Goal: Task Accomplishment & Management: Manage account settings

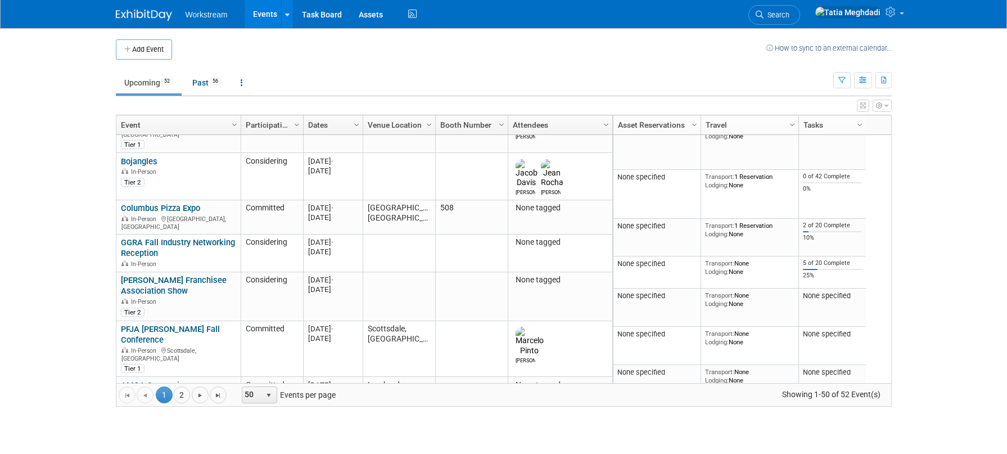
scroll to position [568, 0]
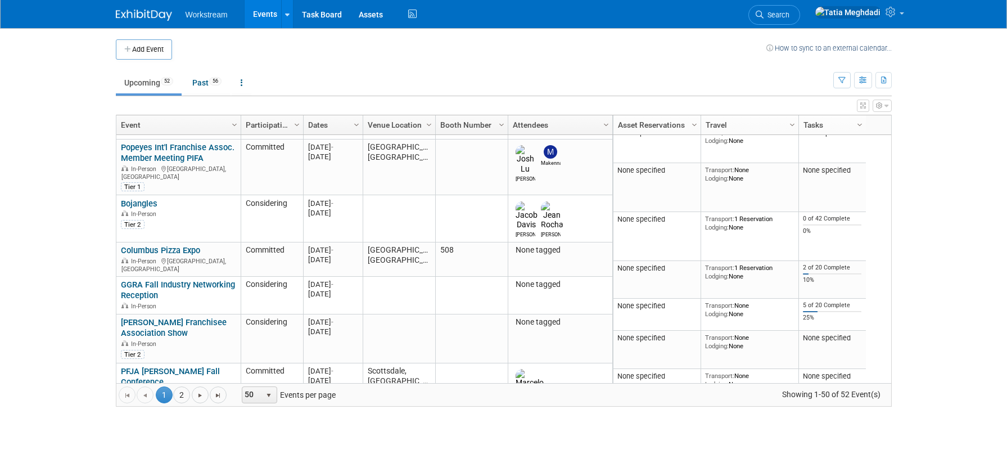
click at [177, 422] on link "AMOA Symposium - McDonalds" at bounding box center [158, 432] width 75 height 21
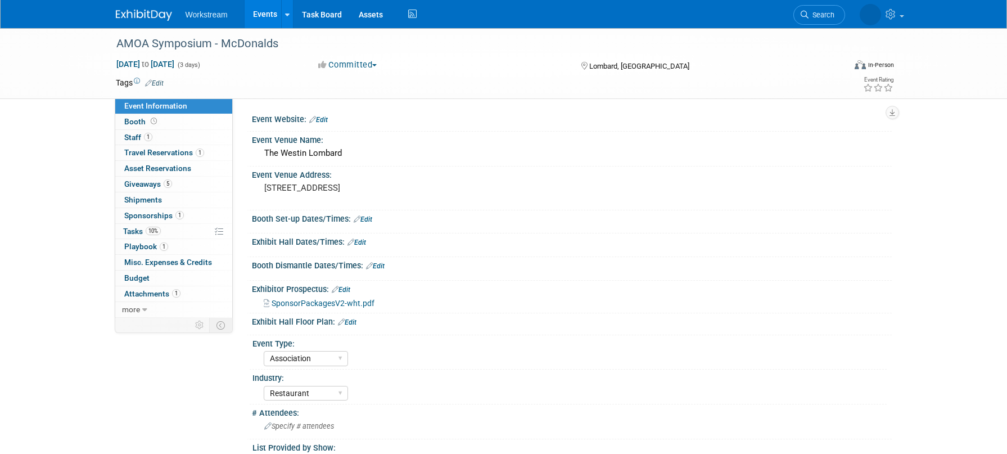
select select "Association"
select select "Restaurant"
select select "No"
select select "Tatia Meghdadi"
click at [133, 137] on span "Staff 1" at bounding box center [138, 137] width 28 height 9
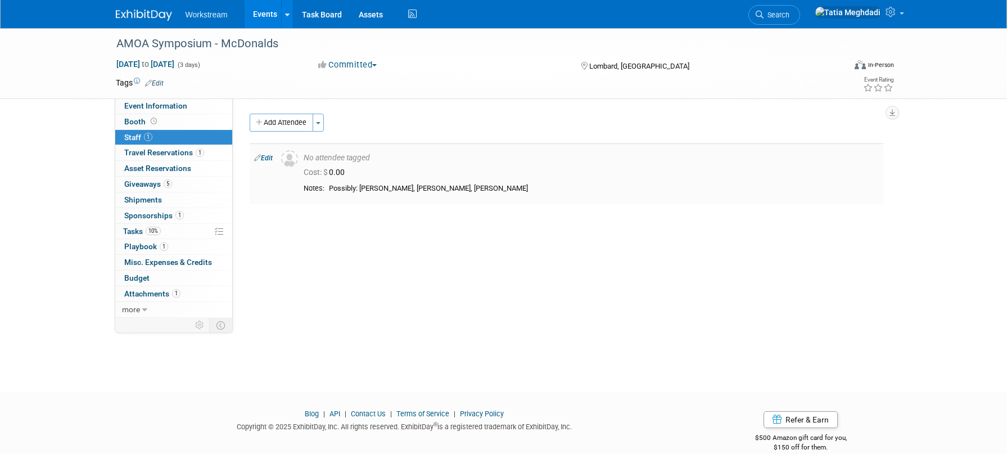
click at [271, 157] on link "Edit" at bounding box center [263, 158] width 19 height 8
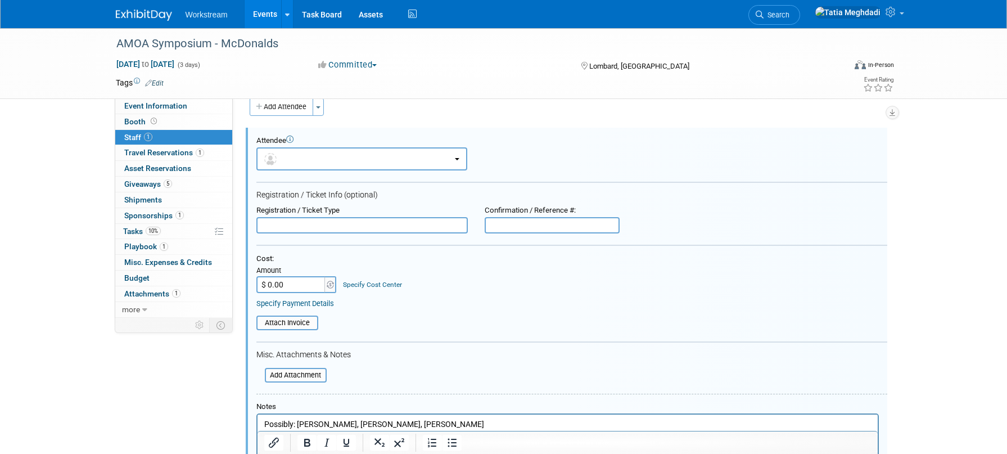
click at [367, 128] on div "Attendee <img src="https://www.exhibitday.com/Images/Unassigned-User-Icon.png" …" at bounding box center [567, 324] width 642 height 392
click at [287, 108] on button "Add Attendee" at bounding box center [282, 107] width 64 height 18
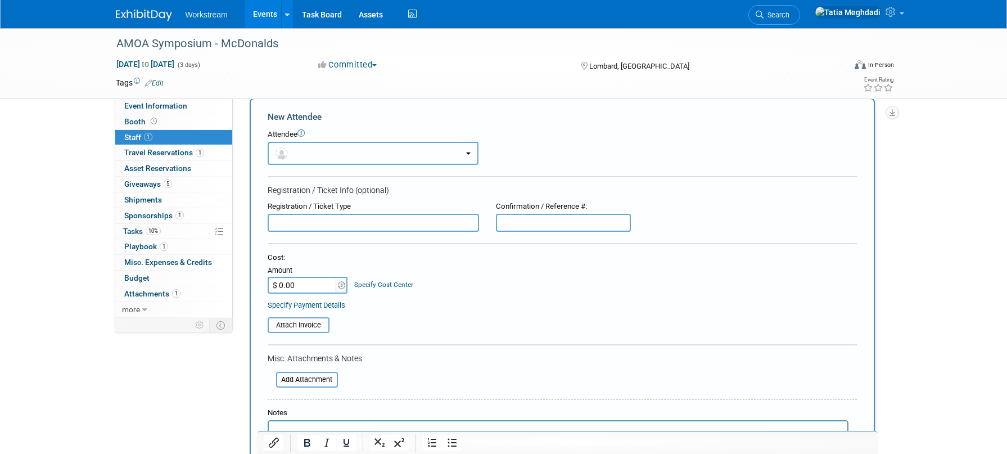
click at [312, 158] on button "button" at bounding box center [373, 153] width 211 height 23
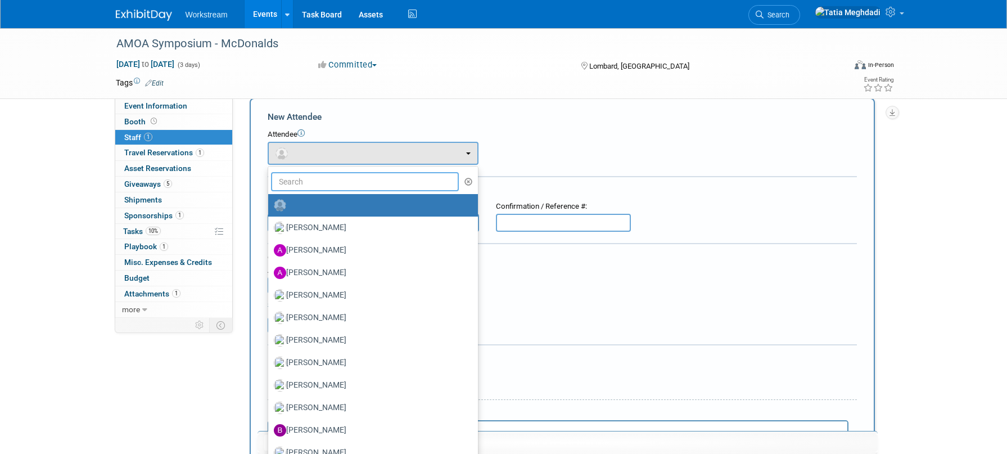
click at [306, 183] on input "text" at bounding box center [365, 181] width 188 height 19
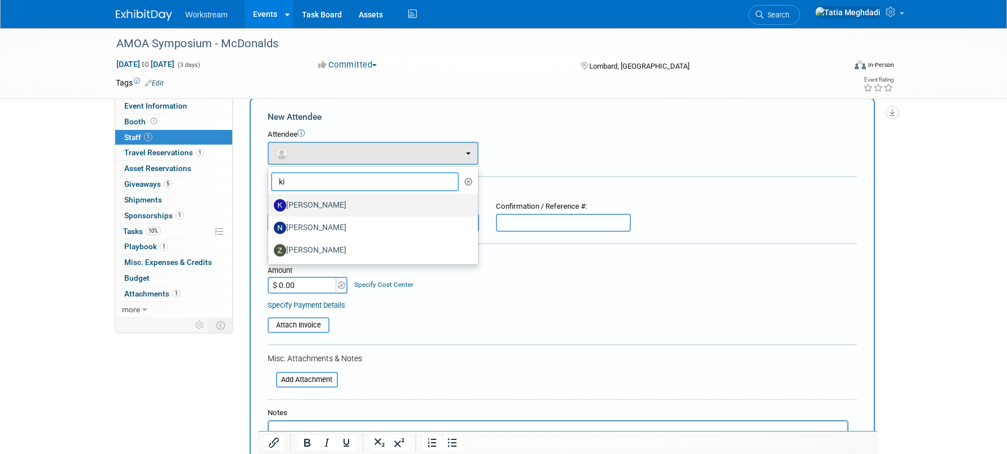
type input "ki"
click at [303, 202] on label "Kiet Tran" at bounding box center [370, 205] width 193 height 18
click at [270, 202] on input "Kiet Tran" at bounding box center [266, 203] width 7 height 7
select select "3eeaca13-6f22-44e3-a598-886c33e5dbfa"
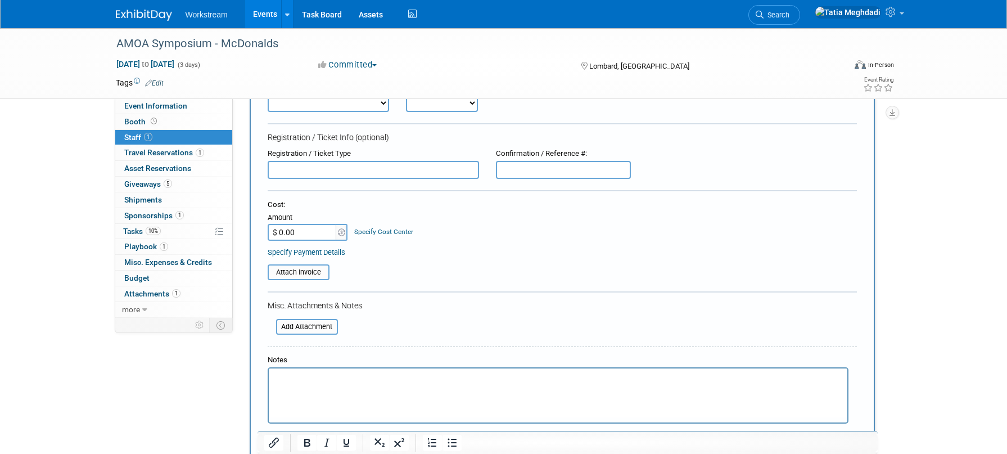
scroll to position [222, 0]
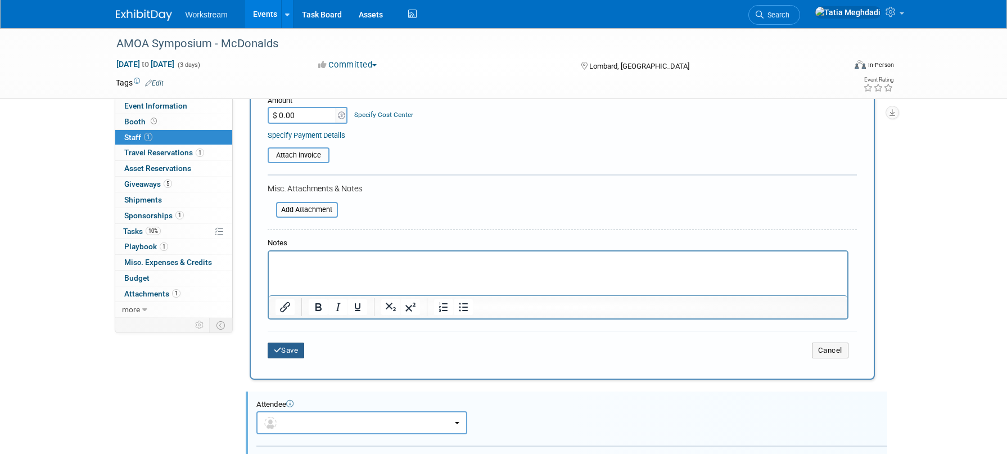
click at [288, 350] on button "Save" at bounding box center [286, 350] width 37 height 16
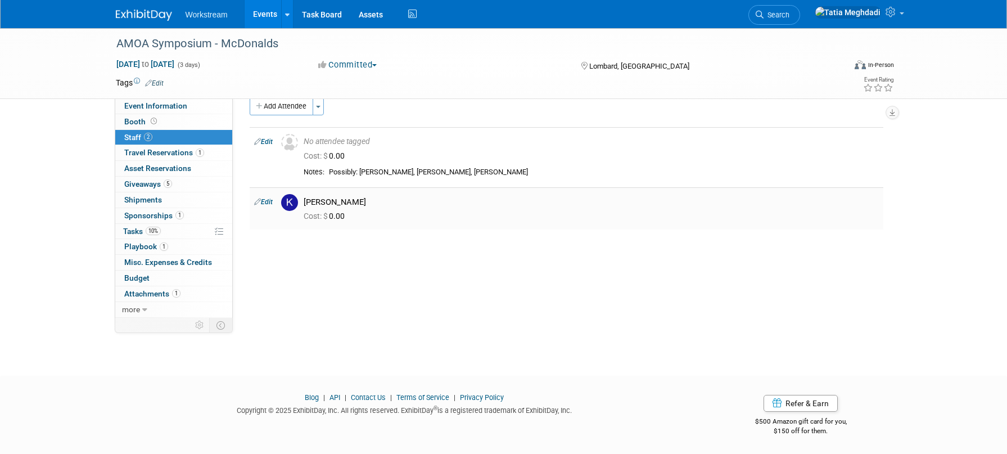
scroll to position [0, 0]
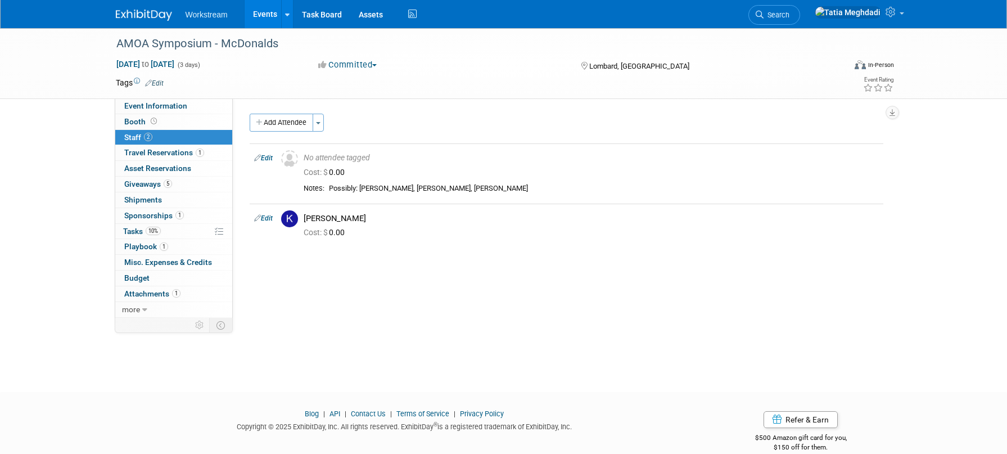
click at [207, 17] on span "Workstream" at bounding box center [207, 14] width 42 height 9
click at [617, 326] on div "AMOA Symposium - McDonalds Nov 4, 2025 to Nov 6, 2025 (3 days) Nov 4, 2025 to N…" at bounding box center [503, 200] width 1007 height 344
click at [269, 16] on link "Events" at bounding box center [265, 14] width 41 height 28
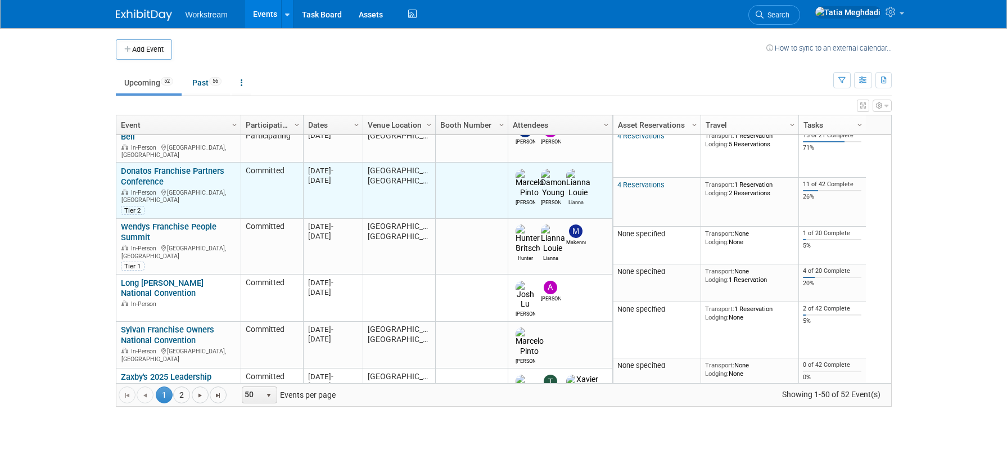
scroll to position [175, 0]
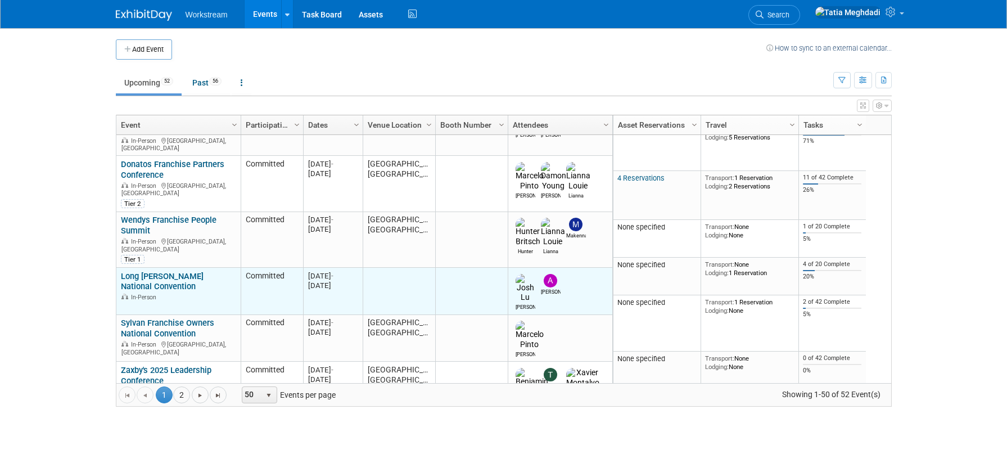
click at [141, 271] on div "Long [PERSON_NAME] National Convention In-Person" at bounding box center [178, 286] width 115 height 30
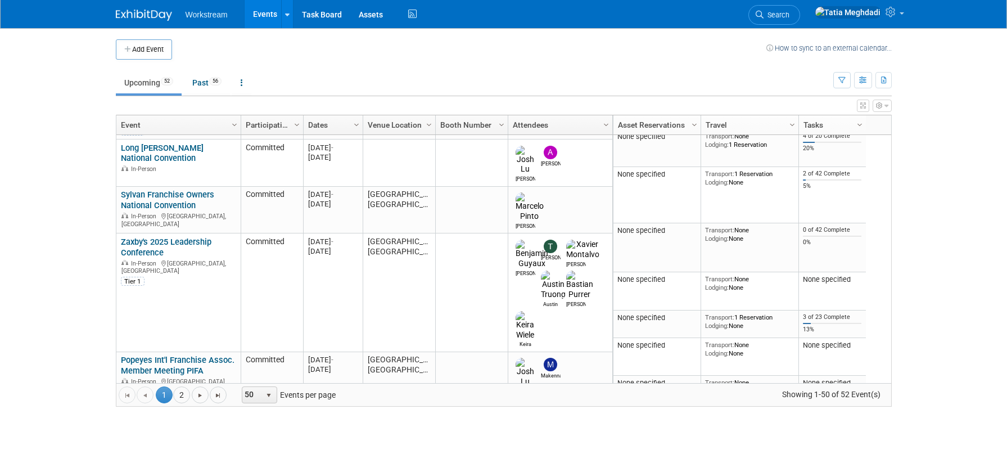
scroll to position [0, 0]
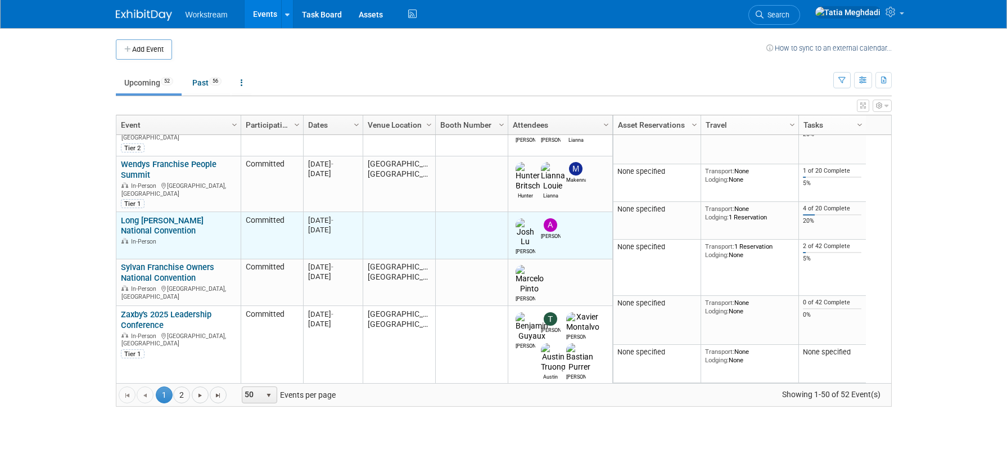
click at [164, 215] on link "Long [PERSON_NAME] National Convention" at bounding box center [162, 225] width 83 height 21
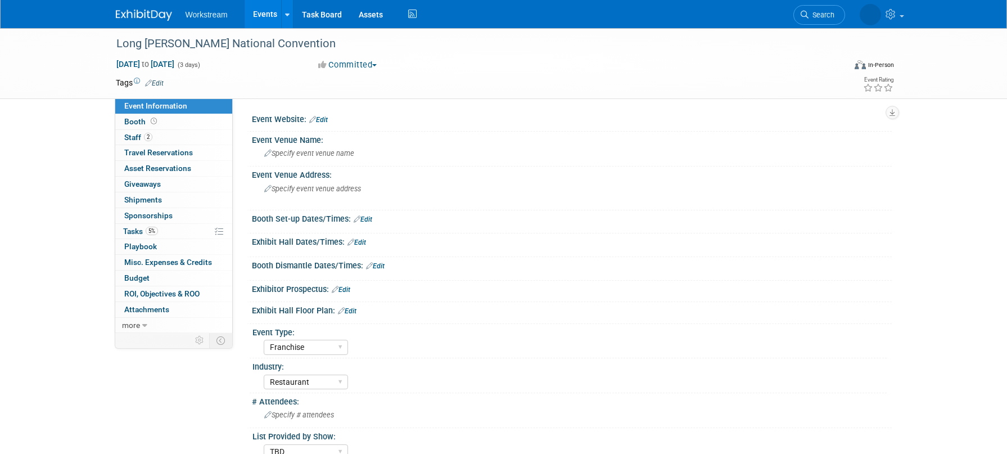
select select "Franchise"
select select "Restaurant"
select select "TBD"
select select "[PERSON_NAME]"
click at [287, 153] on span "Specify event venue name" at bounding box center [309, 153] width 90 height 8
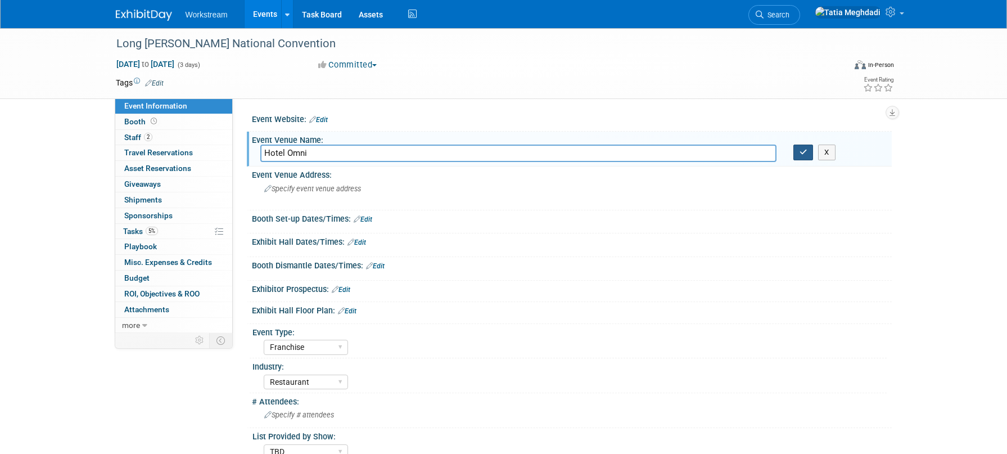
type input "Hotel Omni"
drag, startPoint x: 805, startPoint y: 152, endPoint x: 765, endPoint y: 152, distance: 39.4
click at [805, 151] on icon "button" at bounding box center [804, 151] width 8 height 7
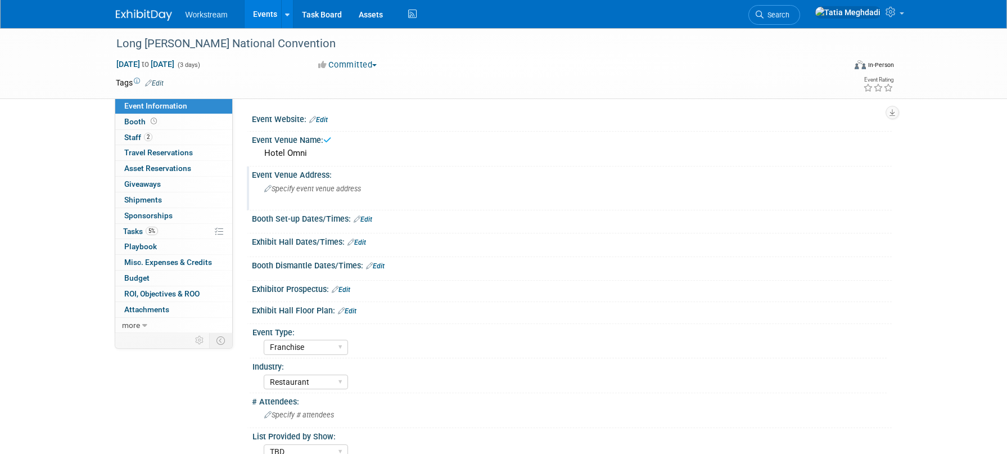
click at [345, 185] on span "Specify event venue address" at bounding box center [312, 188] width 97 height 8
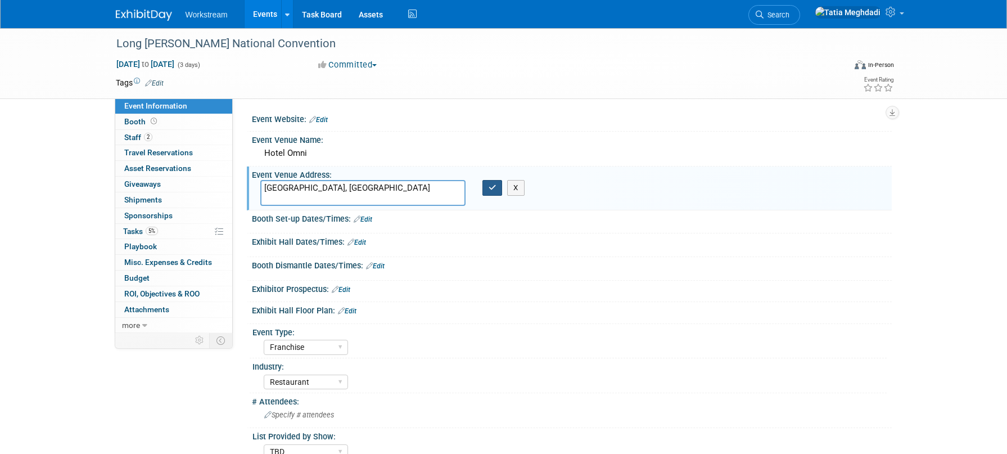
type textarea "Louisville, KY"
click at [492, 186] on icon "button" at bounding box center [493, 187] width 8 height 7
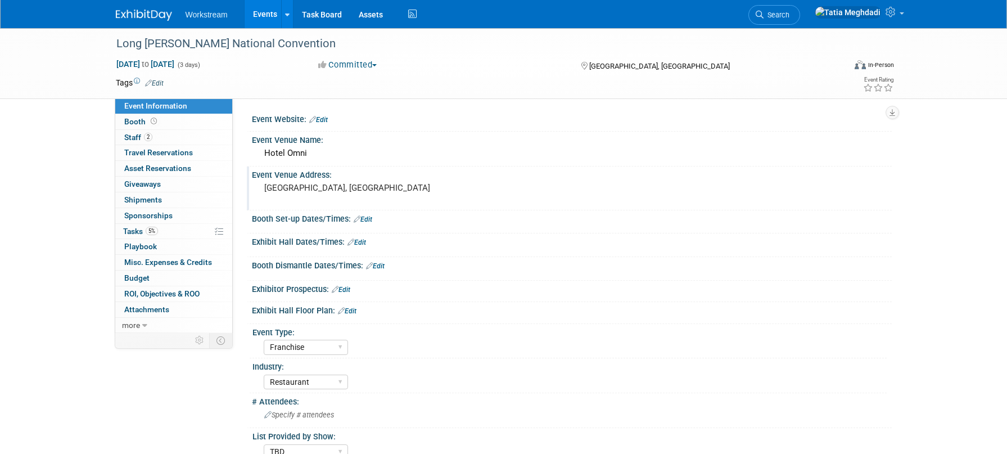
click at [327, 114] on div "Event Website: Edit" at bounding box center [572, 118] width 640 height 15
click at [327, 121] on link "Edit" at bounding box center [318, 120] width 19 height 8
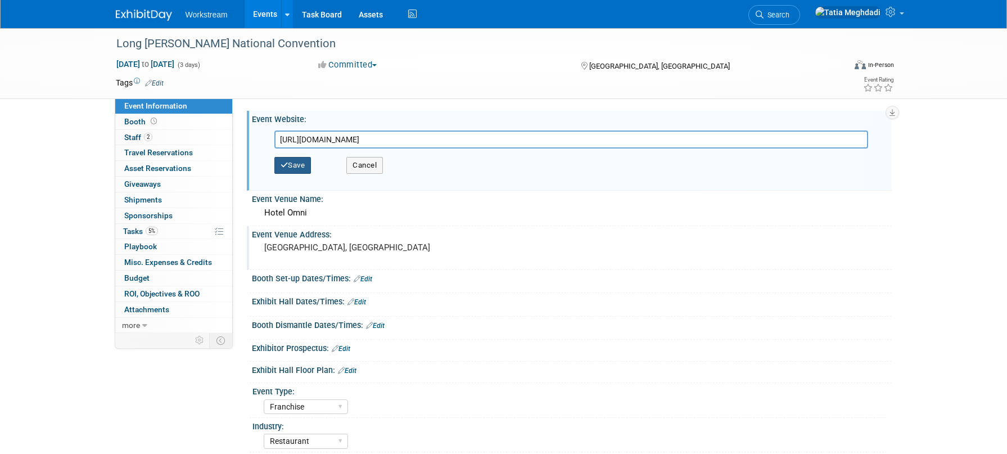
type input "https://web.cvent.com/event/a12197bb-7368-483f-856c-ab7afca1d19b/summary"
click at [286, 166] on icon "button" at bounding box center [285, 164] width 8 height 7
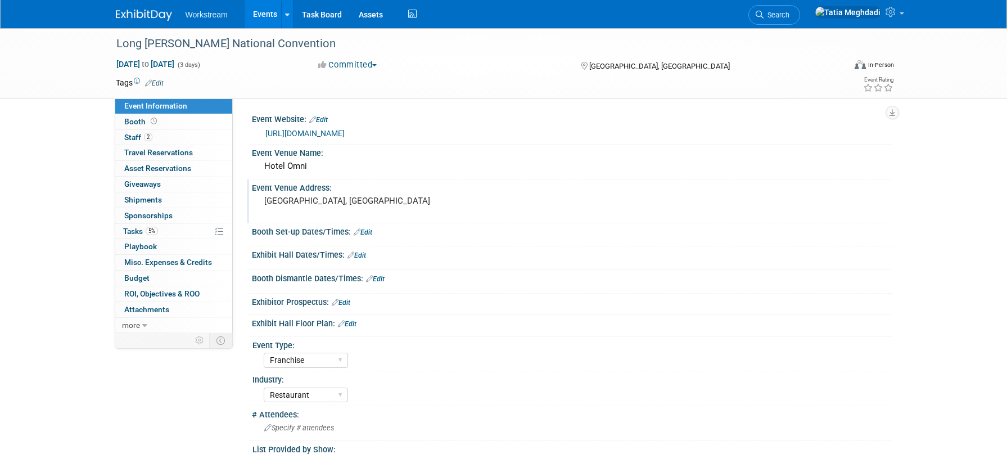
click at [255, 11] on link "Events" at bounding box center [265, 14] width 41 height 28
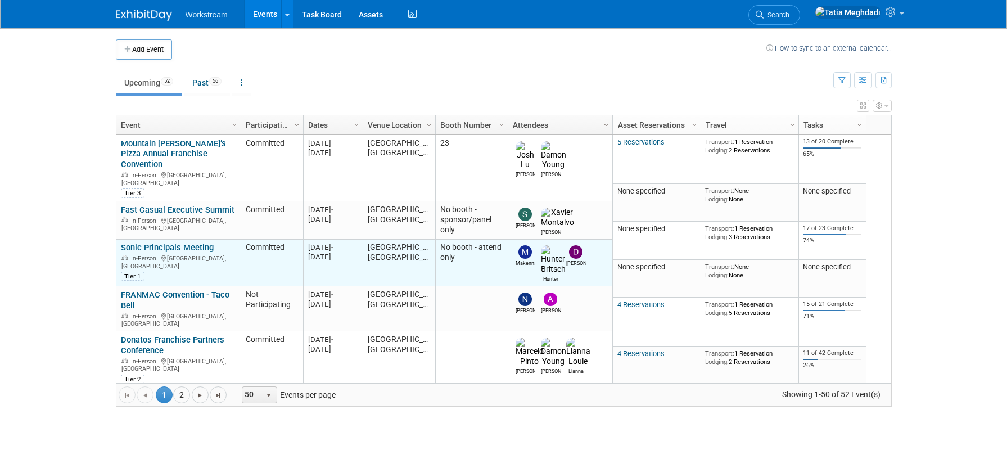
click at [153, 242] on link "Sonic Principals Meeting" at bounding box center [167, 247] width 93 height 10
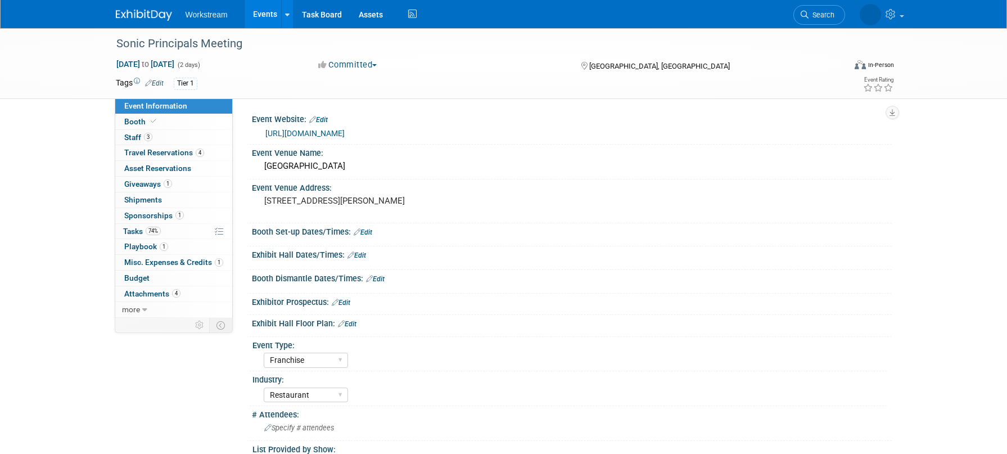
select select "Franchise"
select select "Restaurant"
select select "No"
select select "Tatia Meghdadi"
click at [135, 265] on span "Misc. Expenses & Credits 1" at bounding box center [173, 262] width 99 height 9
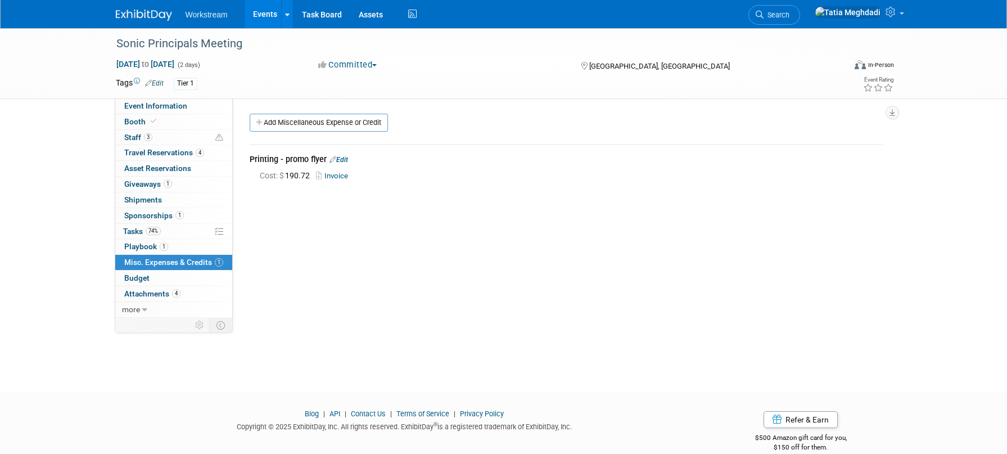
click at [435, 210] on div "Event Website: Edit https://www.itaeventreg.com/website/87241/ Event Venue Name…" at bounding box center [562, 207] width 659 height 219
click at [301, 123] on link "Add Miscellaneous Expense or Credit" at bounding box center [319, 123] width 138 height 18
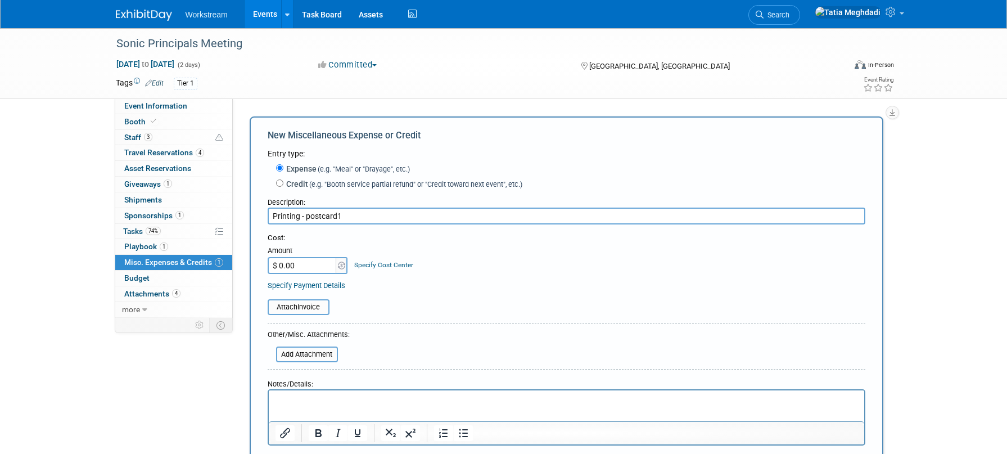
type input "Printing - postcard"
click at [304, 270] on input "$ 0.00" at bounding box center [303, 265] width 70 height 17
type input "$ 111.43"
click at [409, 309] on table "Attach Invoice" at bounding box center [567, 307] width 598 height 16
click at [318, 308] on input "file" at bounding box center [262, 306] width 134 height 13
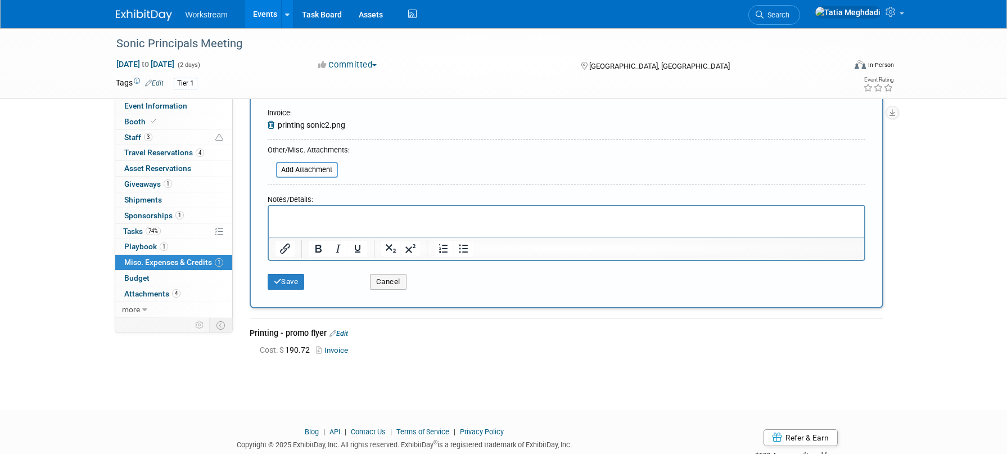
scroll to position [205, 0]
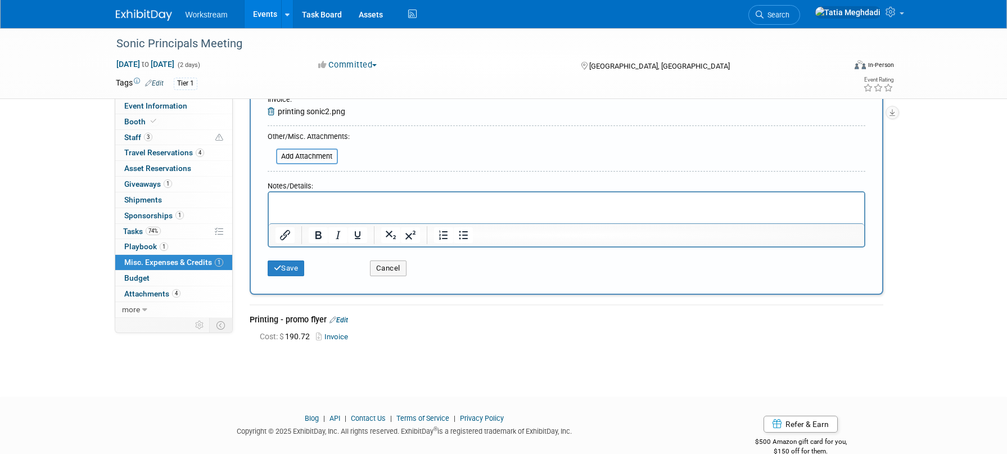
click at [273, 255] on div "Save" at bounding box center [310, 264] width 102 height 23
click at [273, 266] on button "Save" at bounding box center [286, 268] width 37 height 16
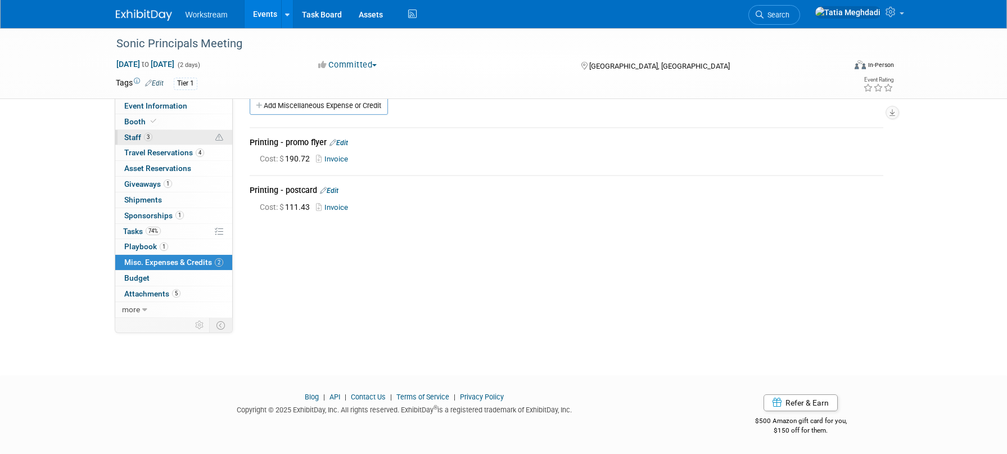
scroll to position [0, 0]
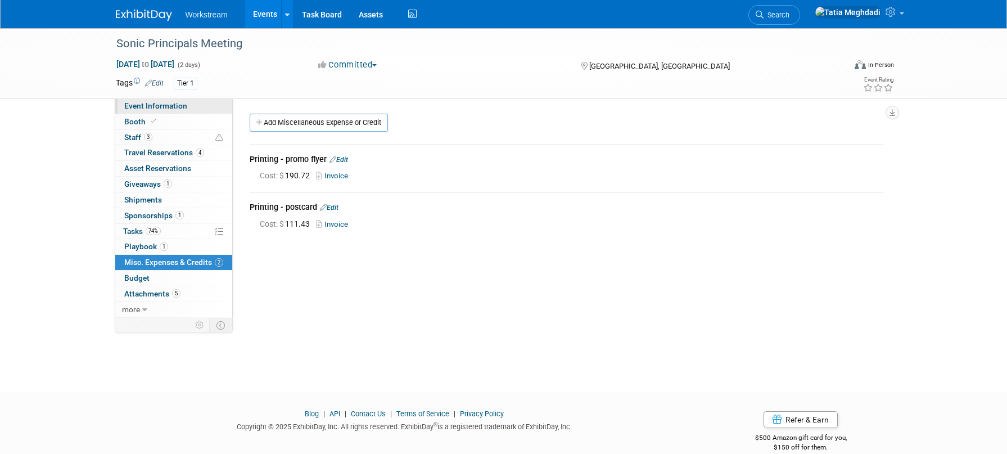
click at [171, 109] on span "Event Information" at bounding box center [155, 105] width 63 height 9
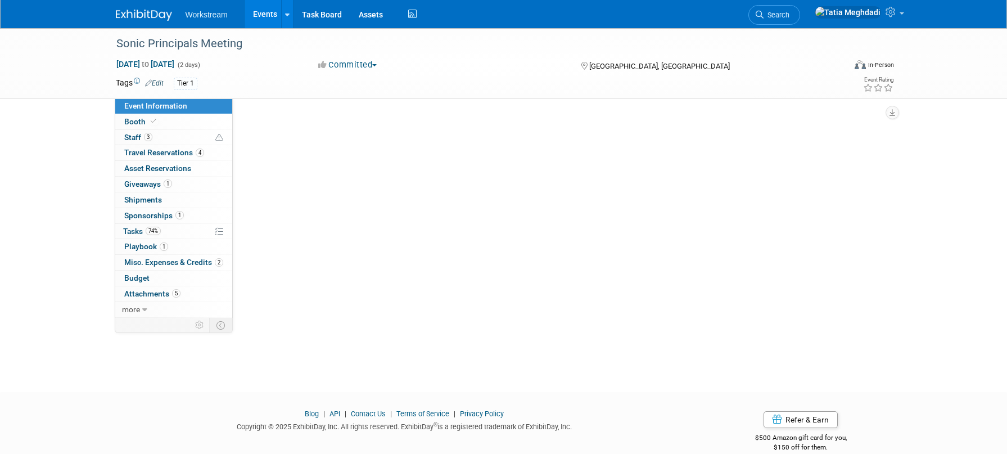
select select "Franchise"
select select "Restaurant"
select select "No"
select select "Tatia Meghdadi"
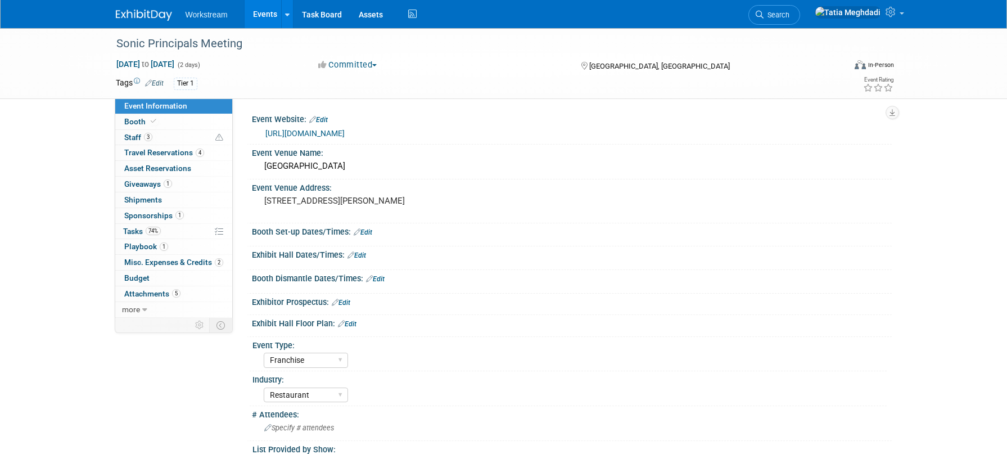
click at [321, 114] on div "Event Website: Edit" at bounding box center [572, 118] width 640 height 15
click at [321, 118] on link "Edit" at bounding box center [318, 120] width 19 height 8
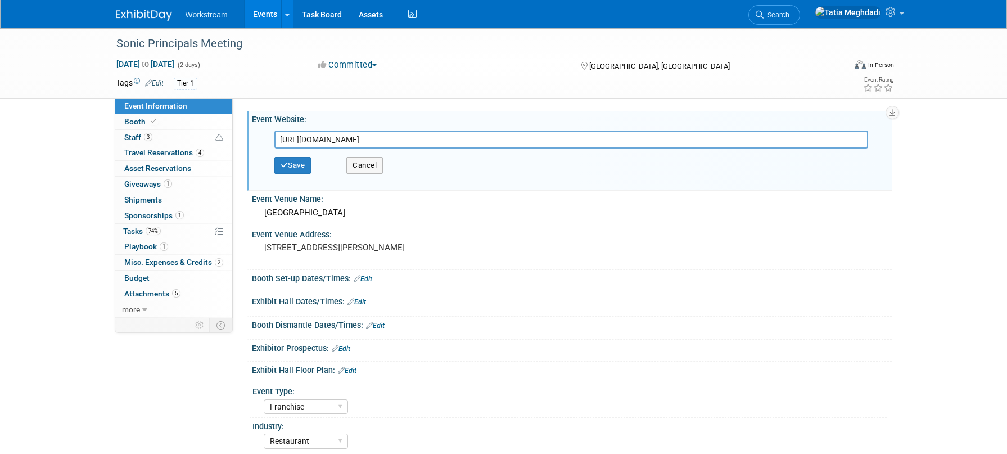
drag, startPoint x: 414, startPoint y: 139, endPoint x: 273, endPoint y: 137, distance: 141.7
click at [273, 137] on div "https://www.itaeventreg.com/website/87241/" at bounding box center [574, 139] width 617 height 18
type input "[URL][DOMAIN_NAME]"
click at [305, 167] on button "Save" at bounding box center [292, 165] width 37 height 17
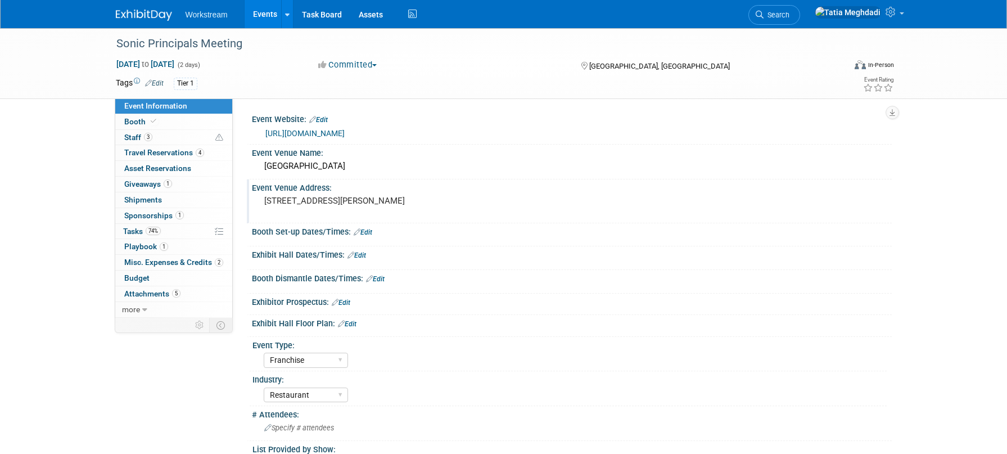
click at [502, 218] on div "250 Rep. John Lewis Way S, Nashville, TN 37203" at bounding box center [385, 206] width 250 height 26
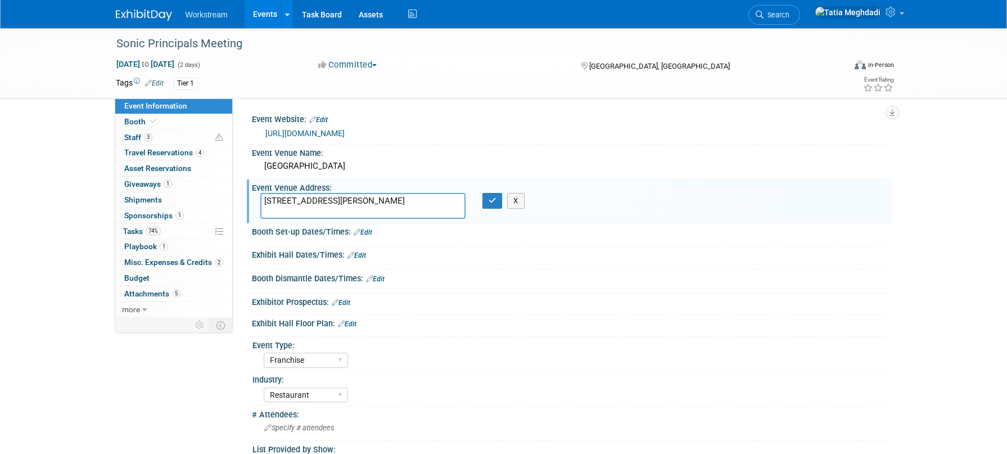
click at [457, 294] on div "Exhibitor Prospectus: Edit" at bounding box center [572, 301] width 640 height 15
click at [271, 13] on link "Events" at bounding box center [265, 14] width 41 height 28
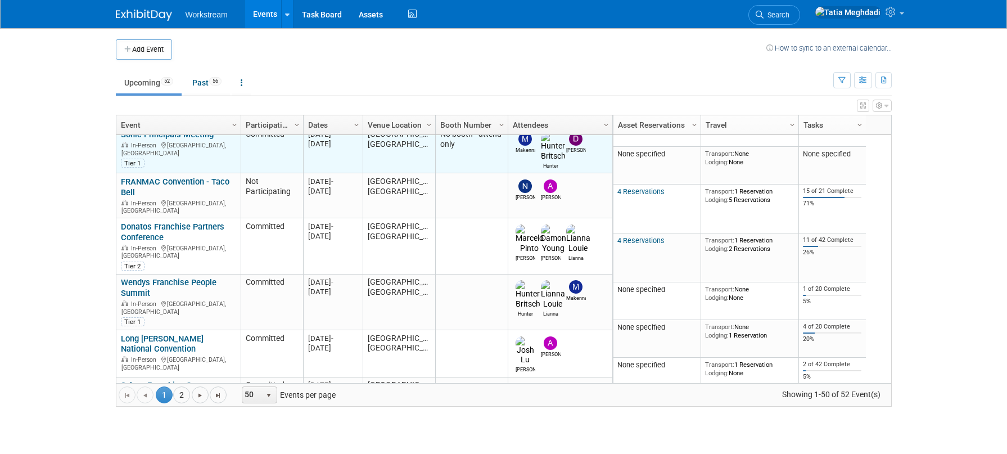
scroll to position [116, 0]
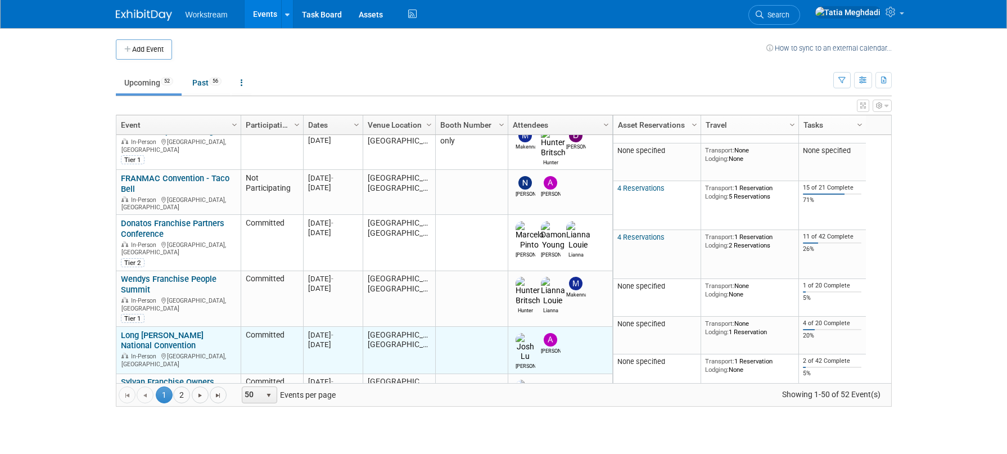
click at [157, 330] on link "Long [PERSON_NAME] National Convention" at bounding box center [162, 340] width 83 height 21
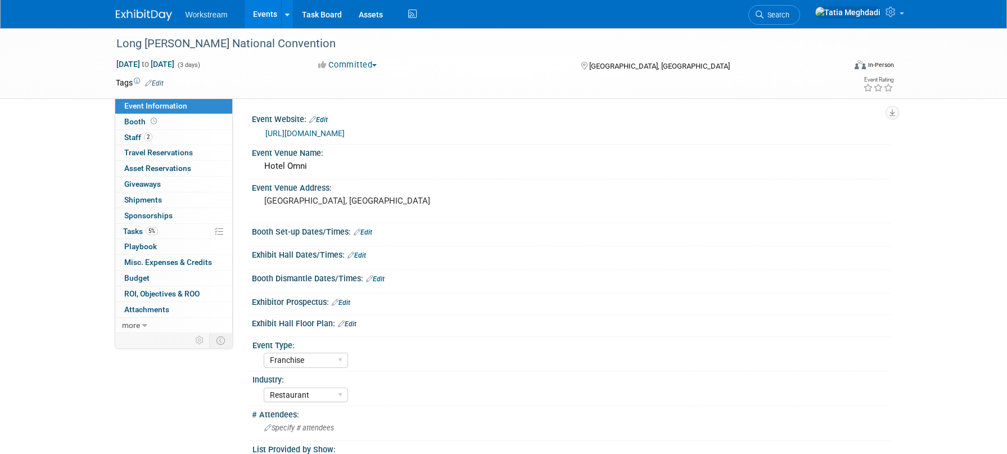
select select "Franchise"
select select "Restaurant"
select select "TBD"
select select "Tatia Meghdadi"
click at [134, 120] on span "Booth" at bounding box center [141, 121] width 35 height 9
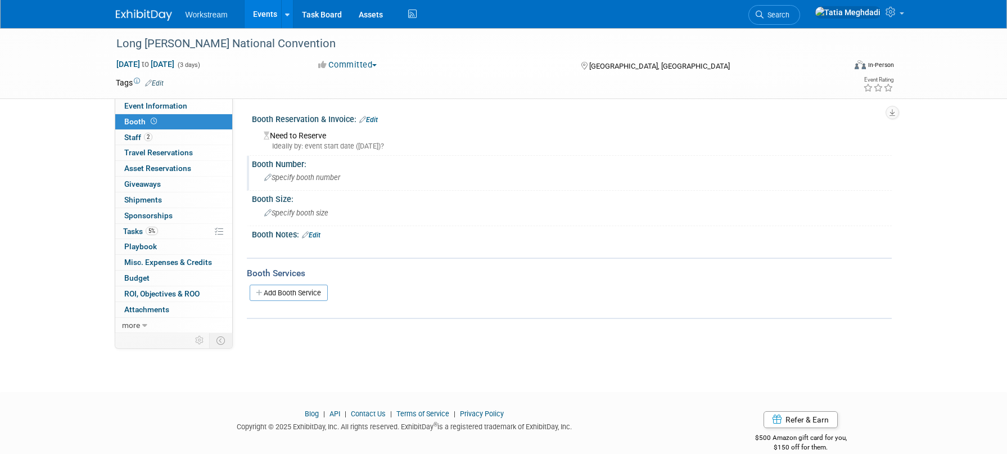
click at [300, 177] on span "Specify booth number" at bounding box center [302, 177] width 76 height 8
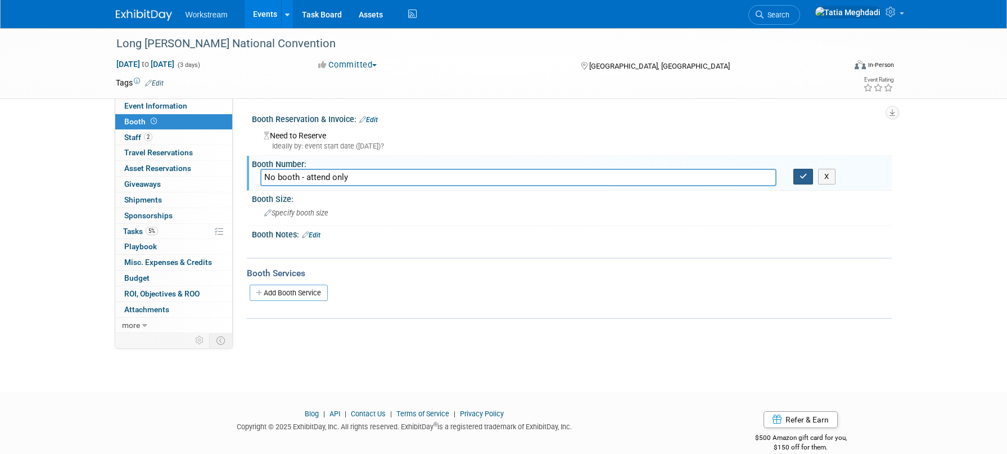
type input "No booth - attend only"
click at [804, 181] on button "button" at bounding box center [803, 177] width 20 height 16
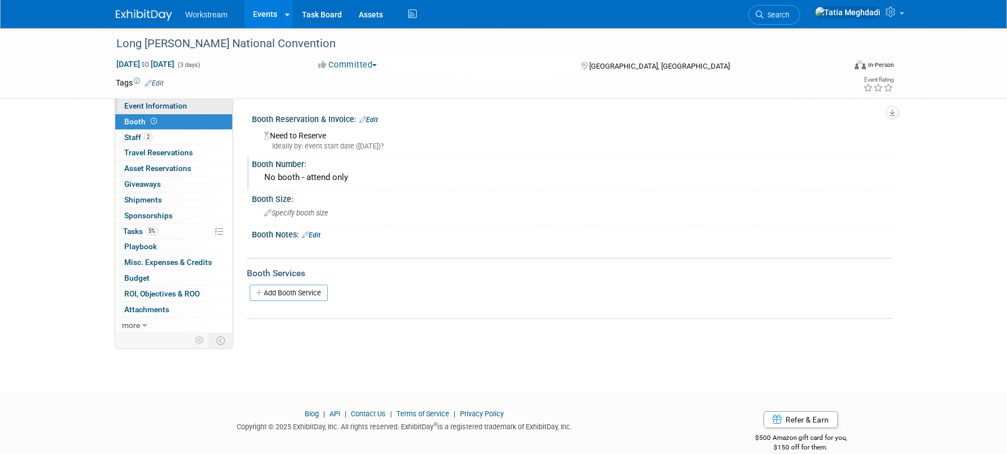
click at [154, 107] on span "Event Information" at bounding box center [155, 105] width 63 height 9
select select "Franchise"
select select "Restaurant"
select select "TBD"
select select "[PERSON_NAME]"
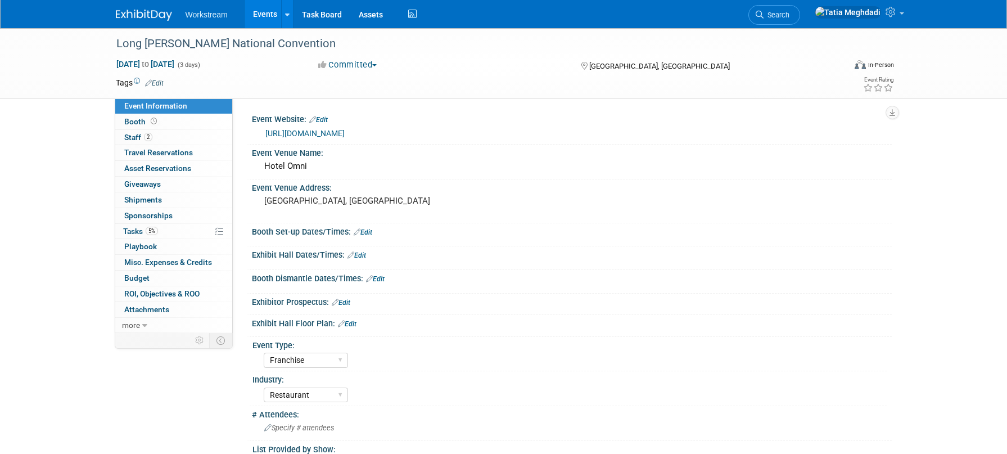
click at [259, 13] on link "Events" at bounding box center [265, 14] width 41 height 28
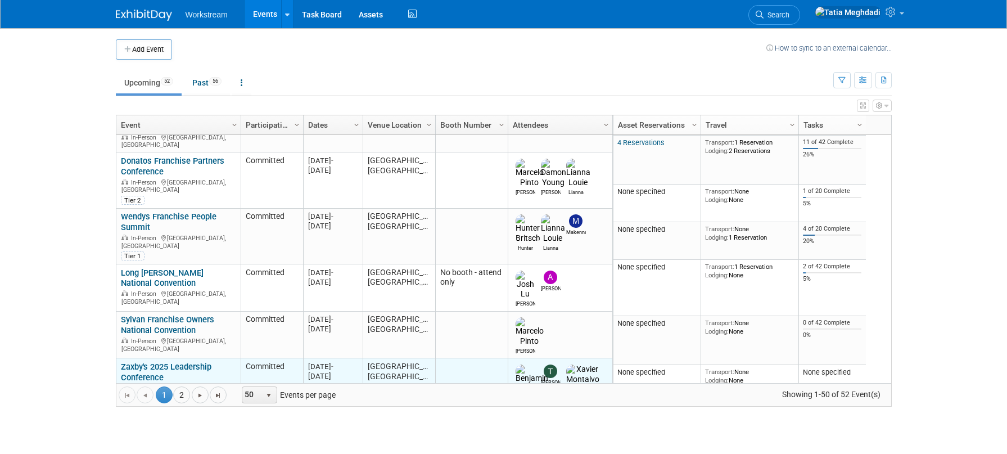
scroll to position [211, 0]
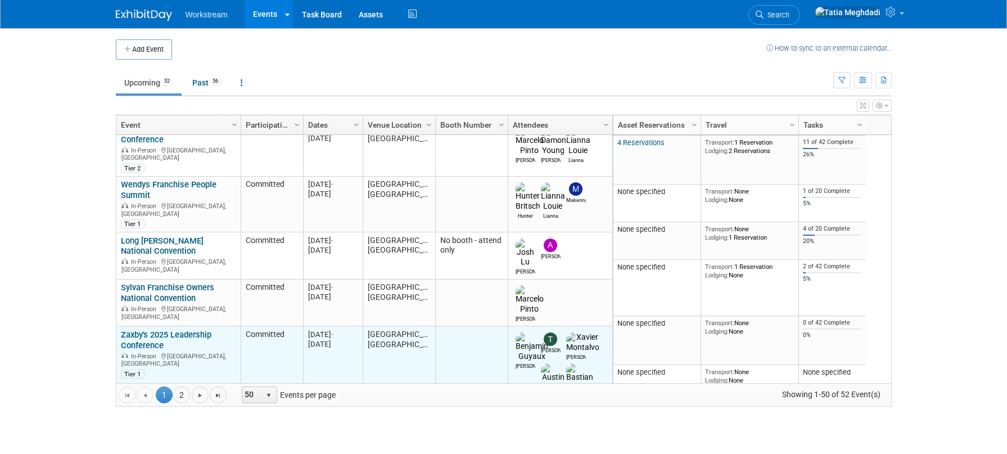
click at [145, 329] on link "Zaxby's 2025 Leadership Conference" at bounding box center [166, 339] width 91 height 21
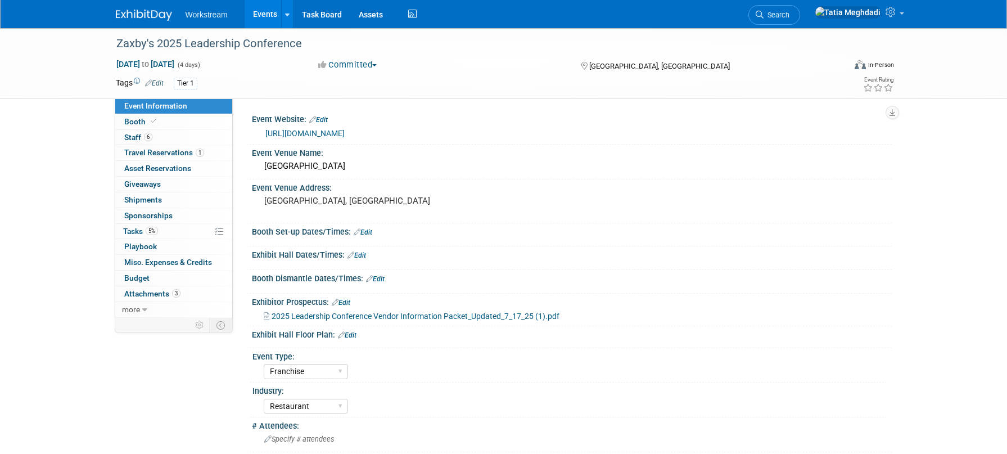
select select "Franchise"
select select "Restaurant"
select select "No"
click at [134, 118] on span "Booth" at bounding box center [141, 121] width 34 height 9
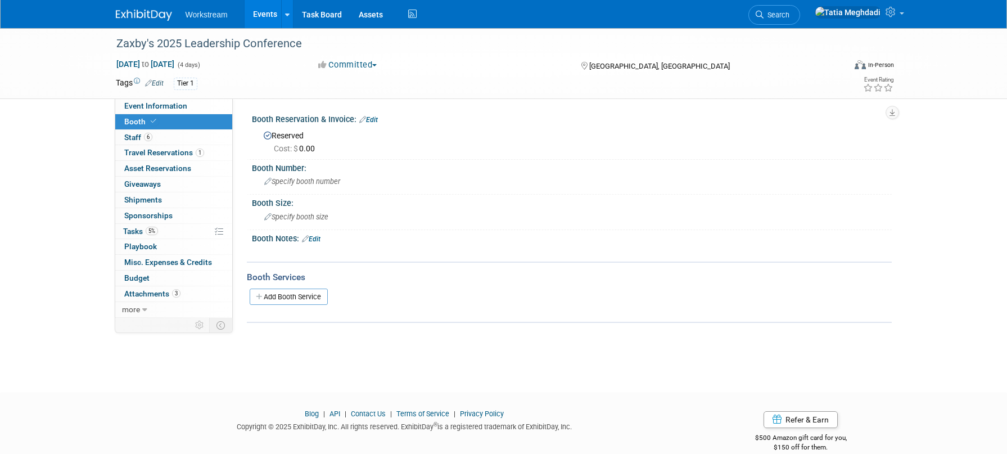
click at [372, 118] on link "Edit" at bounding box center [368, 120] width 19 height 8
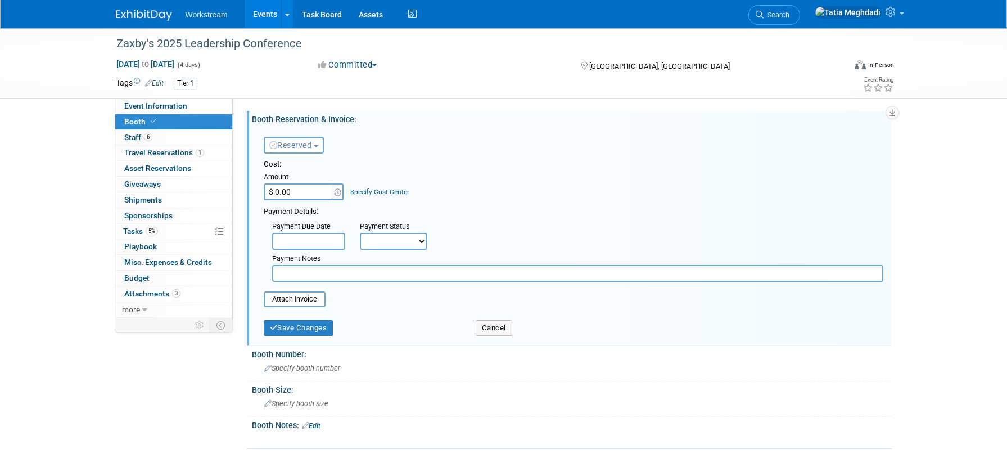
click at [293, 196] on input "$ 0.00" at bounding box center [299, 191] width 70 height 17
type input "$ 16,500.00"
click at [422, 189] on div "Cost: Amount $ 16,500.00 Specify Cost Center Cost Center -- Not Specified --" at bounding box center [574, 179] width 620 height 41
click at [297, 238] on input "text" at bounding box center [308, 241] width 73 height 17
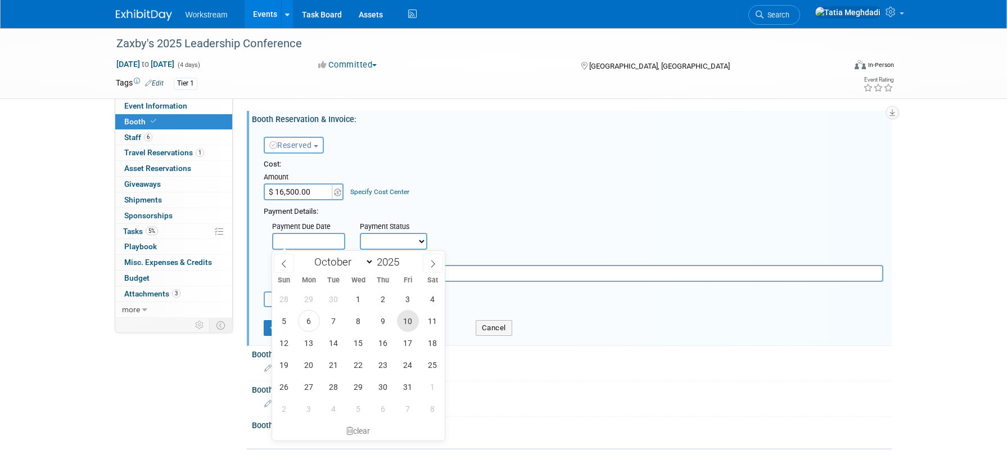
click at [411, 319] on span "10" at bounding box center [408, 321] width 22 height 22
type input "Oct 10, 2025"
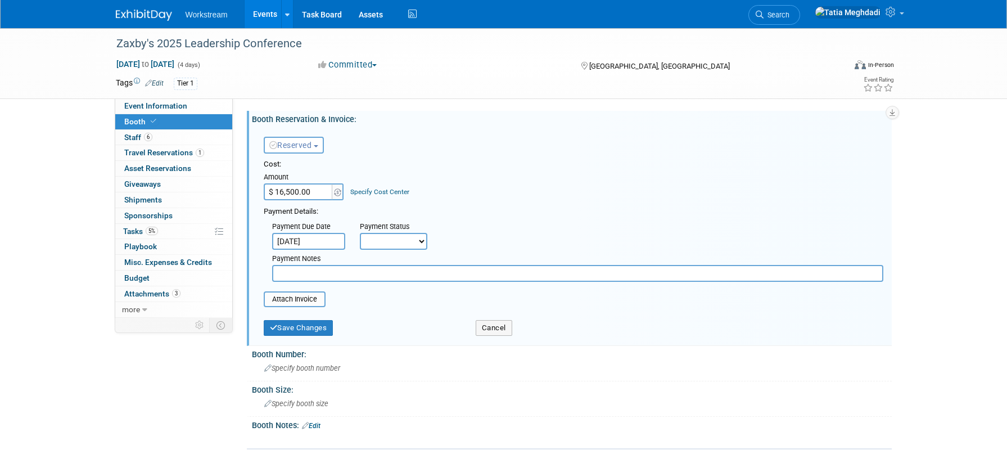
click at [391, 236] on select "Not Paid Yet Partially Paid Paid in Full" at bounding box center [393, 241] width 67 height 17
select select "3"
click at [360, 233] on select "Not Paid Yet Partially Paid Paid in Full" at bounding box center [393, 241] width 67 height 17
drag, startPoint x: 336, startPoint y: 273, endPoint x: 382, endPoint y: 282, distance: 47.1
click at [337, 273] on input "text" at bounding box center [577, 273] width 611 height 17
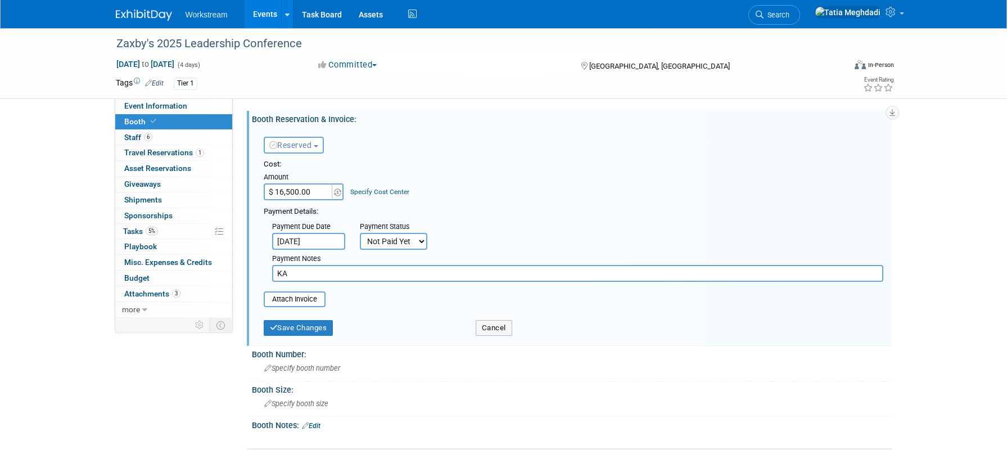
type input "K"
type input "j"
type input "ACH in process"
click at [116, 282] on link "Budget" at bounding box center [173, 277] width 117 height 15
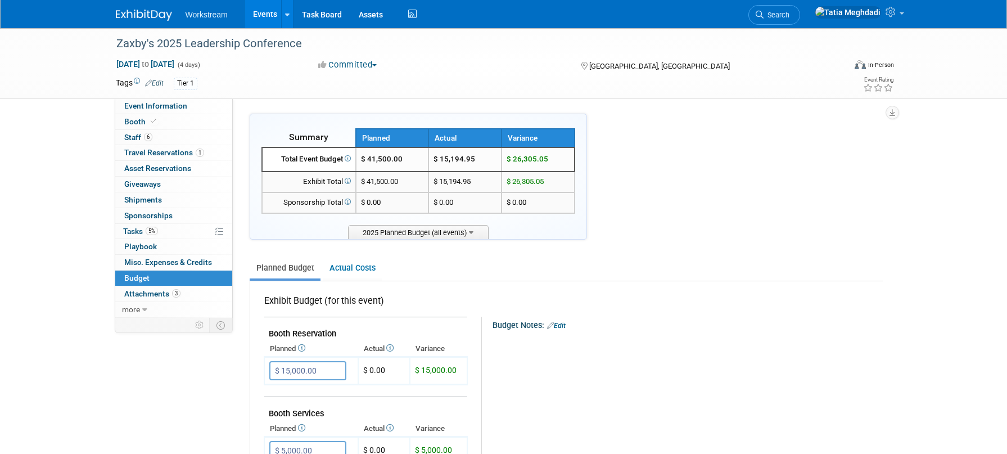
click at [260, 18] on link "Events" at bounding box center [265, 14] width 41 height 28
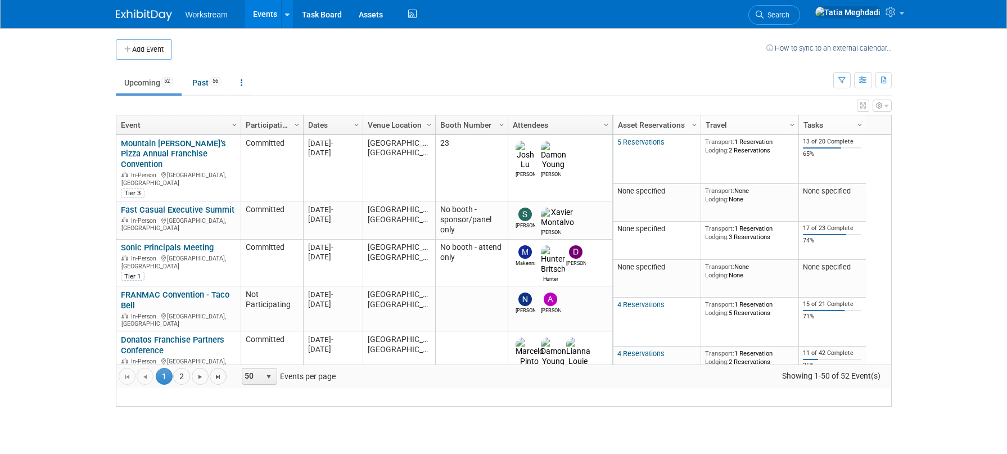
click at [160, 106] on div "View Grid Tips & Tricks Advanced Options Reset Grid Layout (back to default)" at bounding box center [504, 104] width 776 height 16
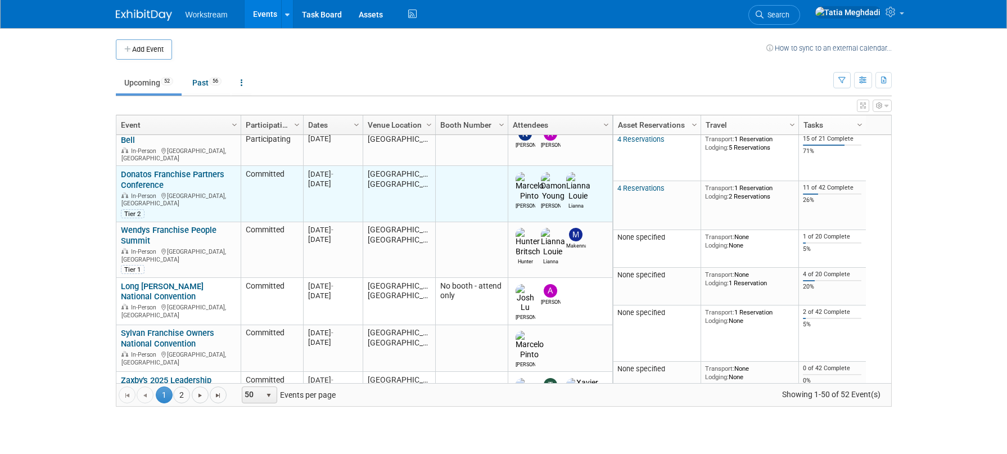
scroll to position [277, 0]
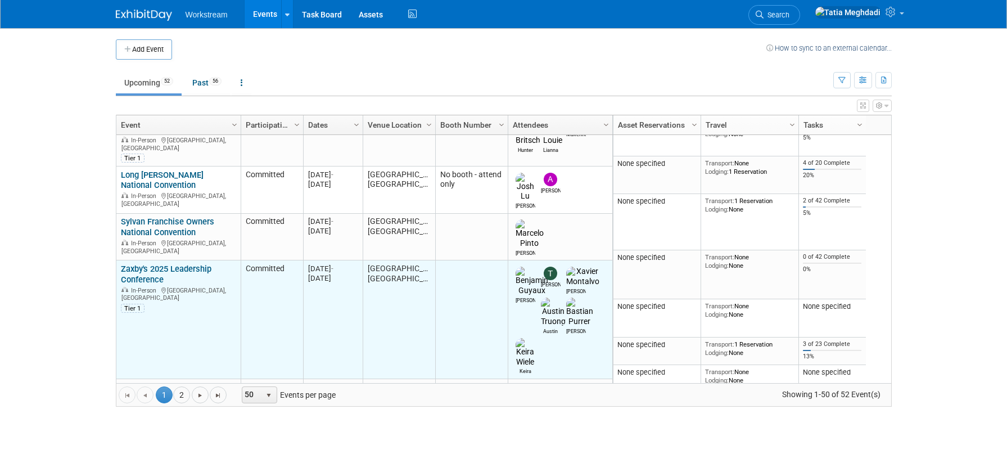
click at [150, 264] on link "Zaxby's 2025 Leadership Conference" at bounding box center [166, 274] width 91 height 21
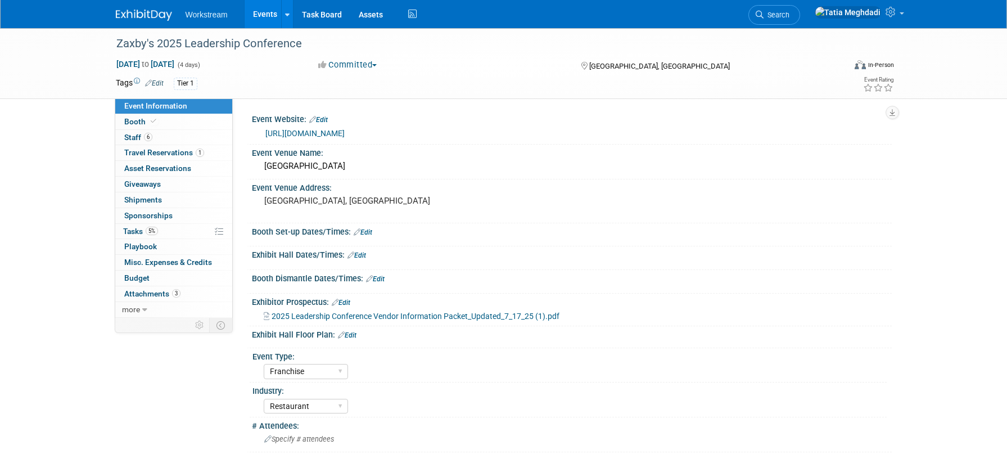
select select "Franchise"
select select "Restaurant"
select select "No"
click at [136, 121] on span "Booth" at bounding box center [141, 121] width 34 height 9
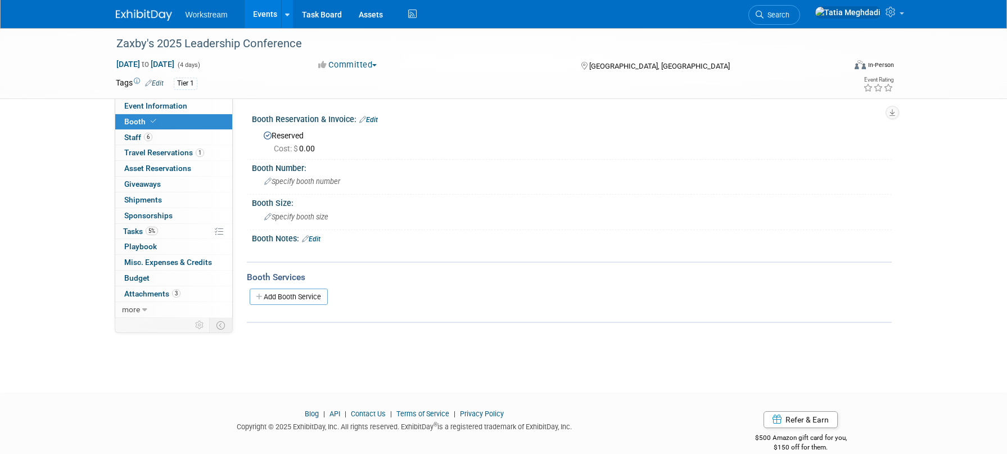
click at [377, 119] on link "Edit" at bounding box center [368, 120] width 19 height 8
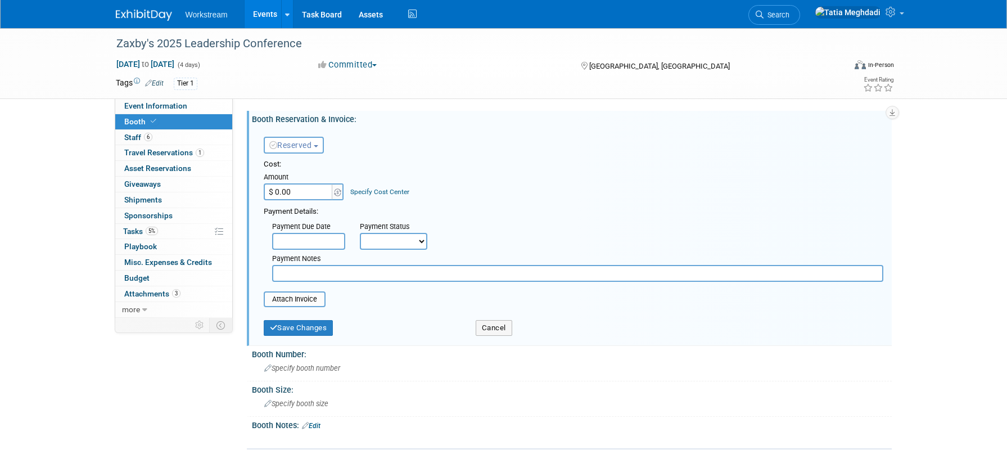
click at [301, 192] on input "$ 0.00" at bounding box center [299, 191] width 70 height 17
type input "$ 16,500.00"
click at [395, 163] on div "Cost:" at bounding box center [574, 164] width 620 height 11
click at [303, 239] on input "text" at bounding box center [308, 241] width 73 height 17
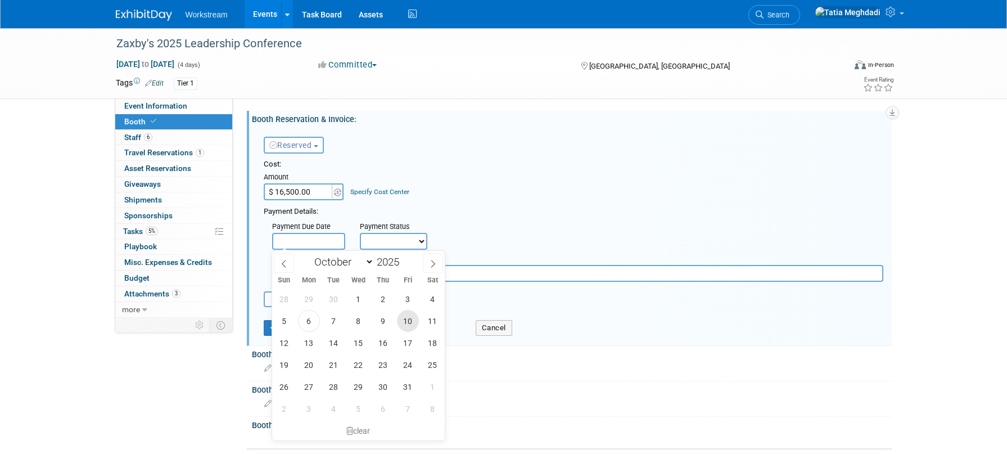
drag, startPoint x: 409, startPoint y: 315, endPoint x: 389, endPoint y: 263, distance: 56.4
click at [409, 315] on span "10" at bounding box center [408, 321] width 22 height 22
type input "Oct 10, 2025"
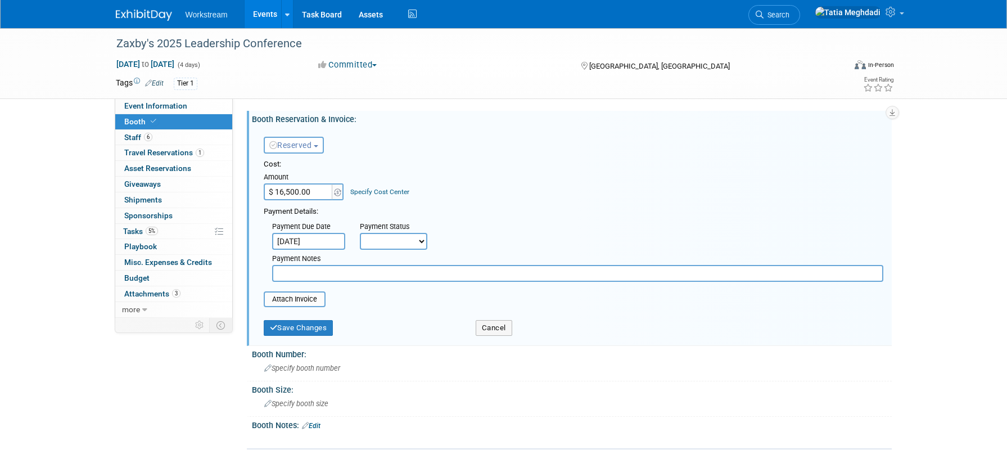
click at [390, 245] on select "Not Paid Yet Partially Paid Paid in Full" at bounding box center [393, 241] width 67 height 17
select select "3"
click at [360, 233] on select "Not Paid Yet Partially Paid Paid in Full" at bounding box center [393, 241] width 67 height 17
click at [368, 276] on input "text" at bounding box center [577, 273] width 611 height 17
type input "ACH in process."
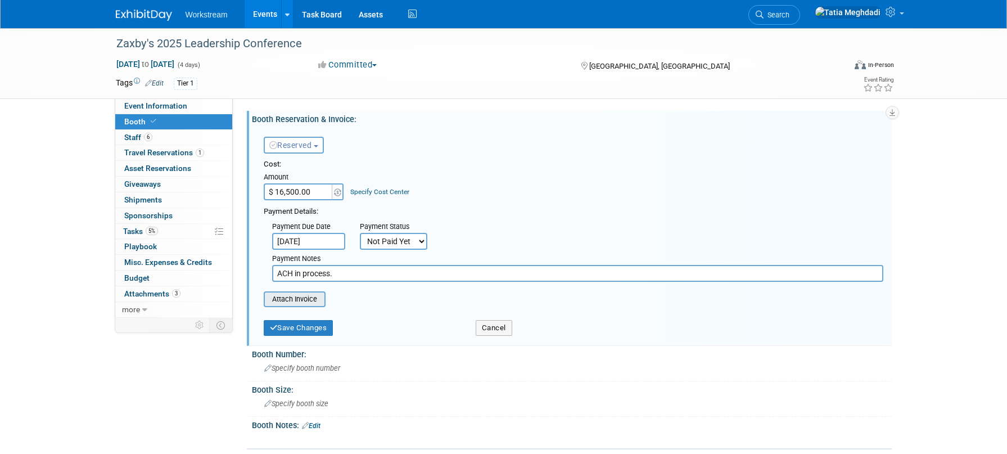
click at [301, 297] on input "file" at bounding box center [258, 298] width 134 height 13
click at [306, 295] on input "file" at bounding box center [258, 298] width 134 height 13
click at [301, 302] on input "file" at bounding box center [258, 298] width 134 height 13
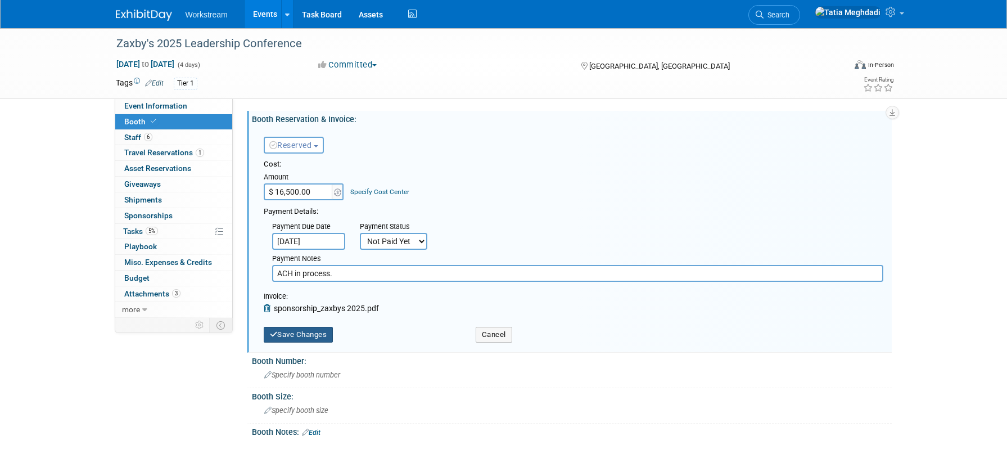
drag, startPoint x: 318, startPoint y: 333, endPoint x: 336, endPoint y: 327, distance: 18.9
click at [321, 332] on button "Save Changes" at bounding box center [299, 335] width 70 height 16
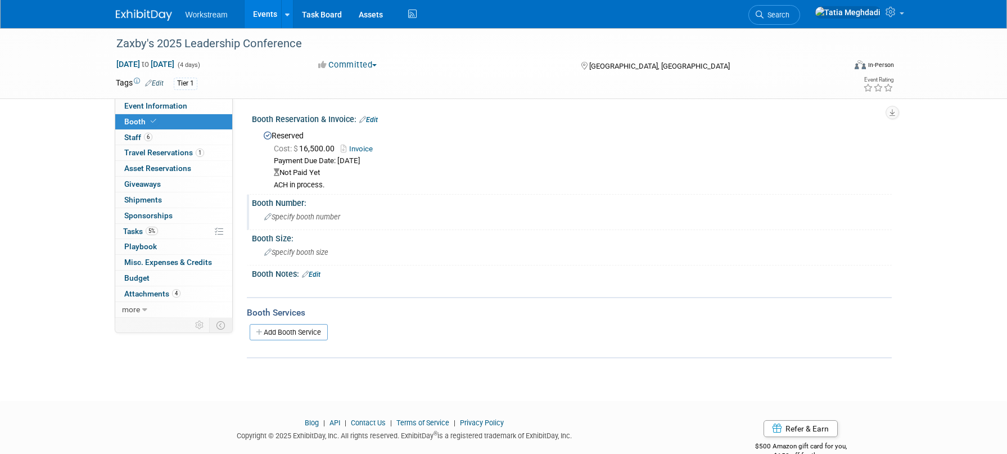
click at [432, 227] on div "Booth Number: Specify booth number" at bounding box center [569, 212] width 645 height 35
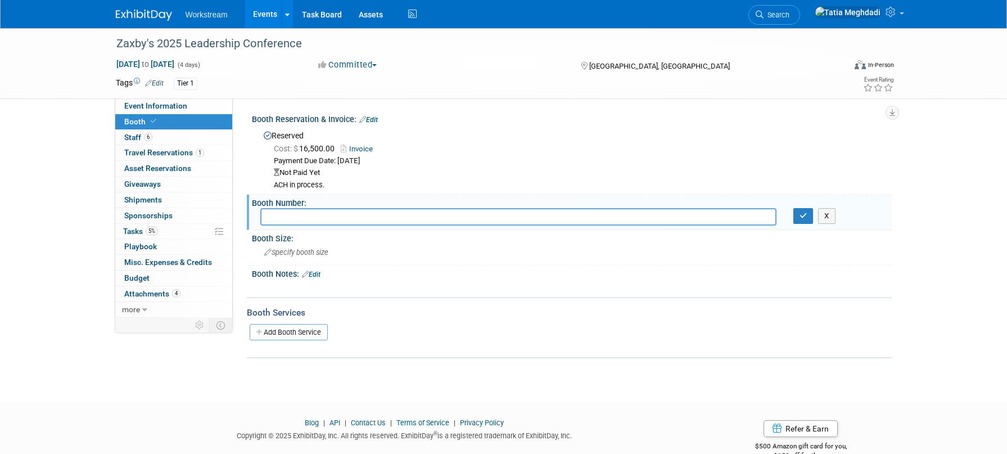
click at [493, 158] on div "Payment Due Date: Oct 10, 2025" at bounding box center [578, 161] width 609 height 11
click at [376, 119] on link "Edit" at bounding box center [368, 120] width 19 height 8
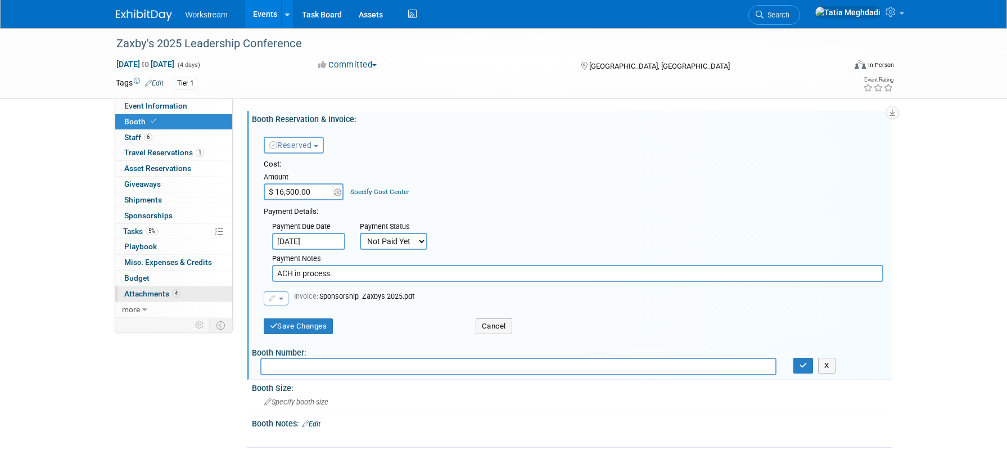
click at [153, 294] on span "Attachments 4" at bounding box center [152, 293] width 56 height 9
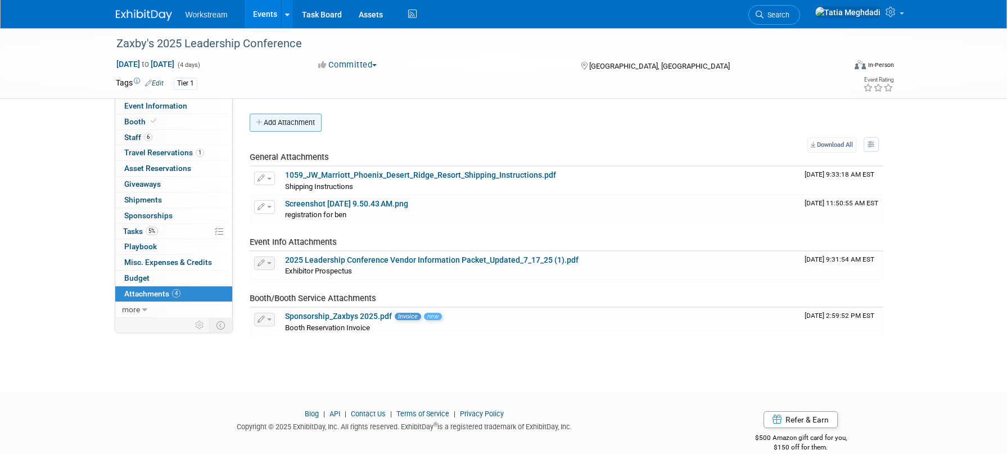
click at [304, 123] on button "Add Attachment" at bounding box center [286, 123] width 72 height 18
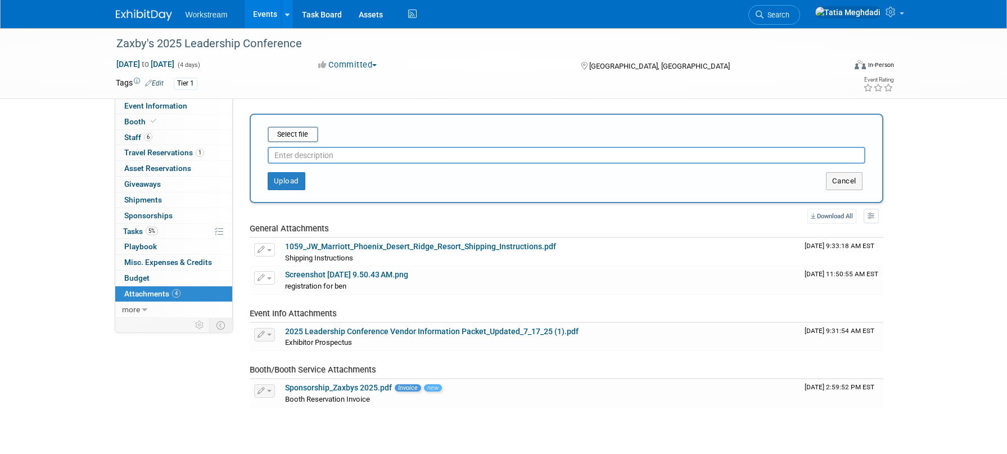
click at [335, 157] on input "text" at bounding box center [567, 155] width 598 height 17
type input "Zaxbys ACH Instructions"
click at [294, 131] on input "file" at bounding box center [250, 134] width 134 height 13
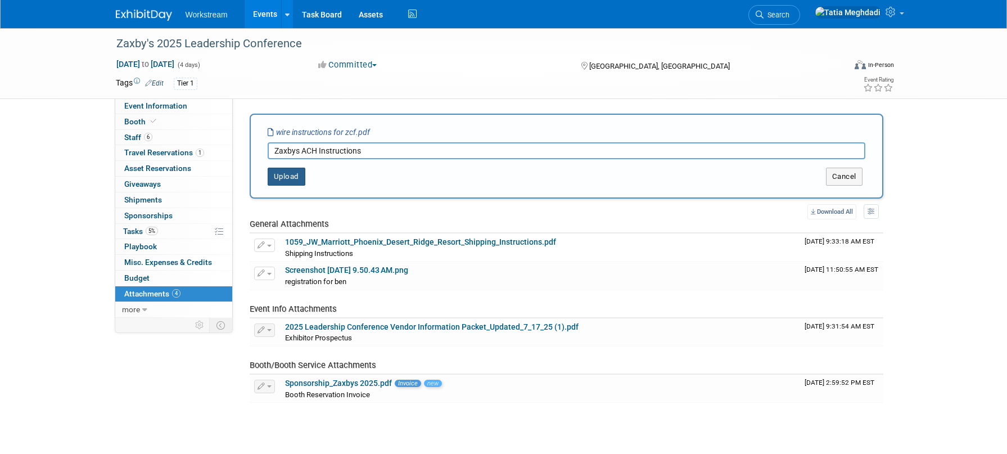
click at [290, 179] on button "Upload" at bounding box center [287, 177] width 38 height 18
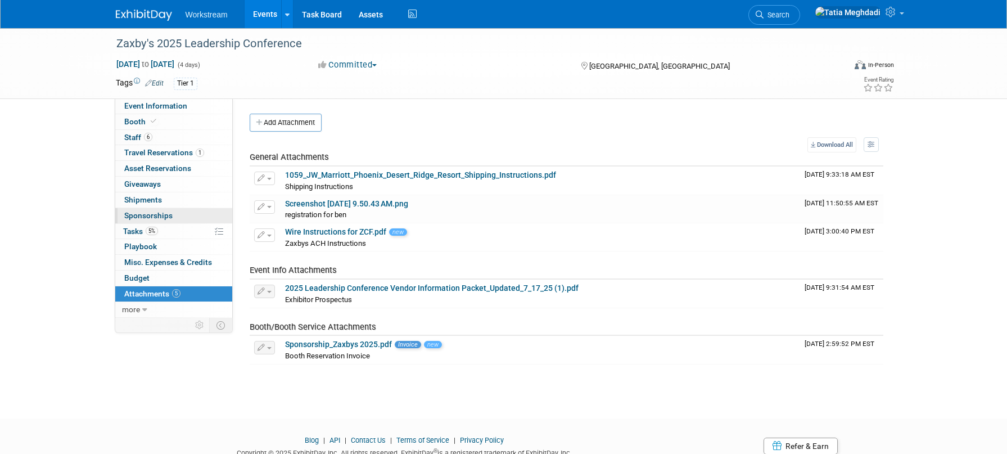
click at [155, 213] on span "Sponsorships 0" at bounding box center [148, 215] width 48 height 9
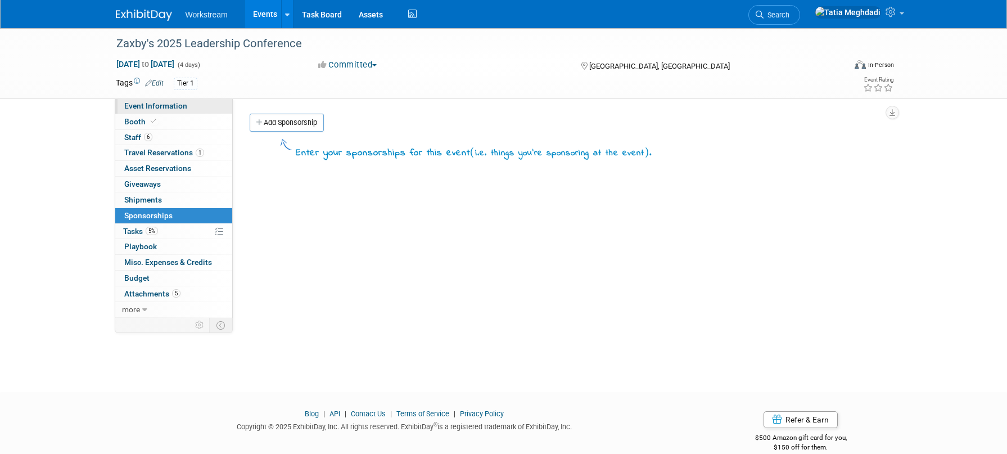
click at [137, 105] on span "Event Information" at bounding box center [155, 105] width 63 height 9
select select "Franchise"
select select "Restaurant"
select select "No"
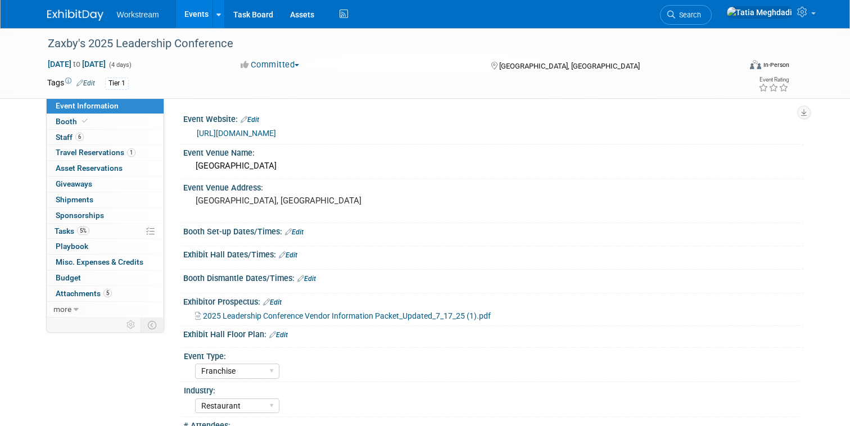
click at [202, 11] on link "Events" at bounding box center [196, 14] width 41 height 28
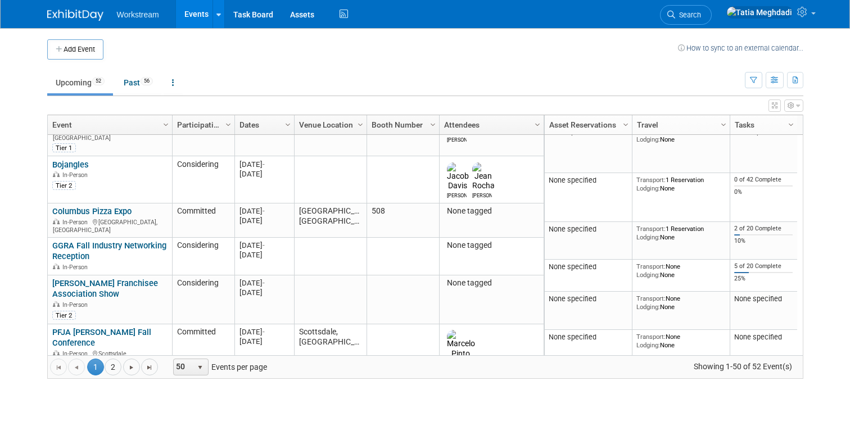
click at [70, 404] on div "In-Person Lombard, IL" at bounding box center [109, 412] width 115 height 17
click at [69, 383] on link "AMOA Symposium - McDonalds" at bounding box center [89, 393] width 75 height 21
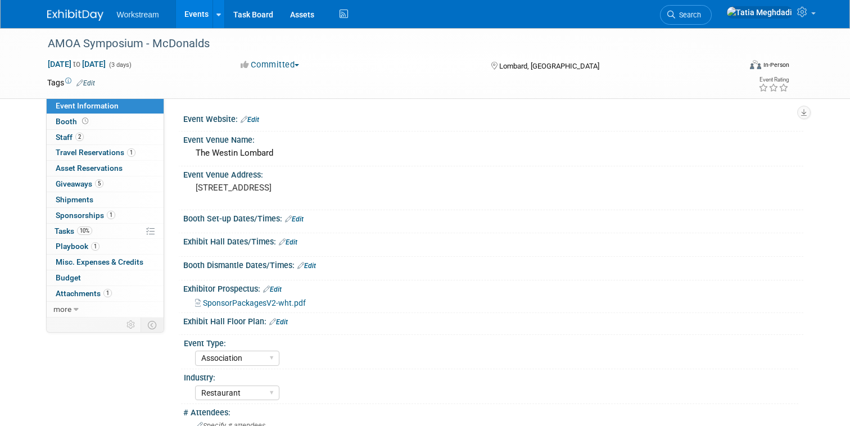
select select "Association"
select select "Restaurant"
select select "No"
select select "[PERSON_NAME]"
click at [65, 229] on span "Tasks 10%" at bounding box center [74, 231] width 38 height 9
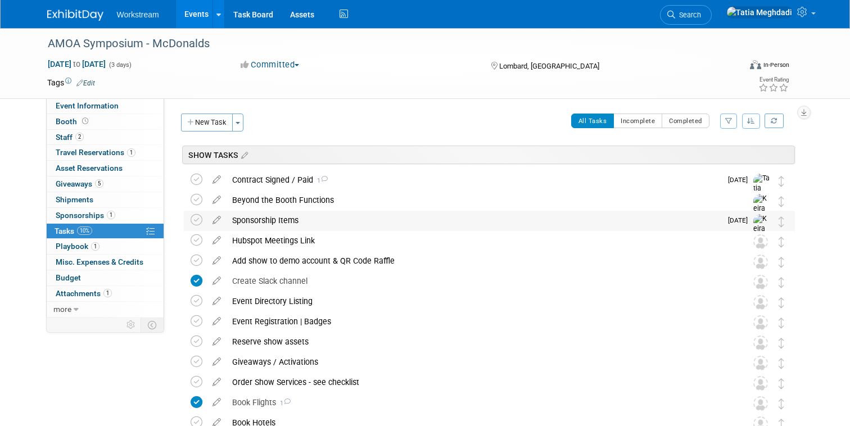
click at [251, 224] on div "Sponsorship Items" at bounding box center [474, 220] width 495 height 19
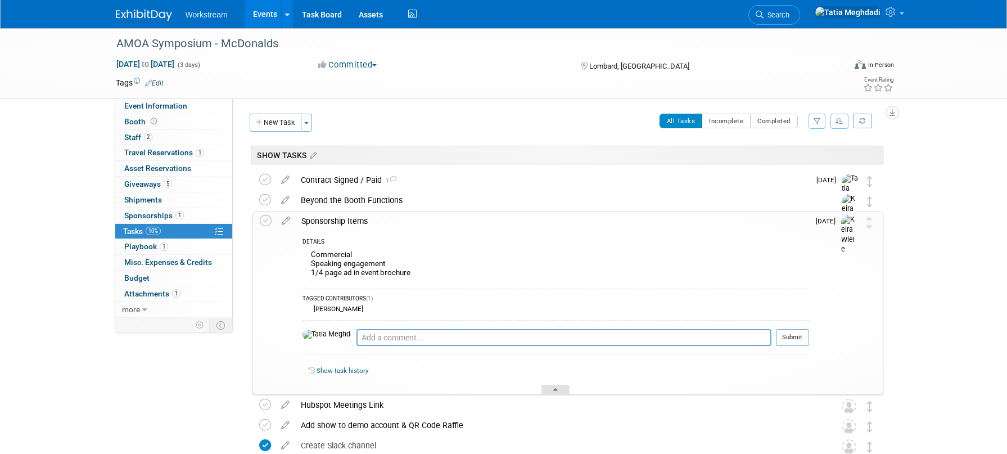
click at [561, 390] on div at bounding box center [555, 390] width 28 height 10
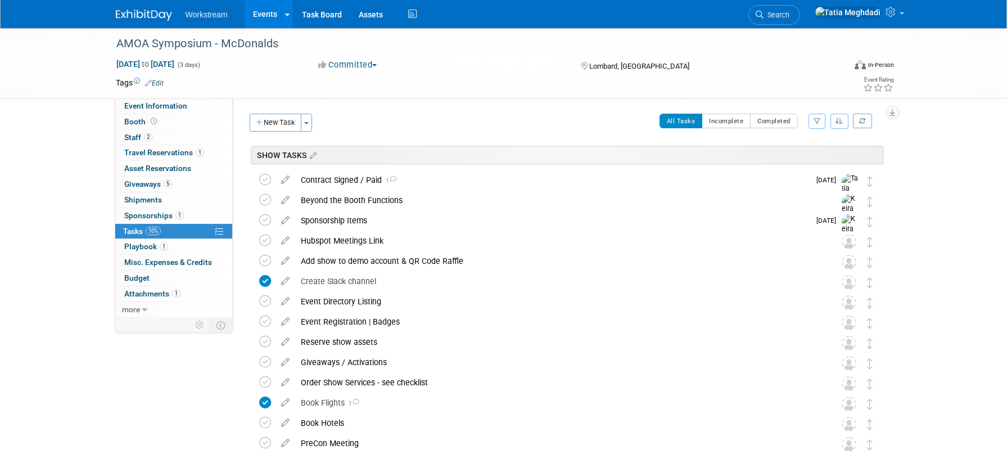
click at [264, 17] on link "Events" at bounding box center [265, 14] width 41 height 28
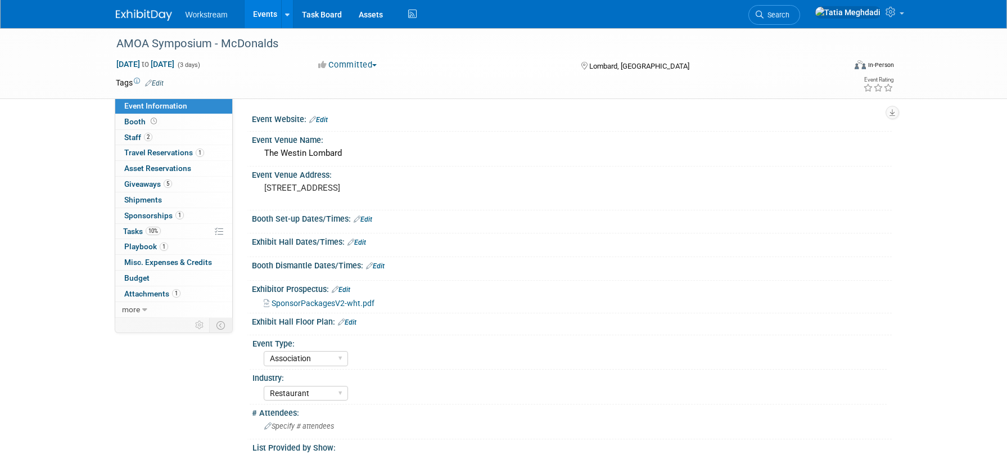
select select "Association"
select select "Restaurant"
select select "No"
select select "[PERSON_NAME]"
click at [132, 124] on span "Booth" at bounding box center [141, 121] width 35 height 9
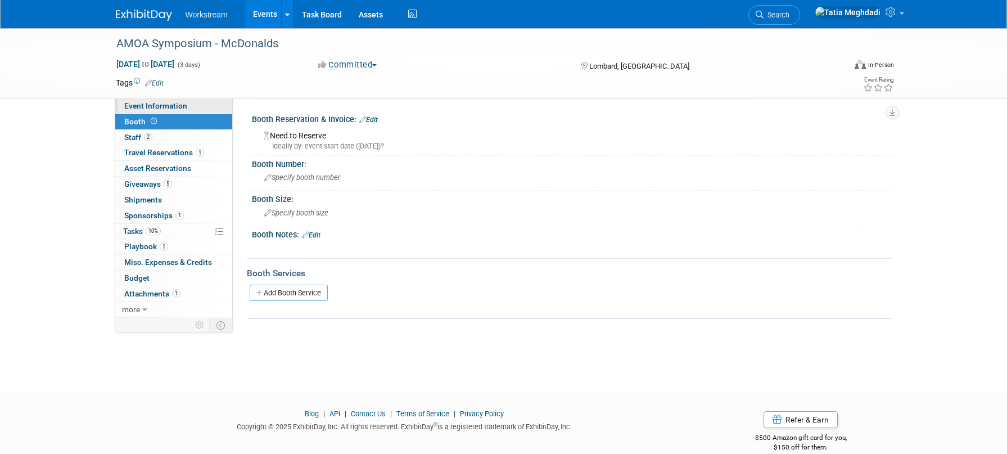
click at [141, 103] on span "Event Information" at bounding box center [155, 105] width 63 height 9
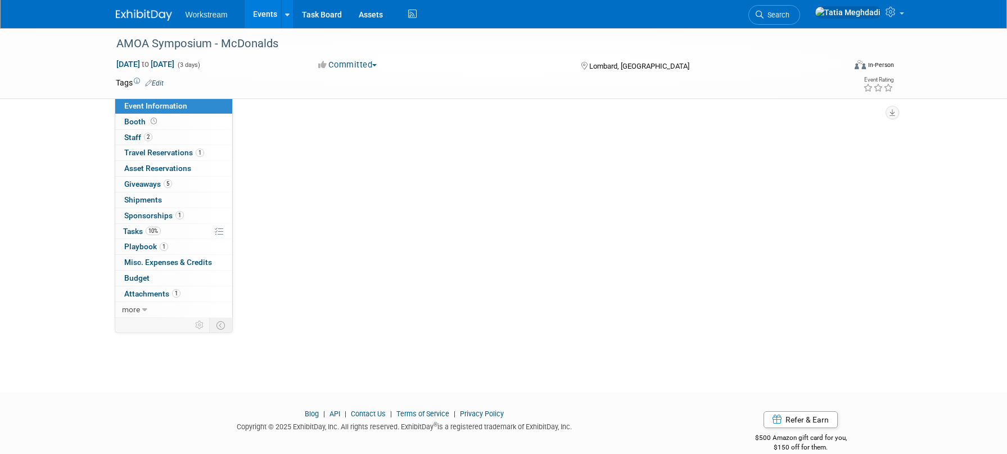
select select "Association"
select select "Restaurant"
select select "No"
select select "[PERSON_NAME]"
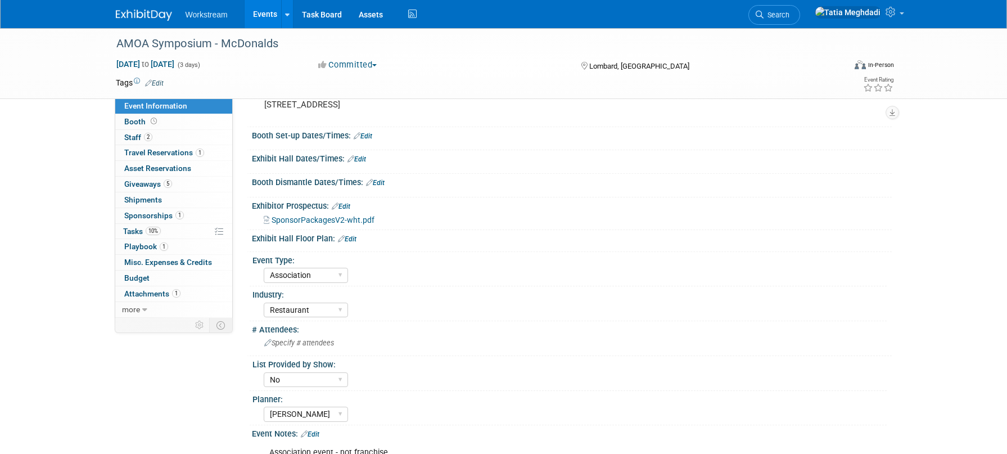
scroll to position [84, 0]
click at [148, 214] on span "Sponsorships 1" at bounding box center [154, 215] width 60 height 9
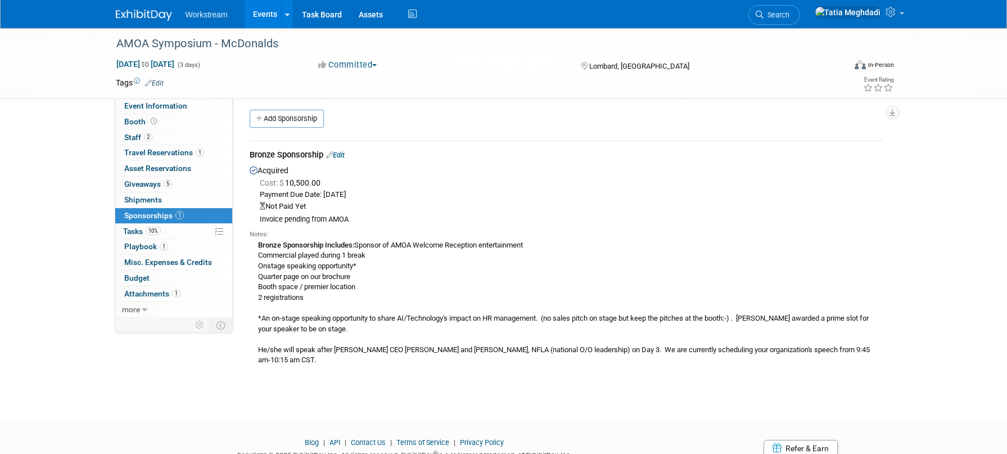
scroll to position [5, 0]
click at [345, 153] on link "Edit" at bounding box center [335, 154] width 19 height 8
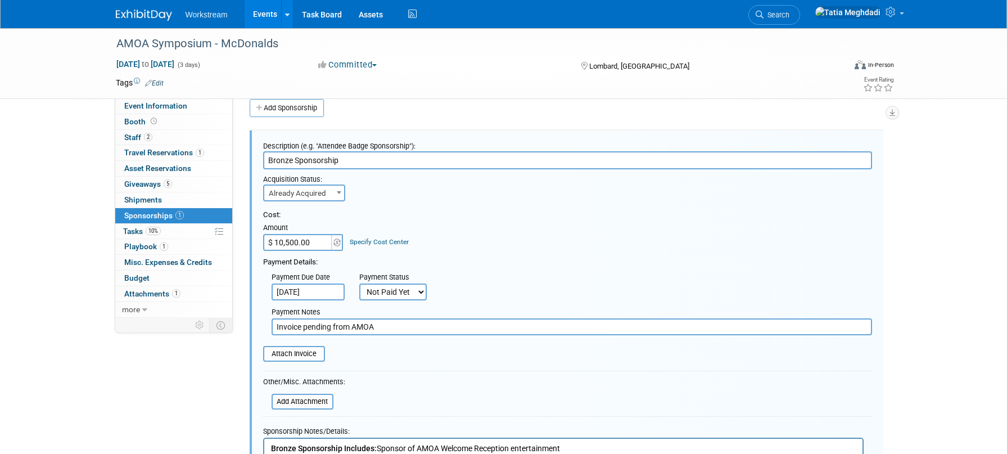
scroll to position [13, 0]
drag, startPoint x: 381, startPoint y: 328, endPoint x: 261, endPoint y: 325, distance: 120.4
click at [261, 325] on div "Payment Notes Invoice pending from AMOA" at bounding box center [568, 319] width 626 height 35
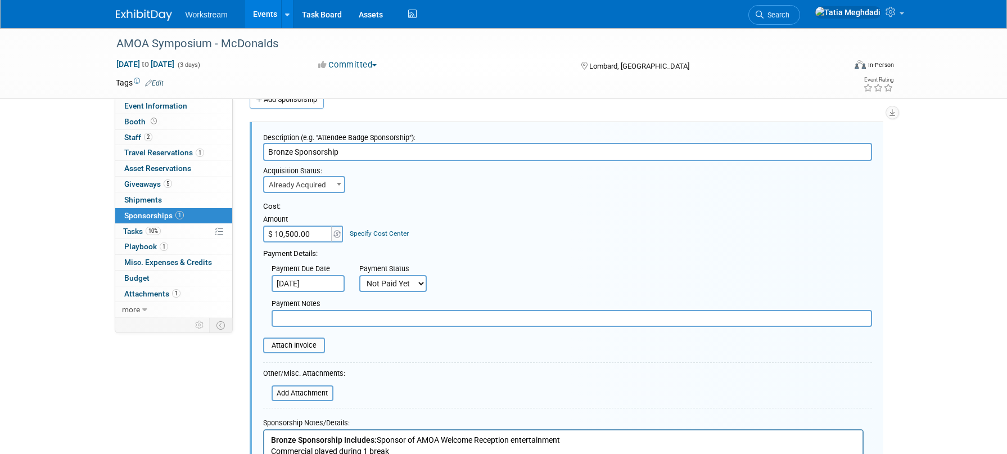
click at [480, 277] on div "Payment Due Date Oct 6, 2025 Payment Status Not Paid Yet Partially Paid Paid in…" at bounding box center [568, 275] width 626 height 33
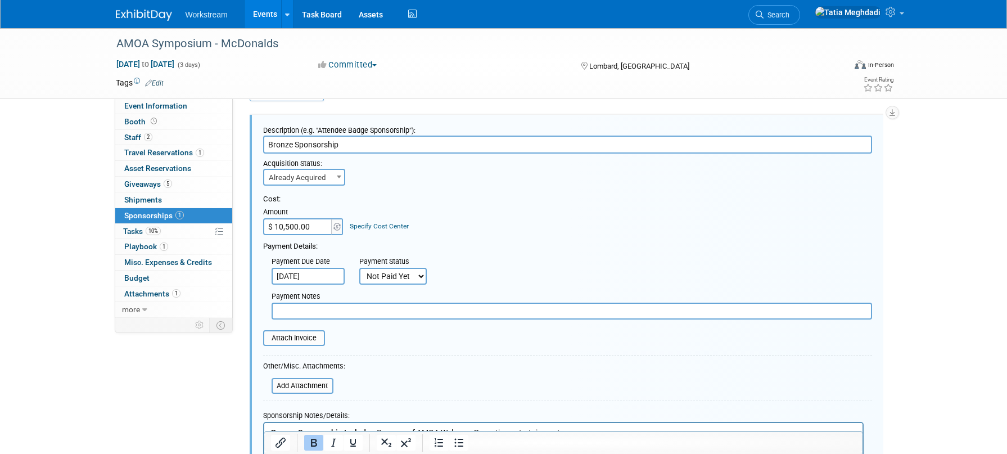
scroll to position [28, 0]
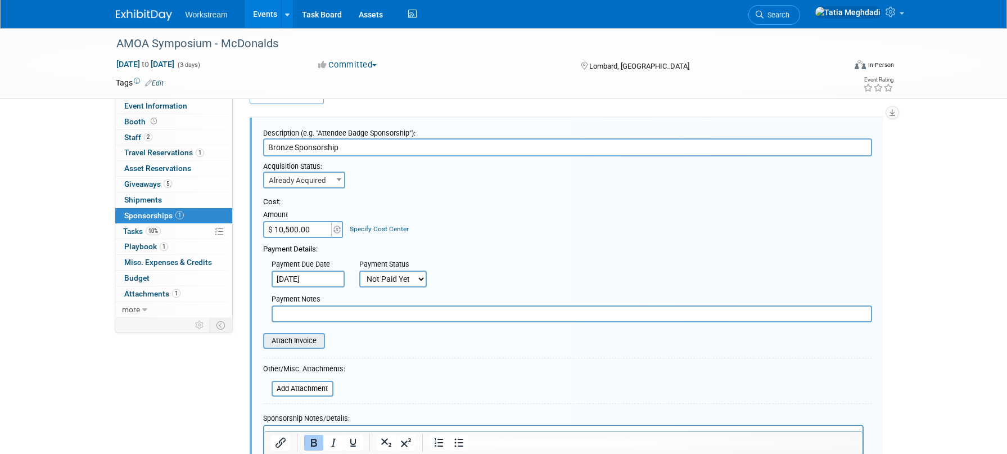
click at [302, 341] on input "file" at bounding box center [257, 340] width 134 height 13
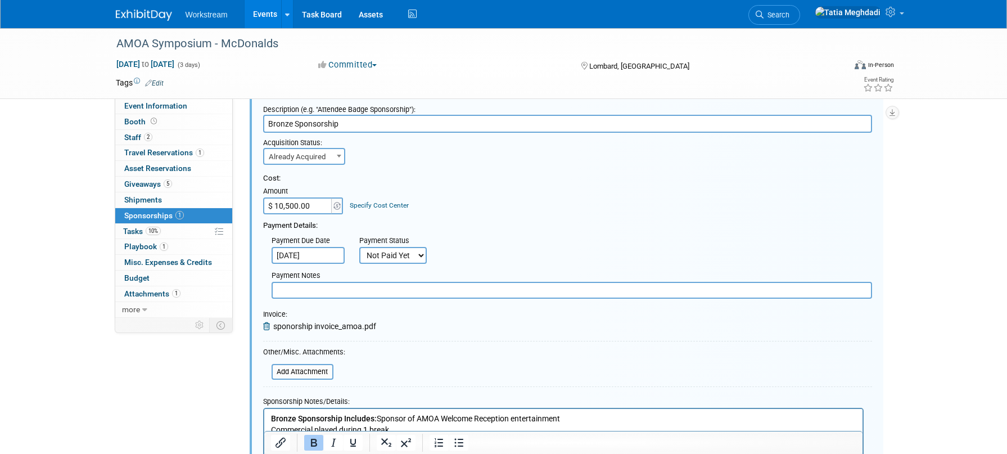
scroll to position [51, 0]
click at [410, 289] on input "text" at bounding box center [572, 290] width 601 height 17
type input "w"
click at [276, 291] on input "Waiting to hear back if they will take a credit card for payment." at bounding box center [572, 290] width 601 height 17
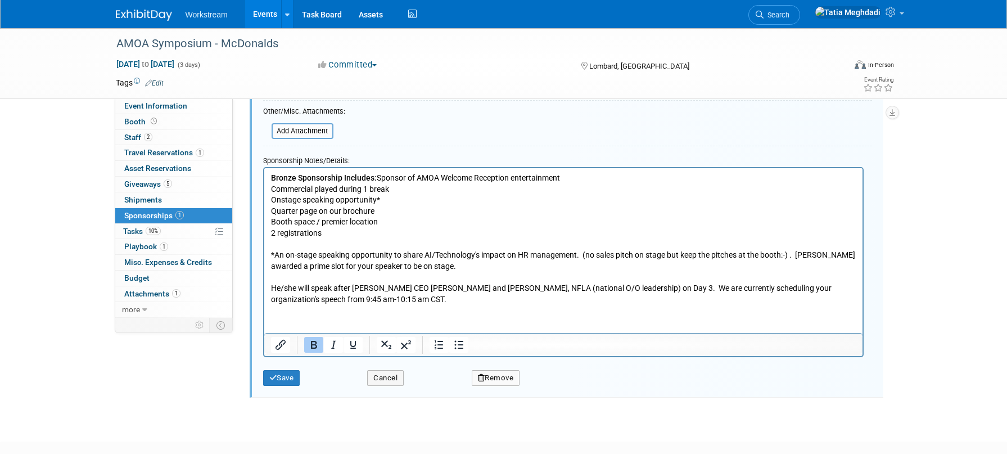
scroll to position [315, 0]
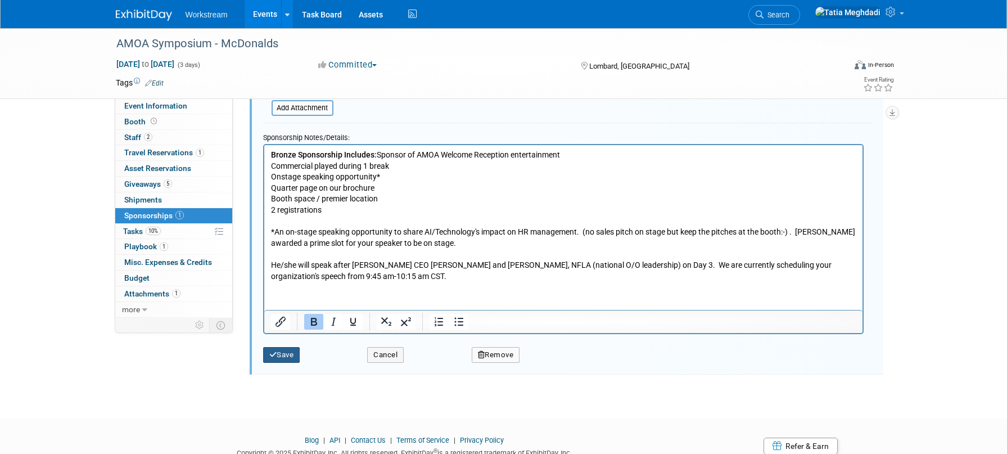
type input "10/6: Waiting to hear back if they will take a credit card for payment."
click at [282, 354] on button "Save" at bounding box center [281, 355] width 37 height 16
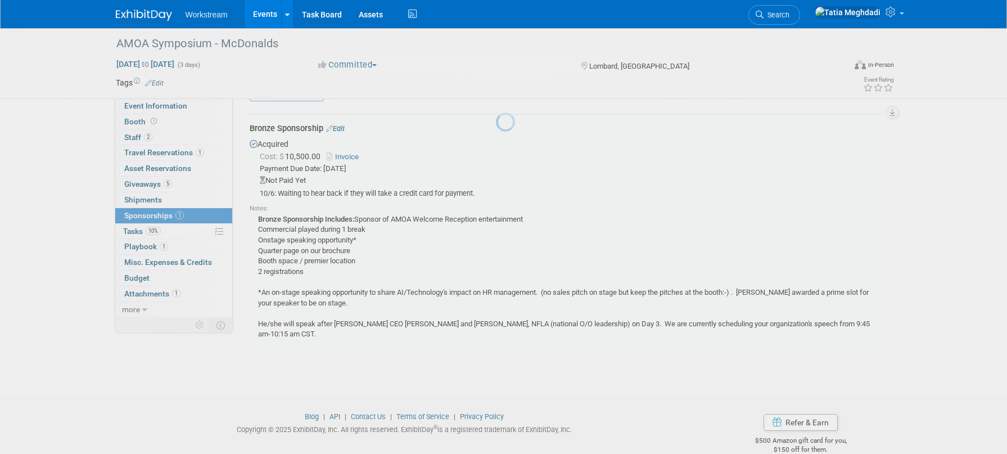
scroll to position [17, 0]
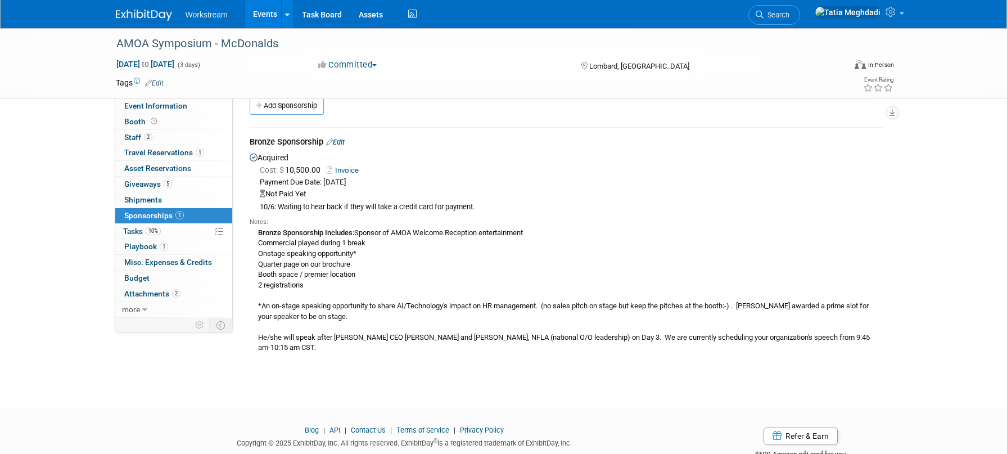
drag, startPoint x: 619, startPoint y: 169, endPoint x: 527, endPoint y: 152, distance: 93.7
click at [618, 169] on div "Cost: $ 10,500.00 Invoice" at bounding box center [572, 170] width 624 height 12
click at [256, 12] on link "Events" at bounding box center [265, 14] width 41 height 28
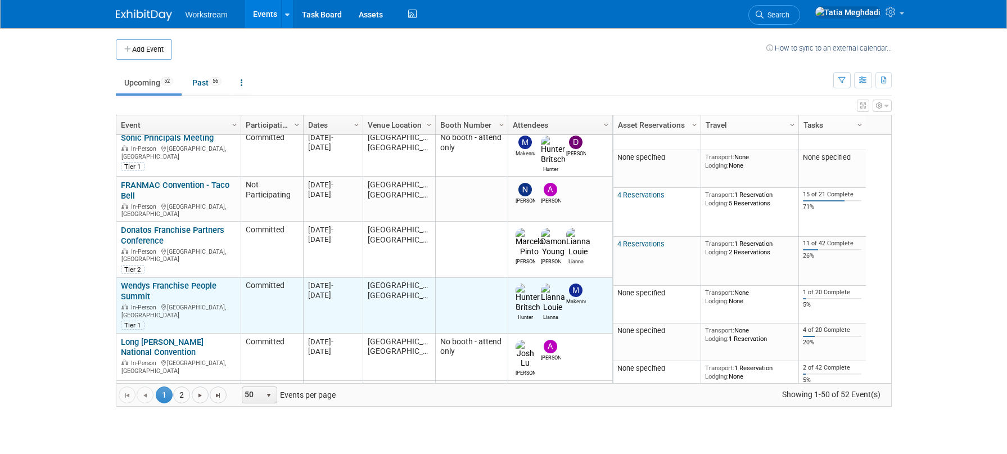
scroll to position [177, 0]
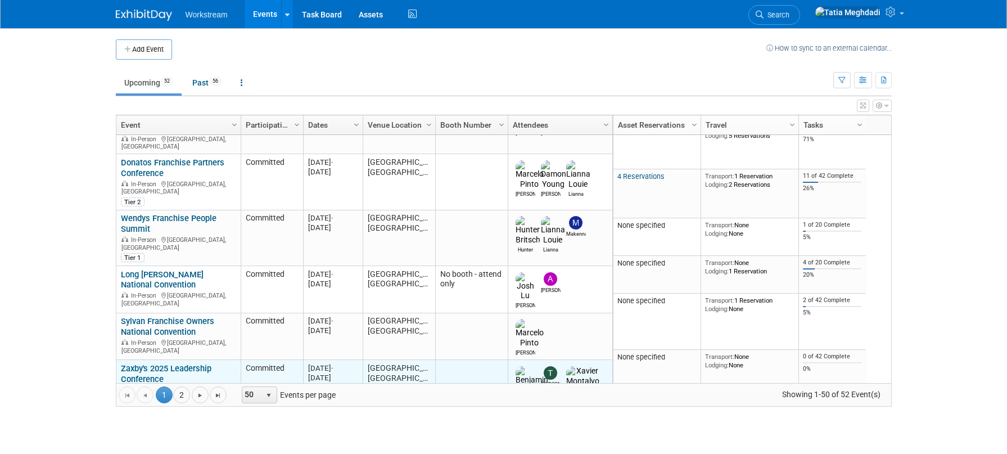
click at [149, 363] on link "Zaxby's 2025 Leadership Conference" at bounding box center [166, 373] width 91 height 21
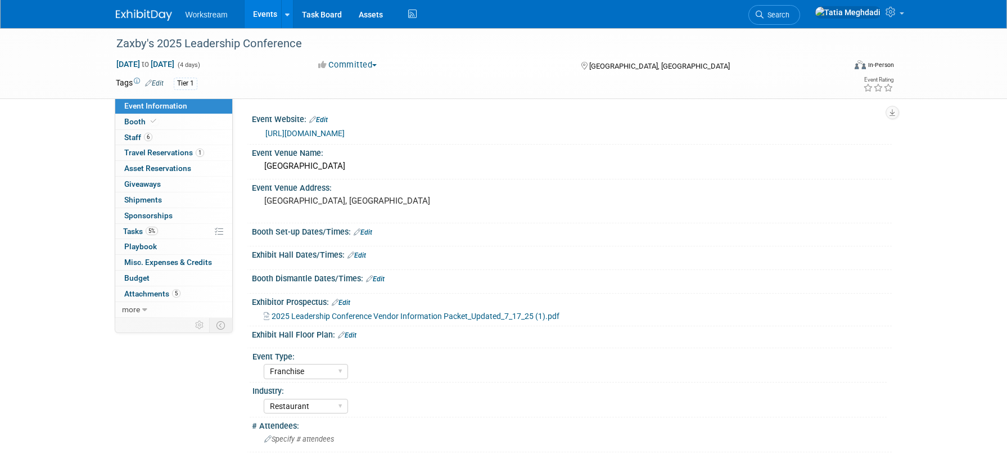
select select "Franchise"
select select "Restaurant"
select select "No"
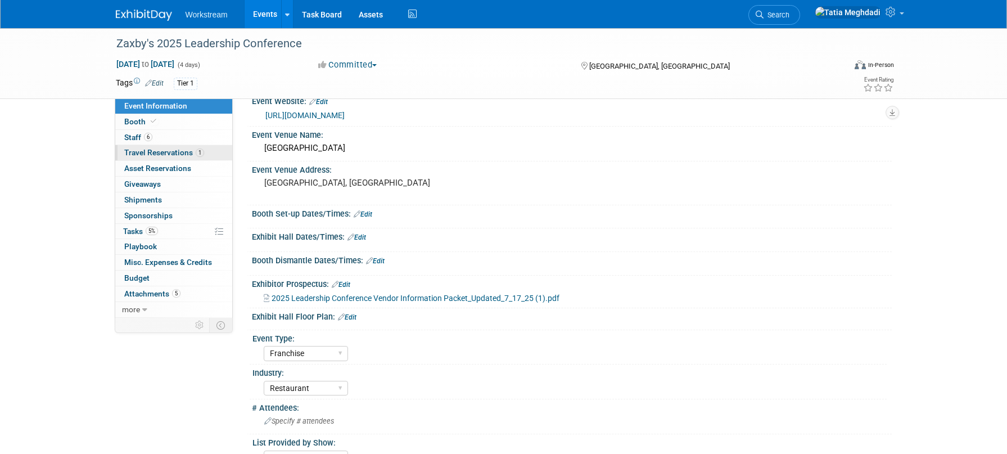
scroll to position [17, 0]
click at [159, 108] on span "Event Information" at bounding box center [155, 105] width 63 height 9
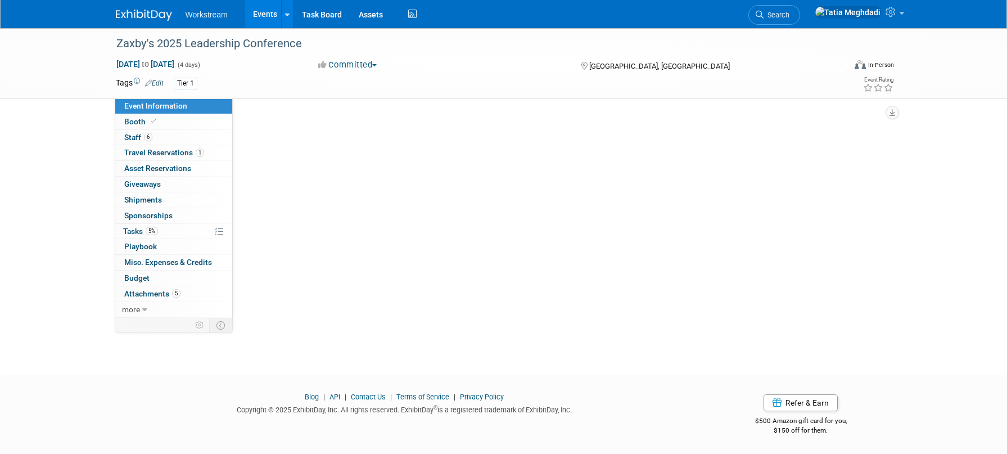
scroll to position [0, 0]
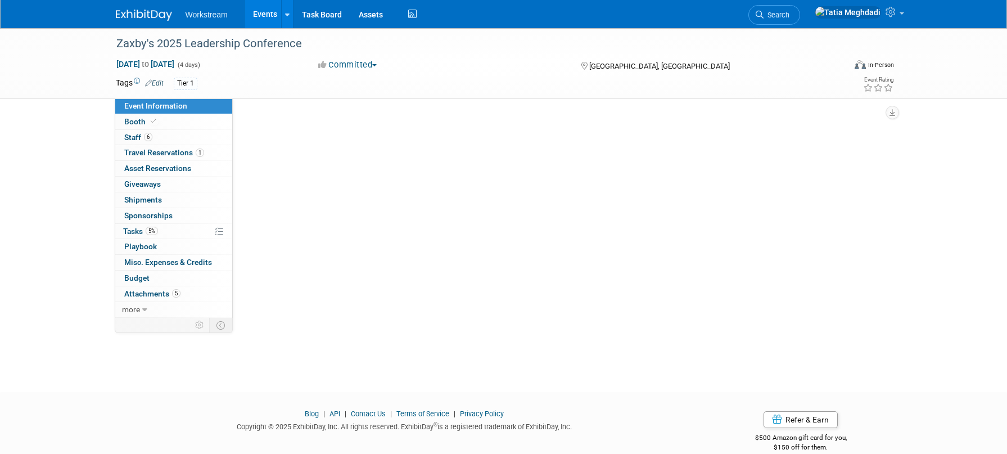
select select "Franchise"
select select "Restaurant"
select select "No"
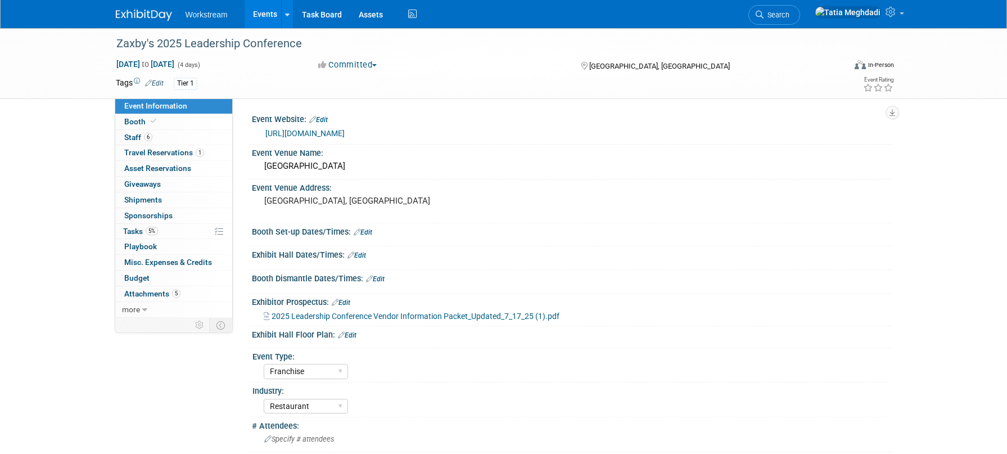
click at [342, 133] on link "[URL][DOMAIN_NAME]" at bounding box center [304, 133] width 79 height 9
click at [139, 137] on span "Staff 6" at bounding box center [138, 137] width 28 height 9
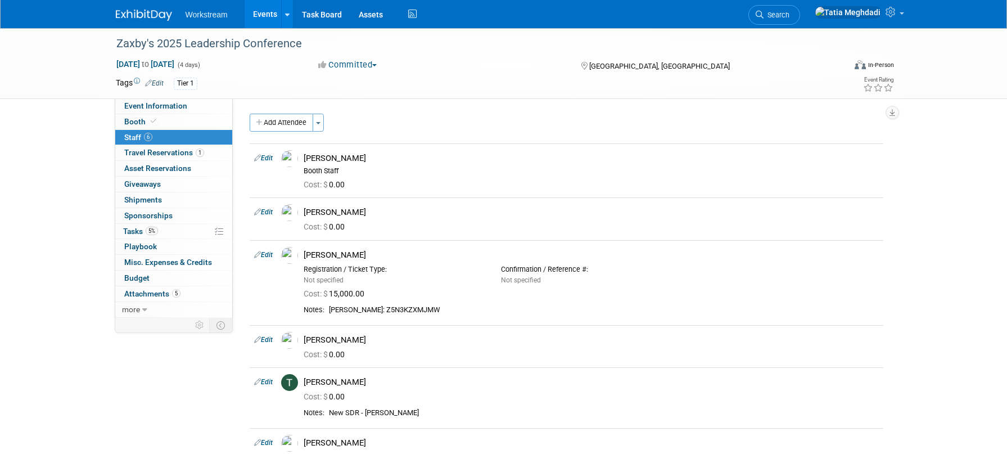
click at [258, 15] on link "Events" at bounding box center [265, 14] width 41 height 28
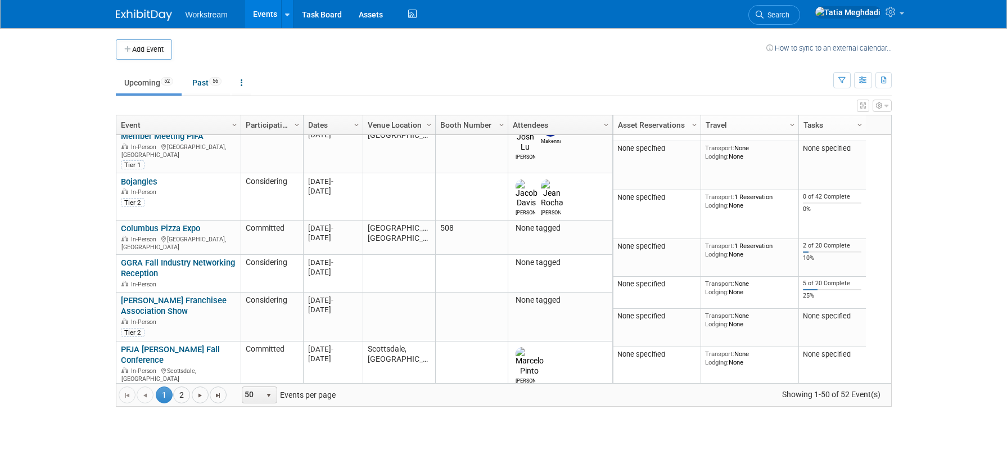
scroll to position [541, 0]
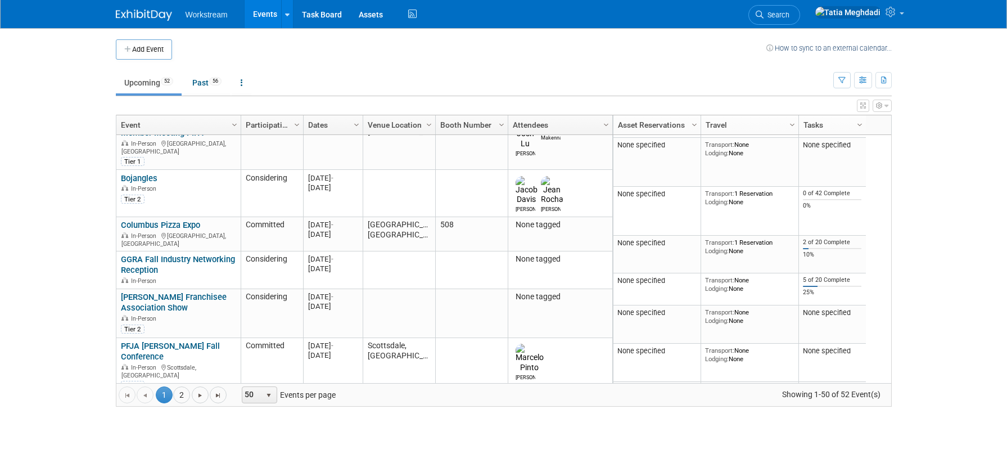
click at [148, 397] on link "AMOA Symposium - McDonalds" at bounding box center [158, 407] width 75 height 21
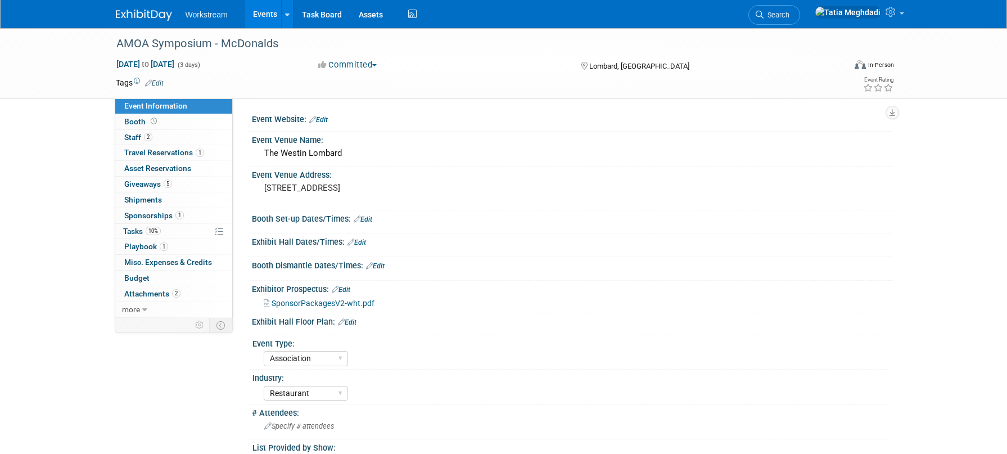
select select "Association"
select select "Restaurant"
select select "No"
select select "[PERSON_NAME]"
click at [135, 119] on span "Booth" at bounding box center [141, 121] width 35 height 9
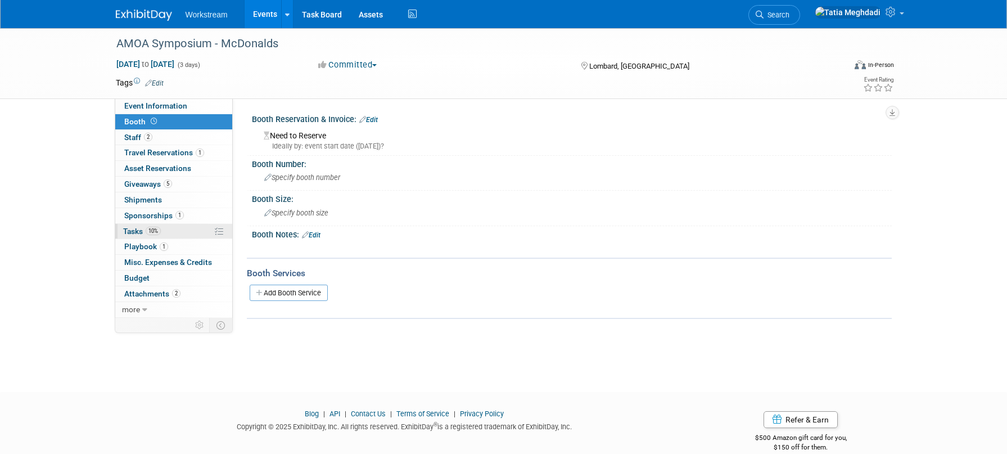
click at [134, 227] on span "Tasks 10%" at bounding box center [142, 231] width 38 height 9
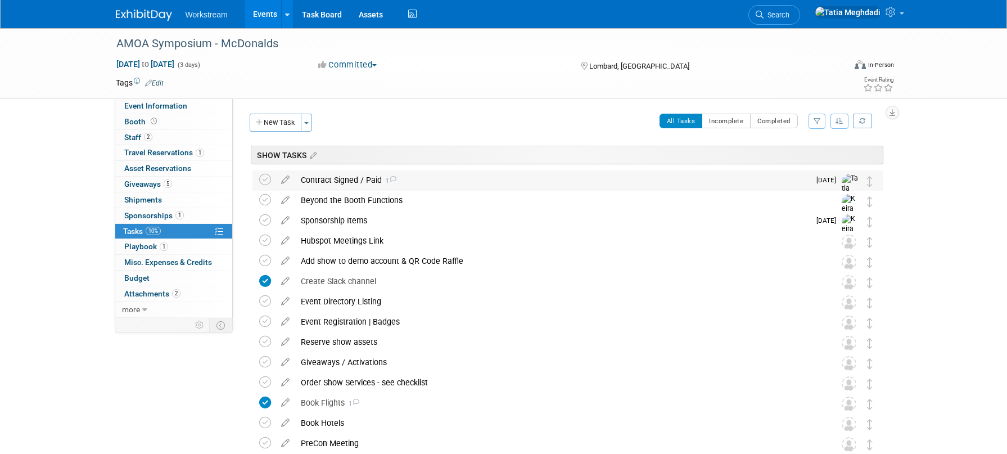
click at [333, 185] on div "Contract Signed / Paid 1" at bounding box center [552, 179] width 514 height 19
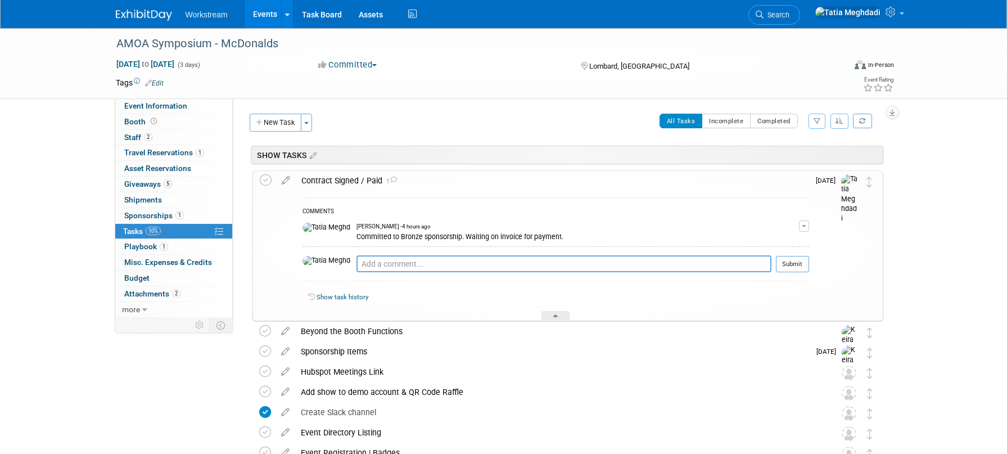
click at [472, 223] on div "[PERSON_NAME] - 4 hours ago" at bounding box center [577, 227] width 443 height 8
click at [408, 236] on div "Committed to Bronze sponsorship. Waiting on invoice for payment." at bounding box center [577, 236] width 443 height 11
click at [802, 222] on button "button" at bounding box center [804, 225] width 10 height 11
click at [766, 251] on button "Remove" at bounding box center [749, 257] width 49 height 15
click at [741, 300] on link "Yes" at bounding box center [737, 304] width 33 height 18
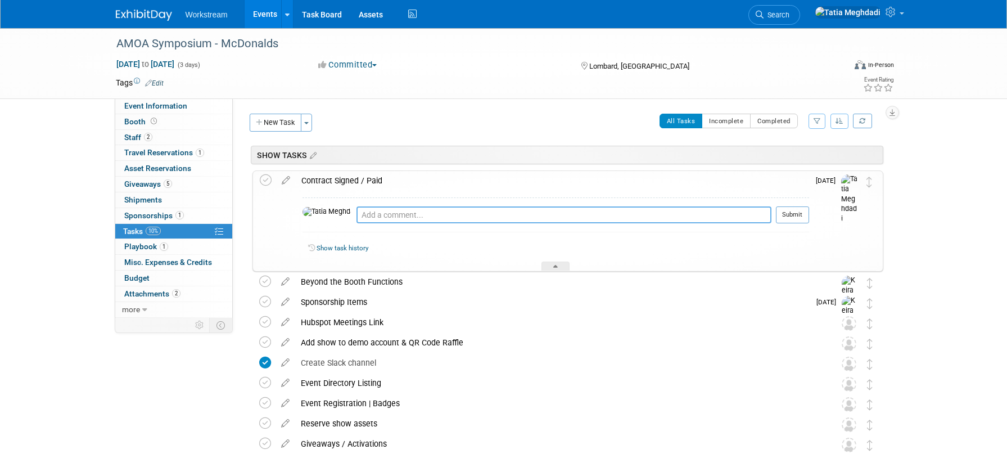
click at [356, 216] on textarea at bounding box center [563, 214] width 415 height 17
type textarea "10/6 - check request submitted to accounting"
click at [809, 211] on button "Submit" at bounding box center [792, 214] width 33 height 17
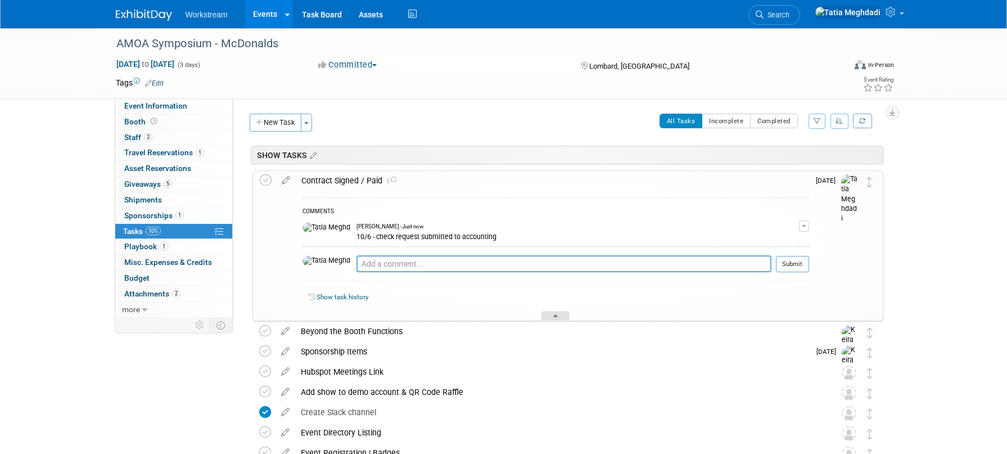
click at [559, 315] on div at bounding box center [555, 316] width 28 height 10
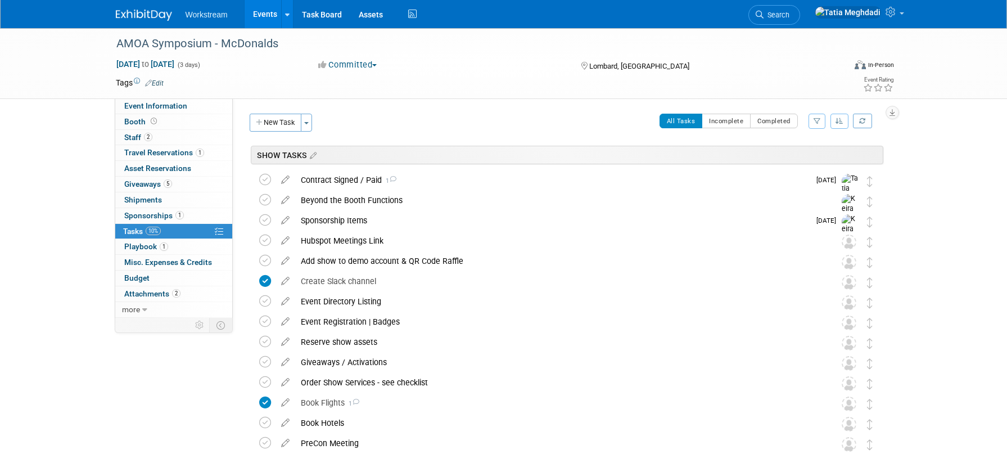
click at [261, 12] on link "Events" at bounding box center [265, 14] width 41 height 28
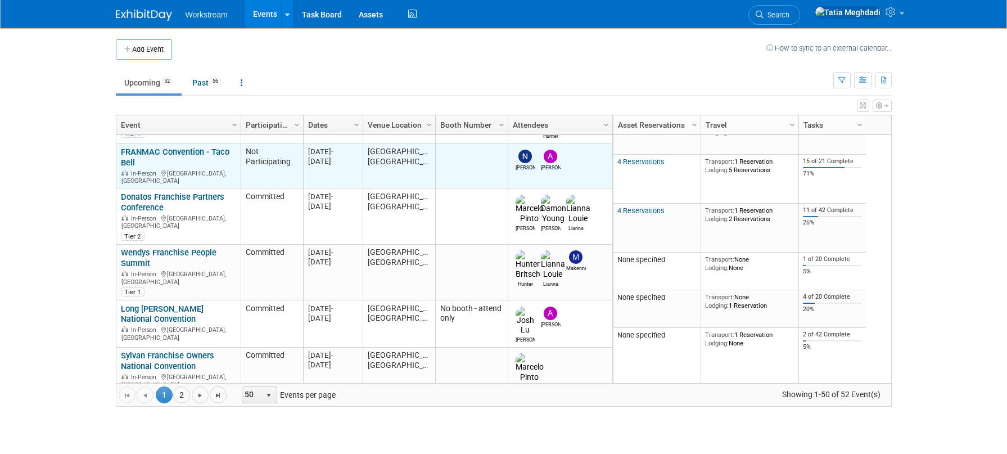
scroll to position [231, 0]
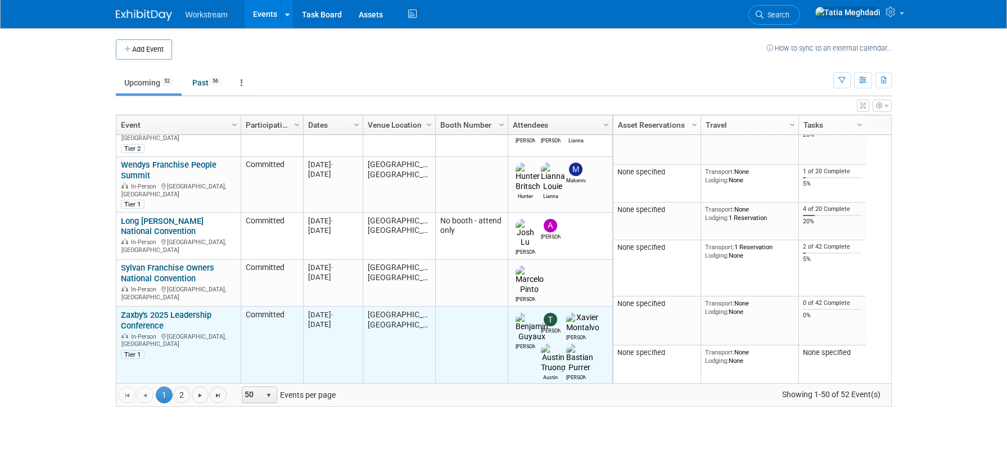
click at [132, 310] on link "Zaxby's 2025 Leadership Conference" at bounding box center [166, 320] width 91 height 21
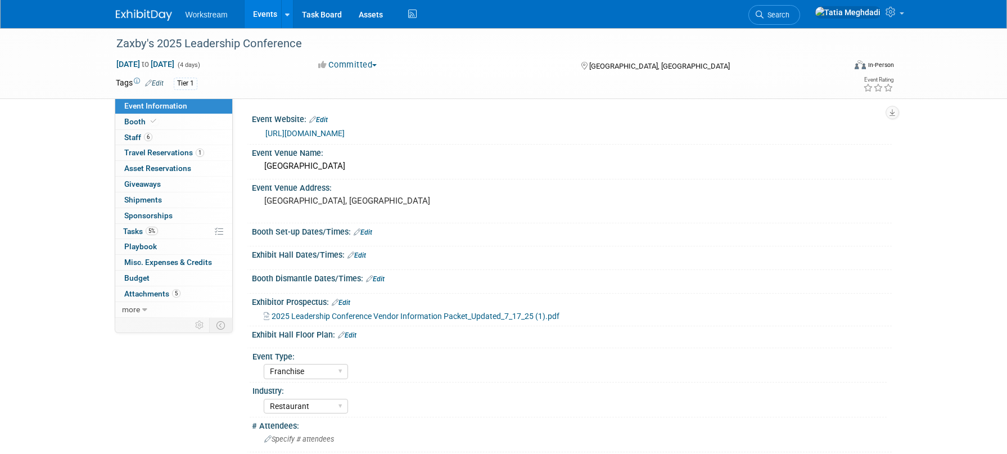
select select "Franchise"
select select "Restaurant"
select select "No"
click at [136, 138] on span "Staff 6" at bounding box center [138, 137] width 28 height 9
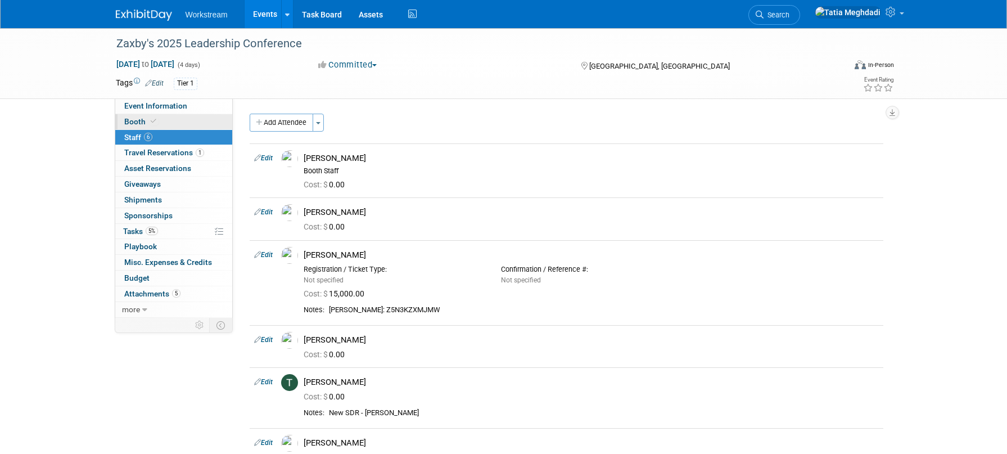
click at [134, 118] on span "Booth" at bounding box center [141, 121] width 34 height 9
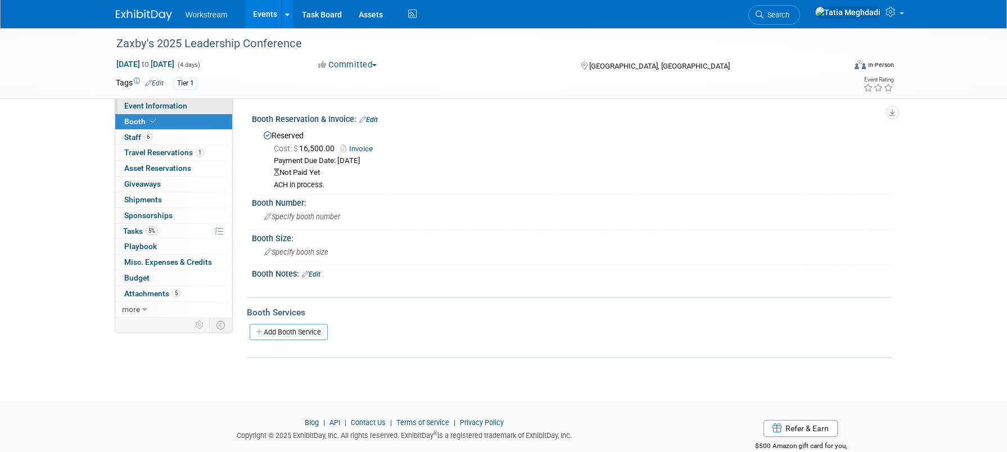
click at [155, 104] on span "Event Information" at bounding box center [155, 105] width 63 height 9
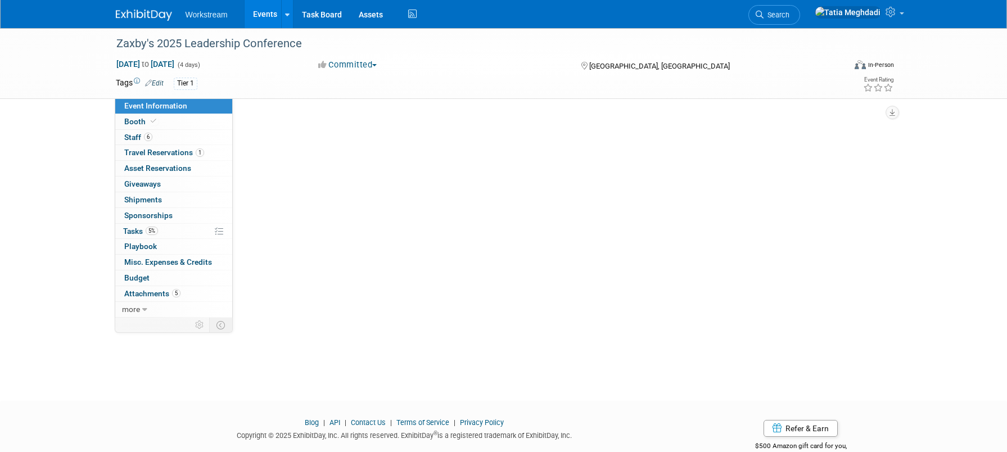
select select "Franchise"
select select "Restaurant"
select select "No"
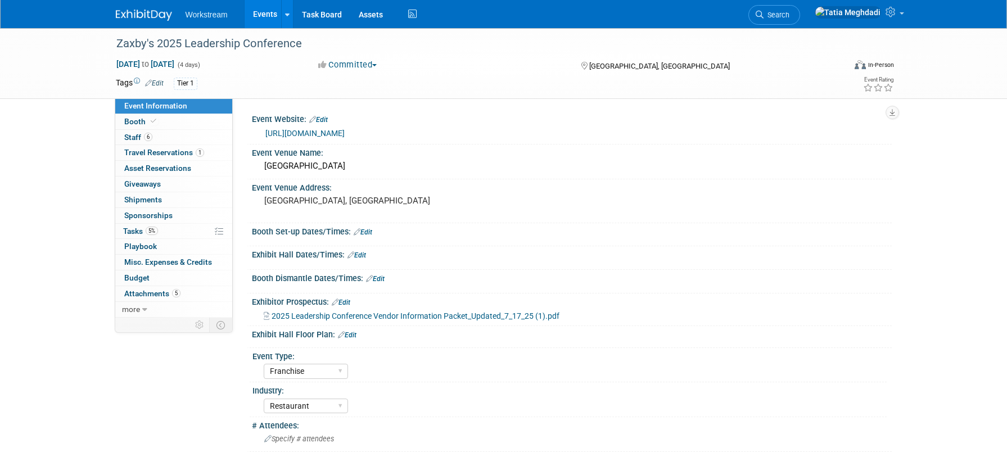
click at [296, 134] on link "[URL][DOMAIN_NAME]" at bounding box center [304, 133] width 79 height 9
click at [345, 133] on link "[URL][DOMAIN_NAME]" at bounding box center [304, 133] width 79 height 9
click at [133, 234] on span "Tasks 5%" at bounding box center [140, 231] width 35 height 9
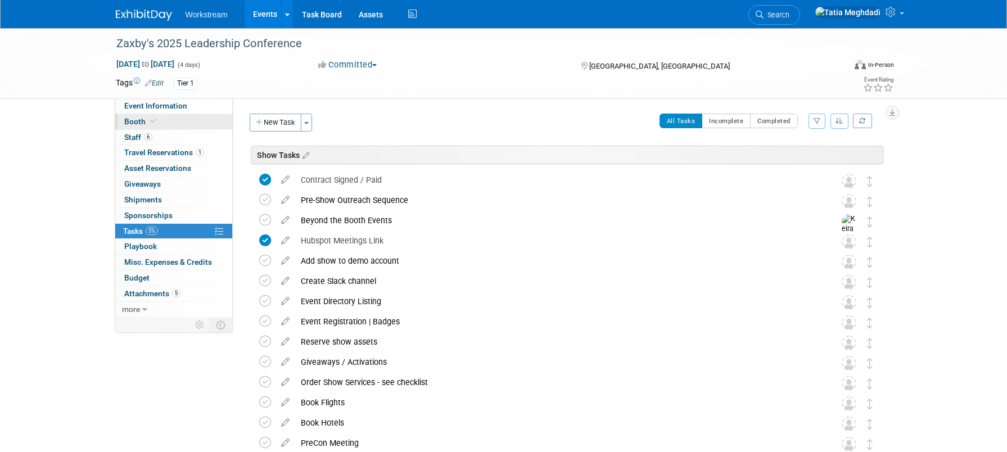
click at [136, 120] on span "Booth" at bounding box center [141, 121] width 34 height 9
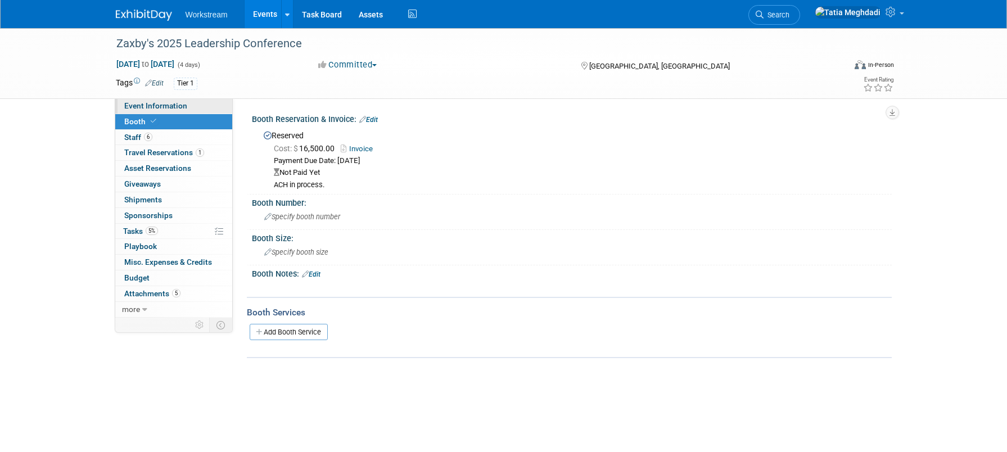
click at [143, 107] on span "Event Information" at bounding box center [155, 105] width 63 height 9
select select "Franchise"
select select "Restaurant"
select select "No"
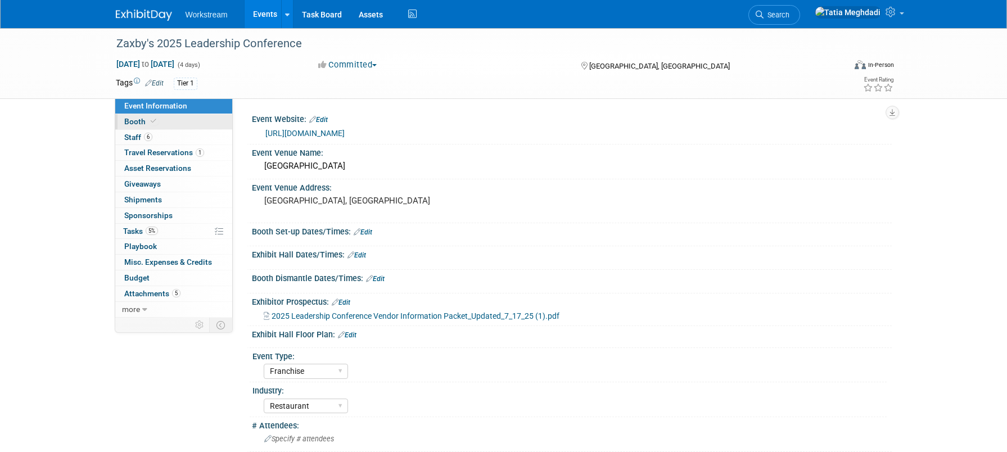
click at [145, 121] on span "Booth" at bounding box center [141, 121] width 34 height 9
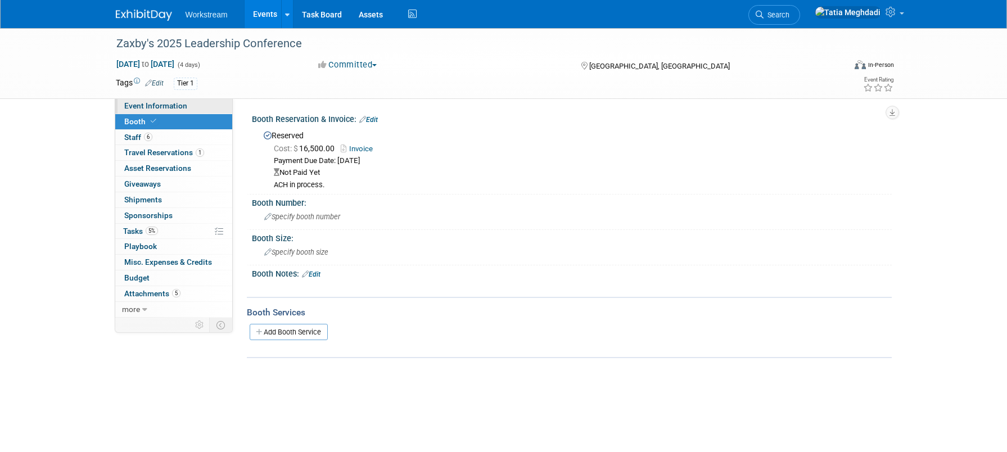
click at [134, 101] on link "Event Information" at bounding box center [173, 105] width 117 height 15
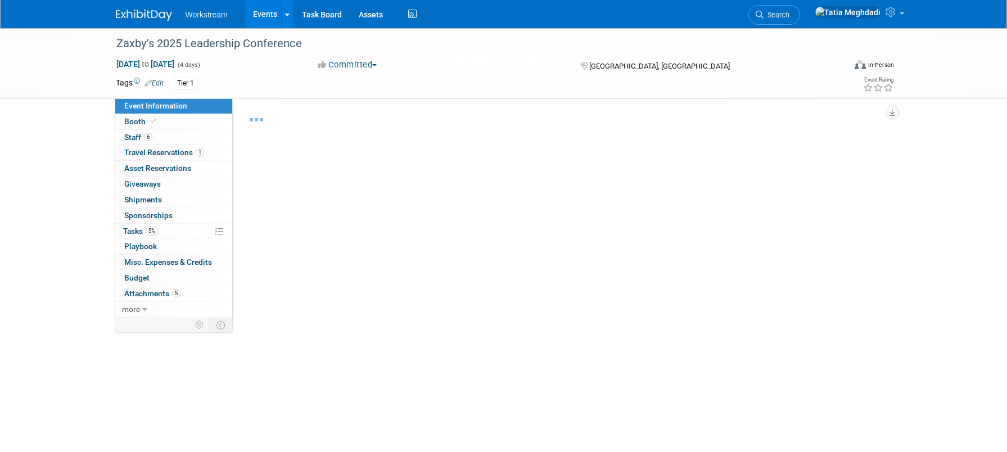
select select "Franchise"
select select "Restaurant"
select select "No"
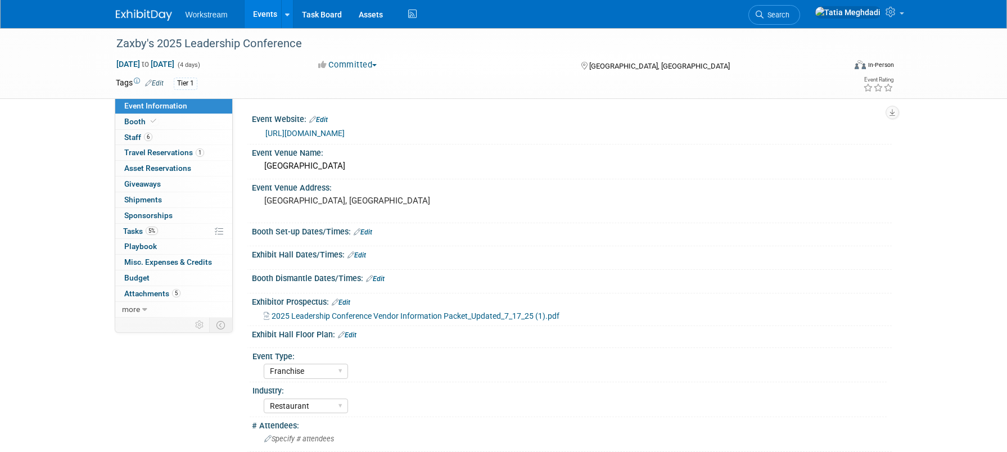
click at [372, 233] on link "Edit" at bounding box center [363, 232] width 19 height 8
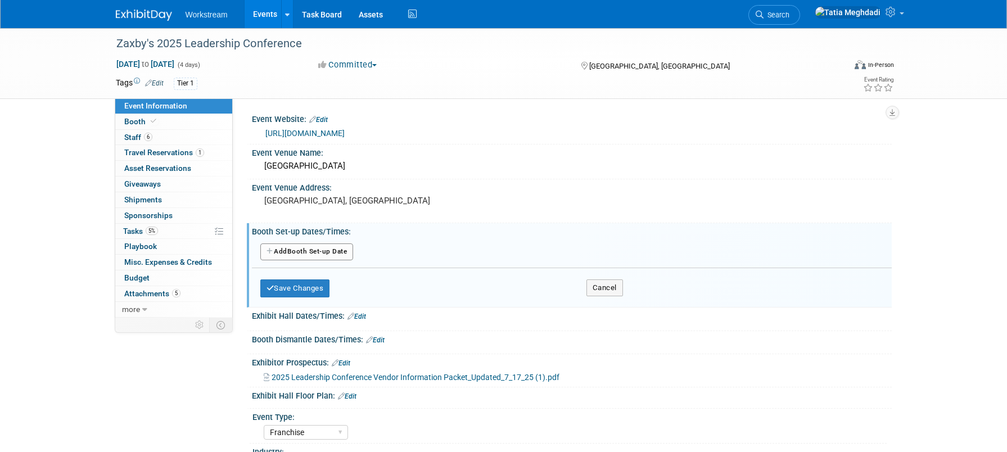
click at [292, 247] on button "Add Another Booth Set-up Date" at bounding box center [306, 251] width 93 height 17
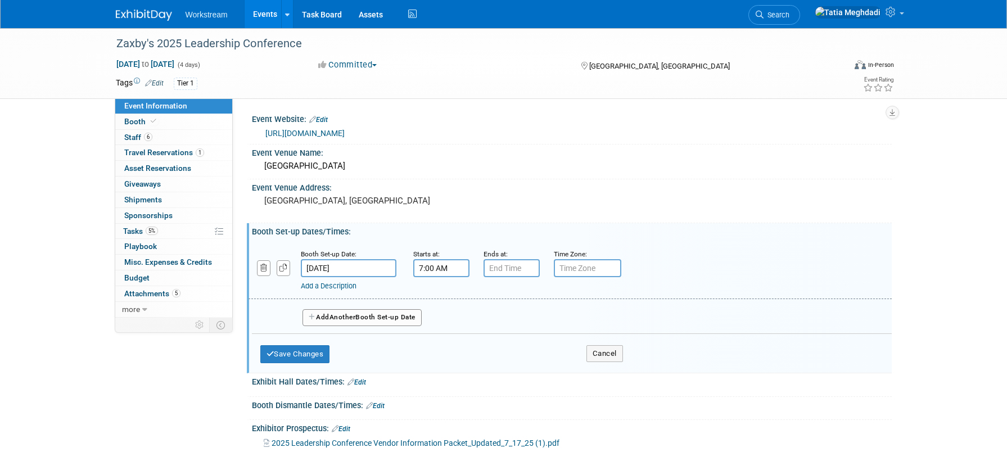
click at [438, 272] on input "7:00 AM" at bounding box center [441, 268] width 56 height 18
drag, startPoint x: 416, startPoint y: 265, endPoint x: 400, endPoint y: 264, distance: 15.8
click at [400, 264] on div "Booth Set-up Date: Oct 16, 2025 Starts at: 7:00 8AM 07 : 00 AM 12 01 02 03 04 0…" at bounding box center [570, 270] width 643 height 57
type input "9:00 AM"
type input "7"
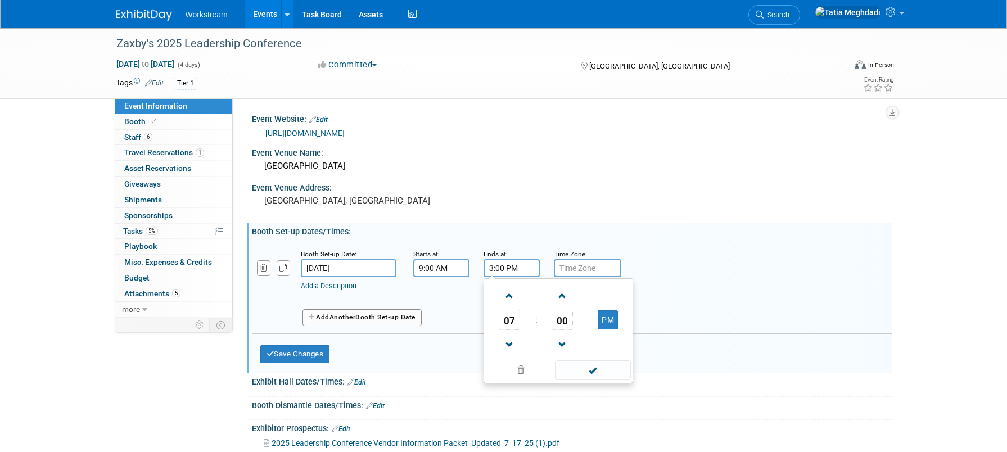
click at [594, 371] on span at bounding box center [593, 370] width 76 height 20
type input "3:00 PM"
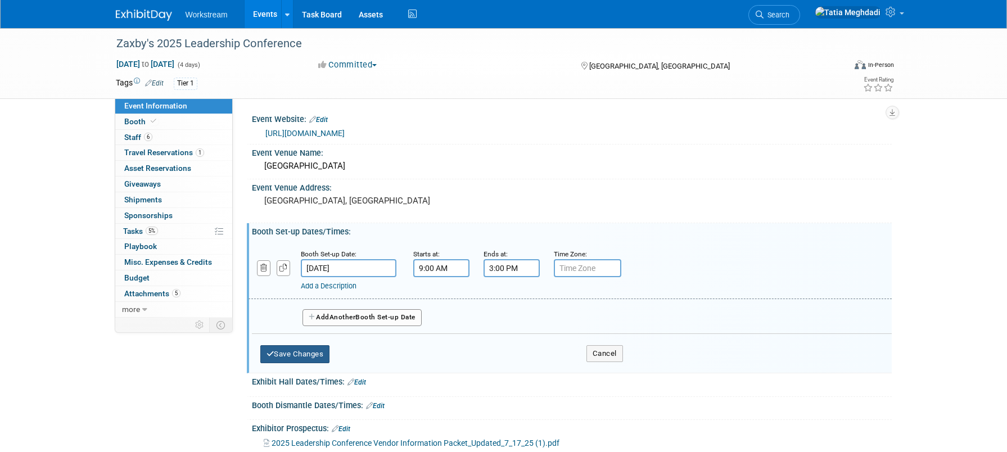
click at [292, 354] on button "Save Changes" at bounding box center [295, 354] width 70 height 18
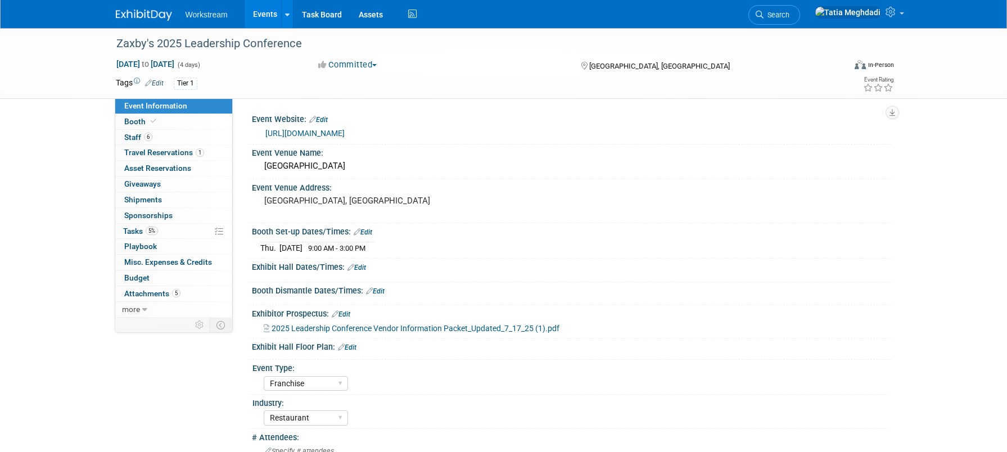
click at [361, 265] on link "Edit" at bounding box center [356, 268] width 19 height 8
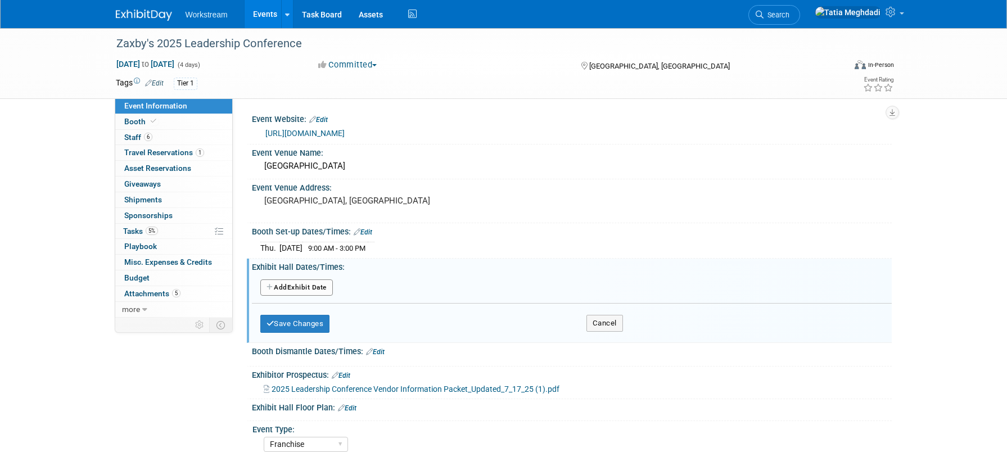
click at [300, 282] on button "Add Another Exhibit Date" at bounding box center [296, 287] width 73 height 17
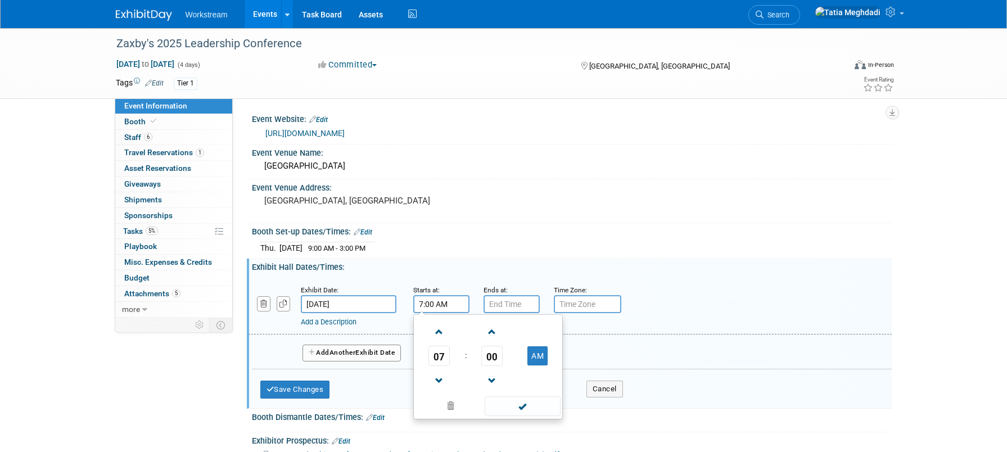
click at [456, 302] on input "7:00 AM" at bounding box center [441, 304] width 56 height 18
click at [436, 351] on span "07" at bounding box center [438, 356] width 21 height 20
click at [540, 331] on td "03" at bounding box center [542, 332] width 36 height 30
click at [540, 347] on button "AM" at bounding box center [537, 355] width 20 height 19
drag, startPoint x: 530, startPoint y: 407, endPoint x: 517, endPoint y: 369, distance: 40.0
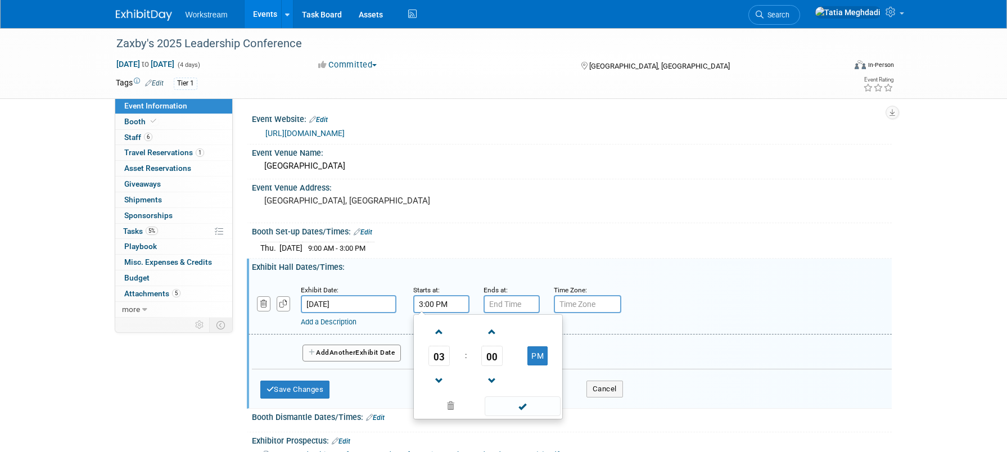
click at [531, 405] on span at bounding box center [523, 406] width 76 height 20
type input "3:00 PM"
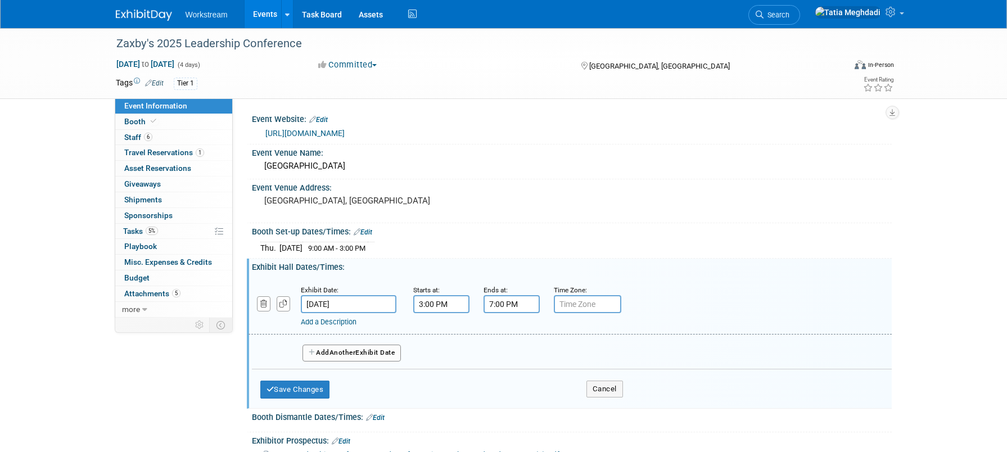
click at [512, 302] on input "7:00 PM" at bounding box center [512, 304] width 56 height 18
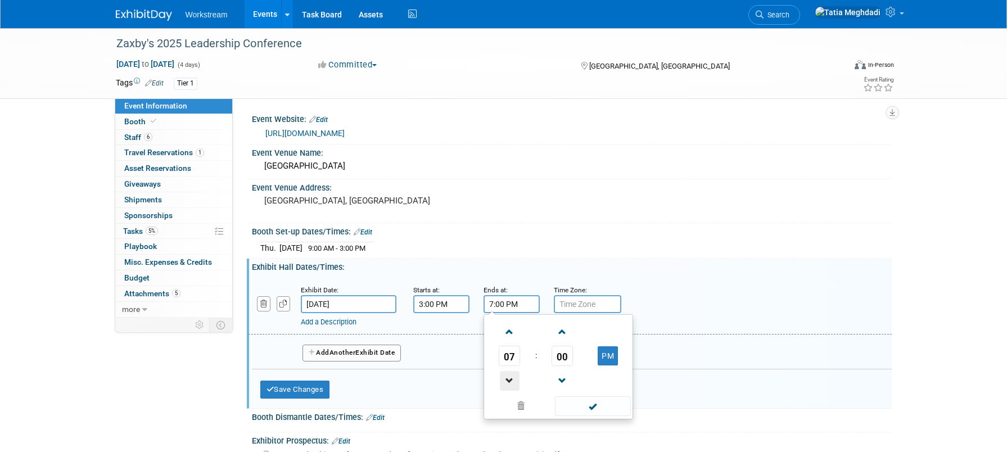
click at [508, 379] on span at bounding box center [510, 381] width 20 height 20
type input "6:00 PM"
click at [586, 404] on span at bounding box center [593, 406] width 76 height 20
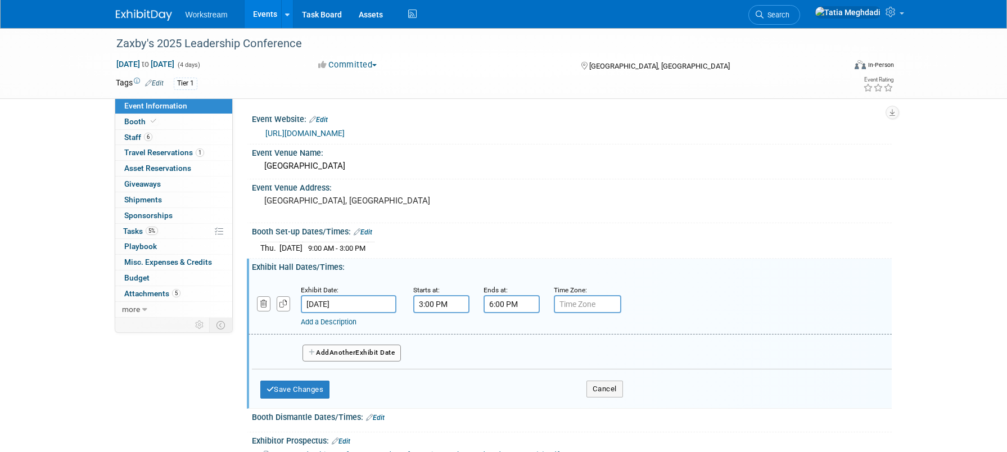
click at [592, 304] on input "text" at bounding box center [587, 304] width 67 height 18
type input "r"
click at [579, 304] on input "r" at bounding box center [587, 304] width 67 height 18
type input "REGISTRATION"
click at [320, 350] on button "Add Another Exhibit Date" at bounding box center [351, 353] width 99 height 17
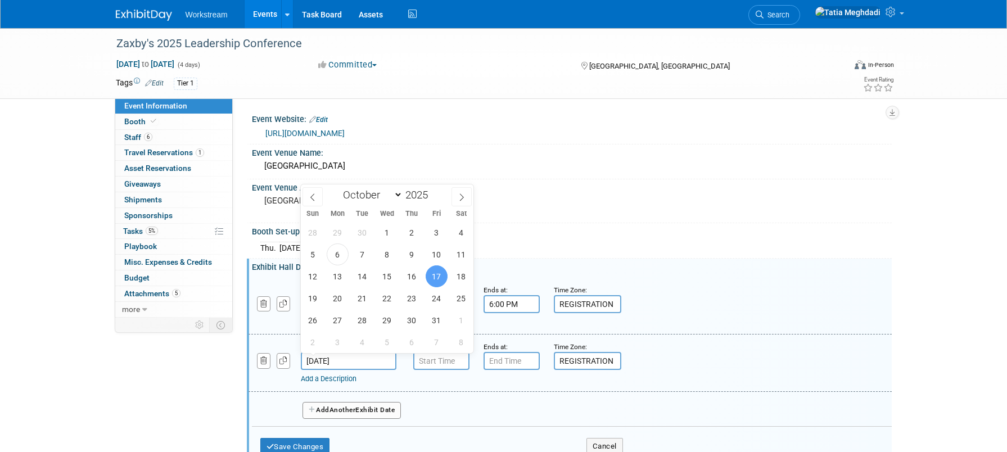
click at [358, 358] on input "[DATE]" at bounding box center [349, 361] width 96 height 18
click at [412, 273] on span "16" at bounding box center [412, 276] width 22 height 22
type input "[DATE]"
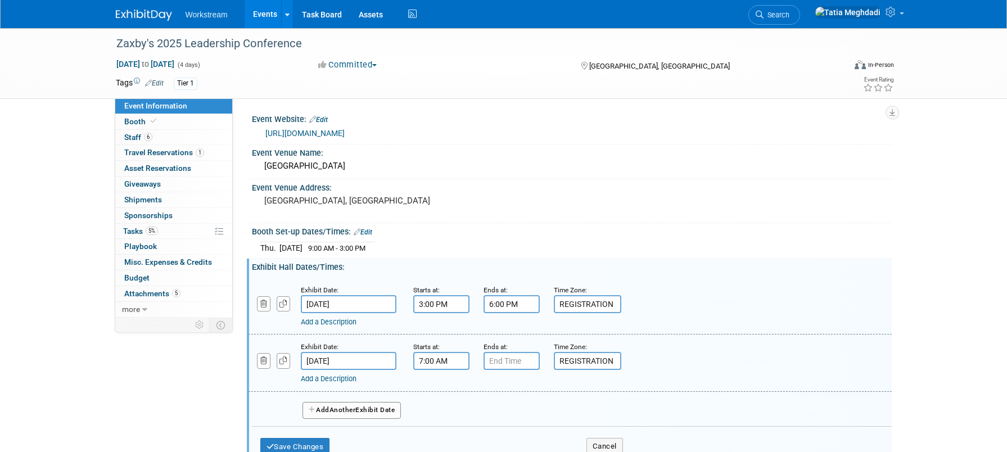
click at [428, 360] on input "7:00 AM" at bounding box center [441, 361] width 56 height 18
click at [544, 413] on button "AM" at bounding box center [537, 412] width 20 height 19
type input "7:00 PM"
click at [521, 362] on input "7:00 PM" at bounding box center [512, 361] width 56 height 18
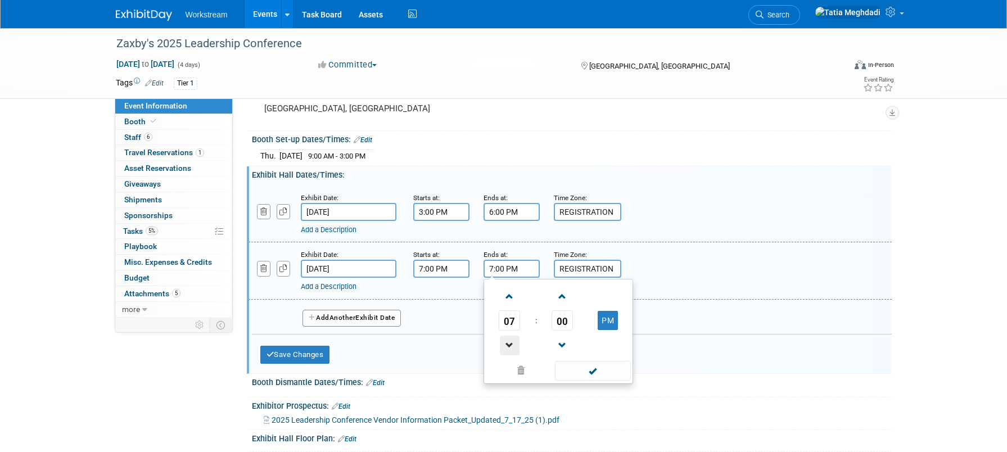
scroll to position [93, 0]
click at [513, 317] on span "07" at bounding box center [509, 319] width 21 height 20
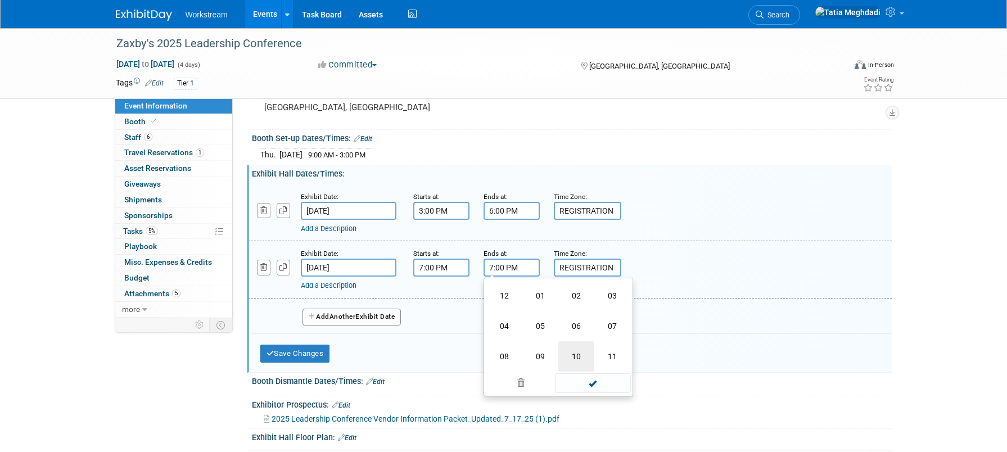
click at [577, 351] on td "10" at bounding box center [576, 356] width 36 height 30
type input "10:00 PM"
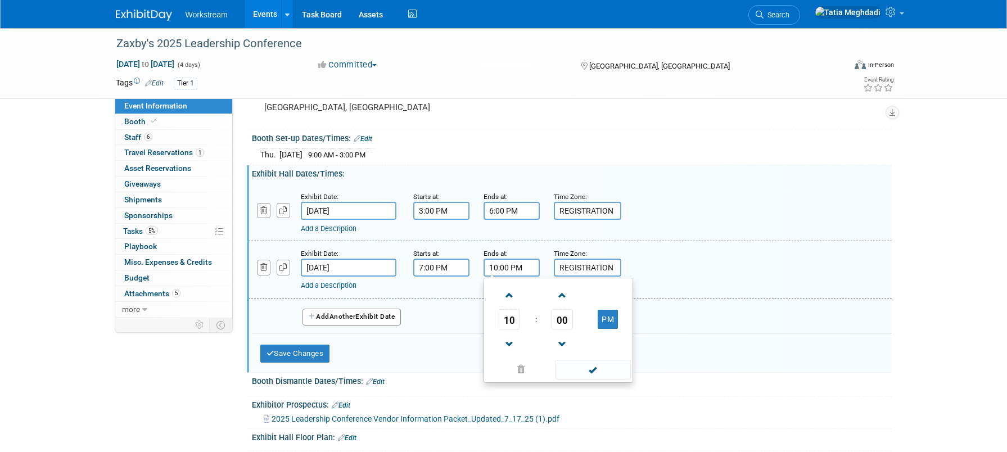
drag, startPoint x: 601, startPoint y: 365, endPoint x: 590, endPoint y: 329, distance: 37.5
click at [602, 362] on span at bounding box center [593, 370] width 76 height 20
click at [586, 264] on input "REGISTRATION" at bounding box center [587, 268] width 67 height 18
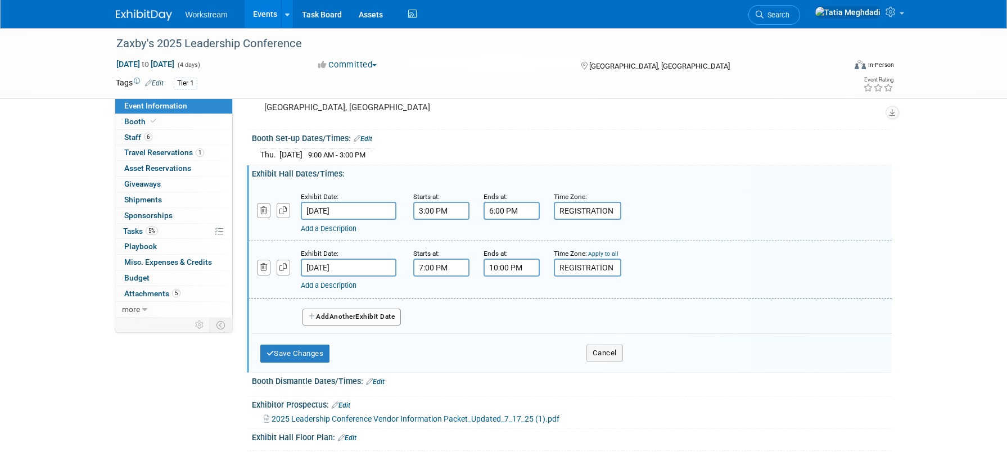
click at [586, 264] on input "REGISTRATION" at bounding box center [587, 268] width 67 height 18
type input "DINNER"
click at [285, 349] on button "Save Changes" at bounding box center [295, 354] width 70 height 18
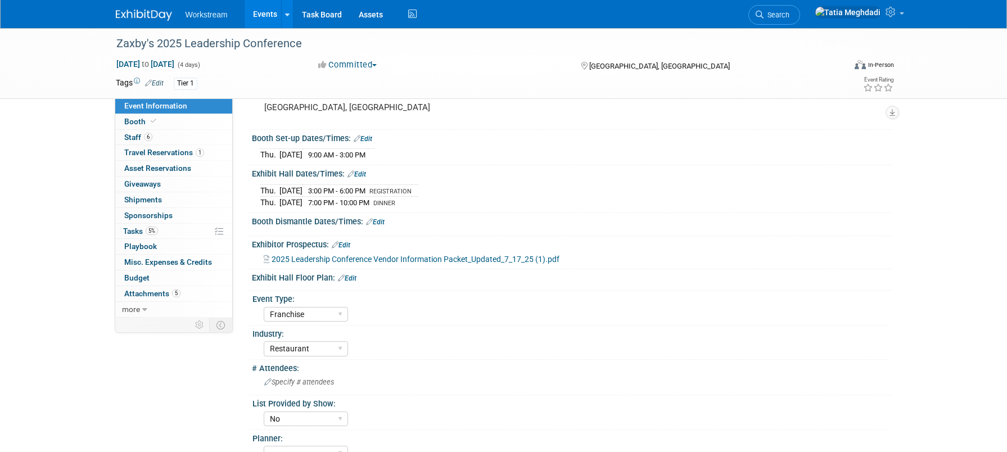
click at [364, 174] on link "Edit" at bounding box center [356, 174] width 19 height 8
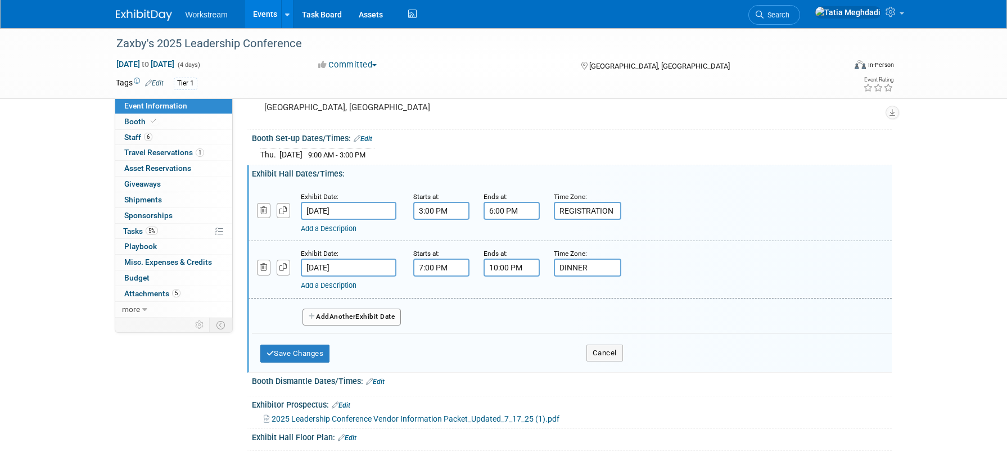
click at [334, 318] on span "Another" at bounding box center [342, 317] width 26 height 8
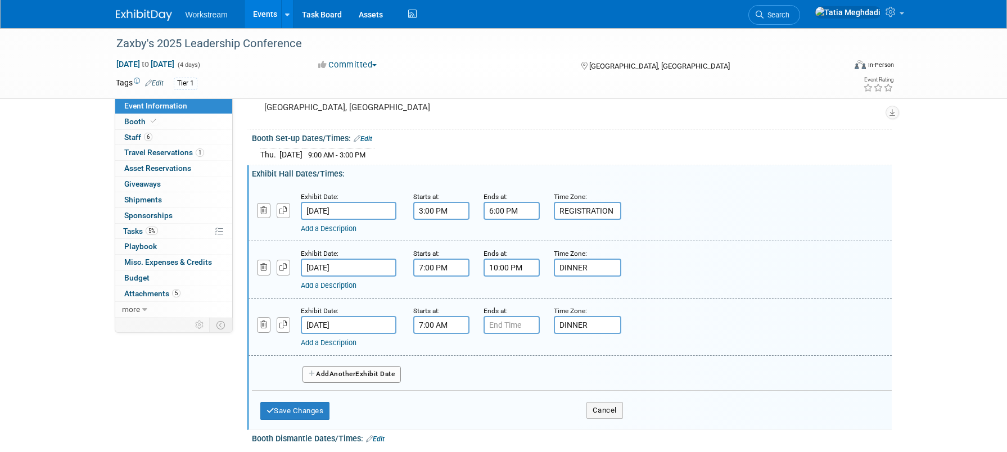
click at [442, 325] on input "7:00 AM" at bounding box center [441, 325] width 56 height 18
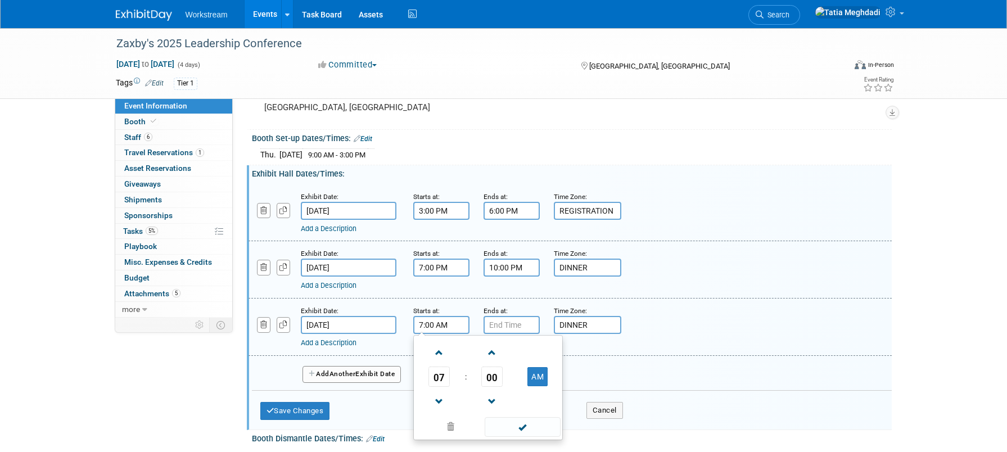
drag, startPoint x: 439, startPoint y: 326, endPoint x: 411, endPoint y: 325, distance: 27.6
click at [411, 325] on div "Starts at: 7:00 AM 07 : 00 AM 12 01 02 03 04 05 06 07 08 09 10 11 00 05 10 15 2…" at bounding box center [440, 319] width 70 height 29
type input "2:45 PM"
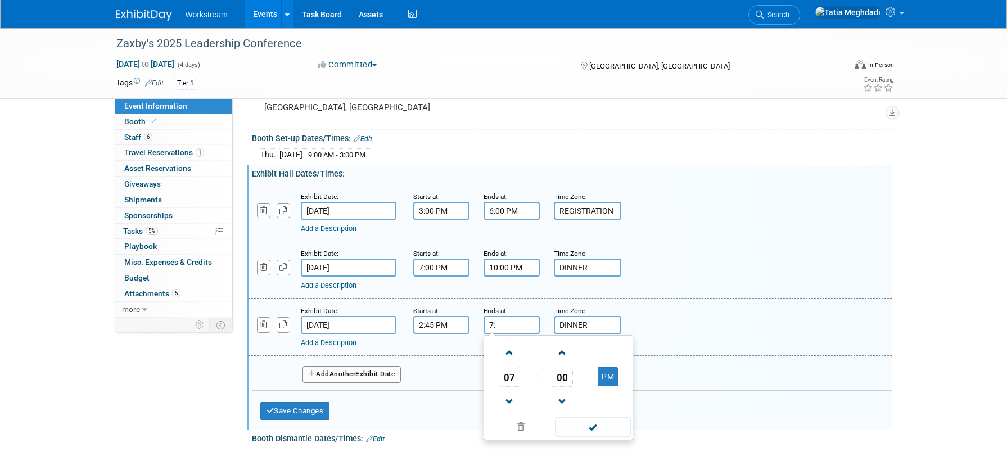
type input "7"
type input "3:45 PM"
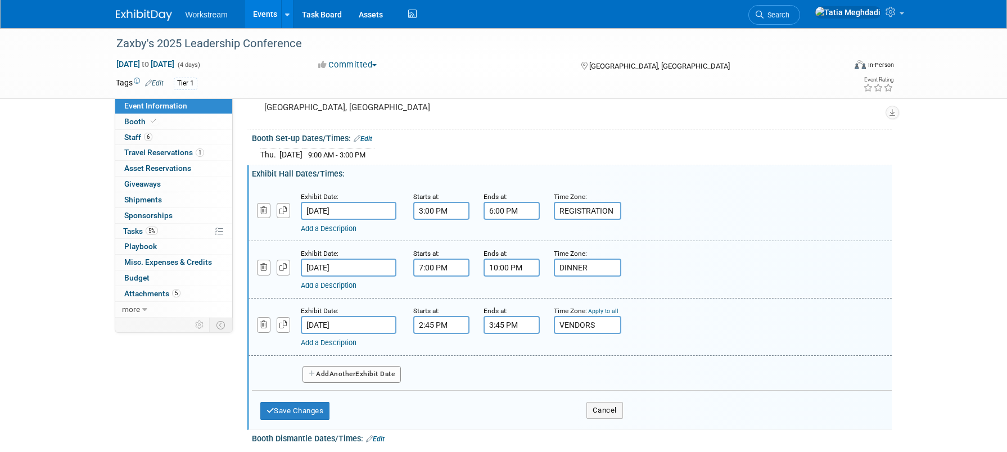
type input "VENDORS"
click at [332, 374] on button "Add Another Exhibit Date" at bounding box center [351, 374] width 99 height 17
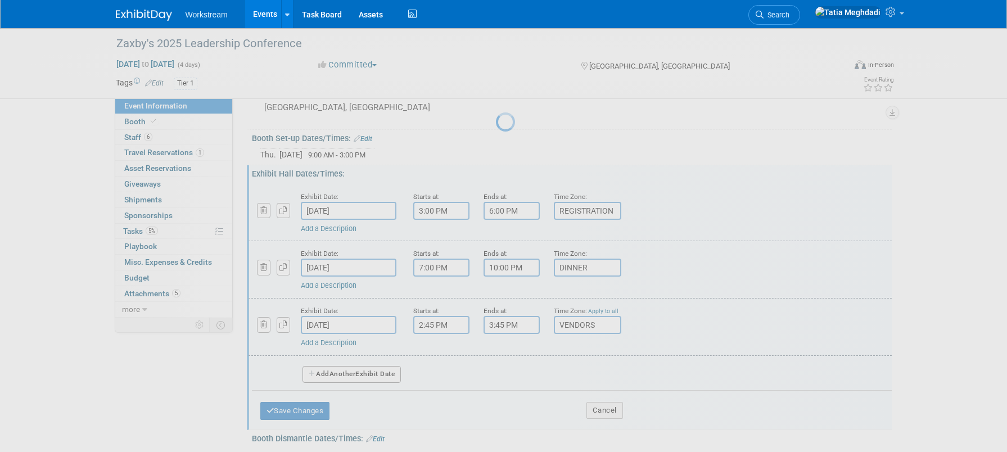
select select "9"
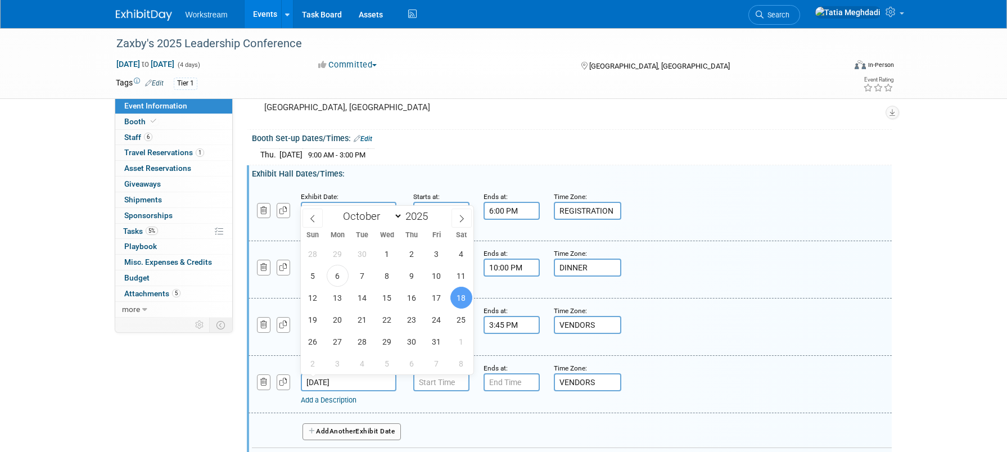
click at [344, 383] on input "Oct 18, 2025" at bounding box center [349, 382] width 96 height 18
click at [430, 292] on span "17" at bounding box center [437, 298] width 22 height 22
type input "[DATE]"
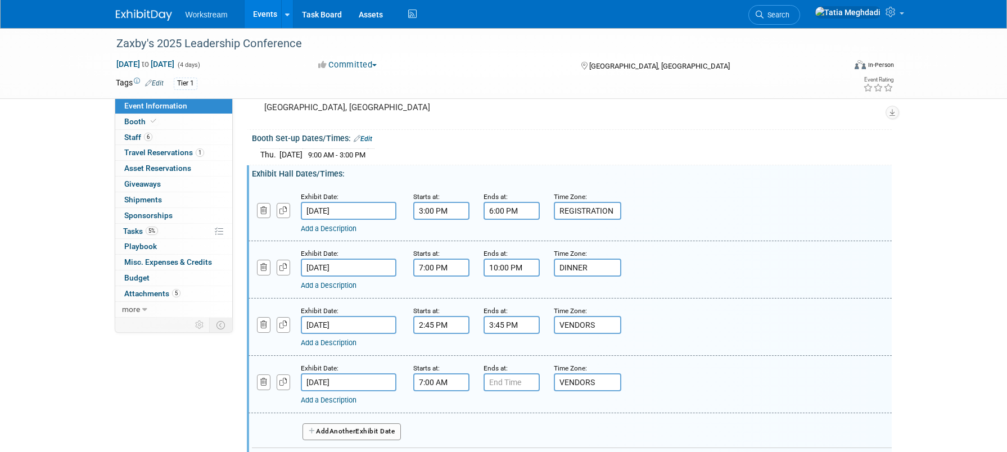
click at [423, 384] on input "7:00 AM" at bounding box center [441, 382] width 56 height 18
click at [440, 437] on span "07" at bounding box center [438, 434] width 21 height 20
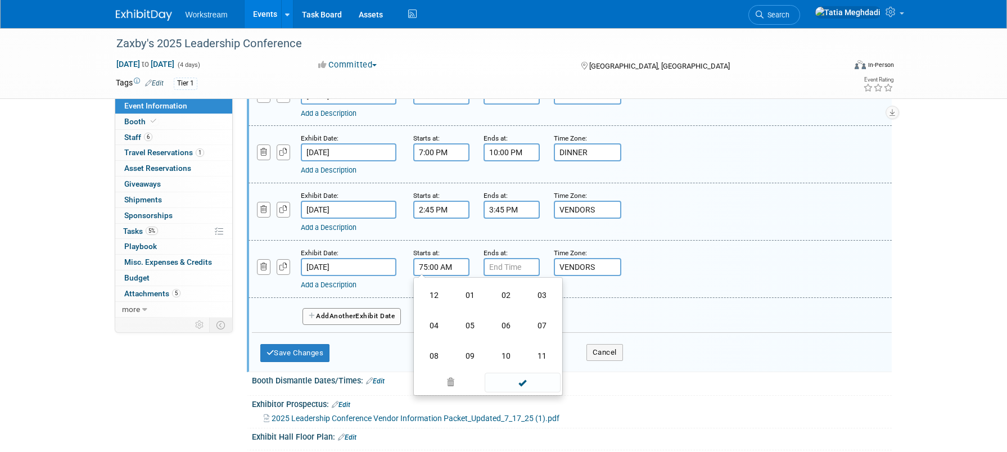
scroll to position [253, 0]
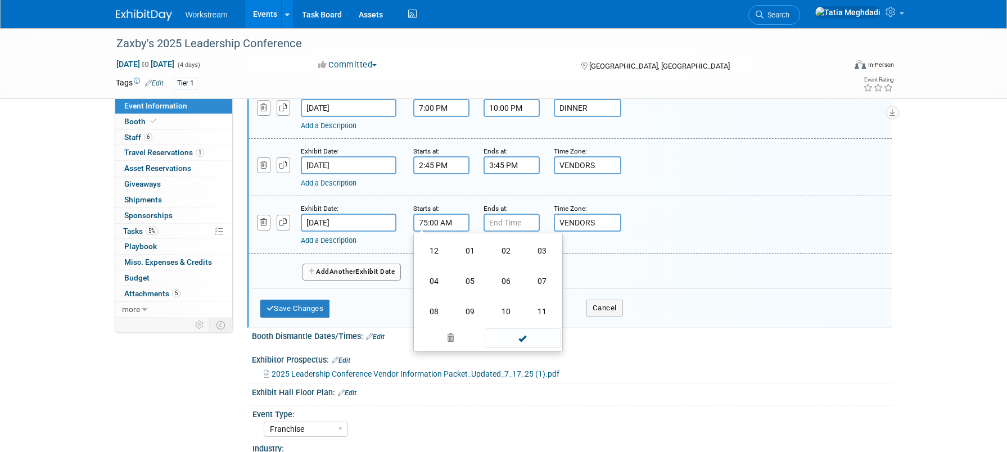
click at [468, 282] on td "05" at bounding box center [470, 281] width 36 height 30
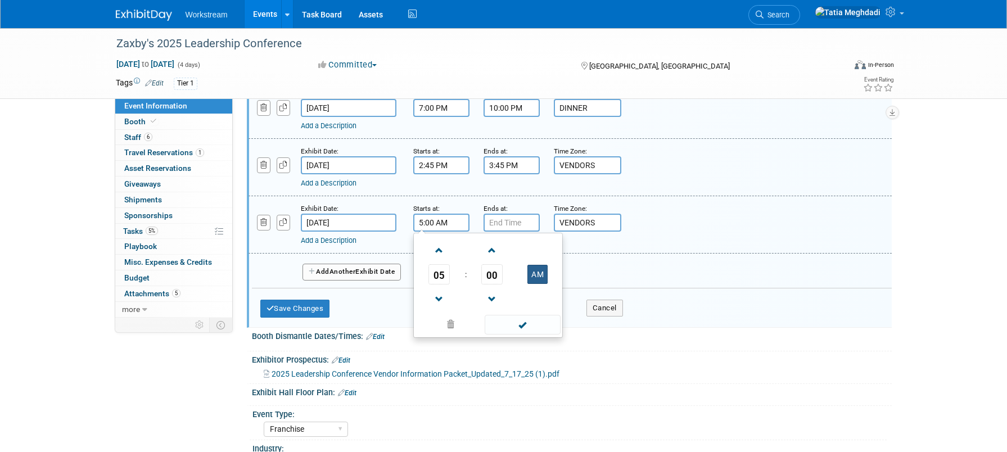
click at [541, 274] on button "AM" at bounding box center [537, 274] width 20 height 19
drag, startPoint x: 521, startPoint y: 320, endPoint x: 503, endPoint y: 285, distance: 39.7
click at [521, 319] on span at bounding box center [523, 325] width 76 height 20
type input "5:00 PM"
click at [498, 226] on input "7:00 PM" at bounding box center [512, 223] width 56 height 18
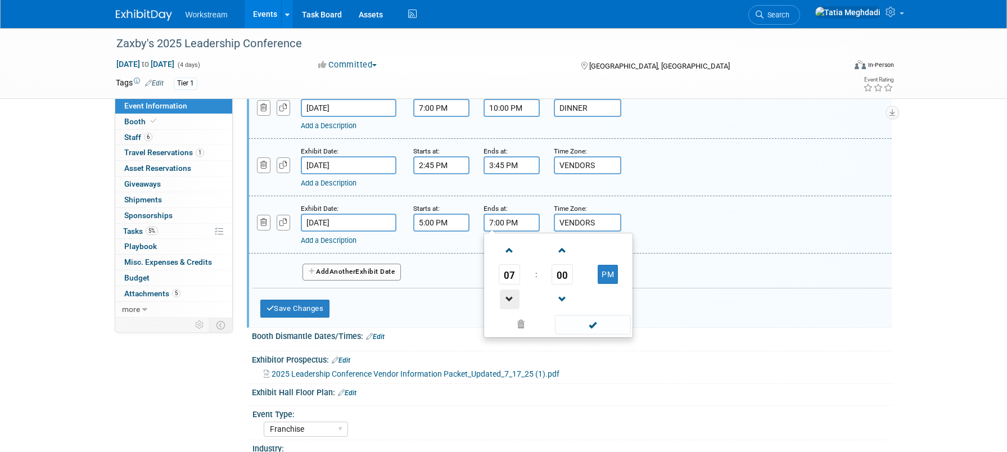
click at [509, 296] on span at bounding box center [510, 300] width 20 height 20
type input "6:00 PM"
drag, startPoint x: 602, startPoint y: 323, endPoint x: 593, endPoint y: 266, distance: 57.5
click at [602, 323] on span at bounding box center [593, 325] width 76 height 20
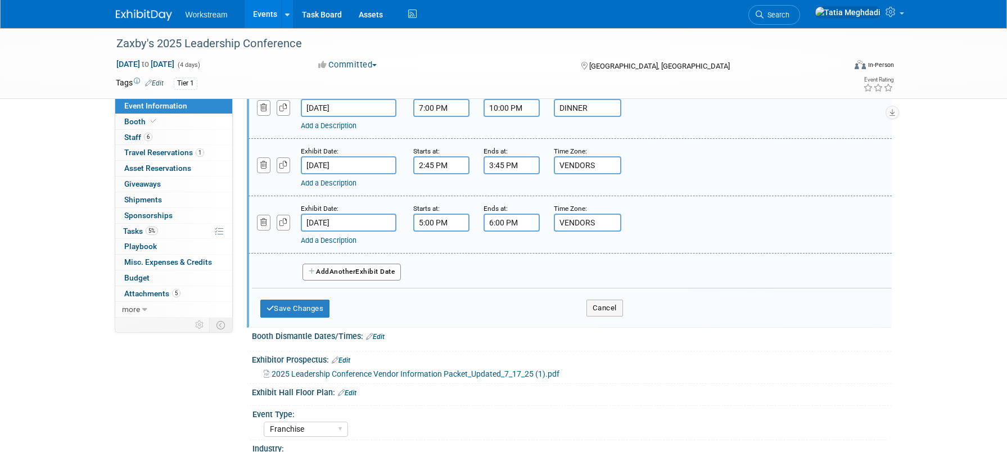
drag, startPoint x: 594, startPoint y: 108, endPoint x: 565, endPoint y: 145, distance: 46.8
click at [557, 106] on input "DINNER" at bounding box center [587, 108] width 67 height 18
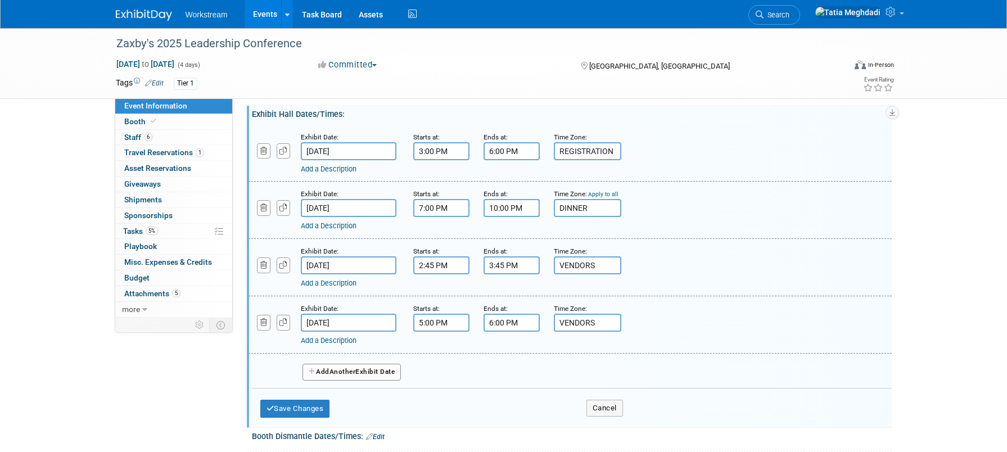
scroll to position [152, 0]
type input "RECEPTION"
click at [719, 222] on div "Add a Description" at bounding box center [541, 227] width 481 height 10
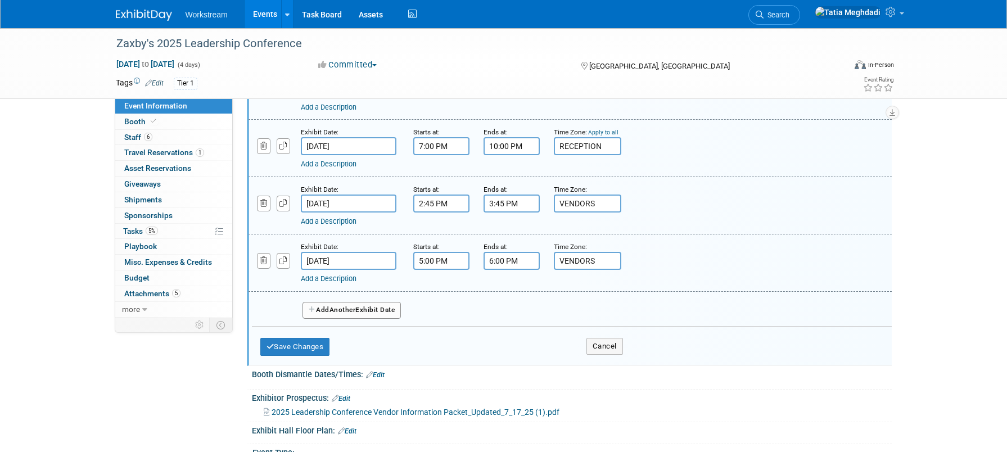
scroll to position [214, 0]
click at [347, 315] on button "Add Another Exhibit Date" at bounding box center [351, 310] width 99 height 17
select select "9"
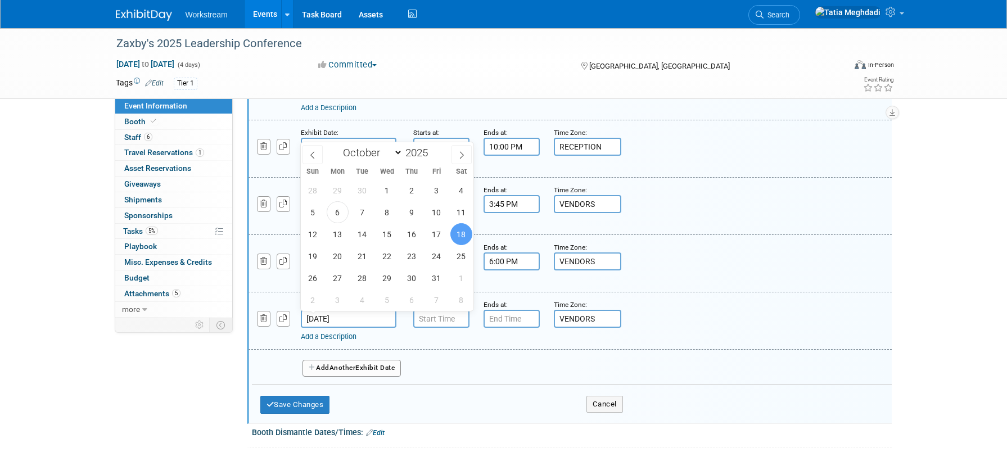
click at [344, 315] on input "[DATE]" at bounding box center [349, 319] width 96 height 18
click at [434, 232] on span "17" at bounding box center [437, 234] width 22 height 22
type input "[DATE]"
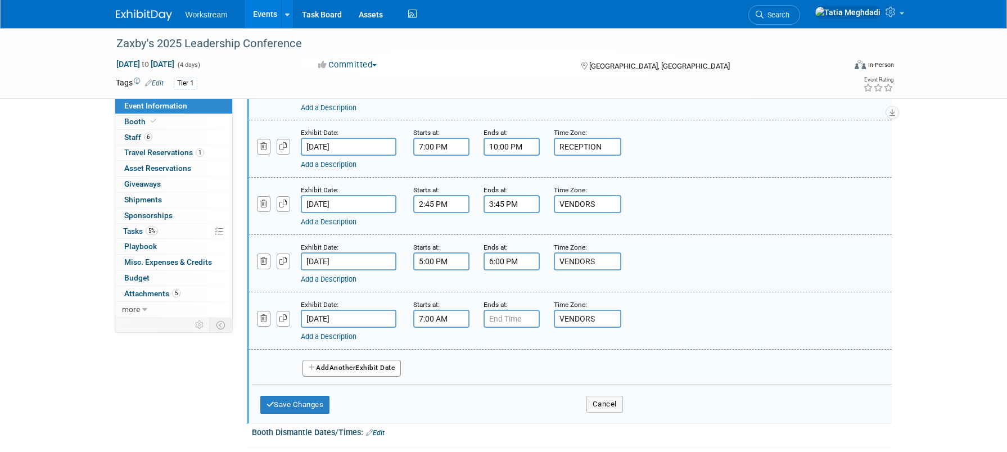
click at [444, 322] on input "7:00 AM" at bounding box center [441, 319] width 56 height 18
click at [530, 363] on button "AM" at bounding box center [537, 370] width 20 height 19
type input "7:00 PM"
click at [522, 317] on input "7:00 PM" at bounding box center [512, 319] width 56 height 18
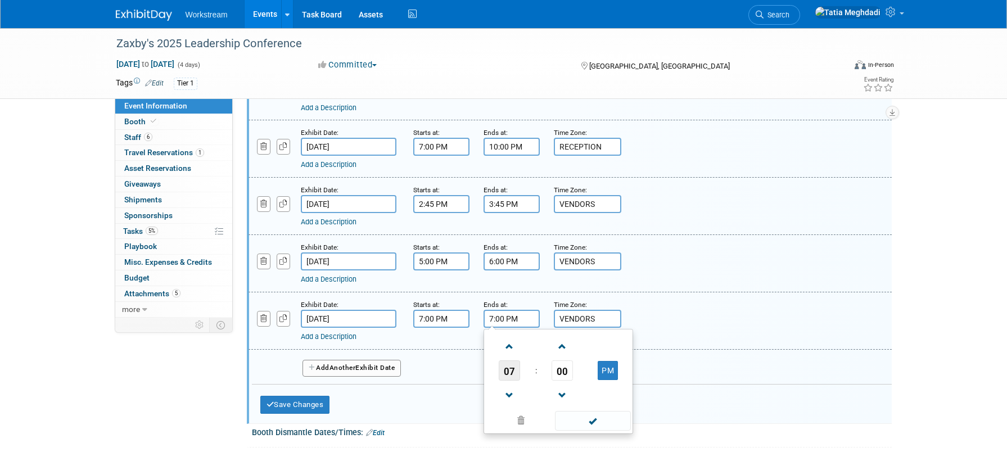
click at [515, 368] on span "07" at bounding box center [509, 370] width 21 height 20
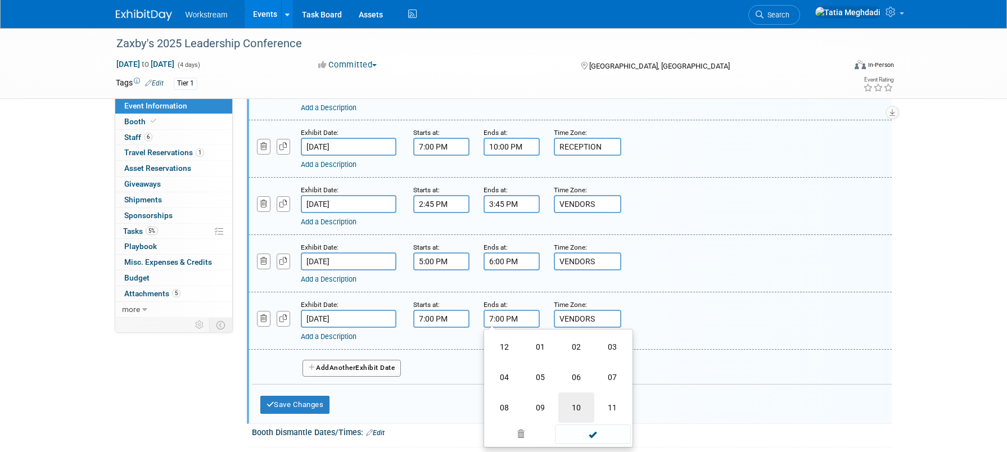
click at [575, 404] on td "10" at bounding box center [576, 407] width 36 height 30
type input "10:00 PM"
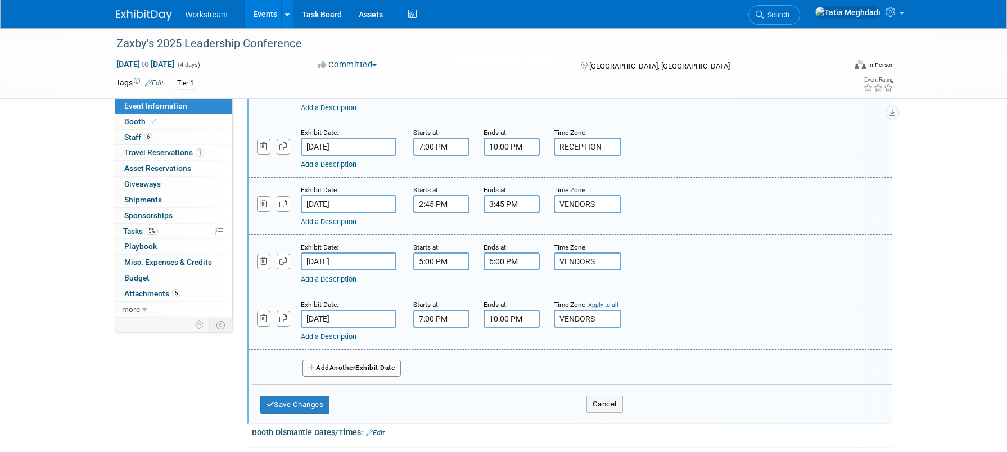
drag, startPoint x: 599, startPoint y: 318, endPoint x: 553, endPoint y: 316, distance: 46.7
click at [554, 316] on input "VENDORS" at bounding box center [587, 319] width 67 height 18
type input "d"
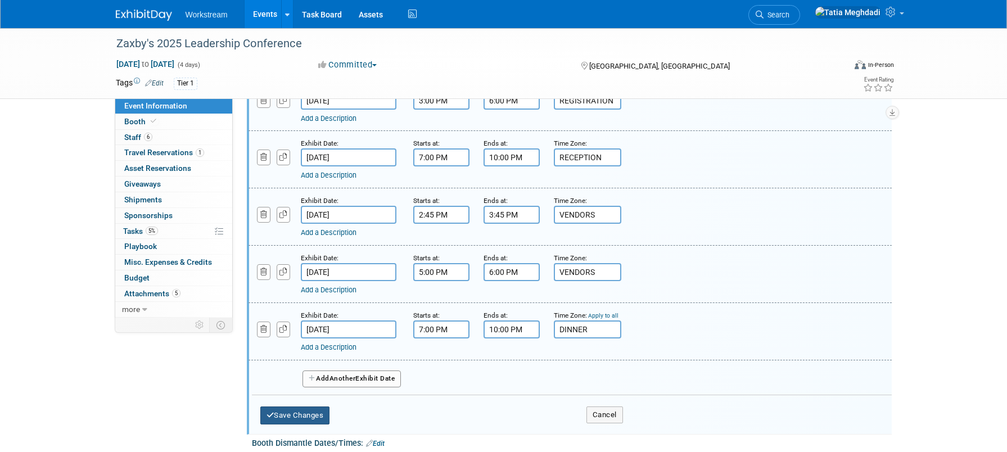
scroll to position [203, 0]
type input "DINNER"
click at [345, 378] on span "Another" at bounding box center [342, 379] width 26 height 8
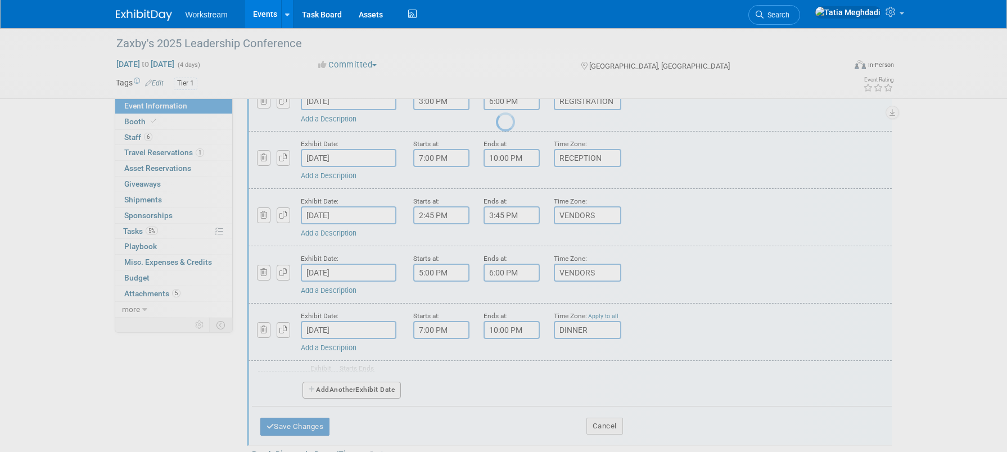
scroll to position [198, 0]
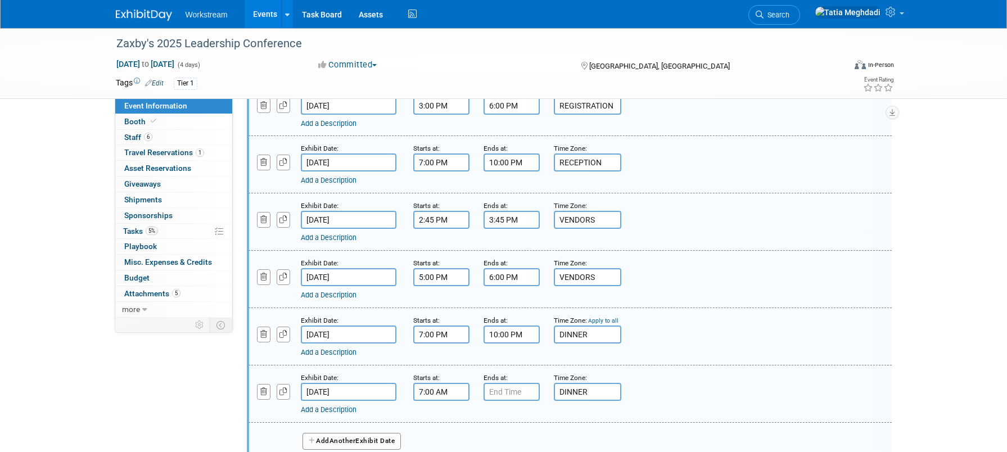
click at [440, 391] on input "7:00 AM" at bounding box center [441, 392] width 56 height 18
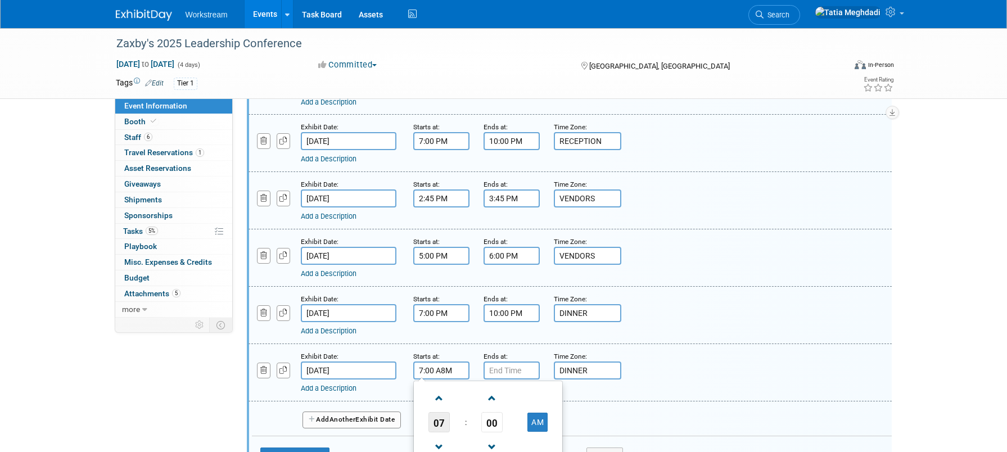
scroll to position [255, 0]
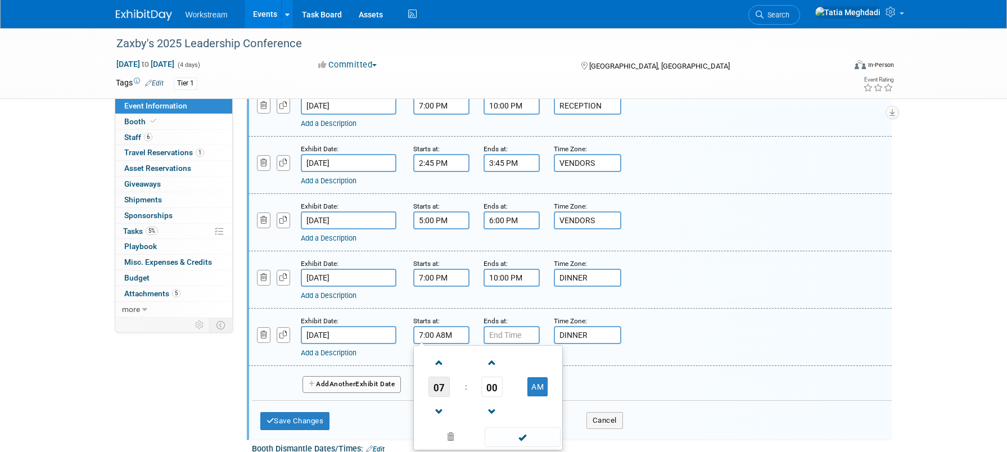
click at [441, 383] on span "07" at bounding box center [438, 387] width 21 height 20
click at [438, 420] on td "08" at bounding box center [434, 424] width 36 height 30
click at [491, 387] on span "00" at bounding box center [491, 387] width 21 height 20
click at [503, 389] on td "30" at bounding box center [506, 393] width 36 height 30
drag, startPoint x: 527, startPoint y: 437, endPoint x: 522, endPoint y: 401, distance: 36.3
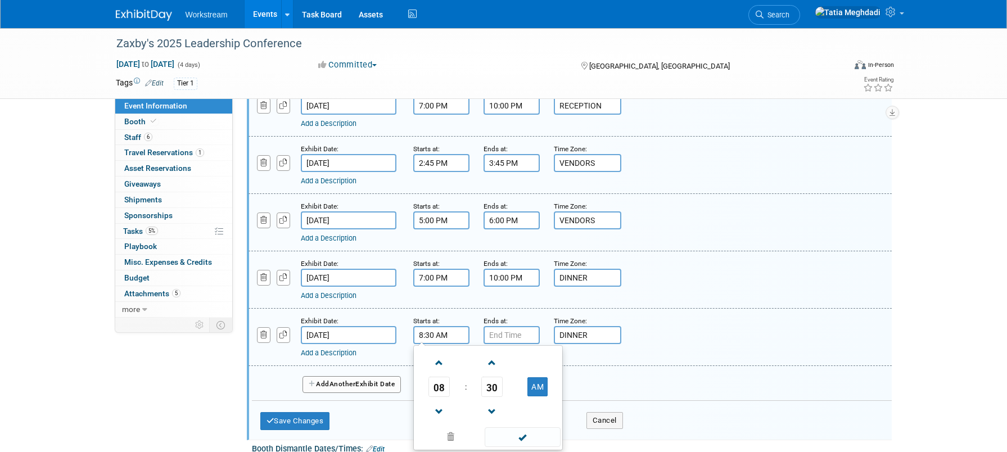
click at [527, 436] on span at bounding box center [523, 437] width 76 height 20
type input "8:30 AM"
click at [504, 336] on input "7:00 PM" at bounding box center [512, 335] width 56 height 18
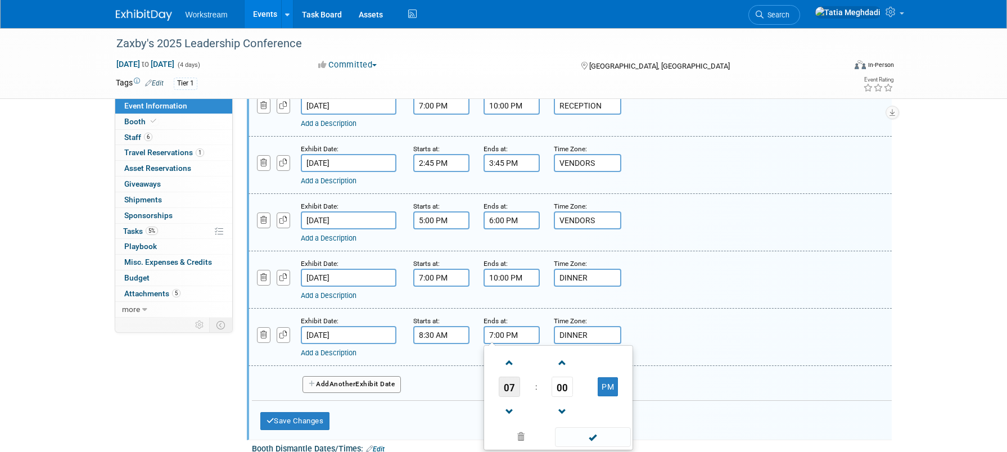
click at [508, 386] on span "07" at bounding box center [509, 387] width 21 height 20
click at [543, 423] on td "09" at bounding box center [540, 424] width 36 height 30
click at [568, 384] on span "00" at bounding box center [562, 387] width 21 height 20
click at [579, 390] on td "30" at bounding box center [576, 393] width 36 height 30
click at [603, 381] on button "PM" at bounding box center [608, 386] width 20 height 19
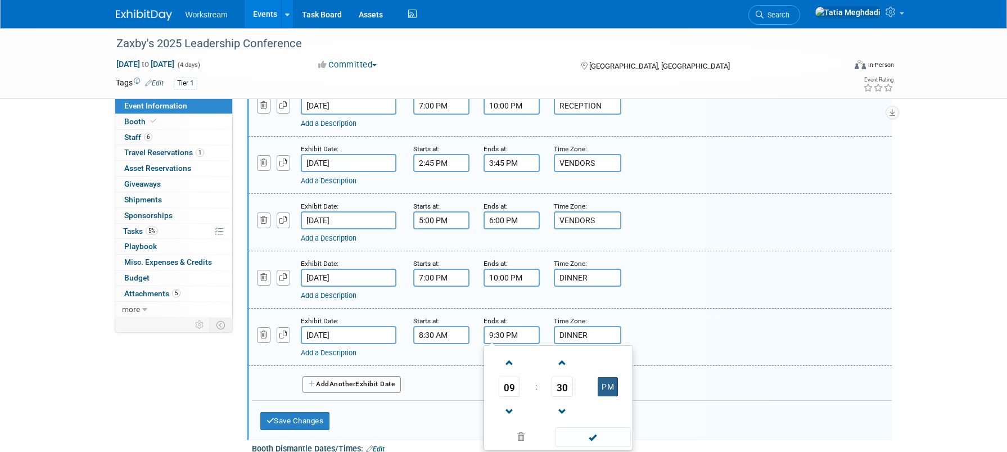
type input "9:30 AM"
click at [601, 332] on input "DINNER" at bounding box center [587, 335] width 67 height 18
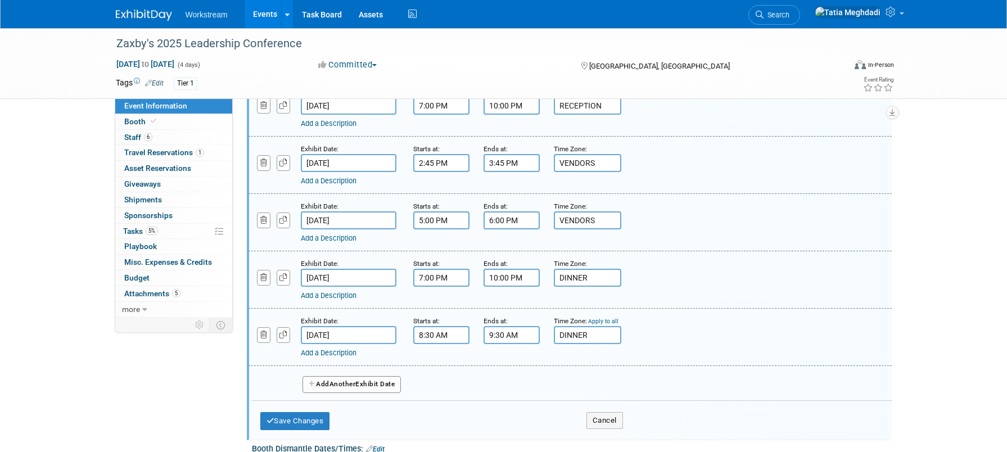
drag, startPoint x: 602, startPoint y: 335, endPoint x: 557, endPoint y: 332, distance: 45.1
click at [557, 332] on input "DINNER" at bounding box center [587, 335] width 67 height 18
type input "v"
type input "VENDORS"
click at [311, 423] on button "Save Changes" at bounding box center [295, 421] width 70 height 18
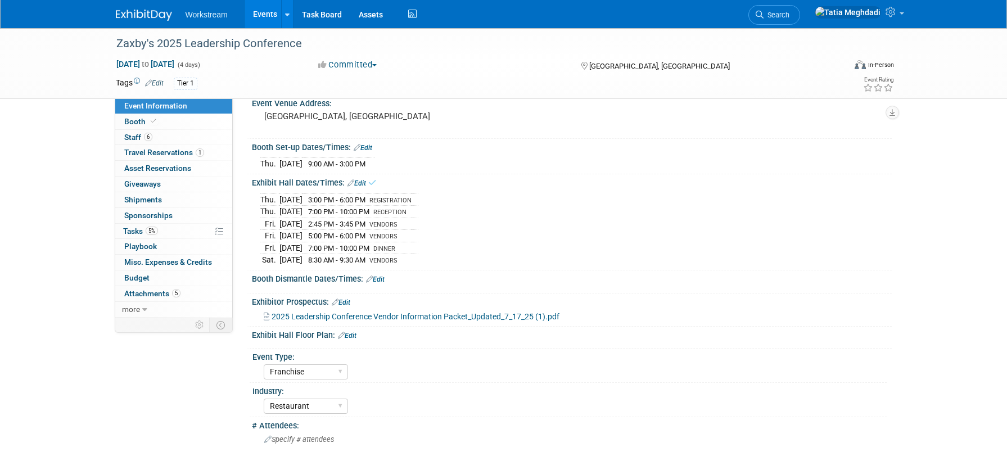
scroll to position [83, 0]
click at [378, 277] on link "Edit" at bounding box center [375, 281] width 19 height 8
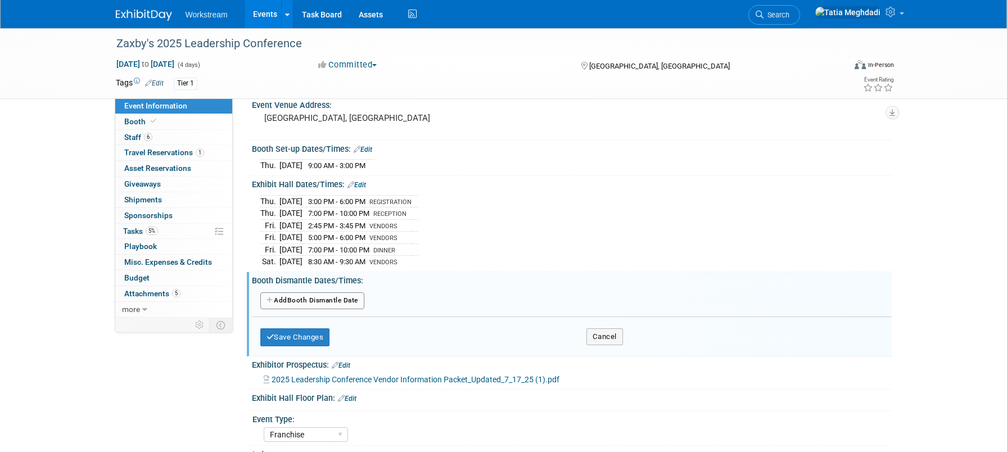
click at [335, 293] on button "Add Another Booth Dismantle Date" at bounding box center [312, 300] width 104 height 17
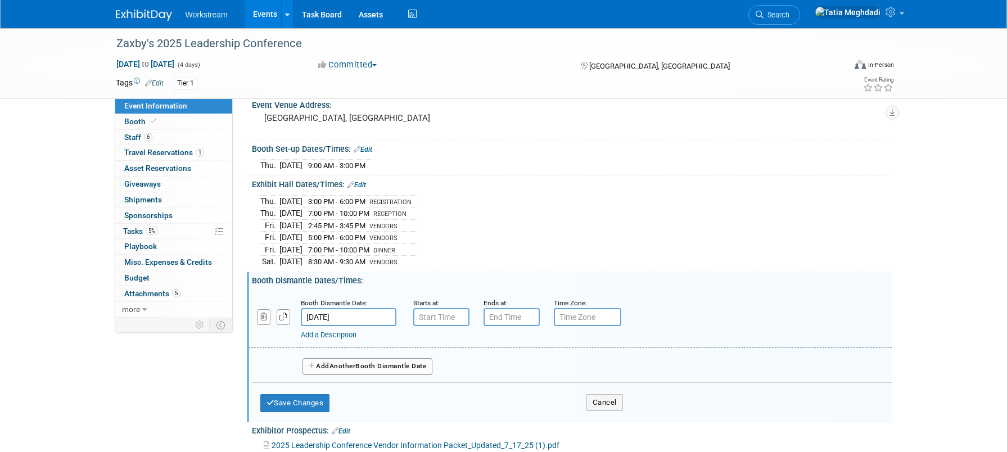
click at [339, 316] on input "Oct 19, 2025" at bounding box center [349, 317] width 96 height 18
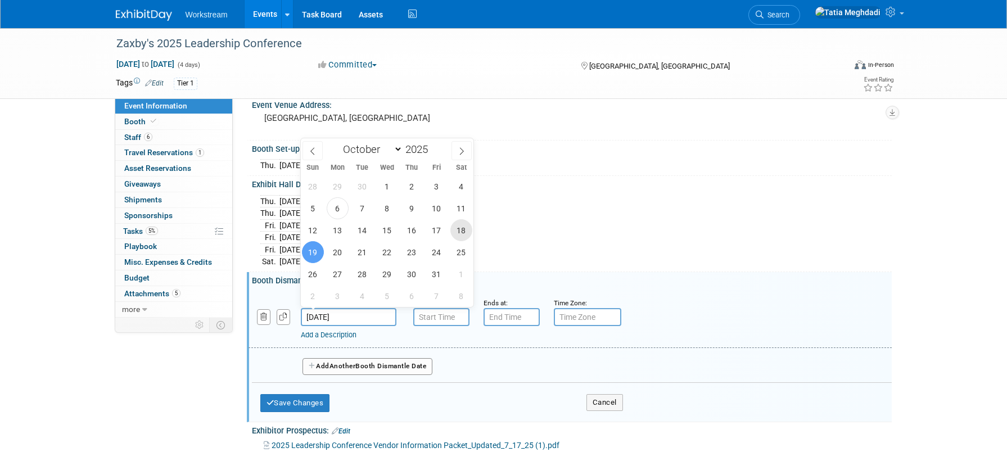
click at [467, 227] on span "18" at bounding box center [461, 230] width 22 height 22
type input "Oct 18, 2025"
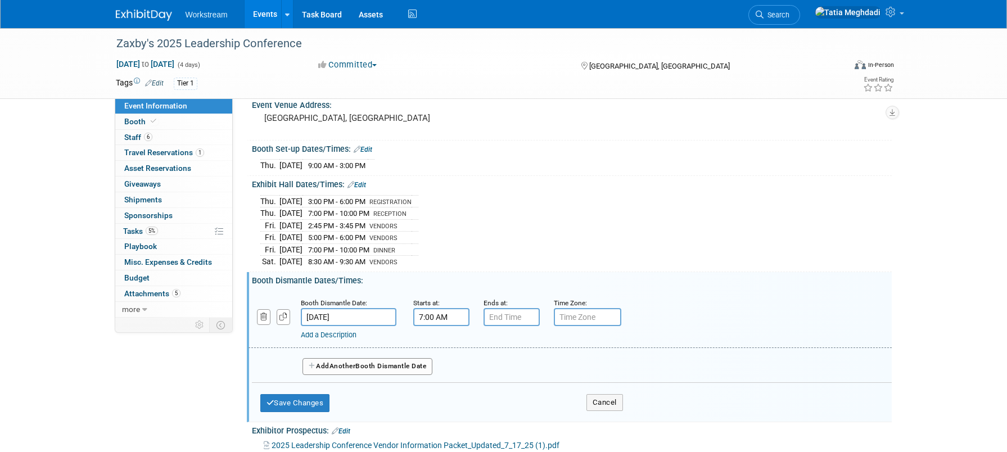
click at [435, 316] on input "7:00 AM" at bounding box center [441, 317] width 56 height 18
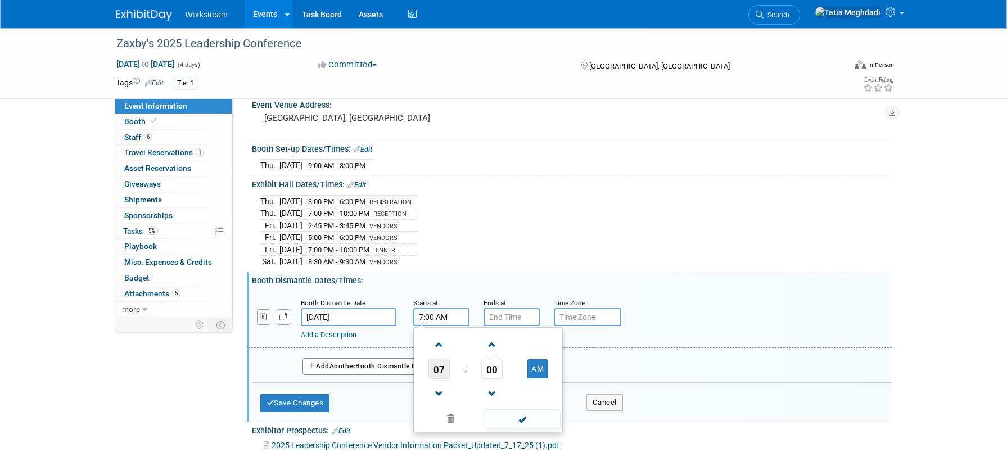
click at [441, 371] on span "07" at bounding box center [438, 369] width 21 height 20
drag, startPoint x: 472, startPoint y: 400, endPoint x: 475, endPoint y: 390, distance: 10.5
click at [472, 399] on td "09" at bounding box center [470, 406] width 36 height 30
click at [490, 365] on span "00" at bounding box center [491, 369] width 21 height 20
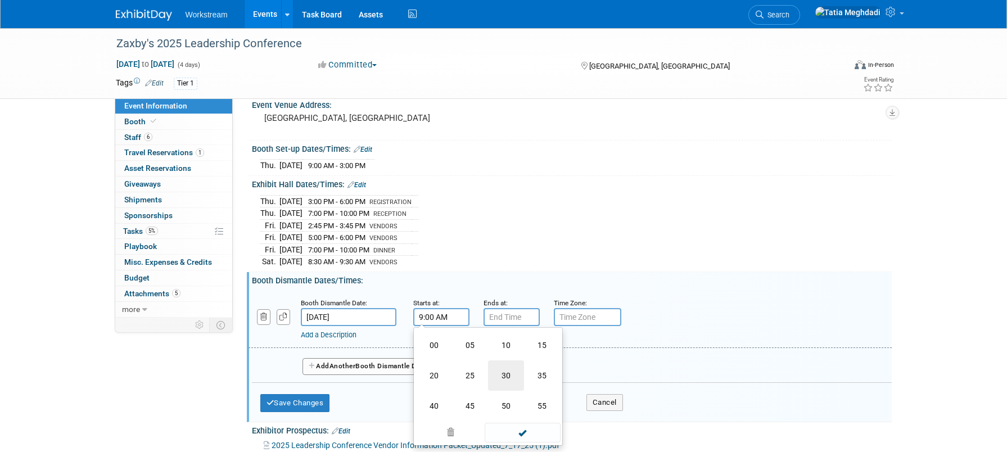
click at [511, 371] on td "30" at bounding box center [506, 375] width 36 height 30
type input "9:30 AM"
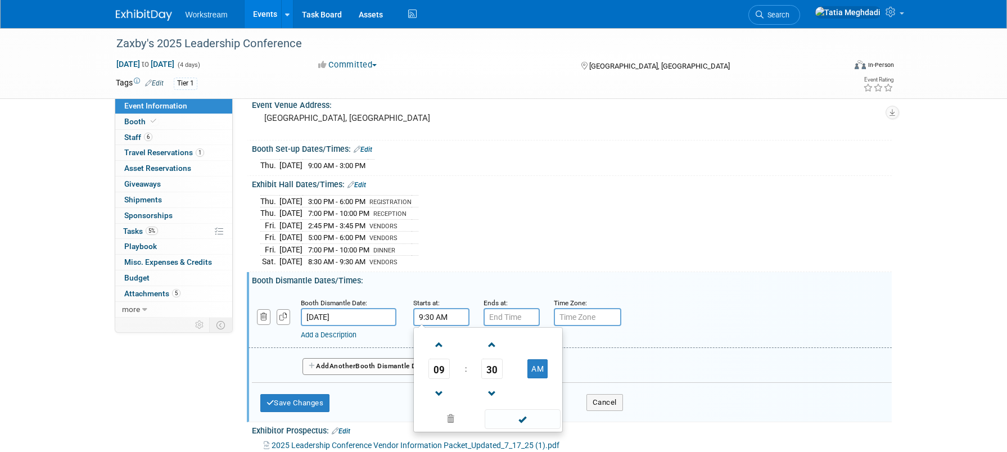
click at [526, 414] on span at bounding box center [523, 419] width 76 height 20
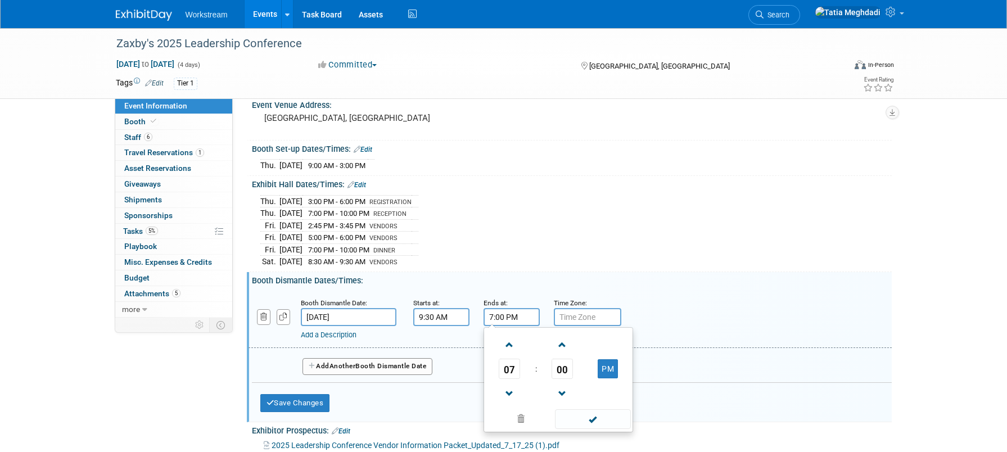
click at [518, 316] on input "7:00 PM" at bounding box center [512, 317] width 56 height 18
click at [510, 365] on span "07" at bounding box center [509, 369] width 21 height 20
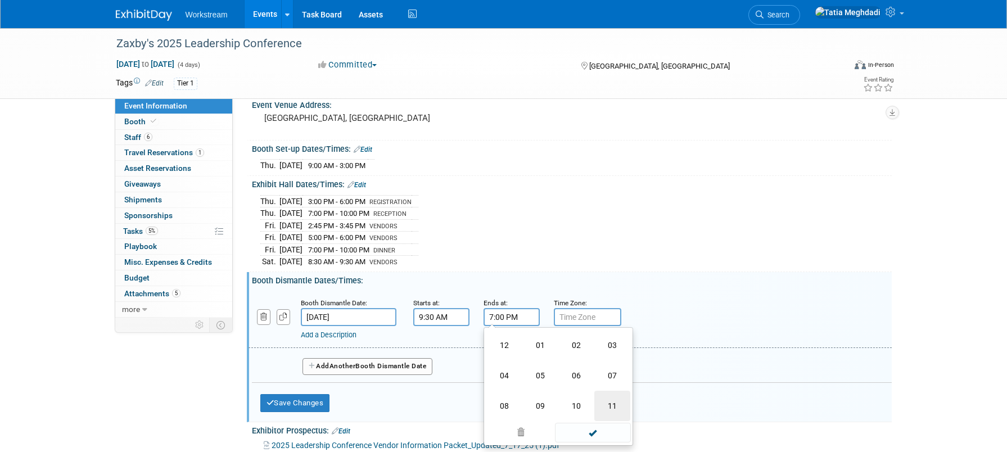
click at [612, 404] on td "11" at bounding box center [612, 406] width 36 height 30
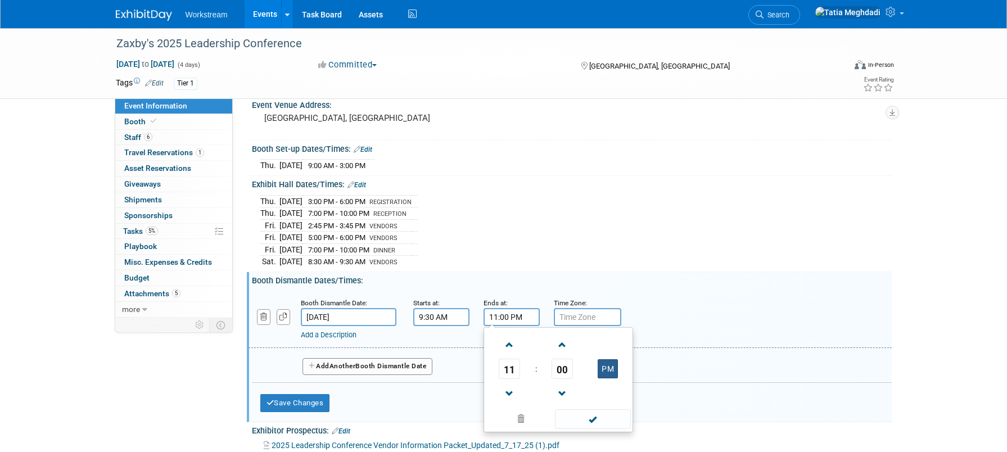
click at [613, 363] on button "PM" at bounding box center [608, 368] width 20 height 19
type input "11:00 AM"
drag, startPoint x: 602, startPoint y: 414, endPoint x: 619, endPoint y: 389, distance: 31.2
click at [602, 414] on span at bounding box center [593, 419] width 76 height 20
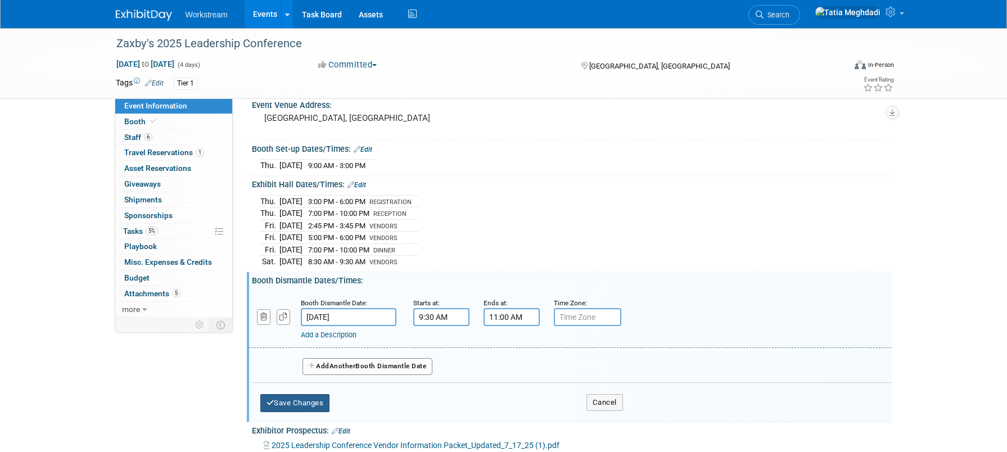
drag, startPoint x: 299, startPoint y: 405, endPoint x: 307, endPoint y: 404, distance: 7.9
click at [300, 405] on button "Save Changes" at bounding box center [295, 403] width 70 height 18
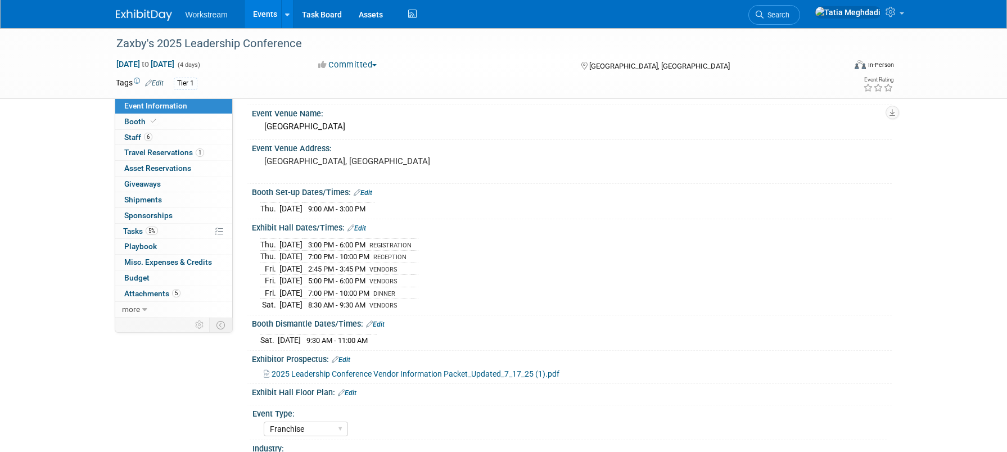
scroll to position [0, 0]
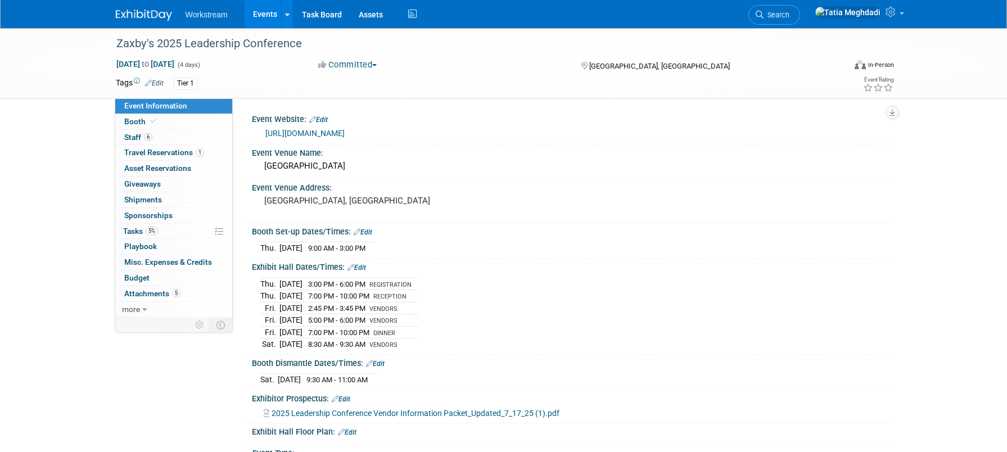
click at [345, 132] on link "[URL][DOMAIN_NAME]" at bounding box center [304, 133] width 79 height 9
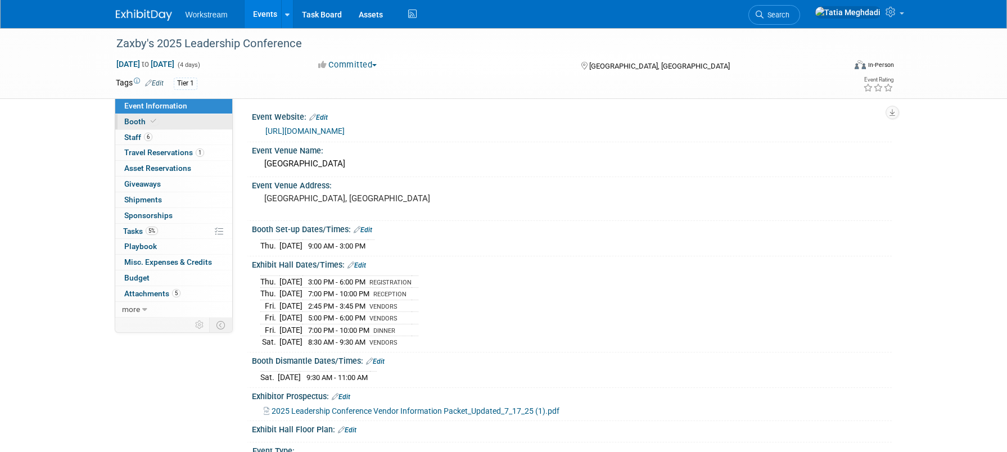
click at [131, 125] on span "Booth" at bounding box center [141, 121] width 34 height 9
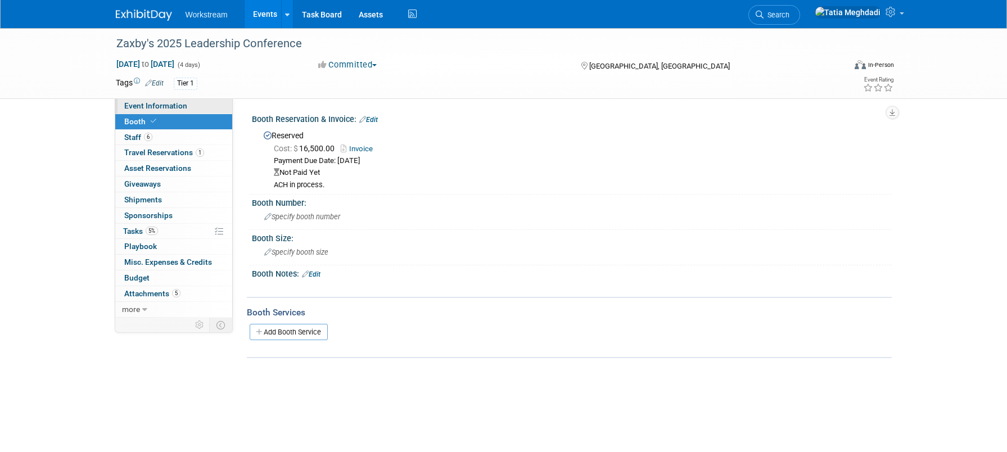
click at [147, 106] on span "Event Information" at bounding box center [155, 105] width 63 height 9
select select "Franchise"
select select "Restaurant"
select select "No"
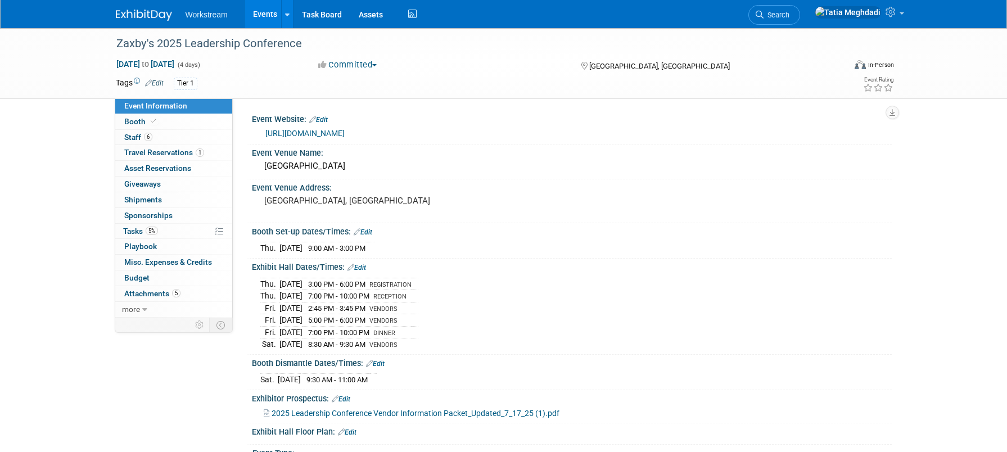
drag, startPoint x: 313, startPoint y: 198, endPoint x: 245, endPoint y: 196, distance: 67.5
click at [245, 196] on div "Event Website: Edit https://web.cvent.com/event/89591956-03a6-4952-87af-12af9af…" at bounding box center [562, 207] width 659 height 219
click at [290, 195] on div "[GEOGRAPHIC_DATA], [GEOGRAPHIC_DATA]" at bounding box center [385, 206] width 250 height 26
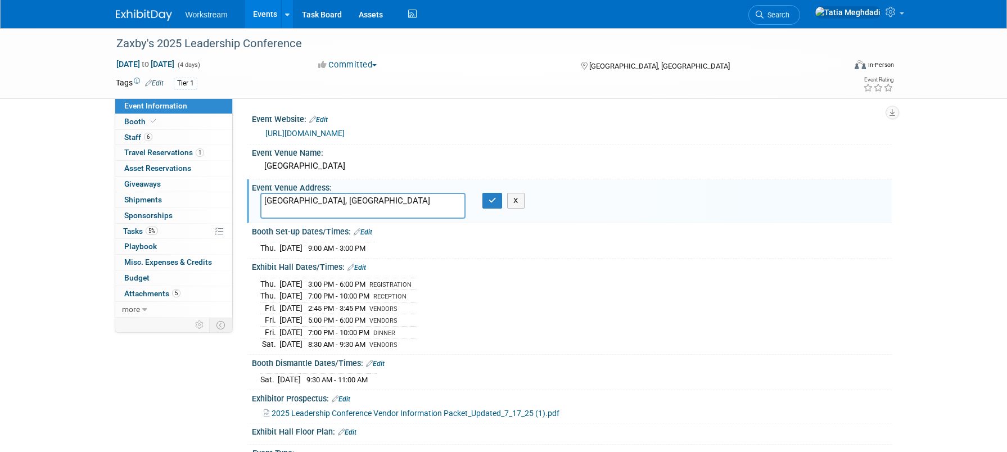
click at [324, 201] on textarea "[GEOGRAPHIC_DATA], [GEOGRAPHIC_DATA]" at bounding box center [362, 206] width 205 height 26
drag, startPoint x: 290, startPoint y: 201, endPoint x: 236, endPoint y: 196, distance: 53.7
click at [237, 196] on div "Event Website: Edit https://web.cvent.com/event/89591956-03a6-4952-87af-12af9af…" at bounding box center [562, 207] width 659 height 219
type textarea "5350 E. Marriott Drive Phoenix, AZ 85054"
click at [490, 201] on icon "button" at bounding box center [493, 200] width 8 height 7
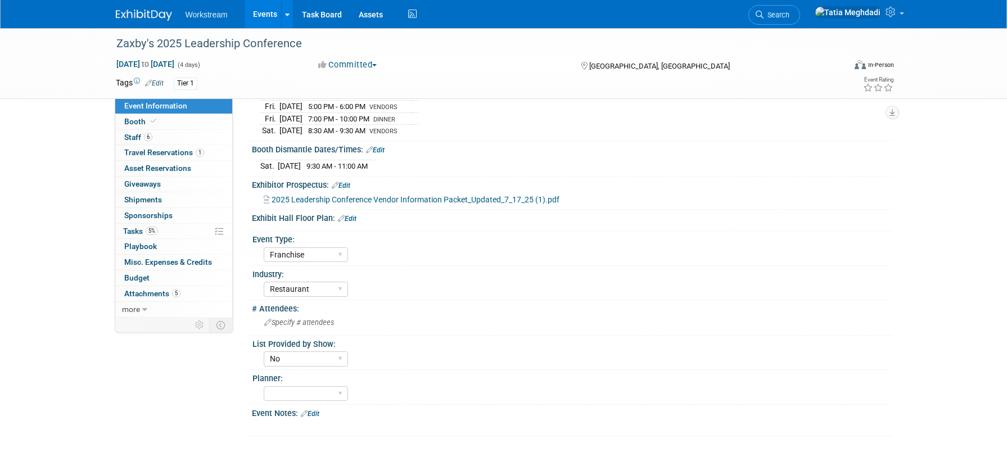
scroll to position [218, 0]
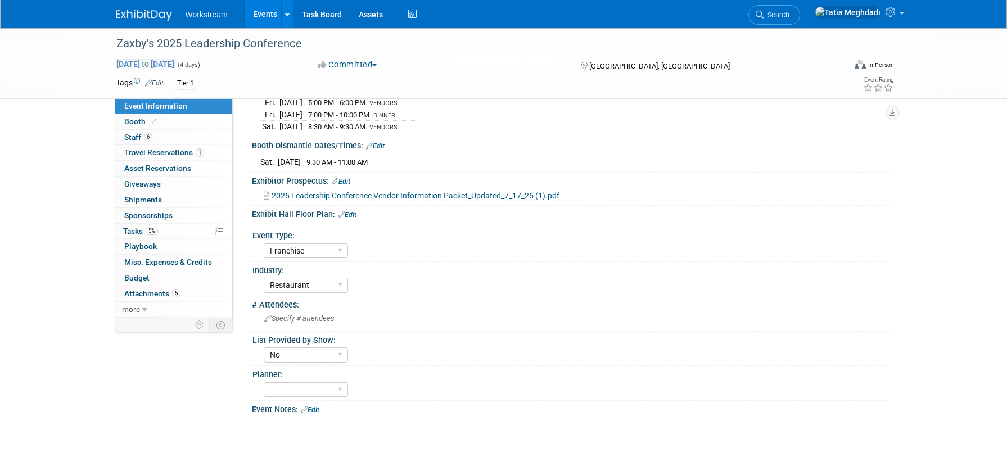
click at [175, 65] on span "Oct 16, 2025 to Oct 19, 2025" at bounding box center [145, 64] width 59 height 10
select select "9"
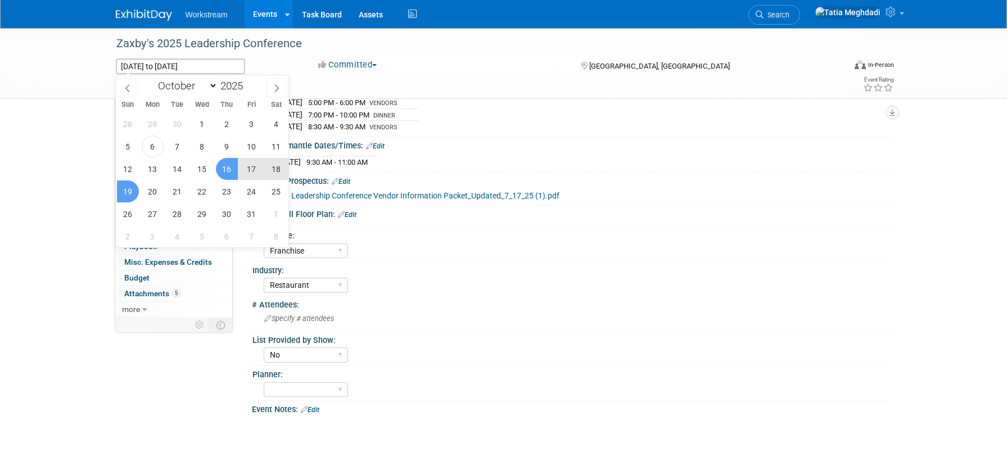
click at [230, 169] on span "16" at bounding box center [227, 169] width 22 height 22
type input "[DATE]"
click at [277, 169] on span "18" at bounding box center [276, 169] width 22 height 22
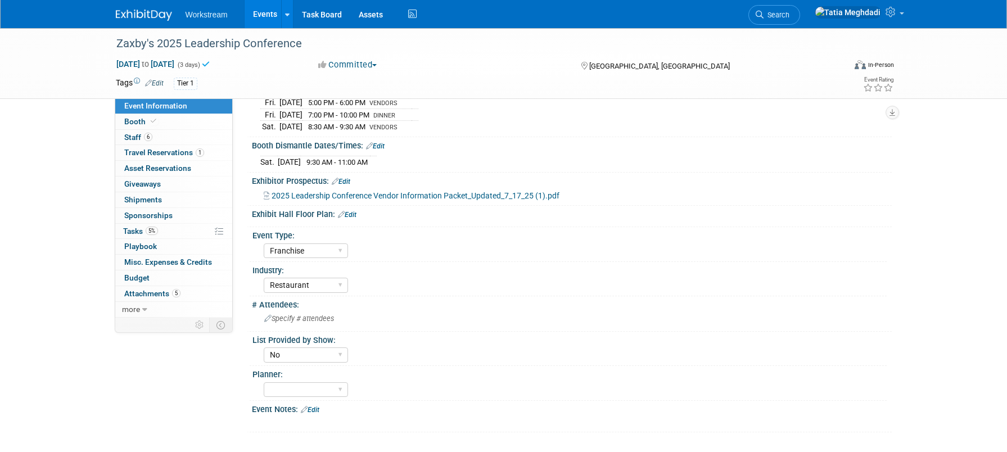
click at [775, 262] on div "Industry:" at bounding box center [569, 269] width 634 height 14
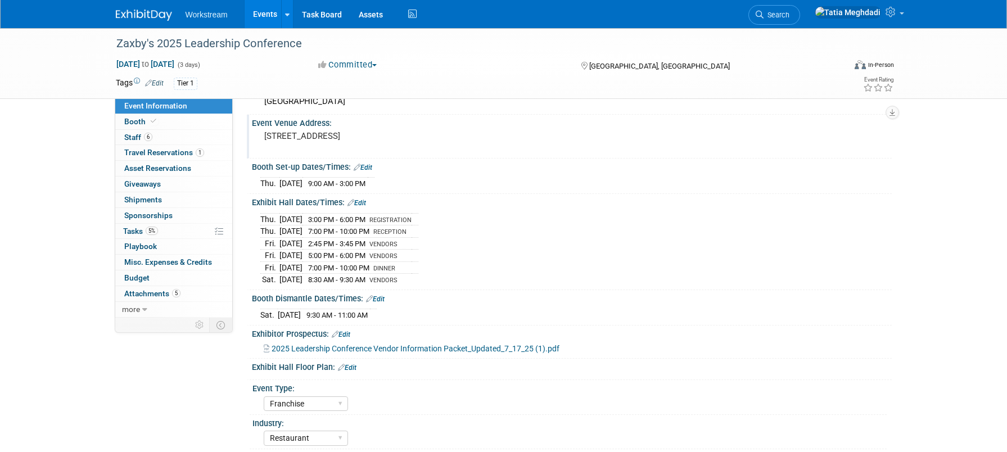
scroll to position [66, 0]
click at [365, 201] on link "Edit" at bounding box center [356, 201] width 19 height 8
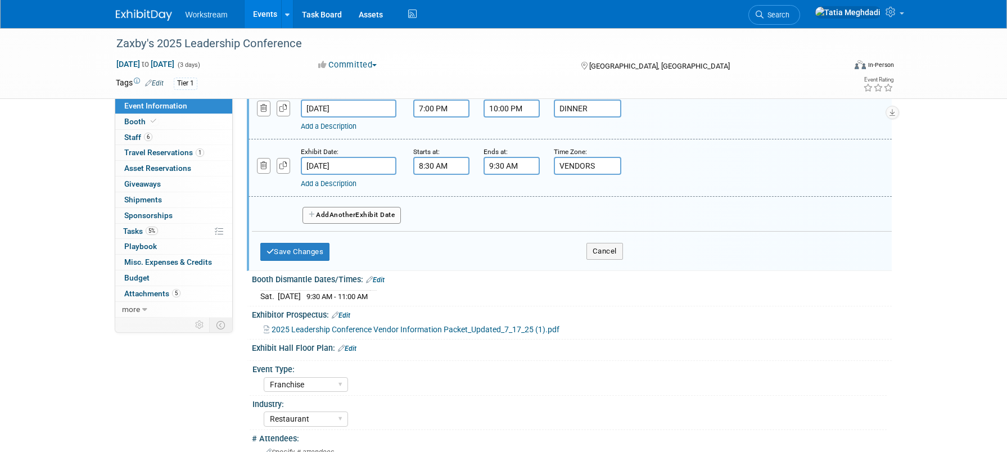
scroll to position [422, 0]
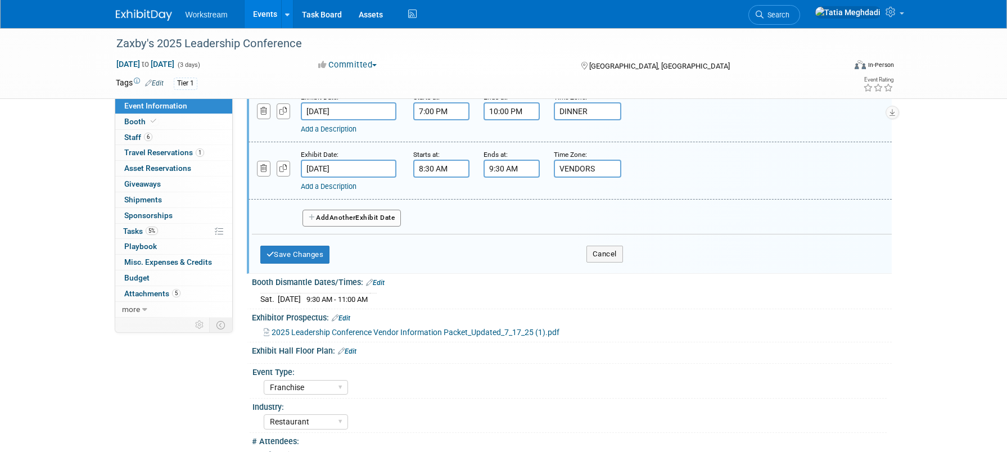
click at [327, 216] on button "Add Another Exhibit Date" at bounding box center [351, 218] width 99 height 17
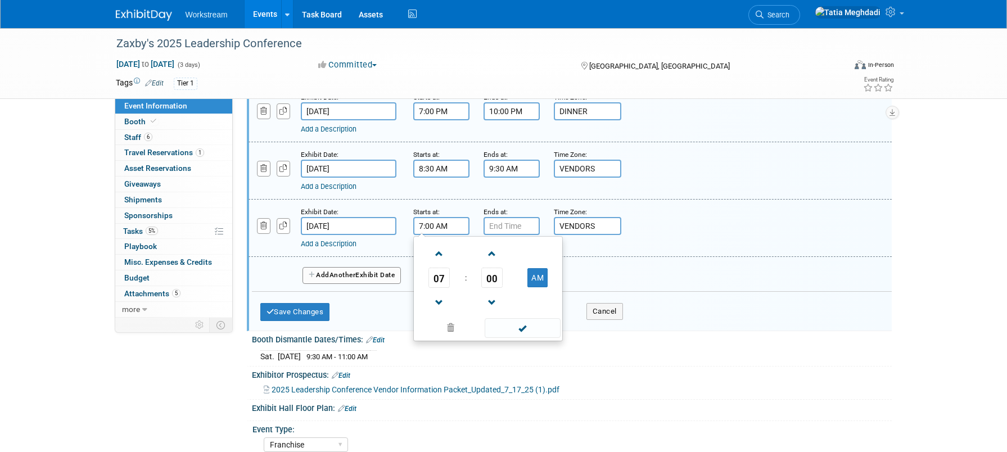
click at [440, 221] on input "7:00 AM" at bounding box center [441, 226] width 56 height 18
click at [443, 273] on span "07" at bounding box center [438, 278] width 21 height 20
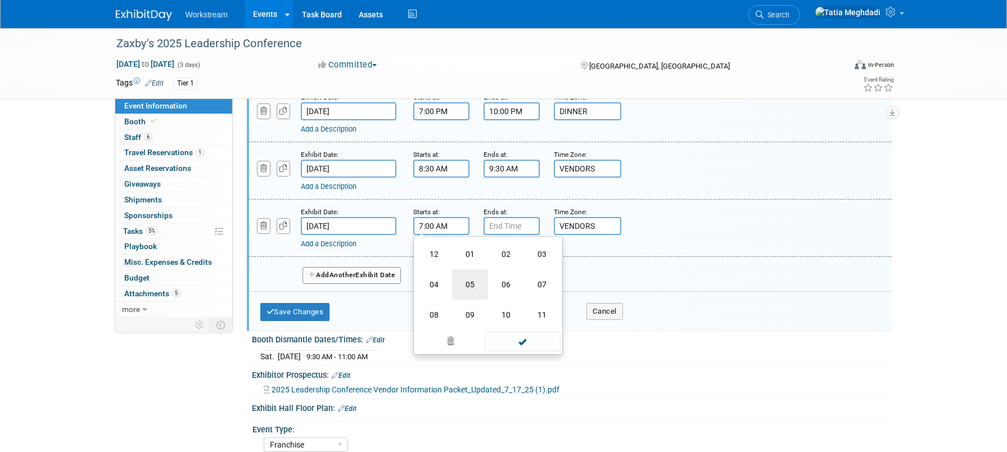
click at [475, 280] on td "05" at bounding box center [470, 284] width 36 height 30
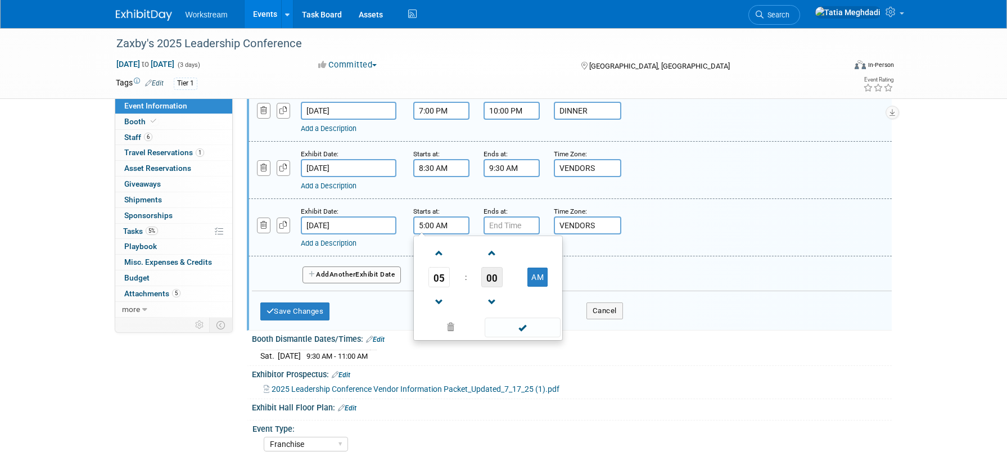
click at [496, 277] on span "00" at bounding box center [491, 277] width 21 height 20
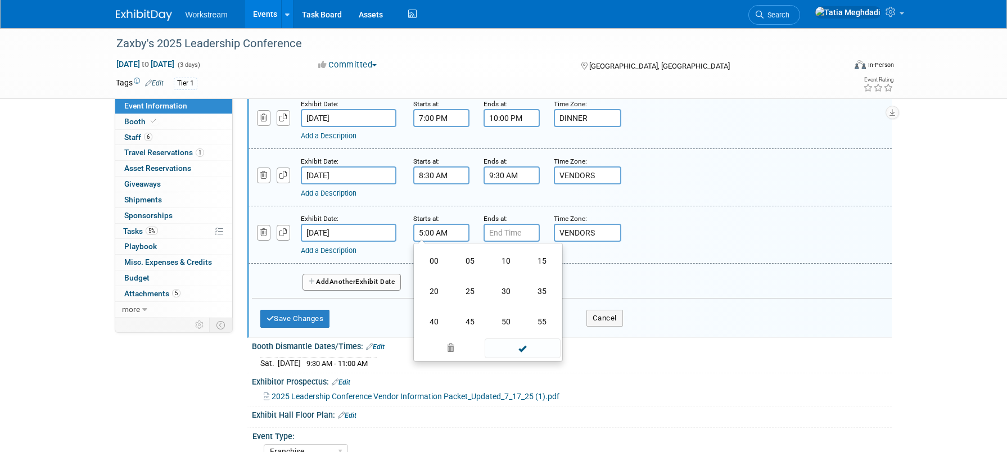
scroll to position [417, 0]
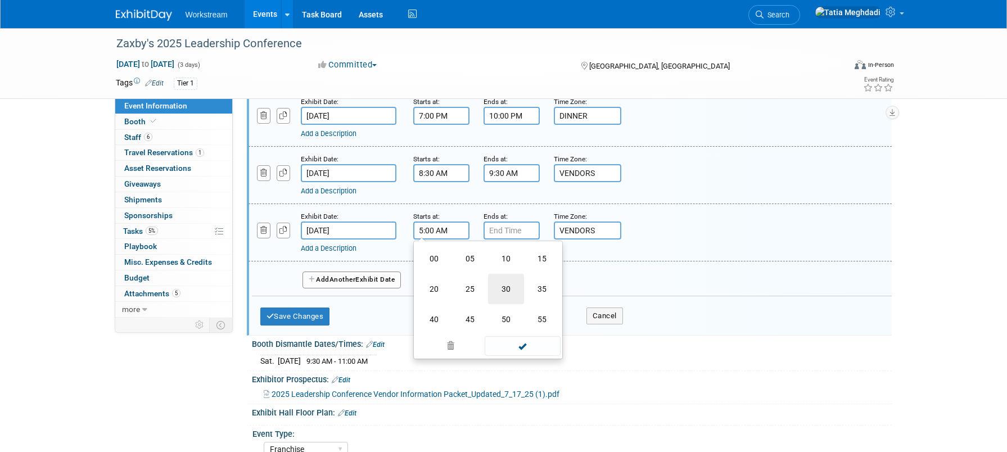
click at [500, 282] on td "30" at bounding box center [506, 289] width 36 height 30
type input "5:30 AM"
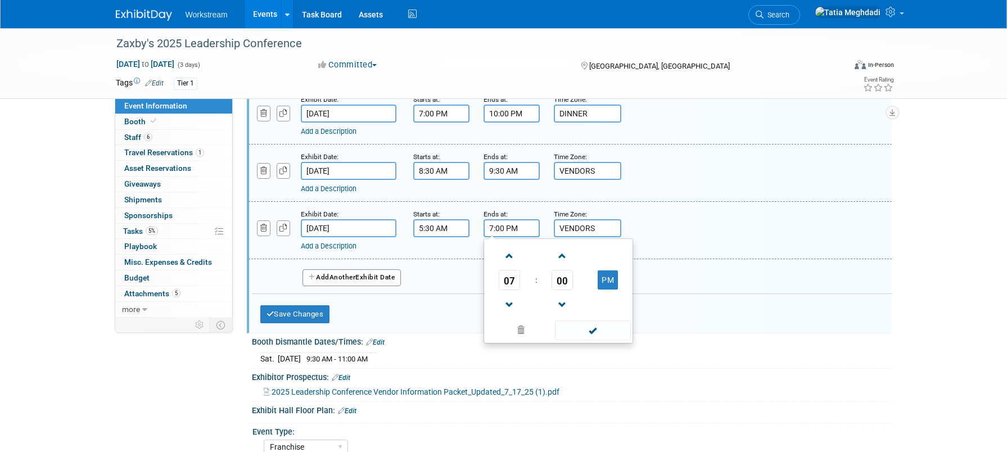
click at [504, 229] on input "7:00 PM" at bounding box center [512, 228] width 56 height 18
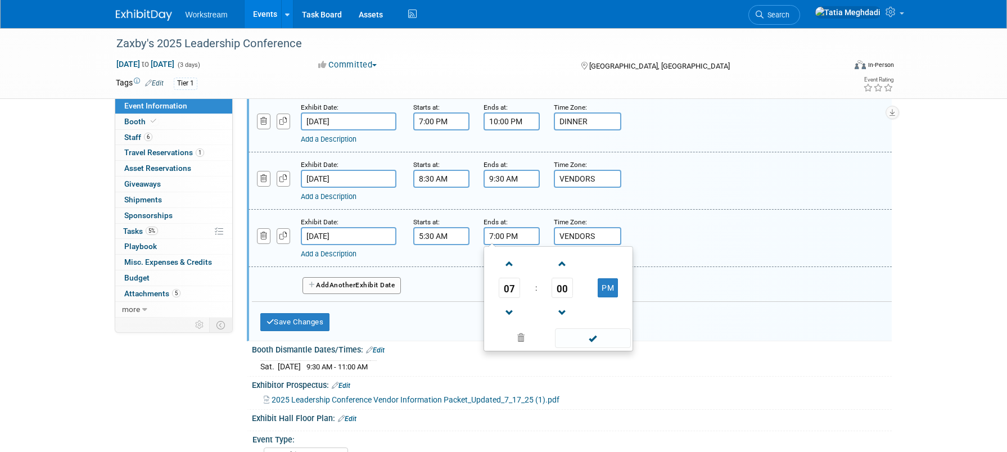
scroll to position [412, 0]
click at [563, 286] on span "00" at bounding box center [562, 287] width 21 height 20
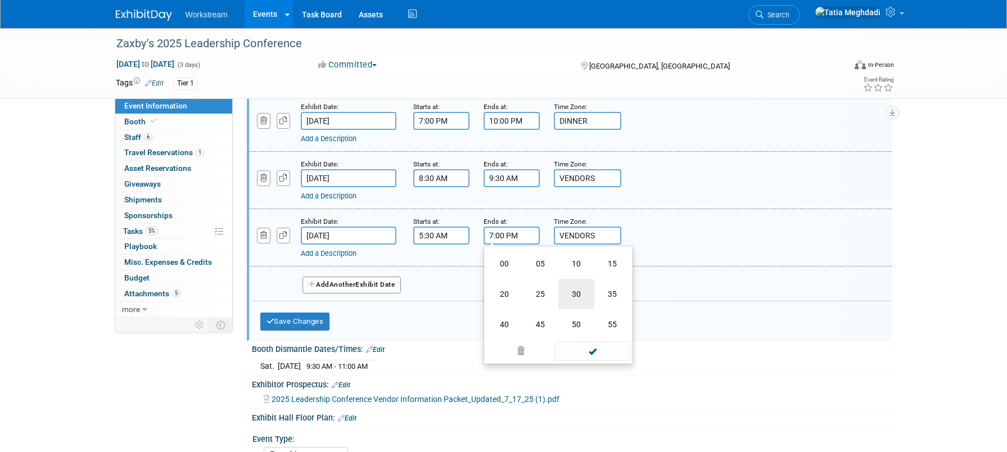
click at [576, 290] on td "30" at bounding box center [576, 294] width 36 height 30
type input "7:30 PM"
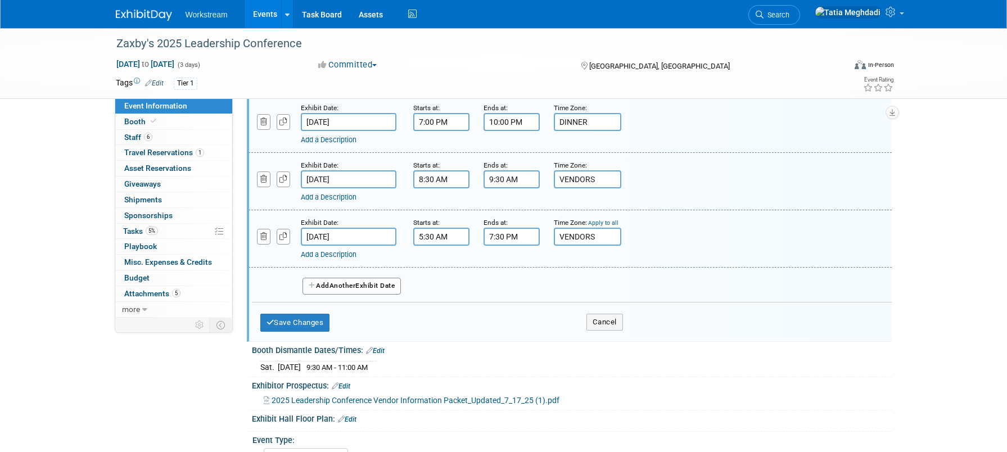
click at [603, 239] on input "VENDORS" at bounding box center [587, 237] width 67 height 18
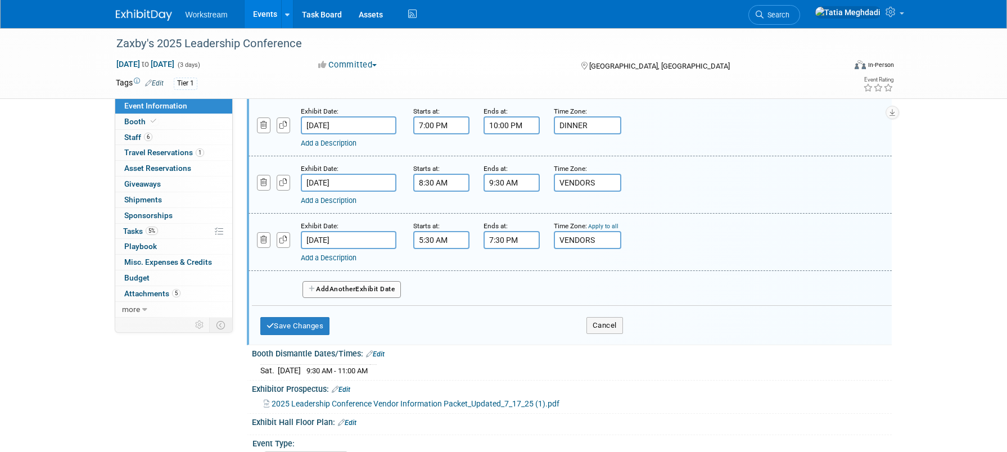
scroll to position [407, 0]
drag, startPoint x: 604, startPoint y: 237, endPoint x: 541, endPoint y: 237, distance: 62.4
click at [541, 237] on div "Exhibit Date: Oct 19, 2025 Starts at: 5:30 AM Ends at: 7:30 PM Time Zone: Apply…" at bounding box center [570, 243] width 643 height 57
type input "c"
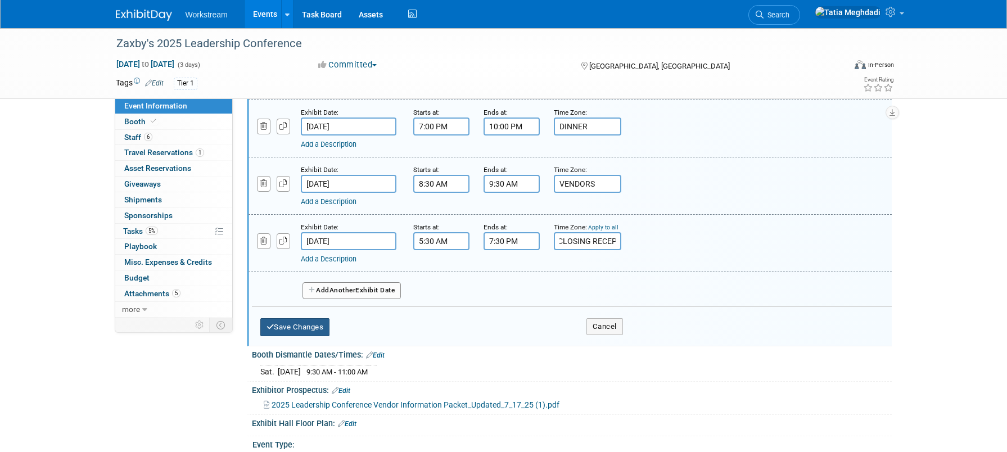
type input "CLOSING RECEP"
click at [292, 322] on button "Save Changes" at bounding box center [295, 327] width 70 height 18
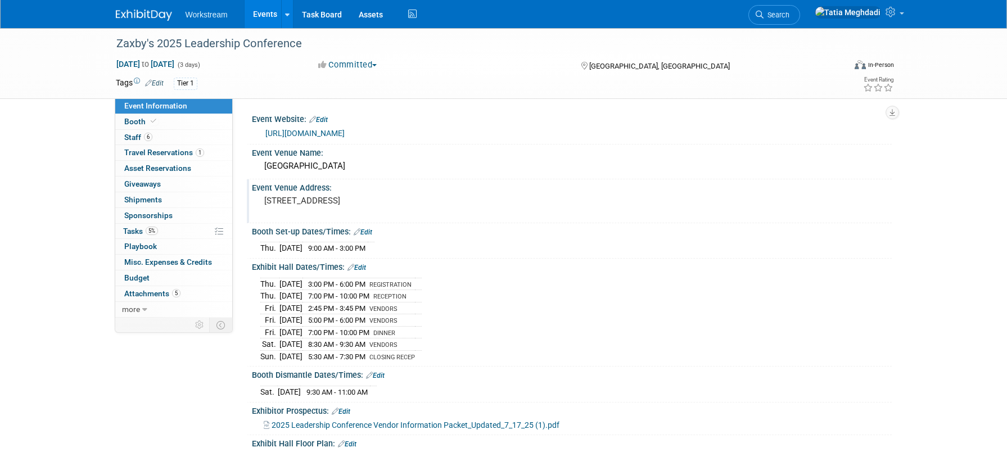
click at [261, 17] on link "Events" at bounding box center [265, 14] width 41 height 28
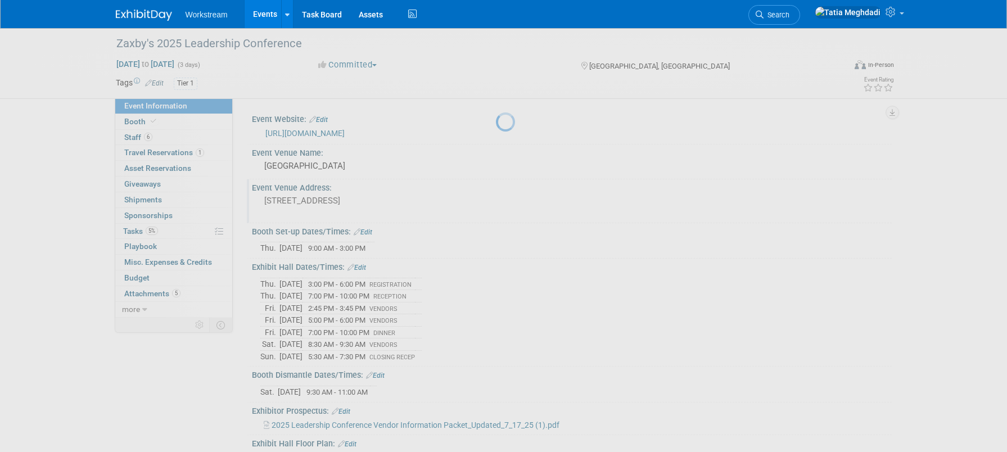
click at [255, 16] on link "Events" at bounding box center [265, 14] width 41 height 28
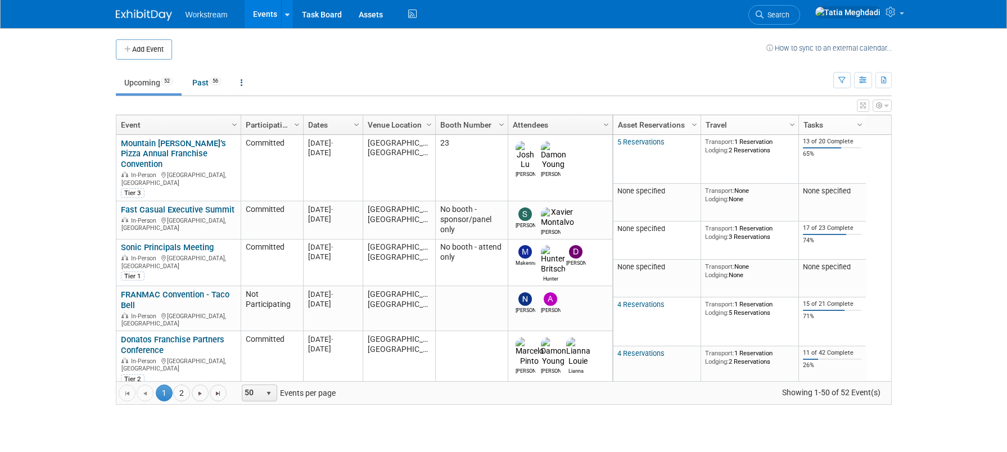
click at [266, 13] on link "Events" at bounding box center [265, 14] width 41 height 28
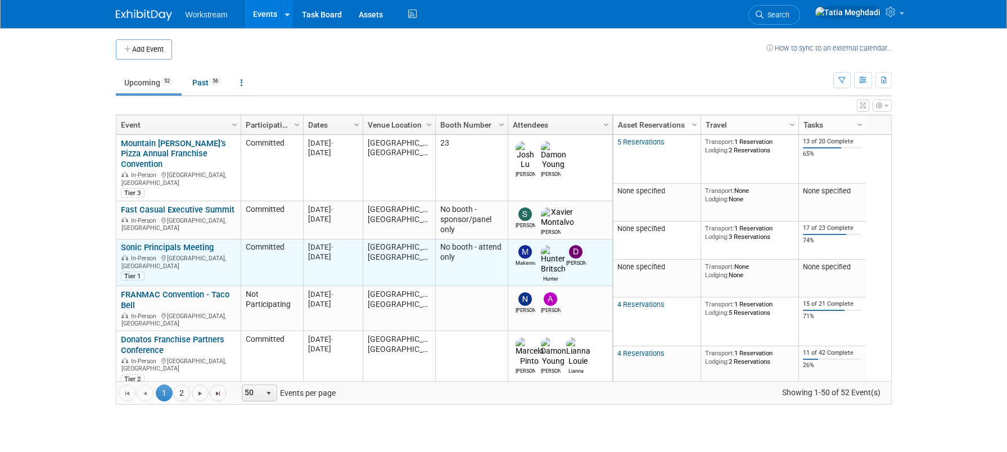
click at [182, 242] on link "Sonic Principals Meeting" at bounding box center [167, 247] width 93 height 10
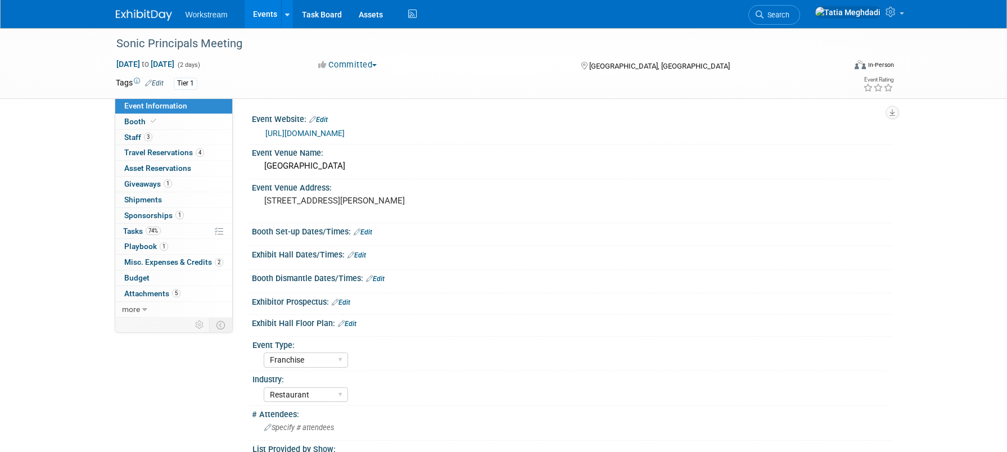
select select "Franchise"
select select "Restaurant"
select select "No"
select select "[PERSON_NAME]"
click at [255, 9] on link "Events" at bounding box center [265, 14] width 41 height 28
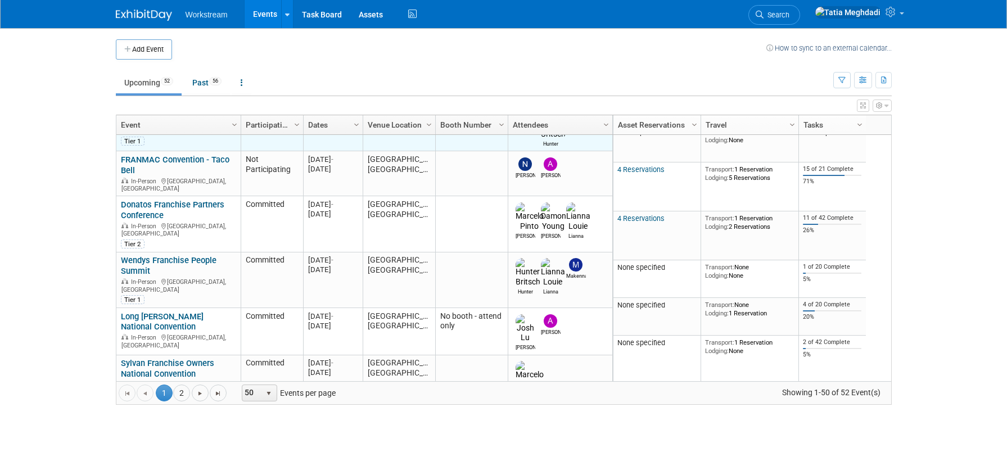
scroll to position [162, 0]
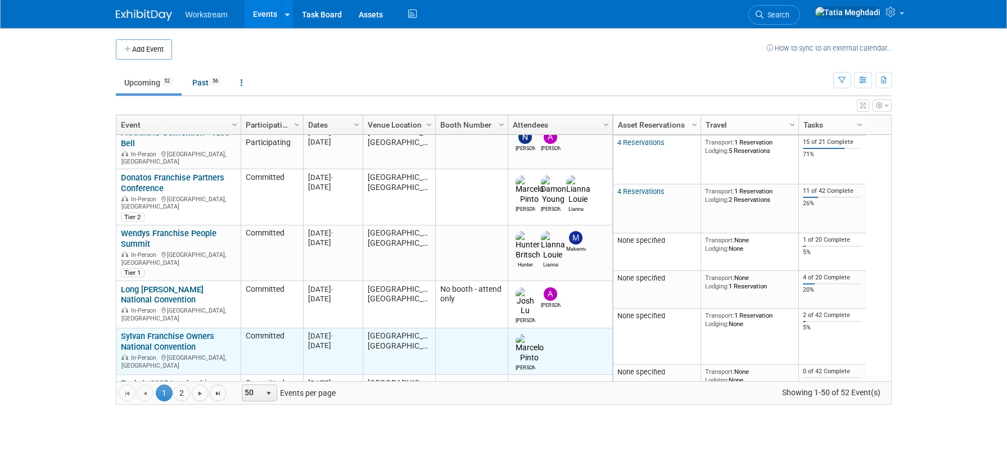
click at [152, 331] on link "Sylvan Franchise Owners National Convention" at bounding box center [167, 341] width 93 height 21
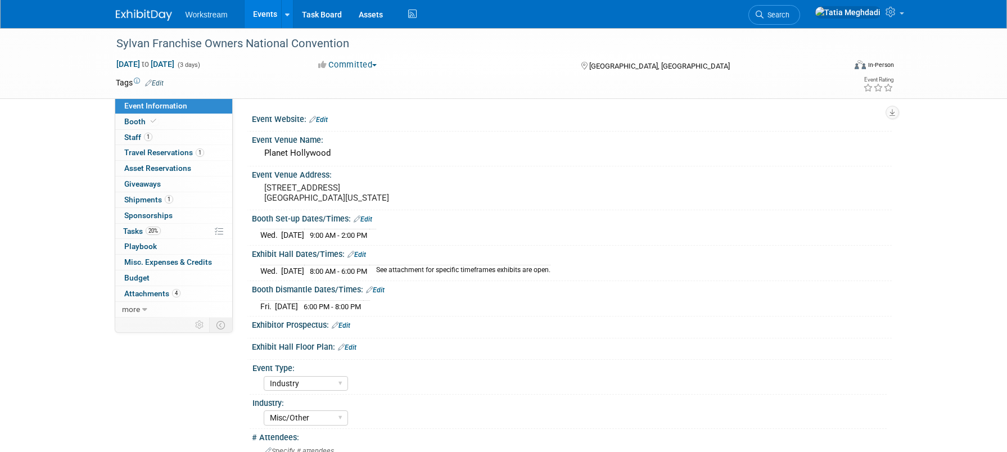
select select "Industry"
select select "Misc/Other"
select select "No"
select select "Tatia Meghdadi"
click at [256, 20] on link "Events" at bounding box center [265, 14] width 41 height 28
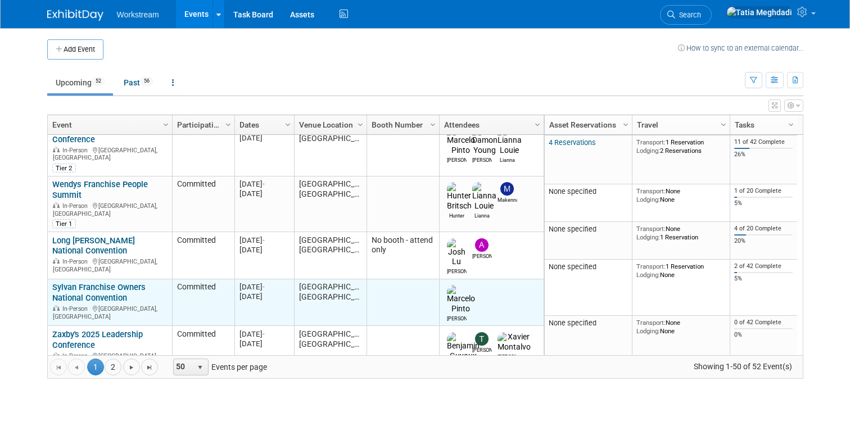
click at [66, 282] on link "Sylvan Franchise Owners National Convention" at bounding box center [98, 292] width 93 height 21
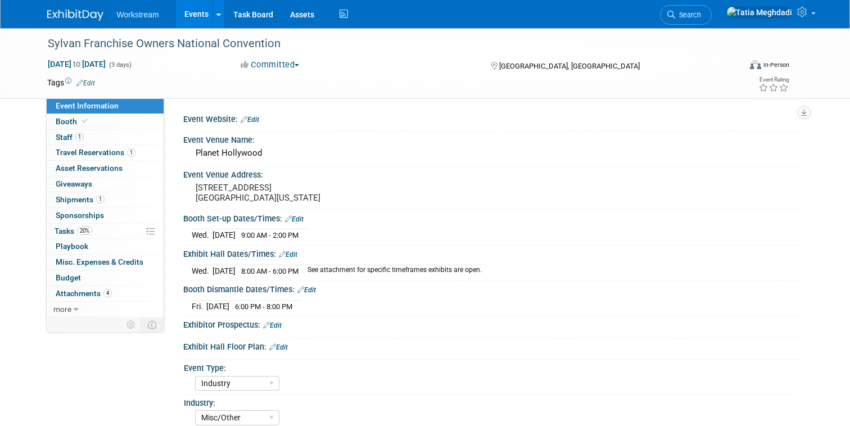
select select "Industry"
select select "Misc/Other"
select select "No"
select select "[PERSON_NAME]"
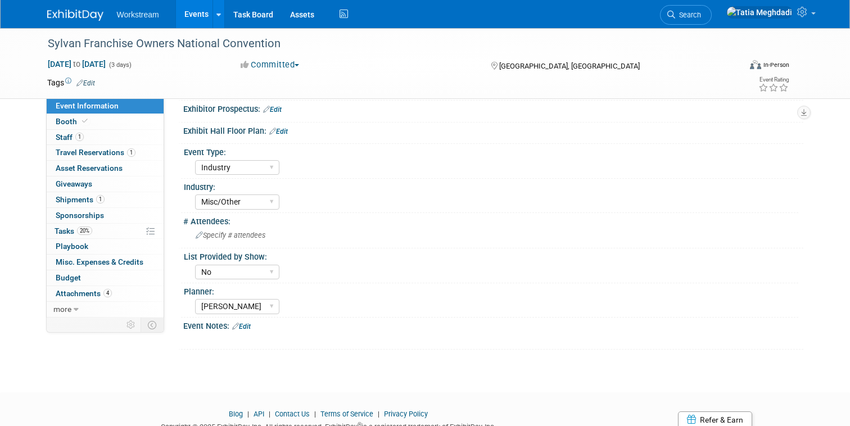
scroll to position [259, 0]
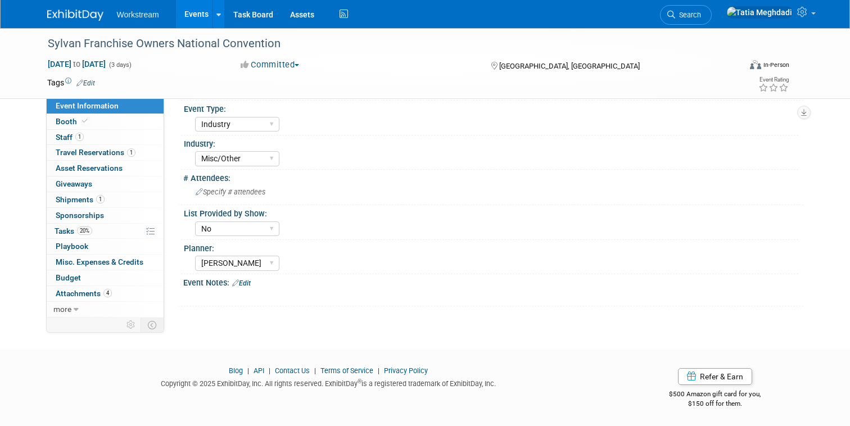
click at [247, 282] on link "Edit" at bounding box center [241, 283] width 19 height 8
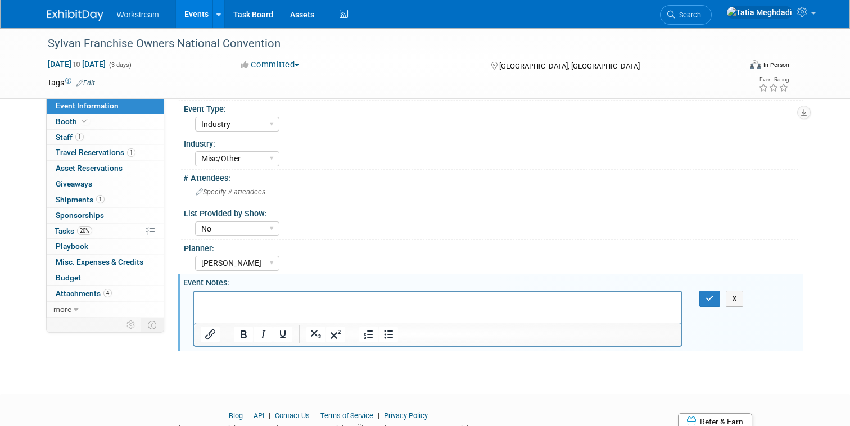
scroll to position [0, 0]
drag, startPoint x: 229, startPoint y: 299, endPoint x: 214, endPoint y: 319, distance: 25.8
click at [193, 297] on html "Hubspot Meetings Link" at bounding box center [437, 299] width 488 height 16
click at [209, 330] on icon "Insert/edit link" at bounding box center [210, 334] width 13 height 13
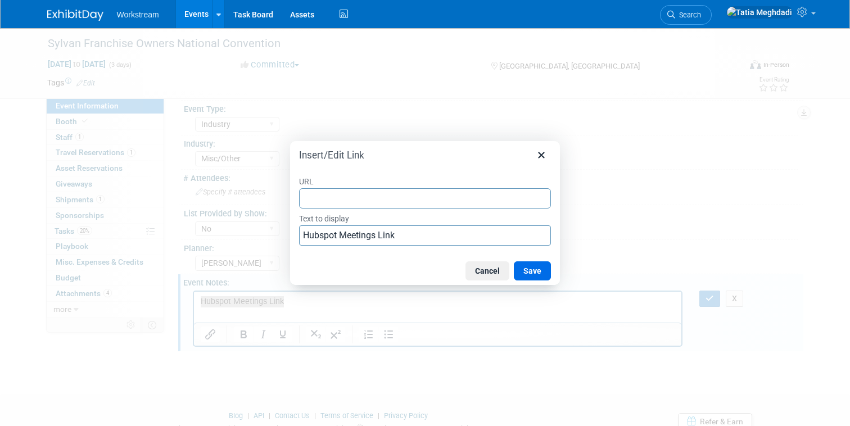
type input "Long [PERSON_NAME]'s [PERSON_NAME] Convention Sylvan Franchise Owners Conventio…"
click at [451, 196] on input "Long [PERSON_NAME]'s [PERSON_NAME] Convention Sylvan Franchise Owners Conventio…" at bounding box center [425, 198] width 252 height 20
click at [451, 196] on input "Long John's Silvers Convention Sylvan Franchise Owners Convention Zaxby's Leade…" at bounding box center [425, 198] width 252 height 20
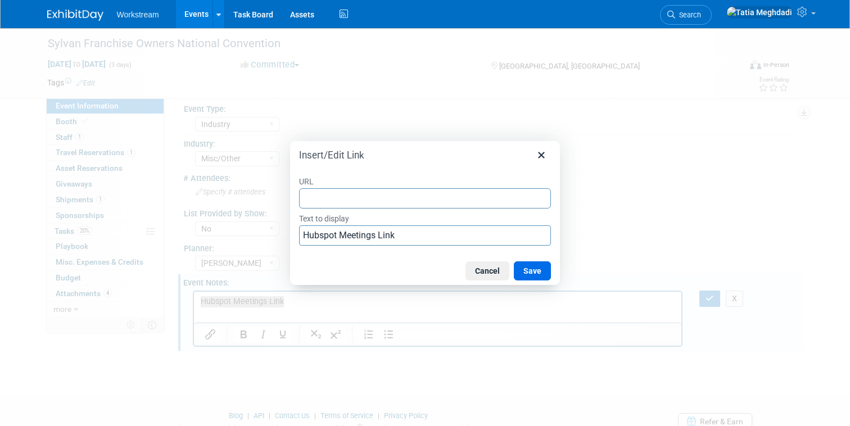
scroll to position [0, 0]
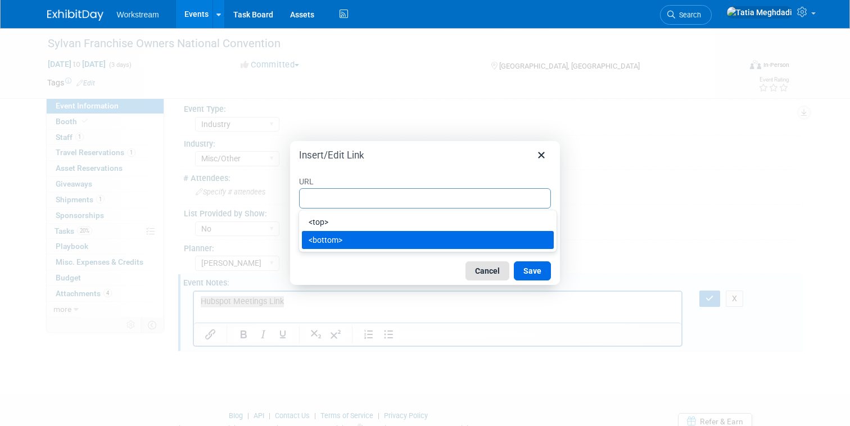
click at [490, 271] on button "Cancel" at bounding box center [488, 270] width 44 height 19
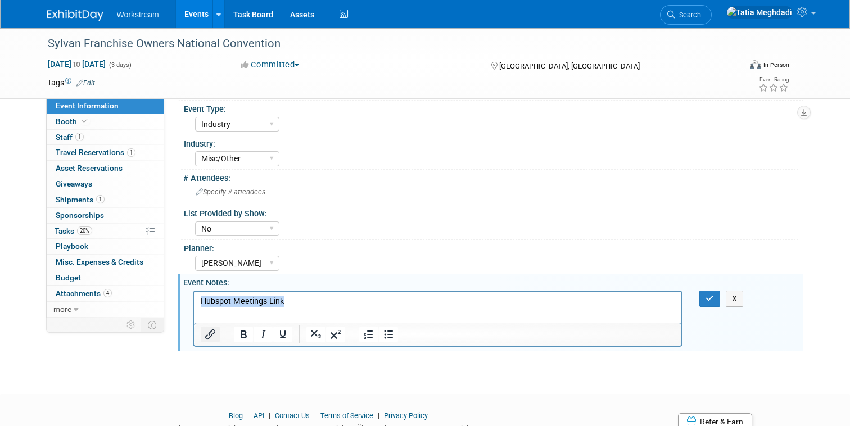
click at [209, 332] on icon "Insert/edit link" at bounding box center [210, 334] width 10 height 10
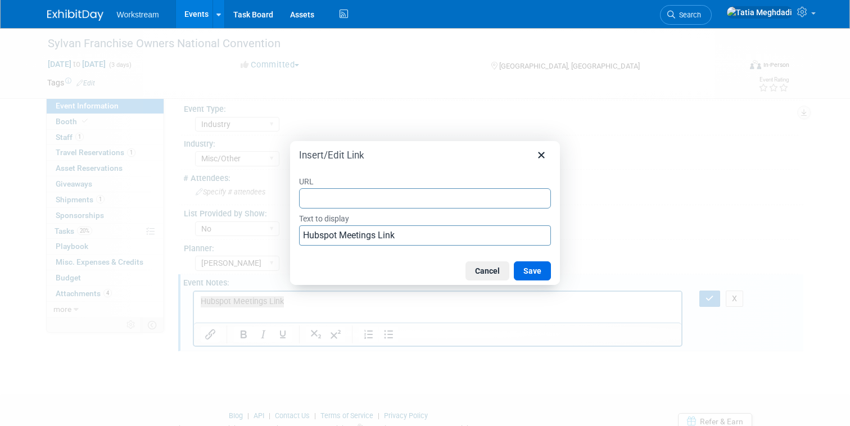
type input "https://meetings.hubspot.com/workstream-events/sylvanfranchise2025"
click at [536, 272] on button "Save" at bounding box center [532, 270] width 37 height 19
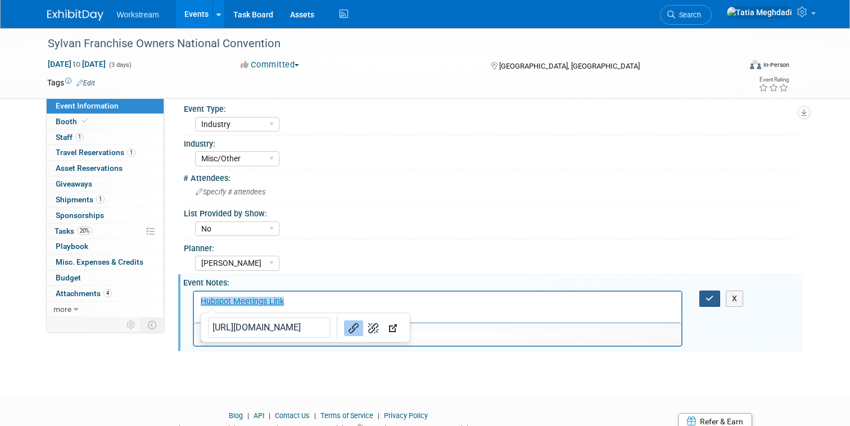
click at [705, 292] on button "button" at bounding box center [709, 299] width 21 height 16
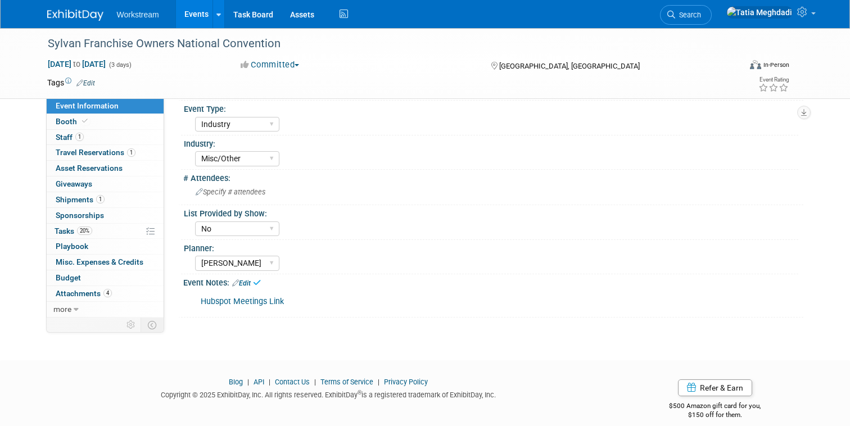
click at [568, 241] on div "Planner:" at bounding box center [491, 247] width 615 height 14
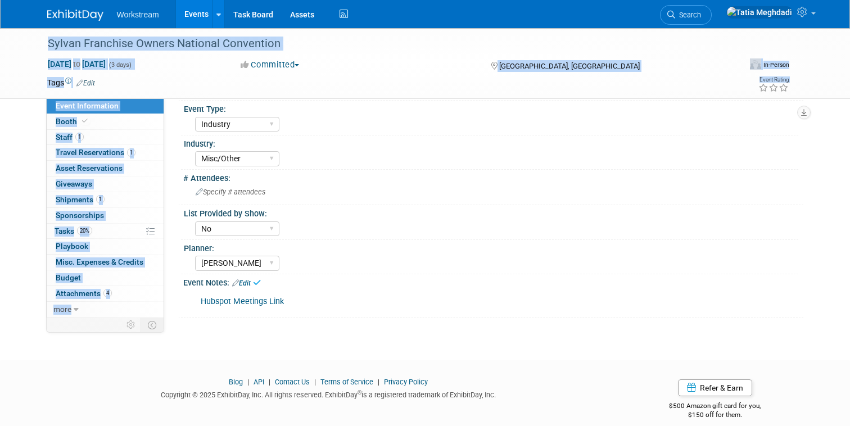
drag, startPoint x: 810, startPoint y: 19, endPoint x: 1062, endPoint y: -33, distance: 257.3
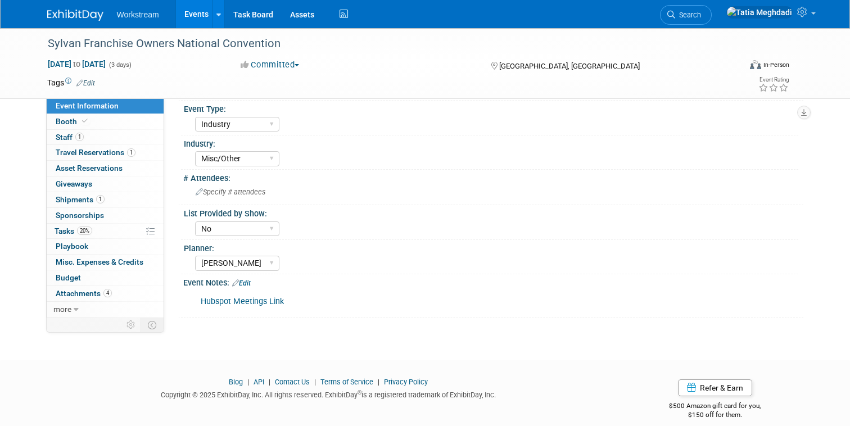
drag, startPoint x: 481, startPoint y: 192, endPoint x: 336, endPoint y: 98, distance: 172.0
click at [480, 191] on div "Specify # attendees" at bounding box center [493, 191] width 603 height 17
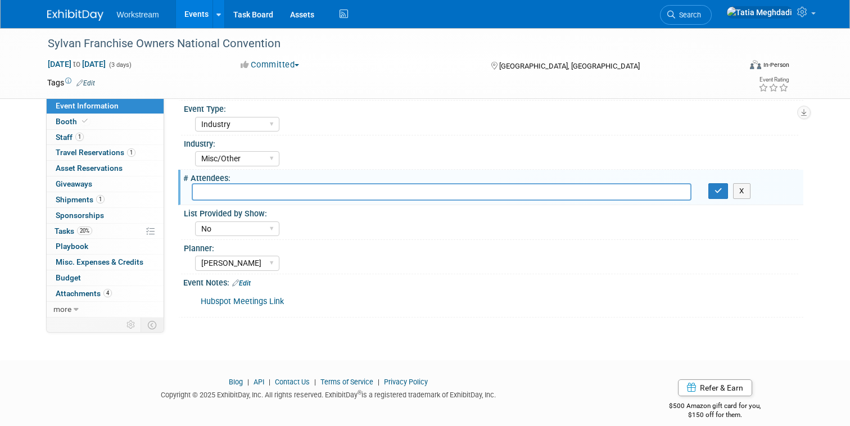
click at [198, 15] on link "Events" at bounding box center [196, 14] width 41 height 28
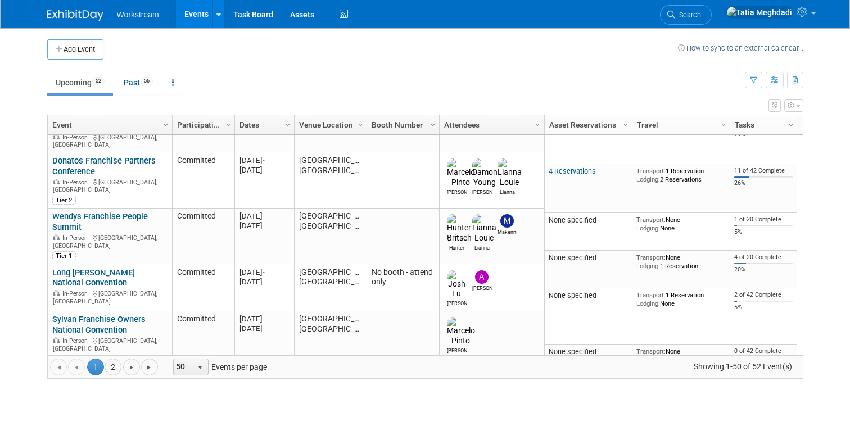
scroll to position [194, 0]
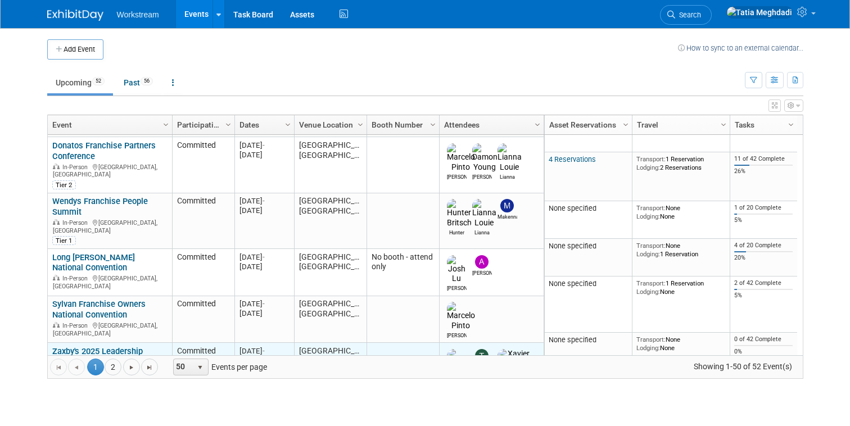
click at [106, 346] on div "Zaxby's 2025 Leadership Conference In-Person [GEOGRAPHIC_DATA], [GEOGRAPHIC_DAT…" at bounding box center [109, 370] width 115 height 49
click at [87, 346] on div "Zaxby's 2025 Leadership Conference In-Person [GEOGRAPHIC_DATA], [GEOGRAPHIC_DAT…" at bounding box center [109, 370] width 115 height 49
click at [69, 346] on link "Zaxby's 2025 Leadership Conference" at bounding box center [97, 356] width 91 height 21
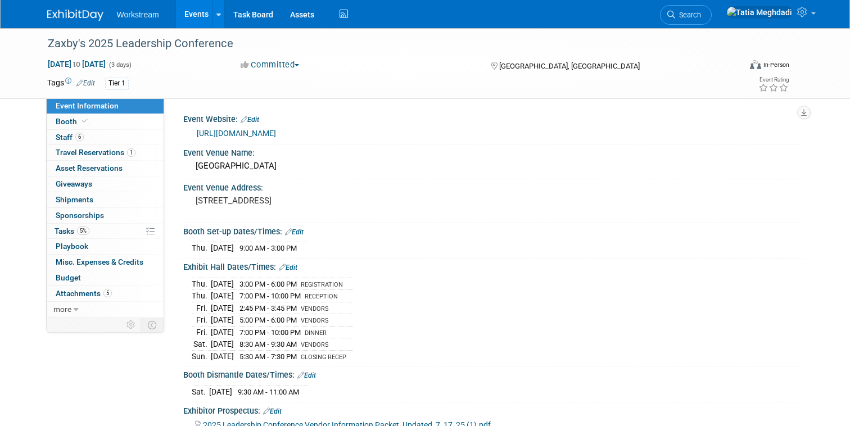
select select "Franchise"
select select "Restaurant"
select select "No"
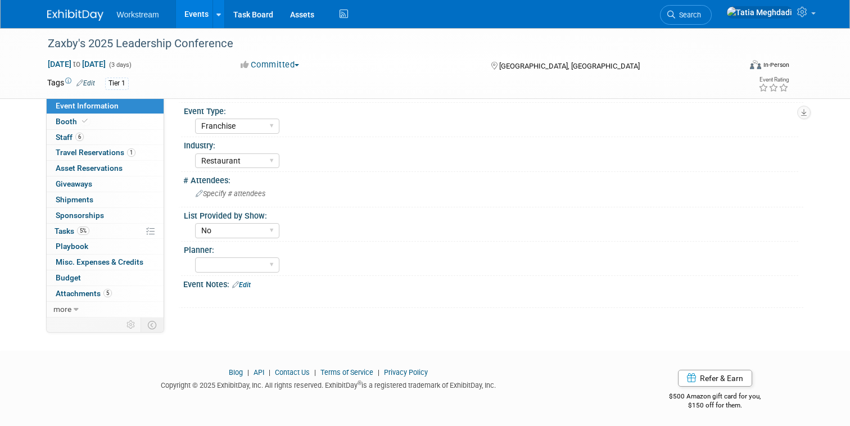
scroll to position [354, 0]
click at [247, 277] on div "Event Notes: Edit" at bounding box center [493, 283] width 620 height 15
click at [247, 281] on link "Edit" at bounding box center [241, 285] width 19 height 8
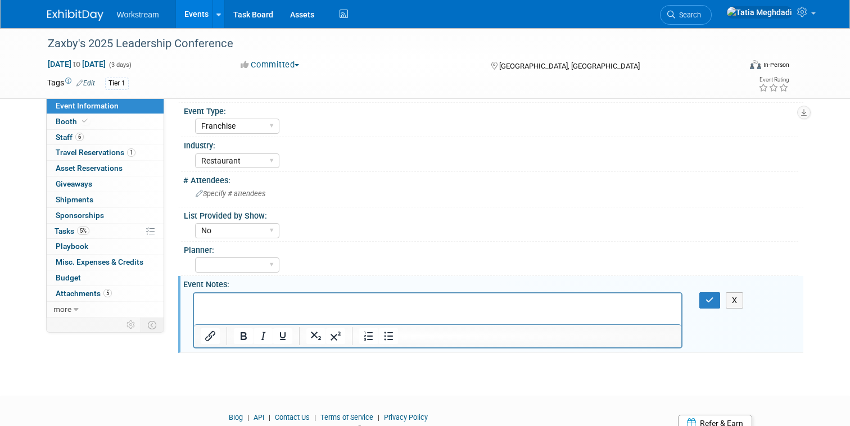
scroll to position [0, 0]
click at [236, 301] on p "Rich Text Area. Press ALT-0 for help." at bounding box center [437, 302] width 475 height 11
drag, startPoint x: 294, startPoint y: 302, endPoint x: 240, endPoint y: 323, distance: 57.8
click at [197, 303] on html "Hubspot Meetings Link" at bounding box center [437, 301] width 488 height 16
click at [215, 333] on icon "Insert/edit link" at bounding box center [210, 335] width 13 height 13
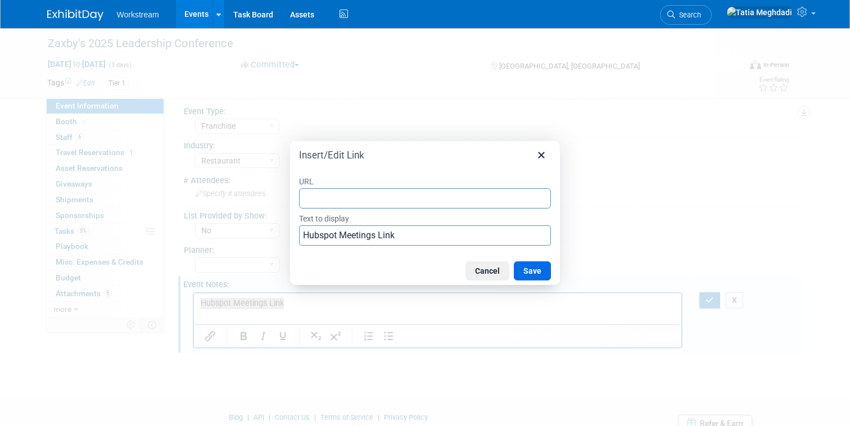
type input "https://meetings.hubspot.com/workstream-events/zaxbysleadership2025"
click at [527, 269] on button "Save" at bounding box center [532, 270] width 37 height 19
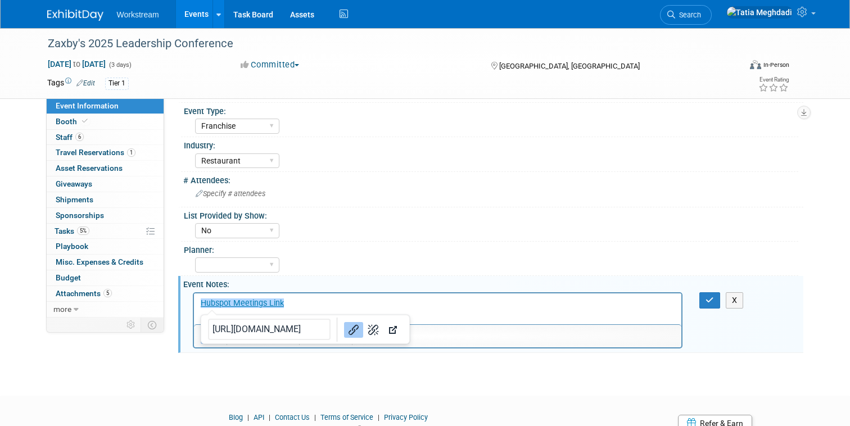
drag, startPoint x: 513, startPoint y: 263, endPoint x: 537, endPoint y: 267, distance: 24.0
click at [514, 263] on div "Tatia Meghdadi Keira Wiele Annabelle Gu" at bounding box center [496, 264] width 603 height 18
click at [703, 296] on button "button" at bounding box center [709, 300] width 21 height 16
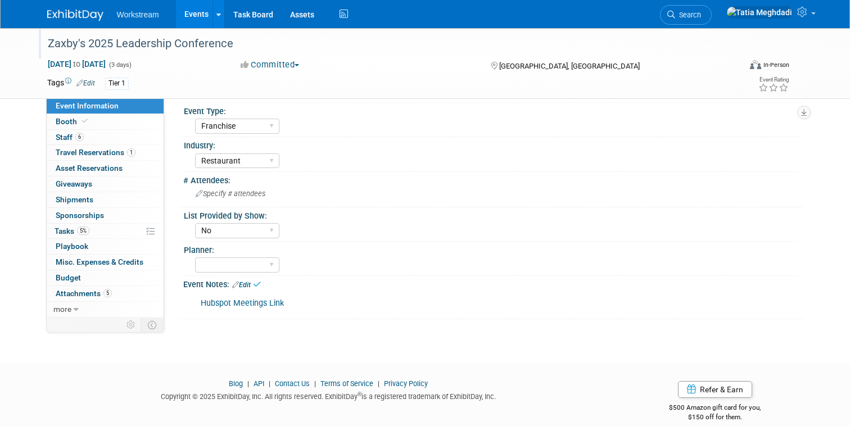
drag, startPoint x: 396, startPoint y: 167, endPoint x: 259, endPoint y: 34, distance: 191.3
click at [279, 85] on div "Zaxby's 2025 Leadership Conference Oct 16, 2025 to Oct 18, 2025 (3 days) Oct 16…" at bounding box center [425, 8] width 850 height 668
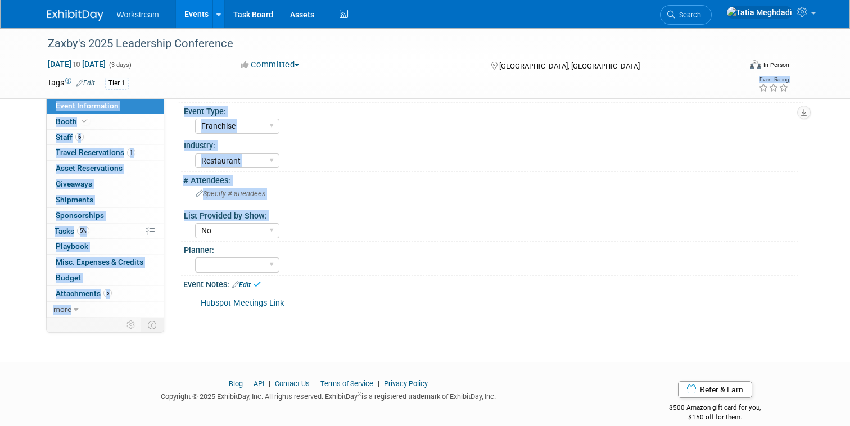
click at [200, 11] on link "Events" at bounding box center [196, 14] width 41 height 28
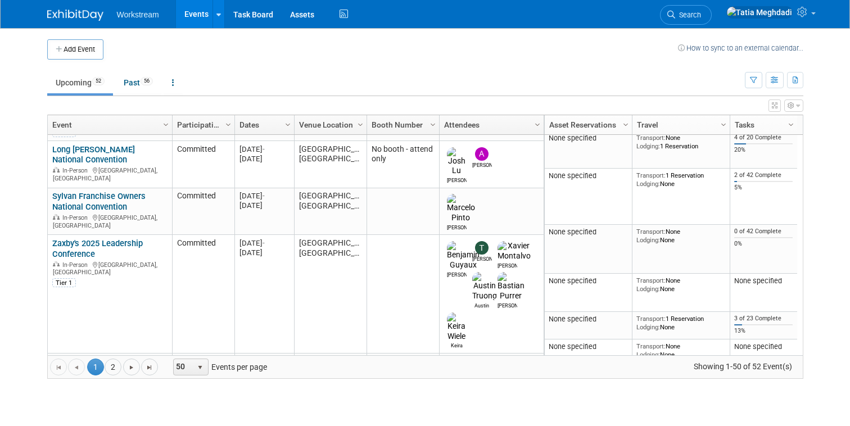
scroll to position [312, 0]
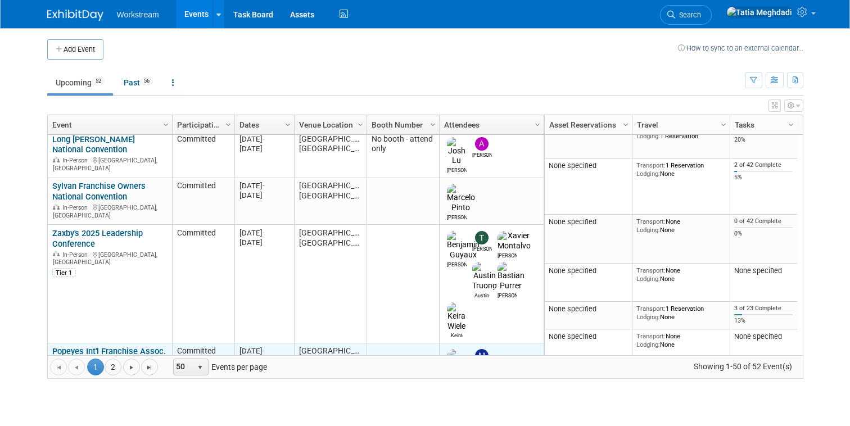
click at [71, 346] on link "Popeyes Int'l Franchise Assoc. Member Meeting PIFA" at bounding box center [109, 356] width 114 height 21
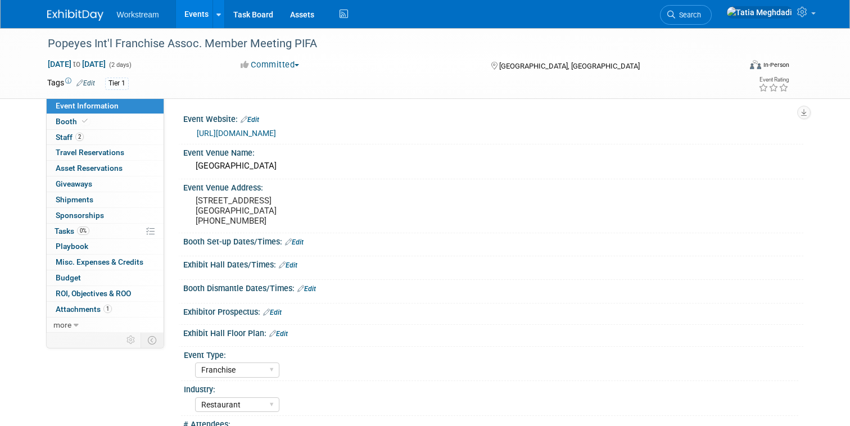
select select "Franchise"
select select "Restaurant"
select select "[PERSON_NAME]"
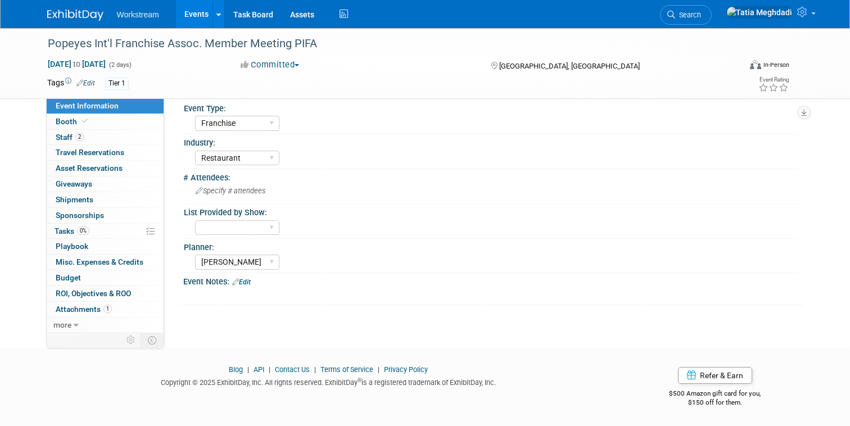
click at [250, 284] on link "Edit" at bounding box center [241, 282] width 19 height 8
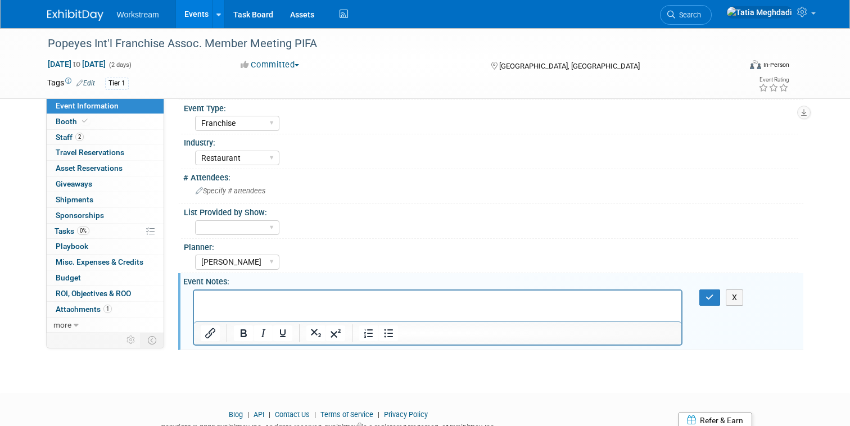
scroll to position [0, 0]
click at [237, 300] on p "Rich Text Area. Press ALT-0 for help." at bounding box center [437, 300] width 475 height 11
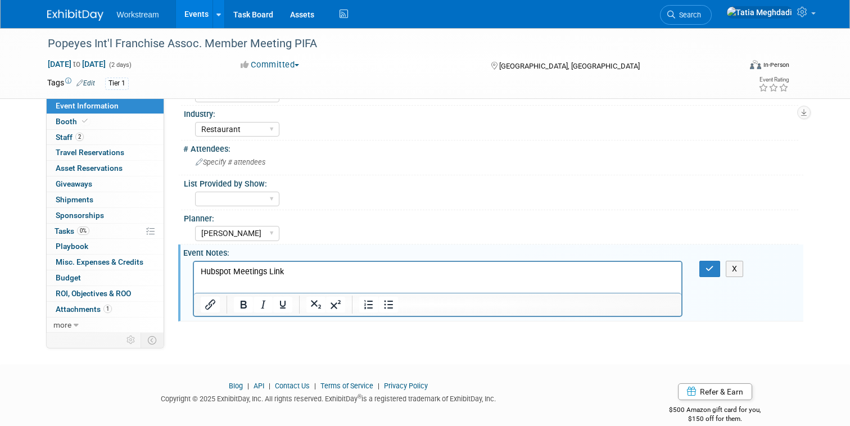
scroll to position [292, 0]
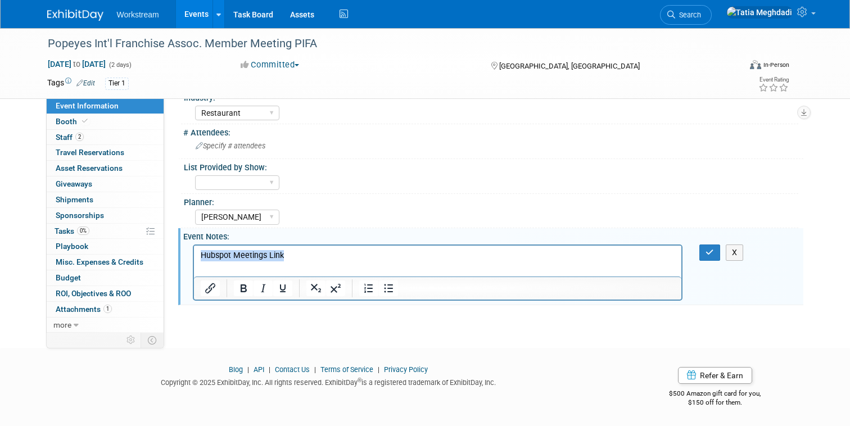
drag, startPoint x: 285, startPoint y: 256, endPoint x: 180, endPoint y: 251, distance: 104.7
click at [193, 251] on html "Hubspot Meetings Link" at bounding box center [437, 253] width 488 height 16
click at [205, 290] on icon "Insert/edit link" at bounding box center [210, 288] width 13 height 13
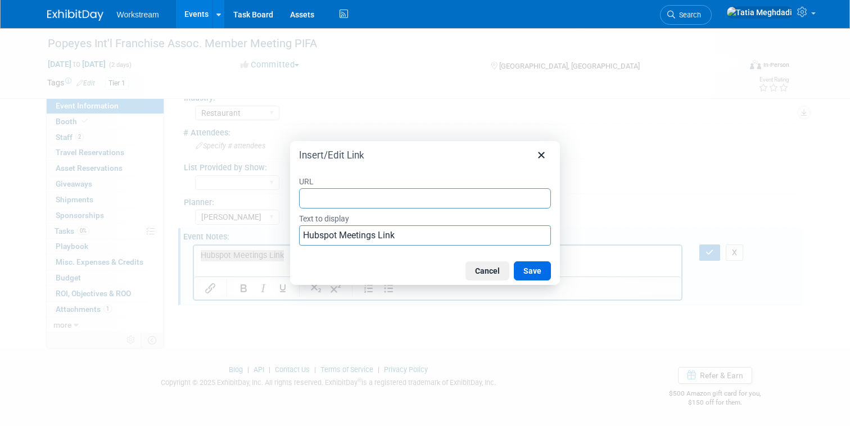
type input "[URL][DOMAIN_NAME]"
drag, startPoint x: 526, startPoint y: 272, endPoint x: 550, endPoint y: 285, distance: 26.9
click at [527, 272] on button "Save" at bounding box center [532, 270] width 37 height 19
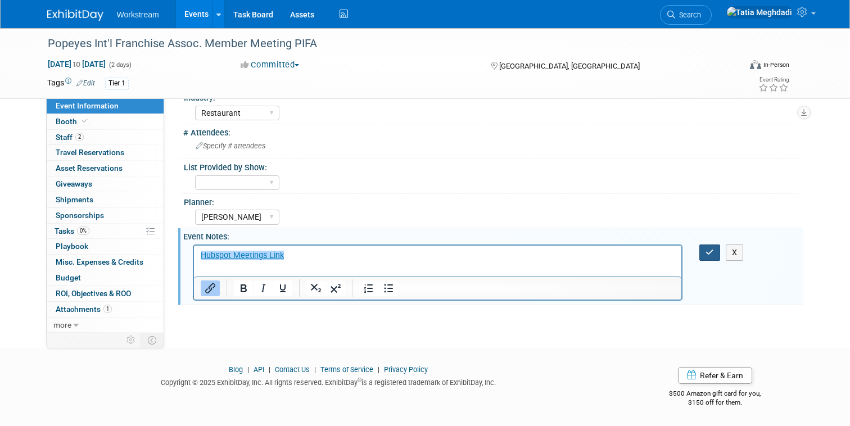
click at [707, 250] on icon "button" at bounding box center [710, 253] width 8 height 8
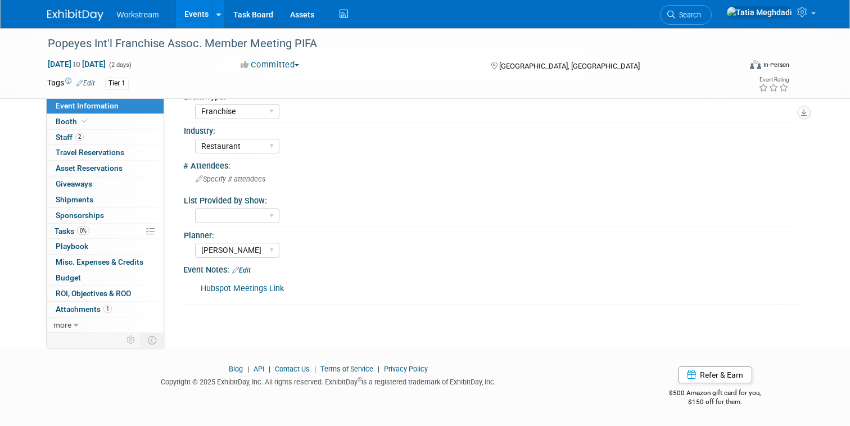
scroll to position [258, 0]
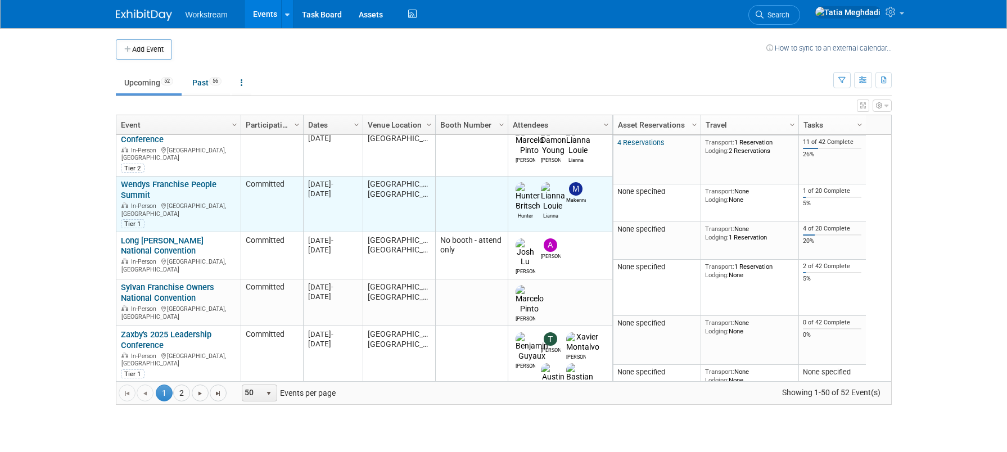
scroll to position [240, 0]
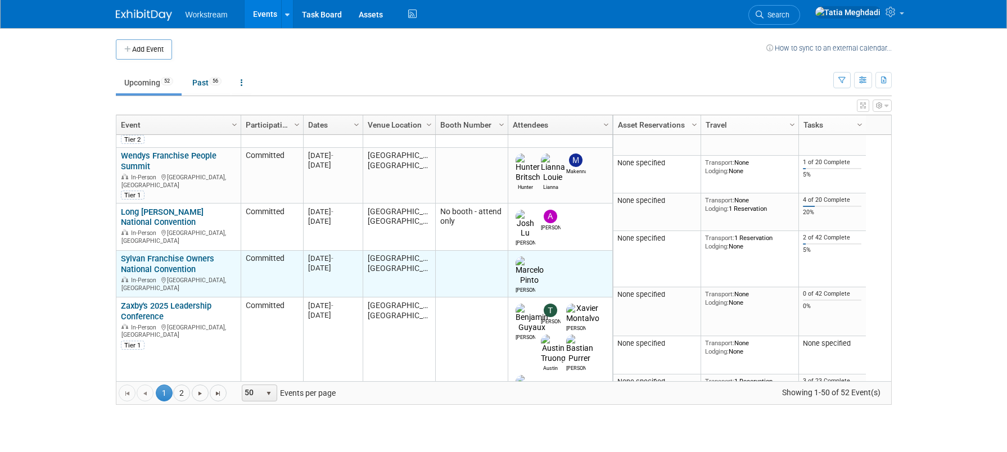
click at [141, 254] on div "Sylvan Franchise Owners National Convention In-Person Las Vegas, NV" at bounding box center [178, 273] width 115 height 38
click at [136, 254] on link "Sylvan Franchise Owners National Convention" at bounding box center [167, 264] width 93 height 21
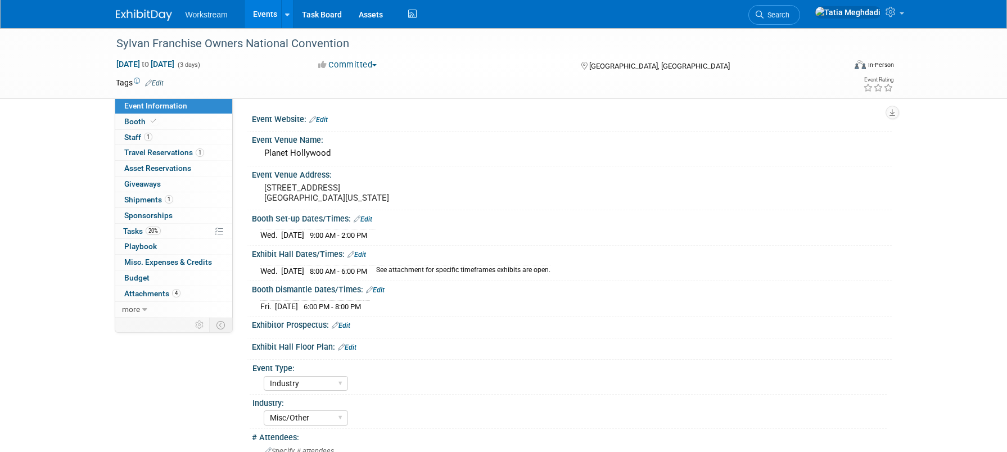
select select "Industry"
select select "Misc/Other"
select select "No"
select select "Tatia Meghdadi"
click at [136, 232] on span "Tasks 20%" at bounding box center [142, 231] width 38 height 9
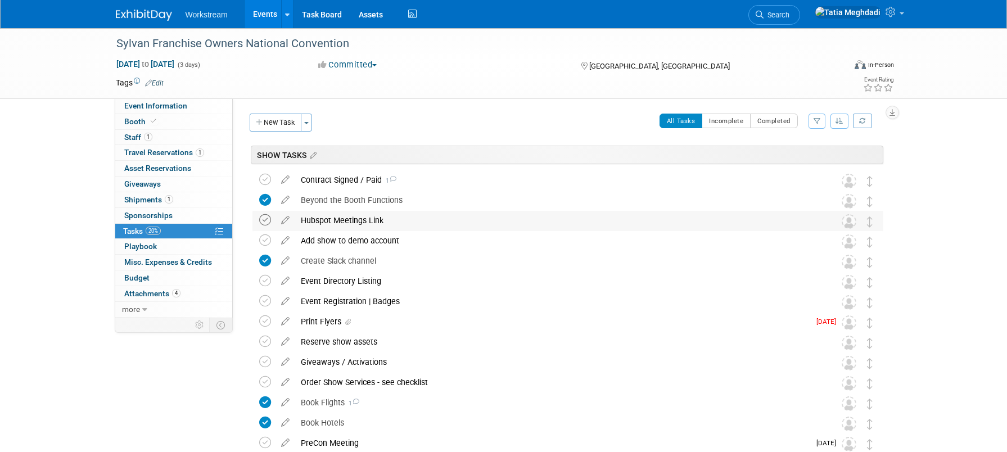
drag, startPoint x: 270, startPoint y: 222, endPoint x: 284, endPoint y: 229, distance: 15.6
click at [270, 222] on icon at bounding box center [265, 220] width 12 height 12
click at [260, 15] on link "Events" at bounding box center [265, 14] width 41 height 28
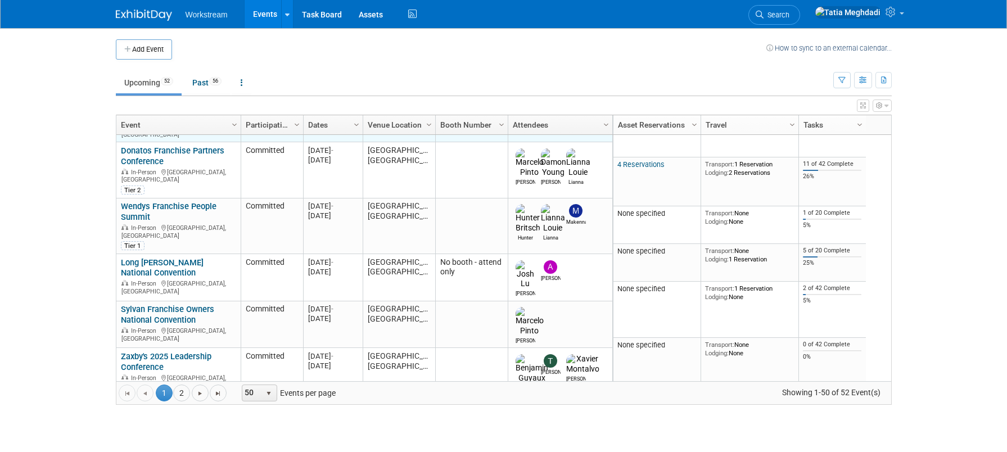
scroll to position [202, 0]
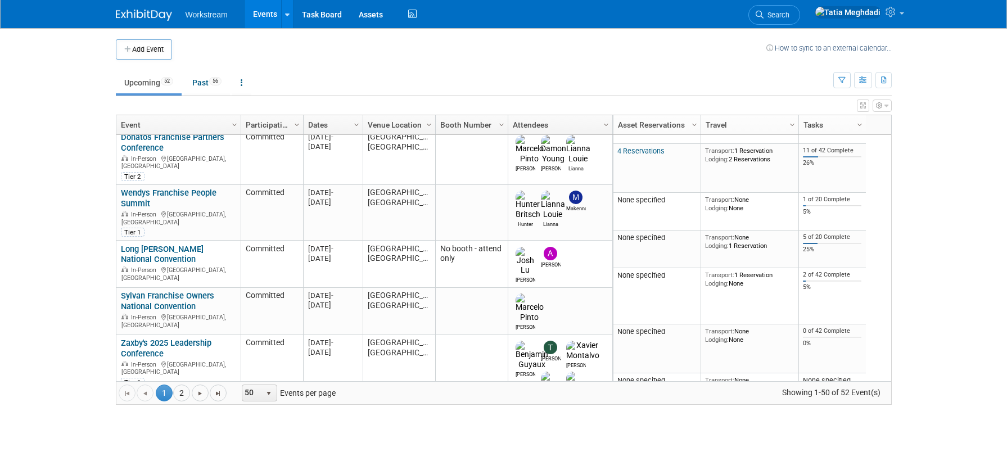
click at [148, 338] on link "Zaxby's 2025 Leadership Conference" at bounding box center [166, 348] width 91 height 21
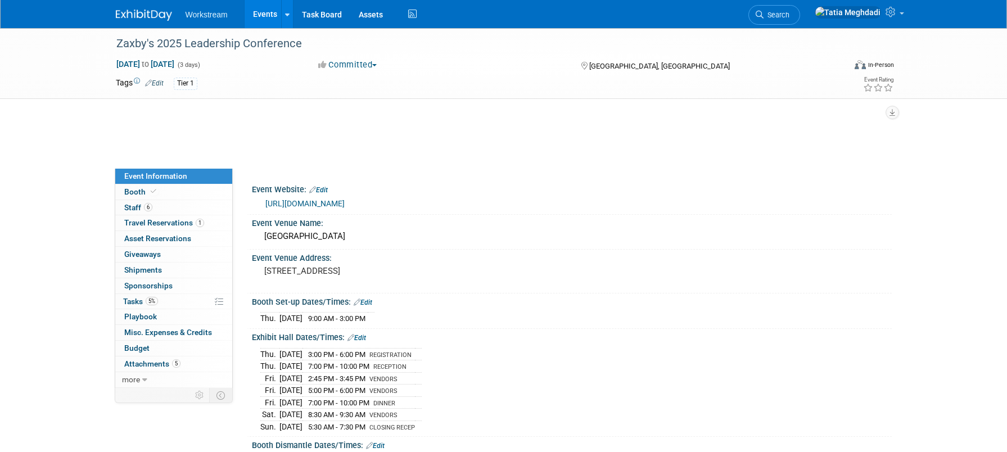
select select "Franchise"
select select "Restaurant"
select select "No"
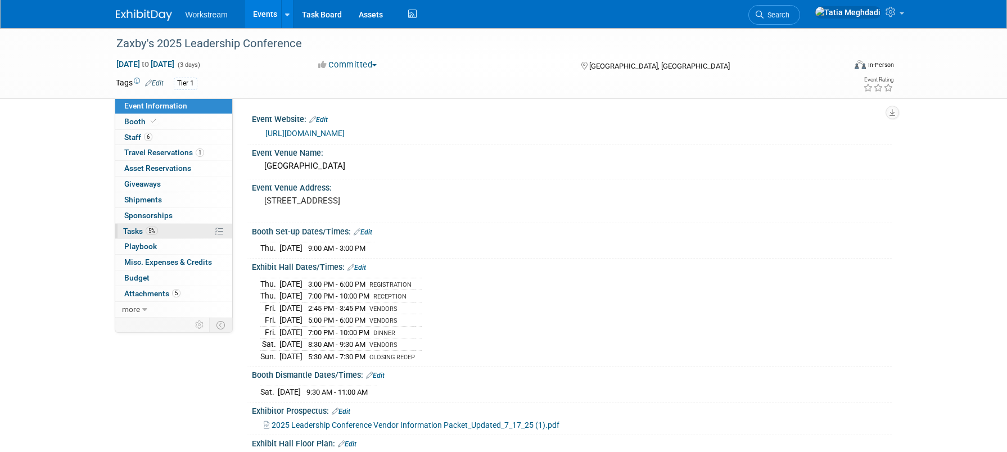
drag, startPoint x: 137, startPoint y: 230, endPoint x: 151, endPoint y: 232, distance: 13.6
click at [137, 230] on span "Tasks 5%" at bounding box center [140, 231] width 35 height 9
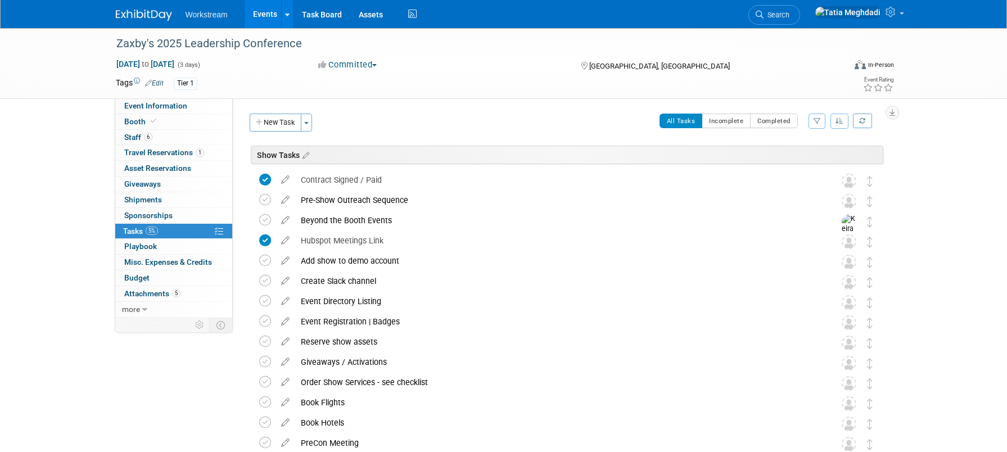
click at [270, 15] on link "Events" at bounding box center [265, 14] width 41 height 28
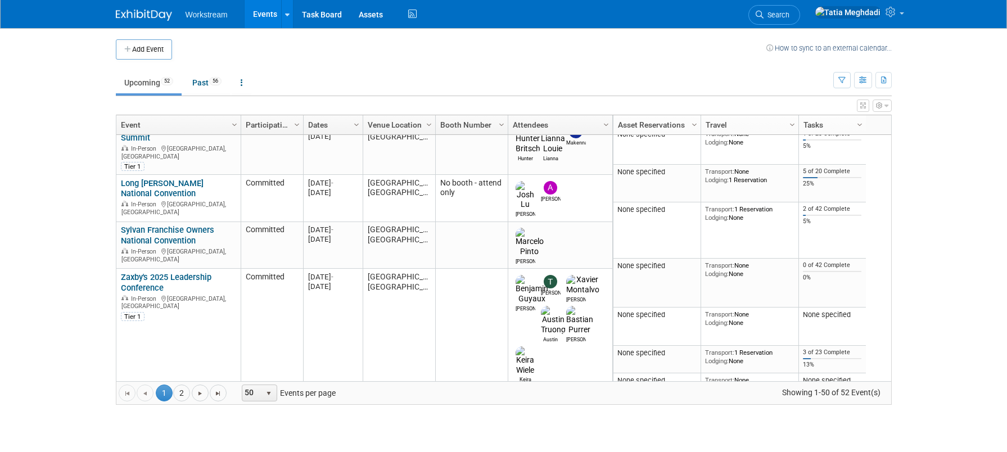
scroll to position [253, 0]
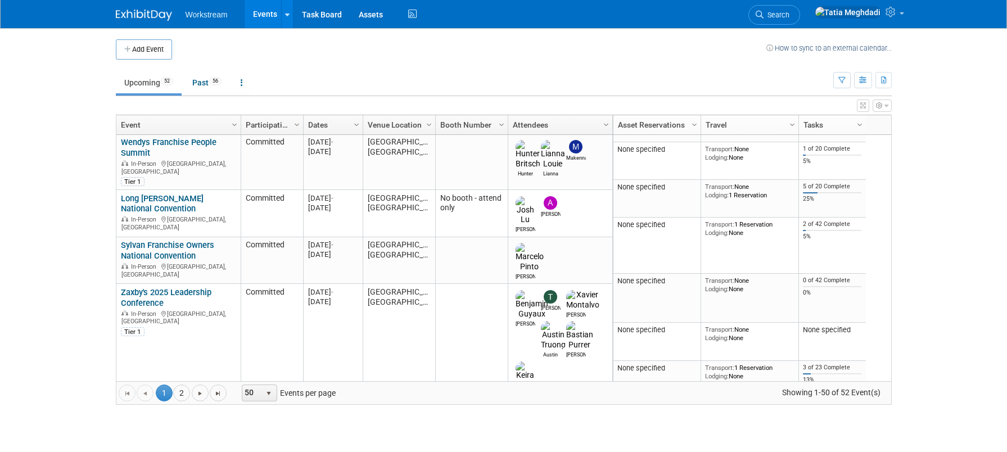
click at [139, 405] on div "Popeyes Int'l Franchise Assoc. Member Meeting PIFA In-Person Las Vegas, NV Tier…" at bounding box center [178, 429] width 115 height 49
click at [137, 405] on link "Popeyes Int'l Franchise Assoc. Member Meeting PIFA" at bounding box center [178, 415] width 114 height 21
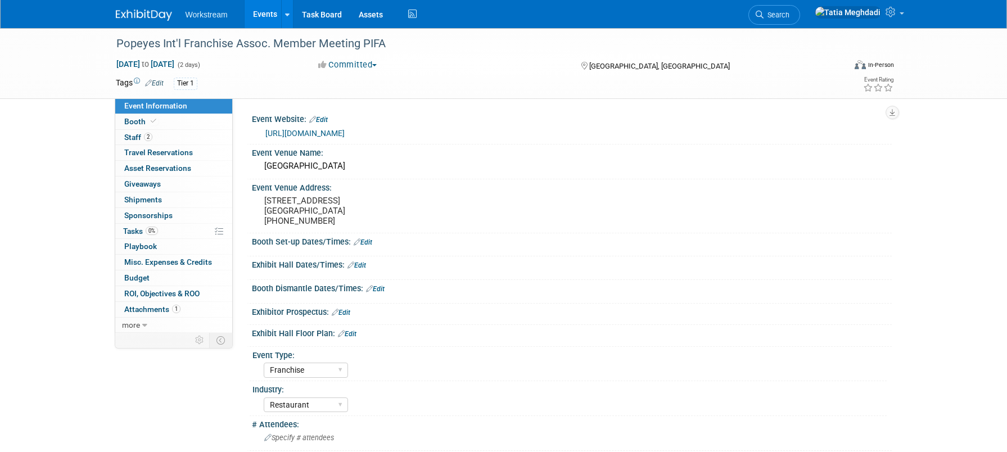
select select "Franchise"
select select "Restaurant"
select select "[PERSON_NAME]"
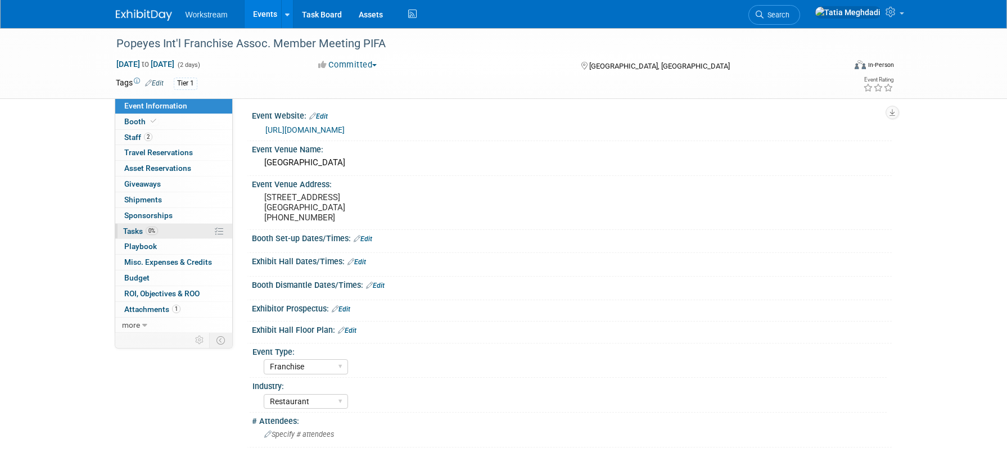
scroll to position [2, 0]
click at [134, 229] on span "Tasks 0%" at bounding box center [140, 231] width 35 height 9
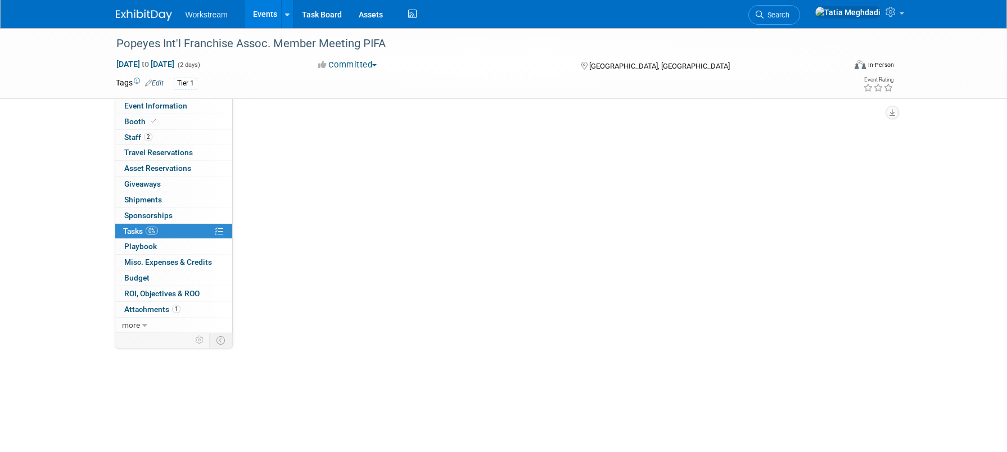
scroll to position [0, 0]
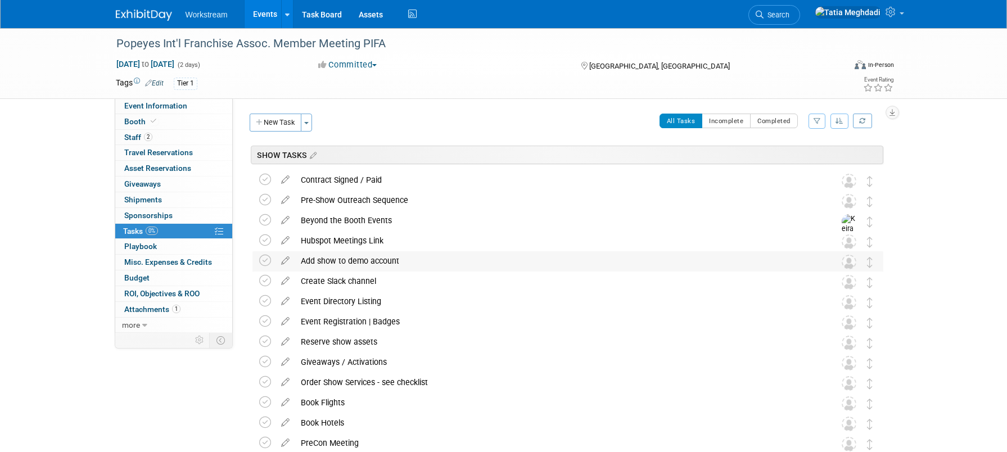
drag, startPoint x: 264, startPoint y: 241, endPoint x: 319, endPoint y: 252, distance: 55.6
click at [267, 242] on icon at bounding box center [265, 240] width 12 height 12
click at [265, 14] on link "Events" at bounding box center [265, 14] width 41 height 28
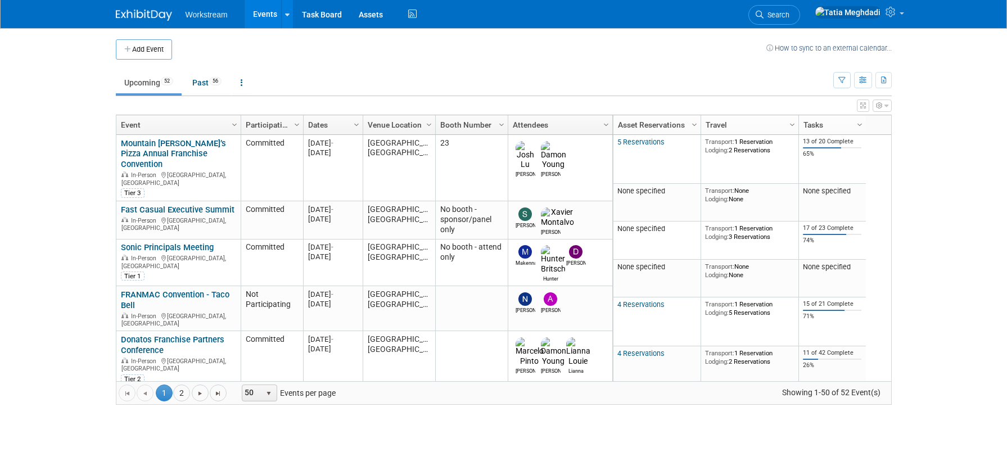
click at [53, 113] on body "Workstream Events Add Event Bulk Upload Events Shareable Event Boards Recently …" at bounding box center [503, 226] width 1007 height 452
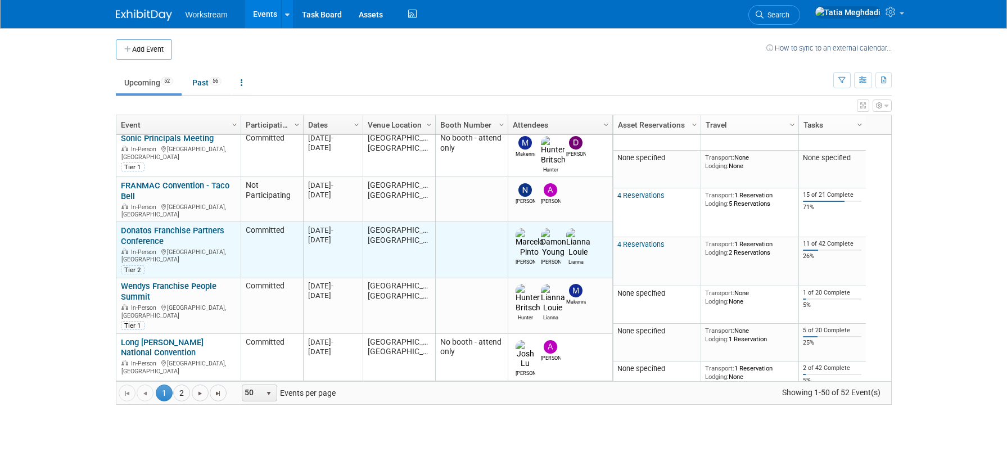
scroll to position [163, 0]
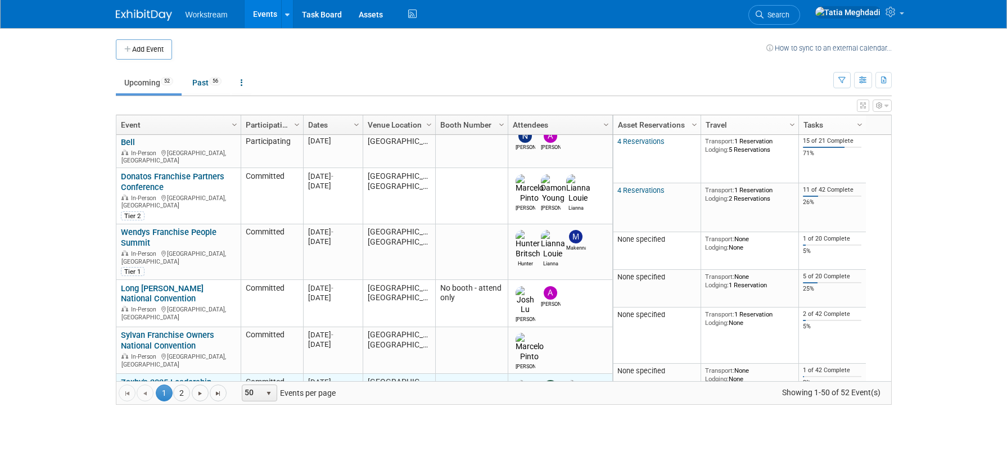
click at [137, 377] on link "Zaxby's 2025 Leadership Conference" at bounding box center [166, 387] width 91 height 21
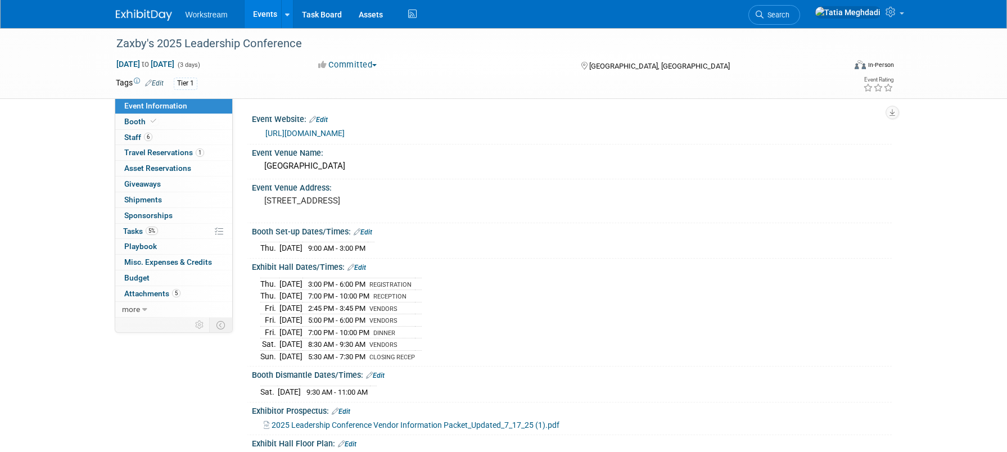
select select "Franchise"
select select "Restaurant"
select select "No"
click at [324, 135] on link "[URL][DOMAIN_NAME]" at bounding box center [304, 133] width 79 height 9
click at [345, 130] on link "[URL][DOMAIN_NAME]" at bounding box center [304, 133] width 79 height 9
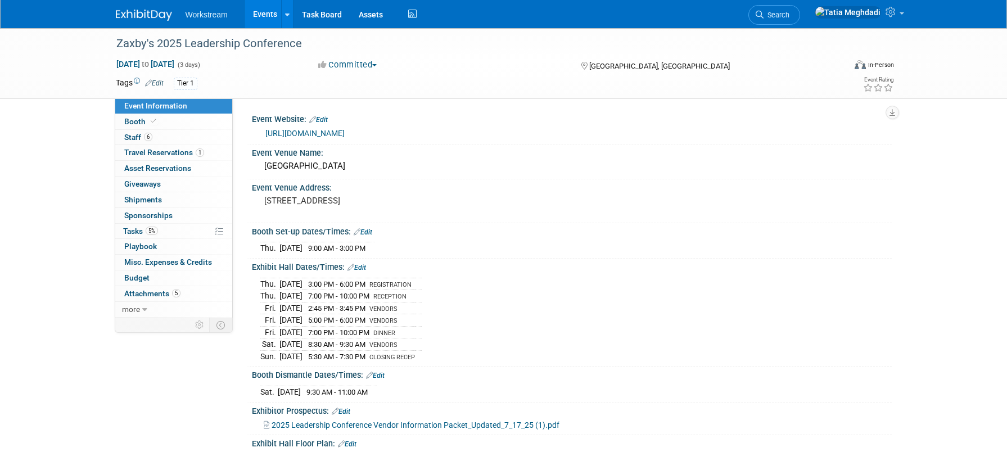
click at [447, 421] on span "2025 Leadership Conference Vendor Information Packet_Updated_7_17_25 (1).pdf" at bounding box center [416, 425] width 288 height 9
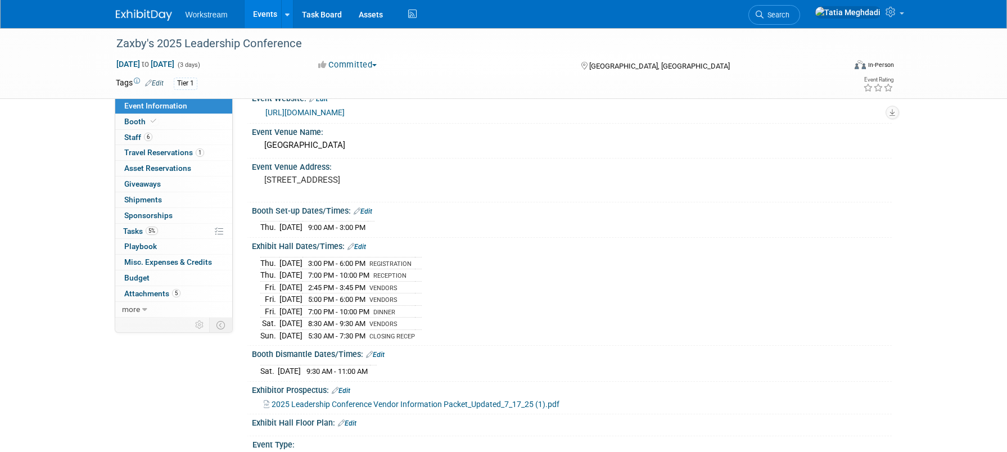
scroll to position [29, 0]
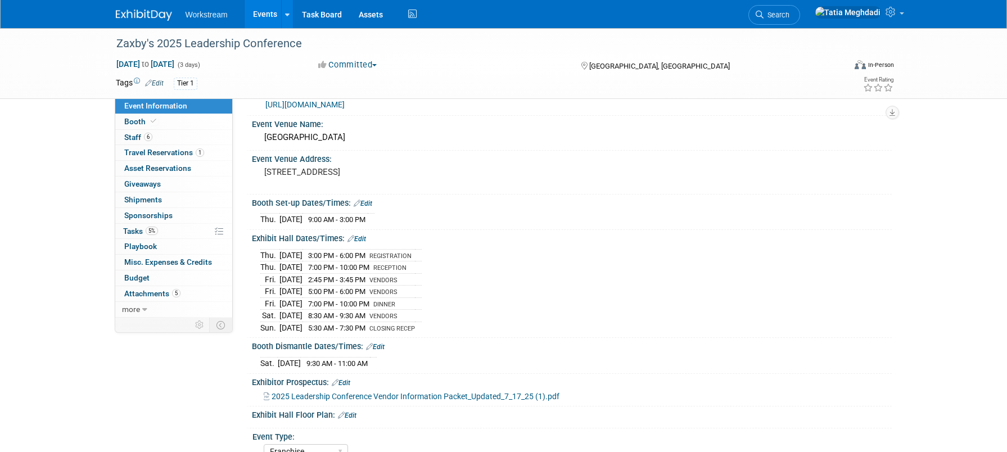
drag, startPoint x: 562, startPoint y: 394, endPoint x: 555, endPoint y: 394, distance: 6.7
click at [560, 395] on div "2025 Leadership Conference Vendor Information Packet_Updated_7_17_25 (1).pdf" at bounding box center [574, 396] width 620 height 12
click at [555, 394] on span "2025 Leadership Conference Vendor Information Packet_Updated_7_17_25 (1).pdf" at bounding box center [416, 396] width 288 height 9
click at [162, 293] on span "Attachments 5" at bounding box center [152, 293] width 56 height 9
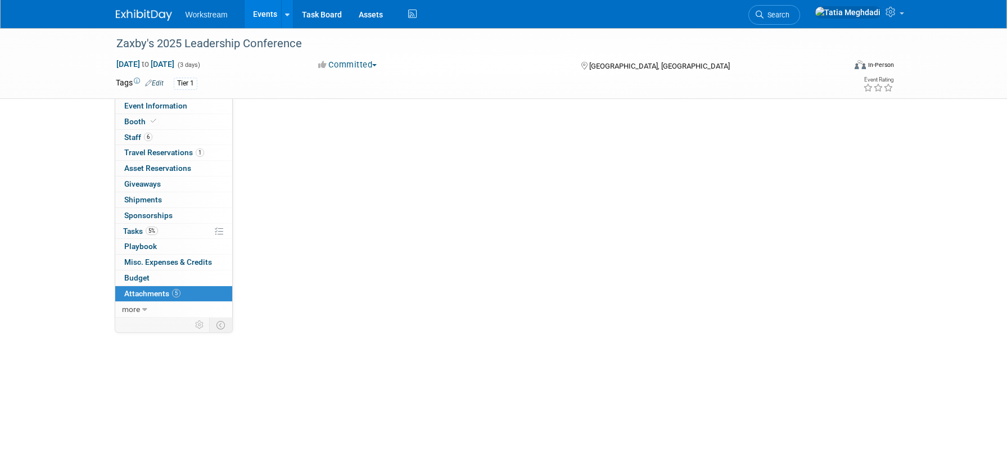
scroll to position [0, 0]
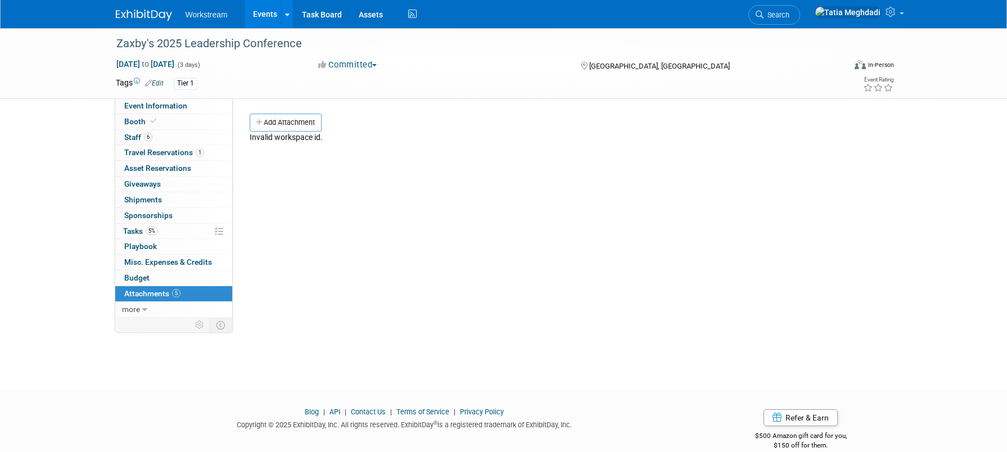
click at [151, 290] on span "Attachments 5" at bounding box center [152, 293] width 56 height 9
click at [145, 274] on span "Budget" at bounding box center [136, 277] width 25 height 9
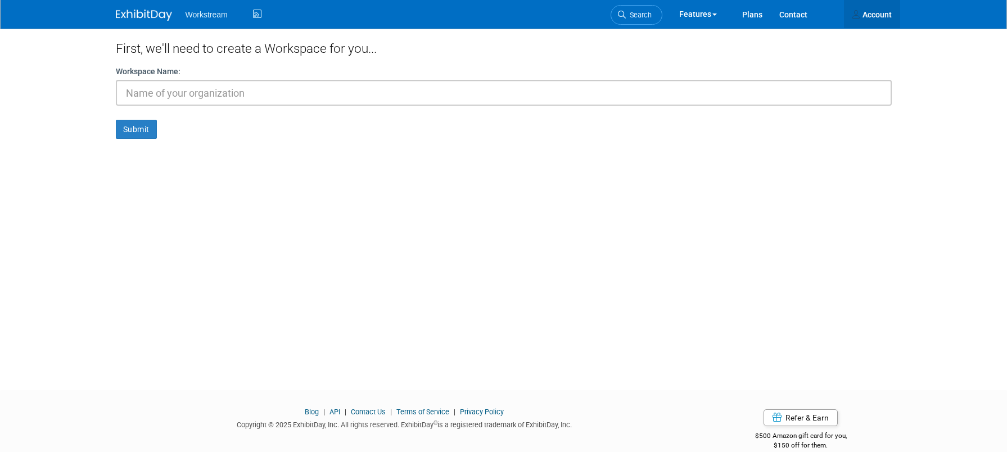
click at [884, 17] on link "Account" at bounding box center [872, 14] width 56 height 28
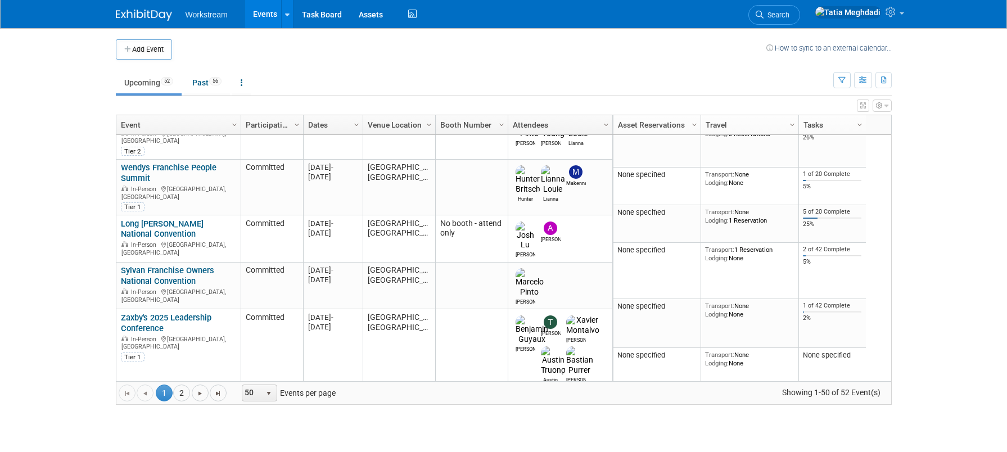
scroll to position [234, 0]
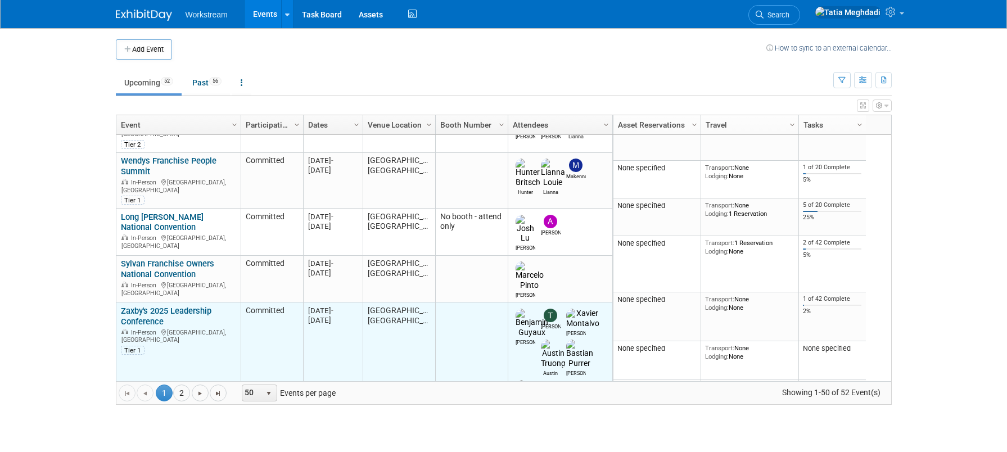
click at [143, 306] on link "Zaxby's 2025 Leadership Conference" at bounding box center [166, 316] width 91 height 21
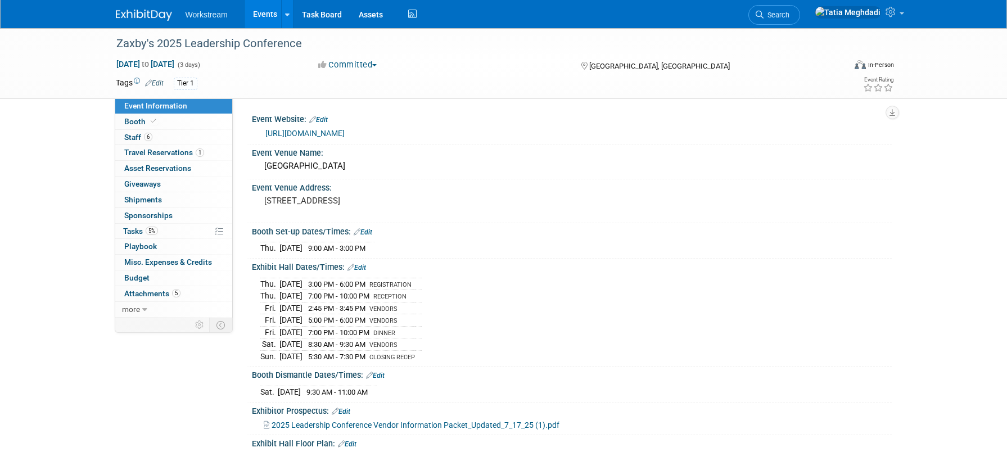
select select "Franchise"
select select "Restaurant"
select select "No"
click at [135, 118] on span "Booth" at bounding box center [141, 121] width 34 height 9
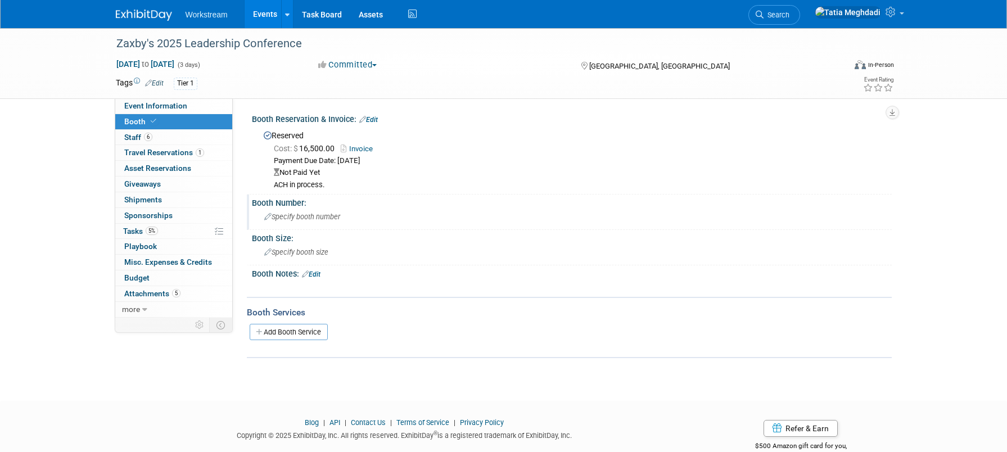
click at [323, 219] on span "Specify booth number" at bounding box center [302, 217] width 76 height 8
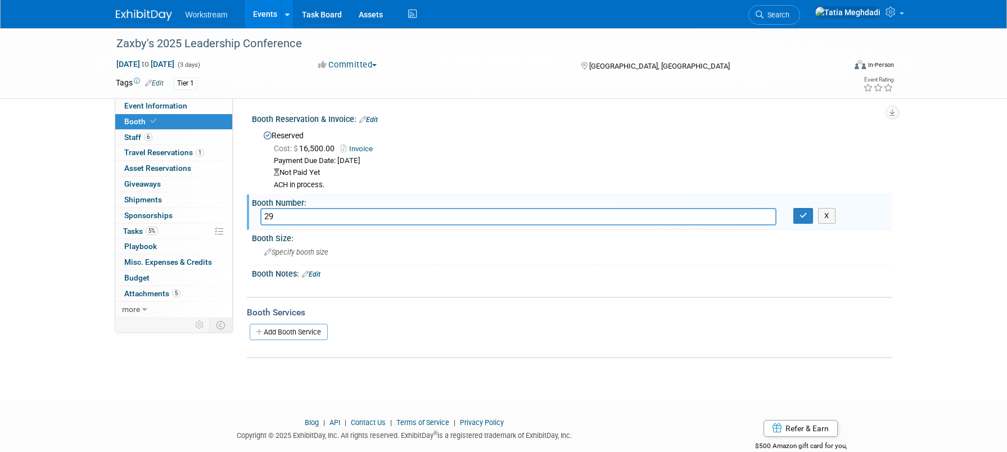
type input "29"
click at [233, 377] on div "Zaxby's 2025 Leadership Conference [DATE] to [DATE] (3 days) [DATE] to [DATE] C…" at bounding box center [503, 204] width 1007 height 353
click at [803, 216] on icon "button" at bounding box center [804, 215] width 8 height 7
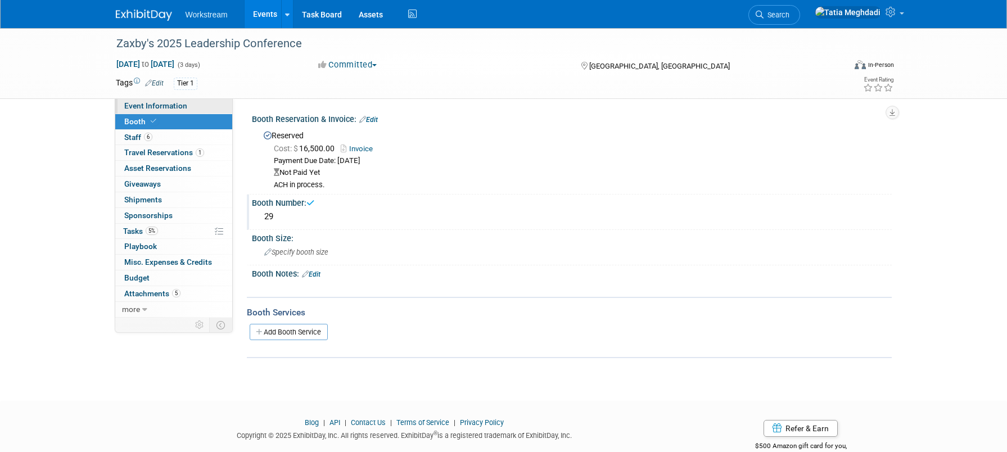
click at [182, 106] on span "Event Information" at bounding box center [155, 105] width 63 height 9
select select "Franchise"
select select "Restaurant"
select select "No"
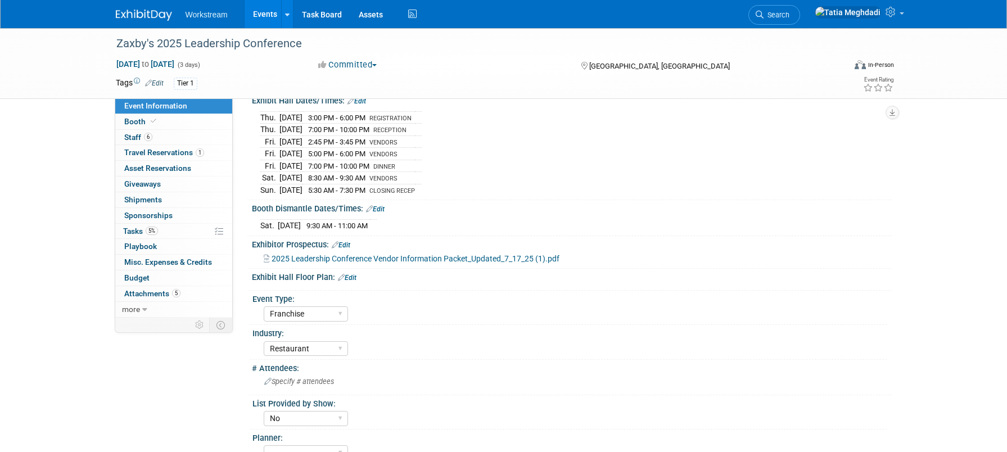
scroll to position [189, 0]
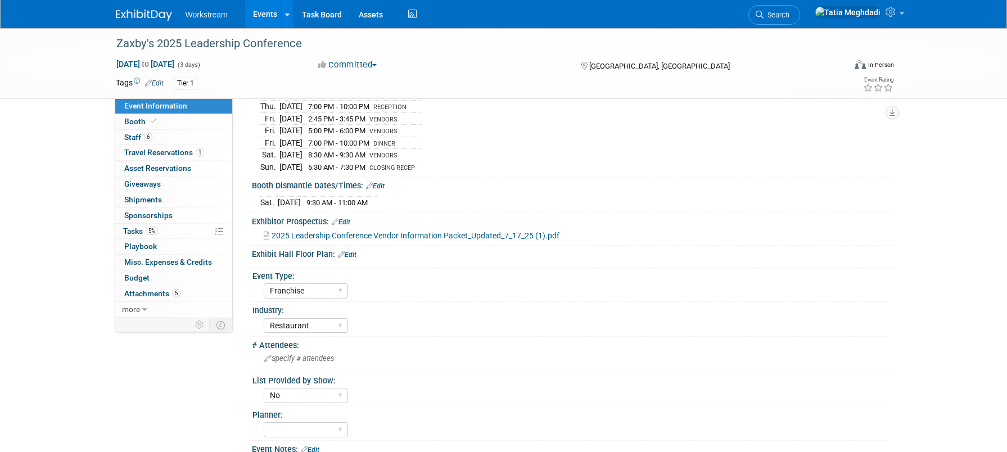
click at [353, 251] on link "Edit" at bounding box center [347, 255] width 19 height 8
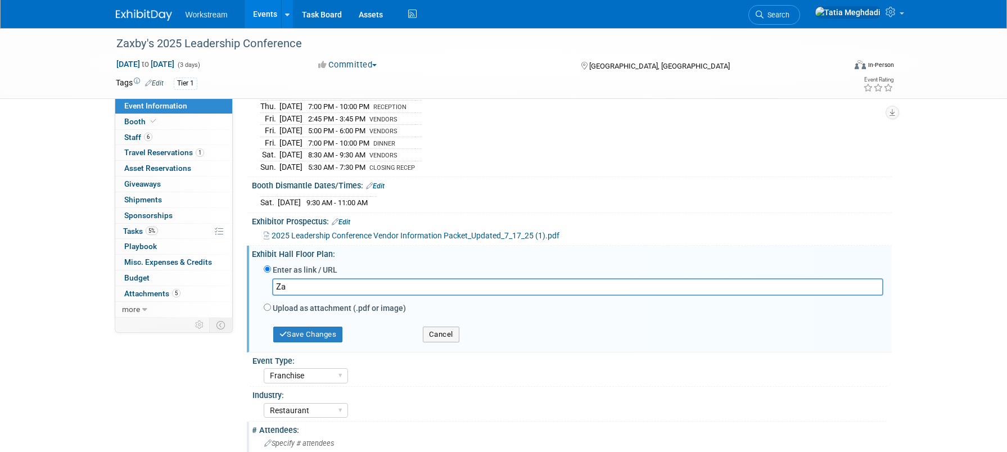
scroll to position [190, 0]
type input "Za"
click at [451, 335] on button "Cancel" at bounding box center [441, 334] width 37 height 16
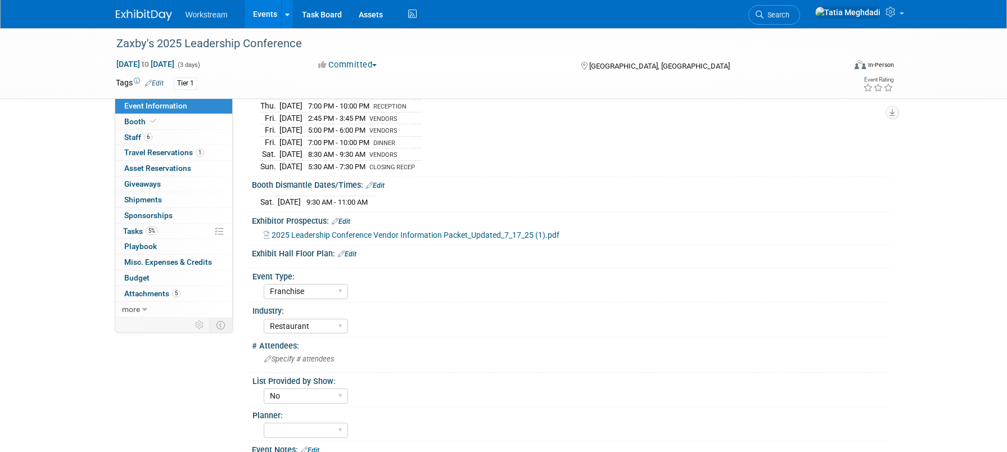
click at [350, 252] on link "Edit" at bounding box center [347, 254] width 19 height 8
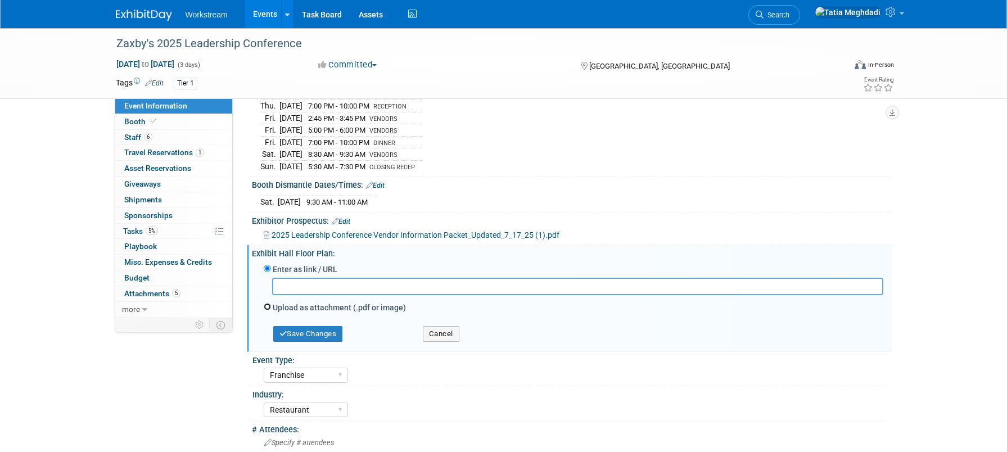
click at [265, 303] on input "Upload as attachment (.pdf or image)" at bounding box center [267, 306] width 7 height 7
radio input "true"
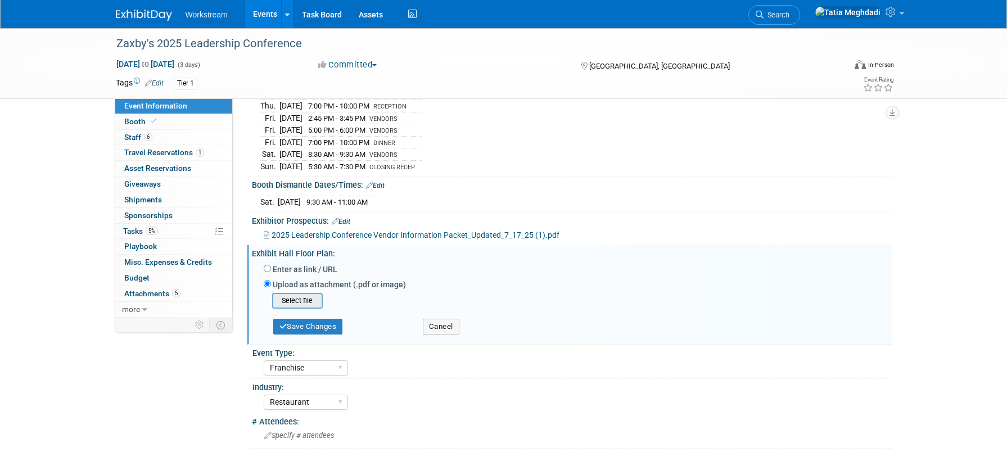
click at [308, 297] on input "file" at bounding box center [255, 300] width 134 height 13
click at [316, 322] on button "Save Changes" at bounding box center [308, 323] width 70 height 16
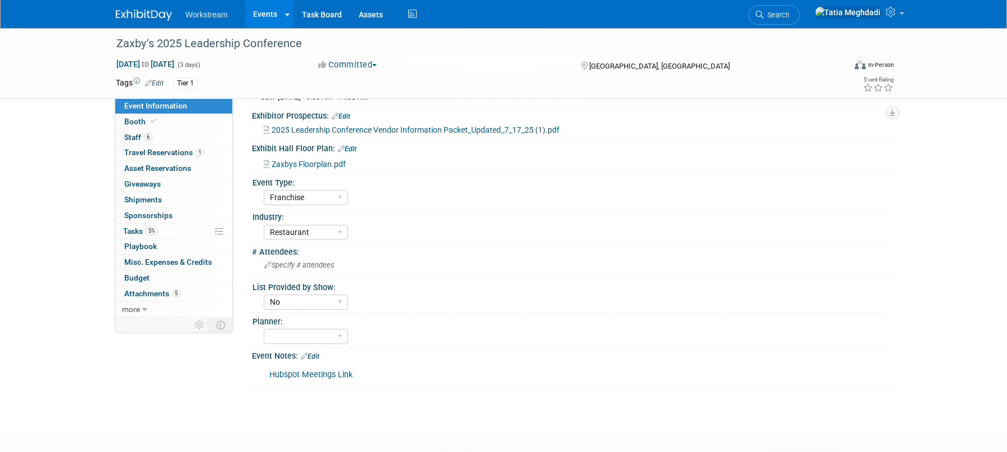
scroll to position [295, 0]
click at [134, 123] on span "Booth" at bounding box center [141, 121] width 34 height 9
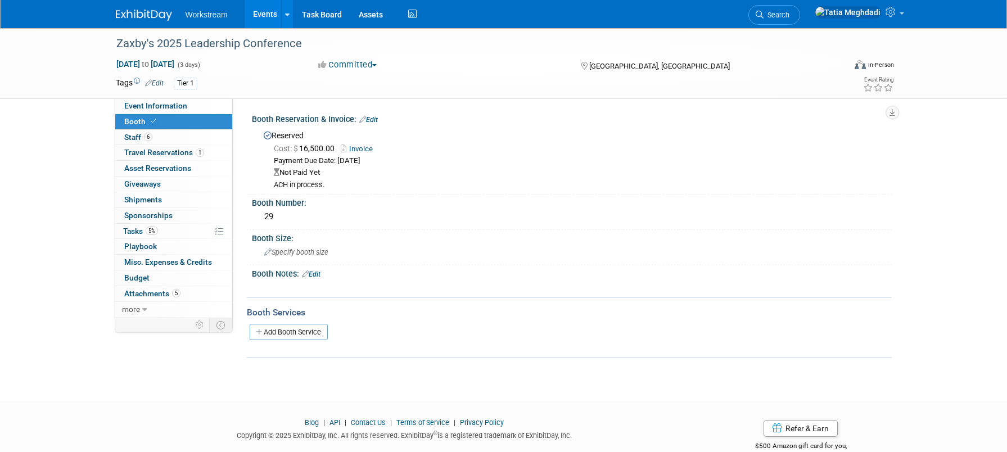
click at [320, 273] on link "Edit" at bounding box center [311, 274] width 19 height 8
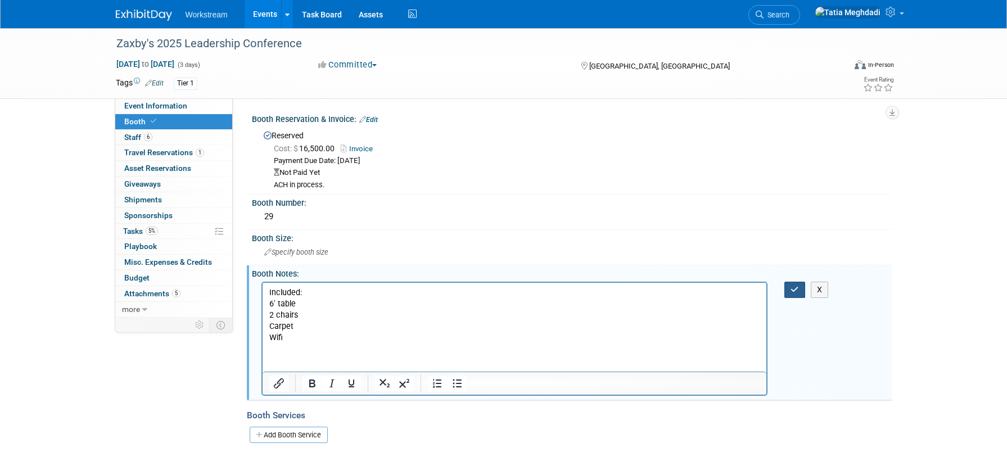
click at [799, 288] on button "button" at bounding box center [794, 290] width 21 height 16
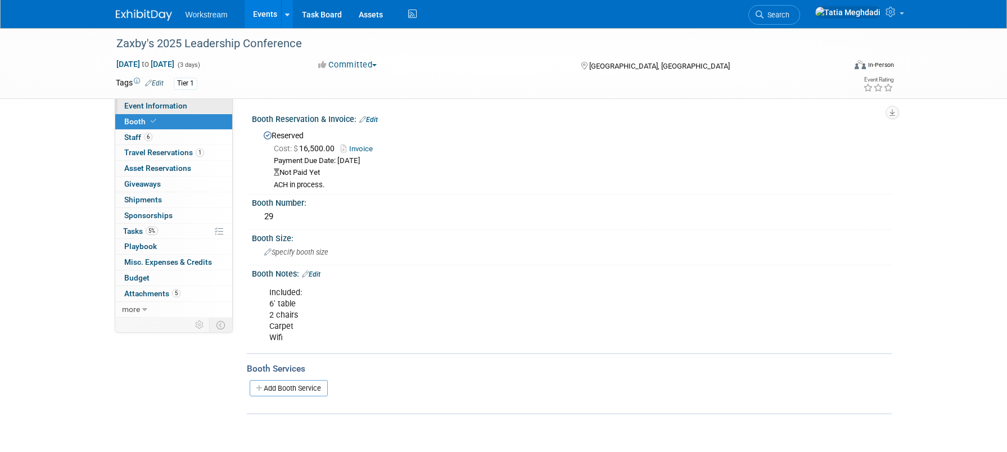
click at [142, 103] on span "Event Information" at bounding box center [155, 105] width 63 height 9
select select "Franchise"
select select "Restaurant"
select select "No"
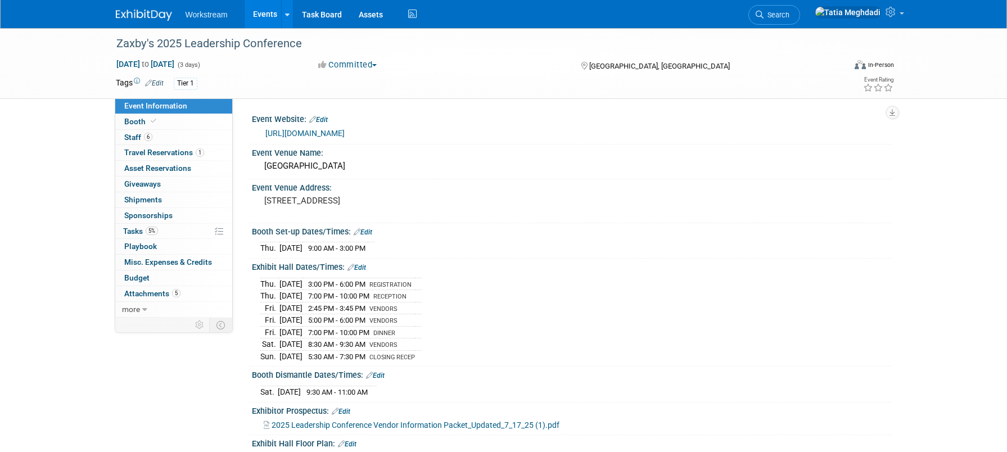
click at [345, 133] on link "[URL][DOMAIN_NAME]" at bounding box center [304, 133] width 79 height 9
click at [544, 234] on div "Booth Set-up Dates/Times: Edit" at bounding box center [572, 230] width 640 height 15
click at [141, 124] on span "Booth" at bounding box center [141, 121] width 34 height 9
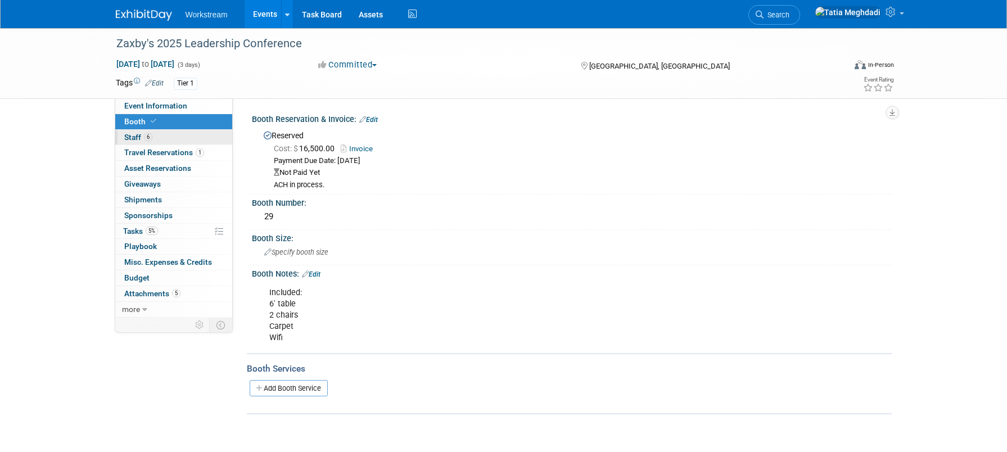
click at [133, 133] on span "Staff 6" at bounding box center [138, 137] width 28 height 9
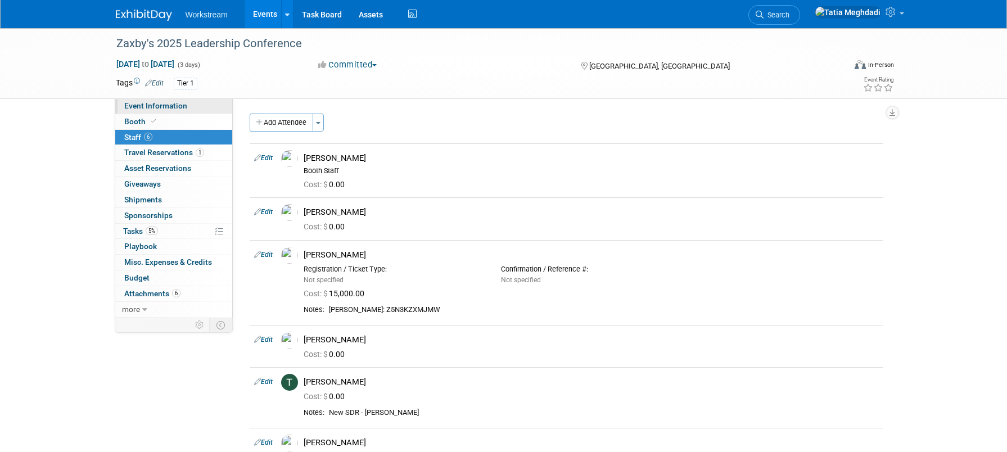
click at [148, 102] on span "Event Information" at bounding box center [155, 105] width 63 height 9
select select "Franchise"
select select "Restaurant"
select select "No"
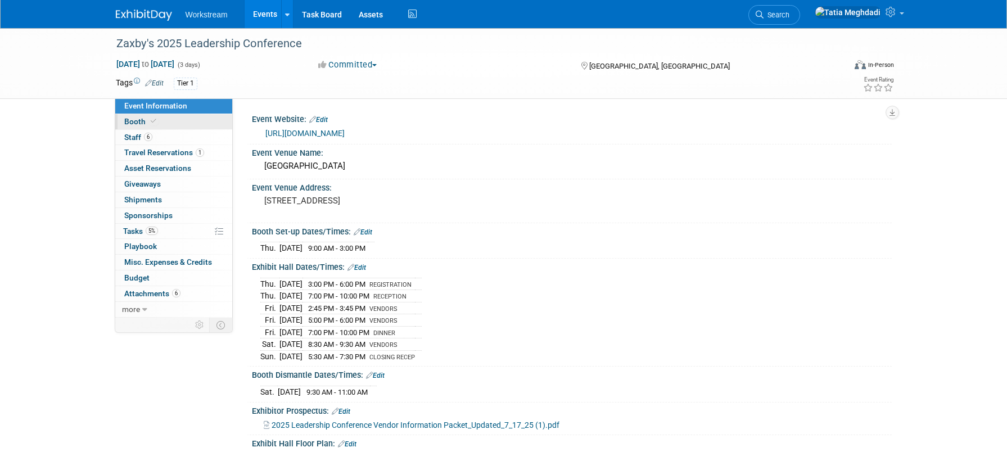
click at [140, 121] on span "Booth" at bounding box center [141, 121] width 34 height 9
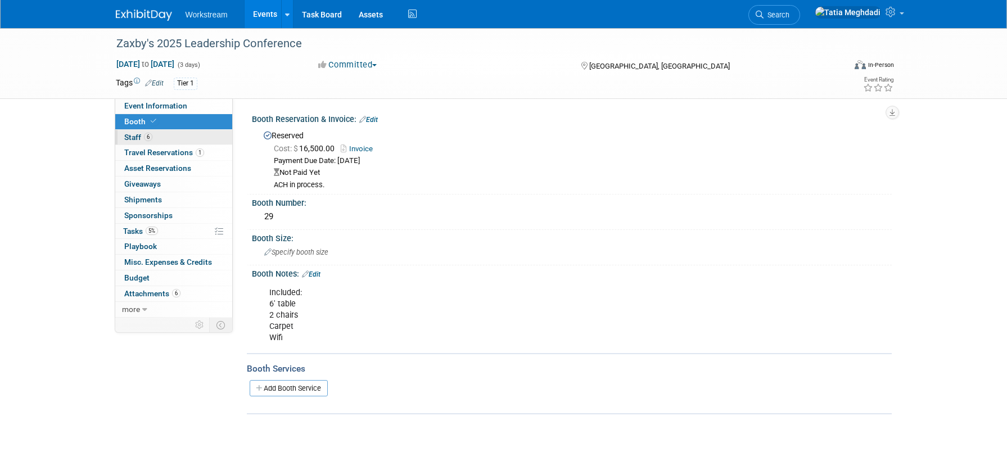
click at [135, 137] on span "Staff 6" at bounding box center [138, 137] width 28 height 9
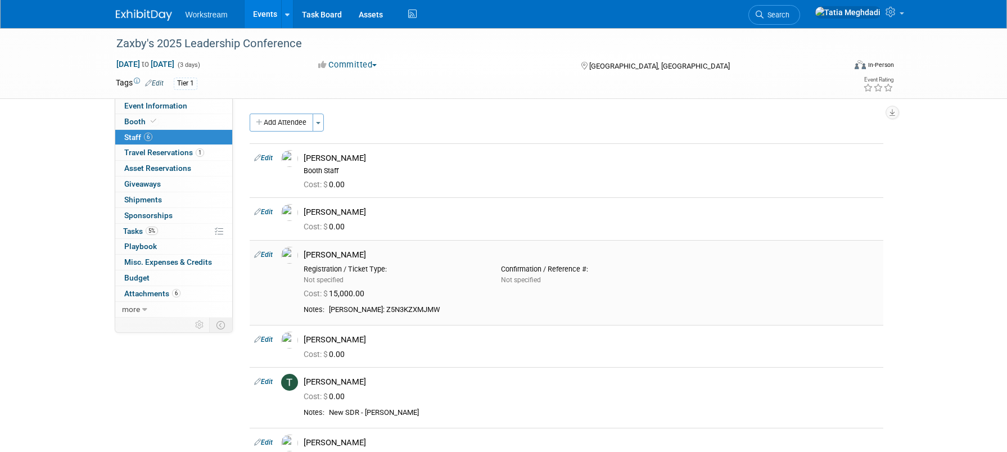
click at [274, 254] on td "Edit" at bounding box center [263, 282] width 27 height 85
click at [268, 253] on link "Edit" at bounding box center [263, 255] width 19 height 8
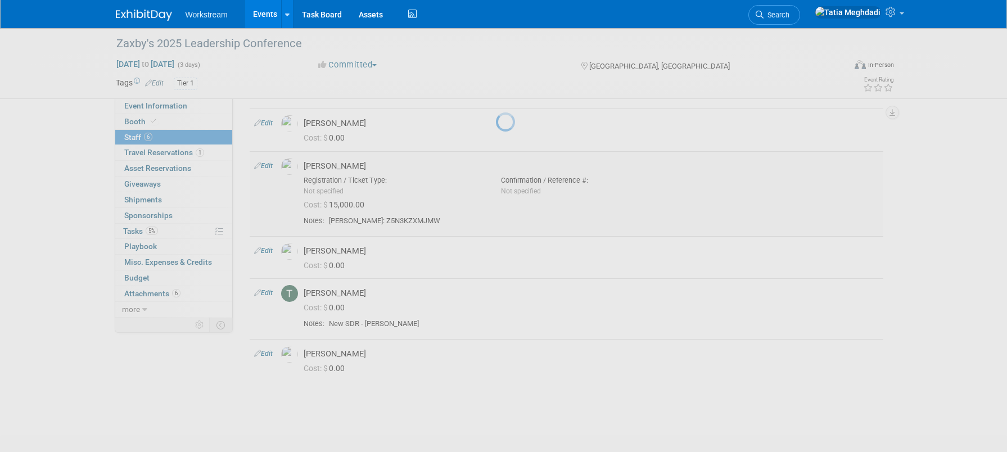
select select "aa98ff20-d9d0-416d-9912-b0641292e9fe"
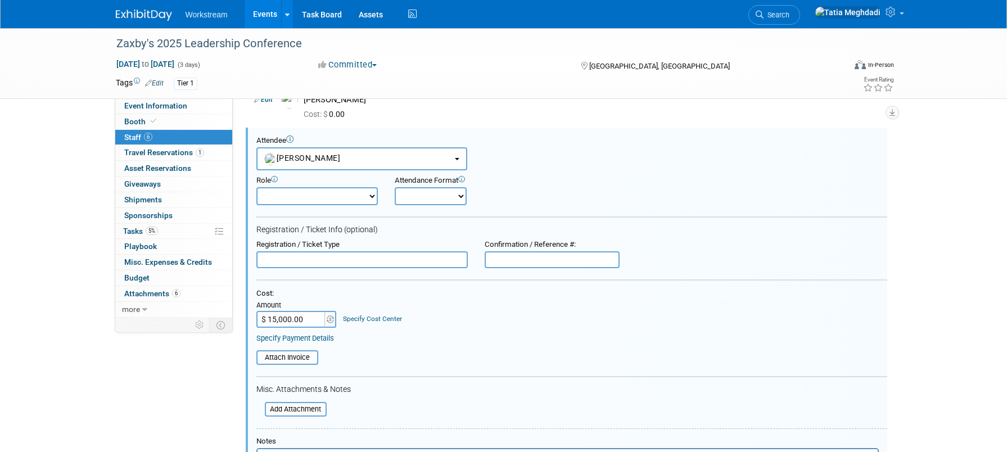
click at [422, 199] on select "Onsite Remote" at bounding box center [431, 196] width 72 height 18
select select "1"
click at [395, 187] on select "Onsite Remote" at bounding box center [431, 196] width 72 height 18
drag, startPoint x: 321, startPoint y: 319, endPoint x: 315, endPoint y: 322, distance: 6.8
click at [315, 322] on input "$ 15,000.00" at bounding box center [291, 319] width 70 height 17
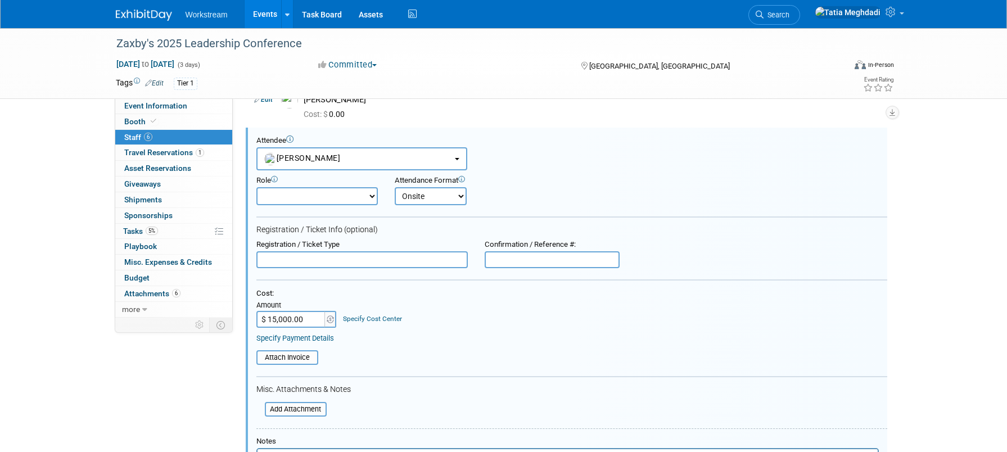
type input "$"
type input "$ 0.00"
click at [471, 326] on div "Cost: Amount $ 0.00 Specify Cost Center Cost Center -- Not Specified --" at bounding box center [571, 308] width 631 height 39
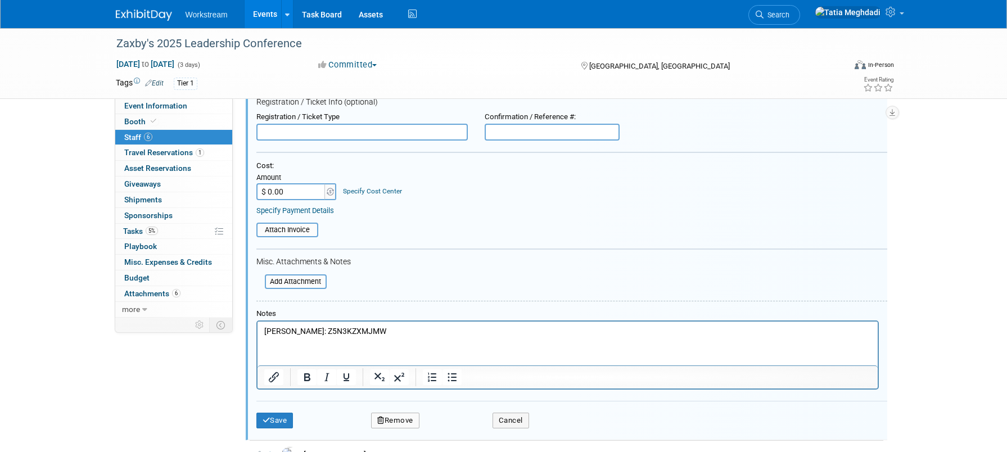
scroll to position [240, 0]
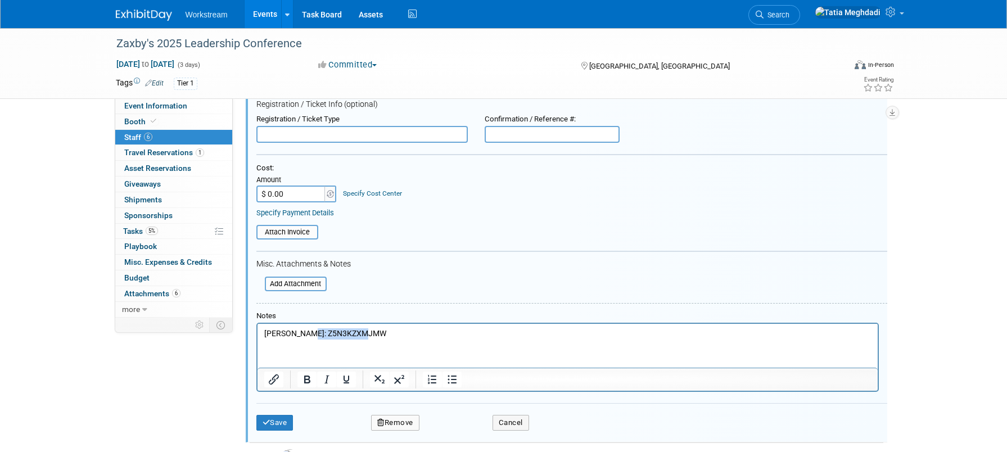
drag, startPoint x: 305, startPoint y: 335, endPoint x: 378, endPoint y: 336, distance: 73.1
click at [378, 340] on html "[PERSON_NAME]: Z5N3KZXMJMW" at bounding box center [567, 332] width 620 height 16
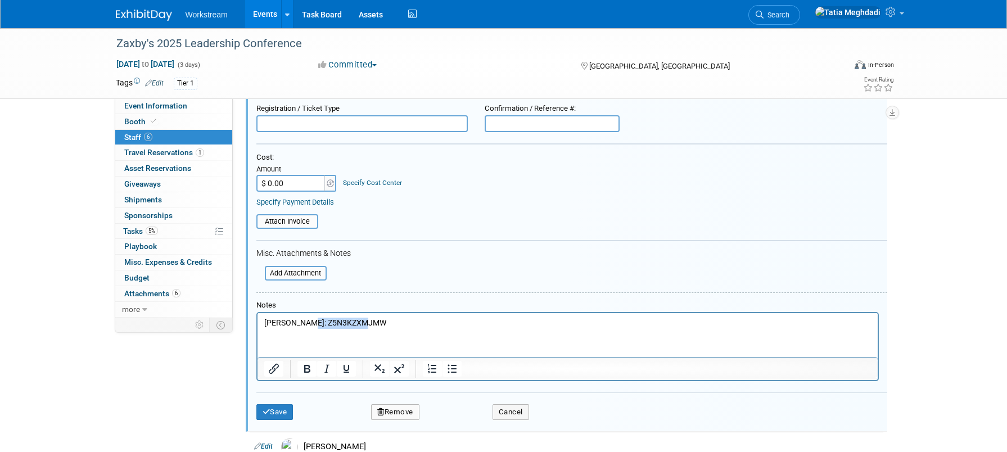
copy p "Z5N3KZXMJMW"
click at [300, 120] on input "text" at bounding box center [361, 123] width 211 height 17
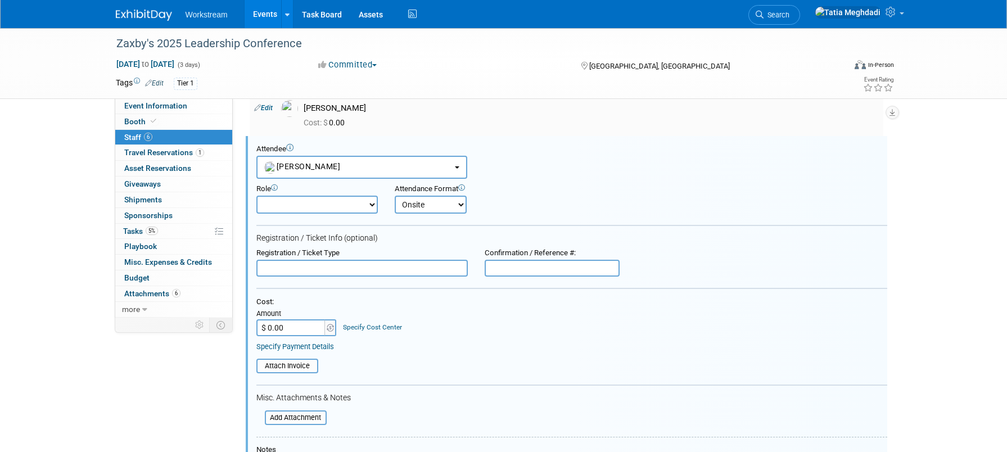
scroll to position [77, 0]
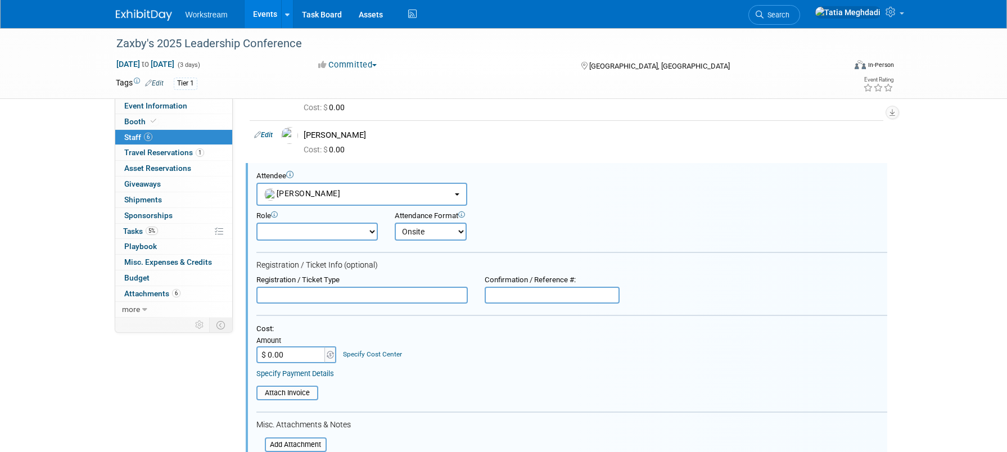
click at [520, 296] on input "text" at bounding box center [552, 295] width 135 height 17
paste input "Z5N3KZXMJMW"
type input "Z5N3KZXMJMW"
click at [336, 304] on input "text" at bounding box center [361, 295] width 211 height 17
type input "j"
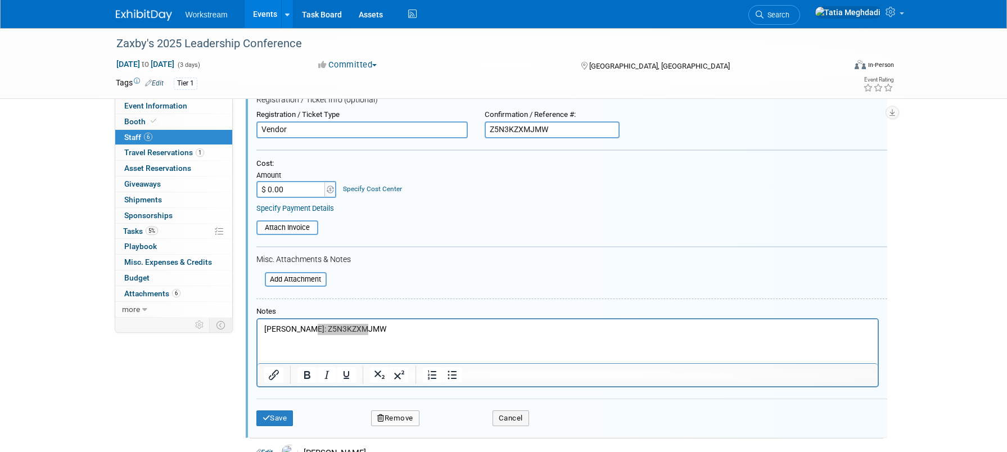
type input "Vendor"
drag, startPoint x: 364, startPoint y: 337, endPoint x: 380, endPoint y: 332, distance: 16.5
click at [365, 335] on html "[PERSON_NAME]: Z5N3KZXMJMW" at bounding box center [567, 327] width 620 height 16
drag, startPoint x: 380, startPoint y: 332, endPoint x: 236, endPoint y: 326, distance: 144.6
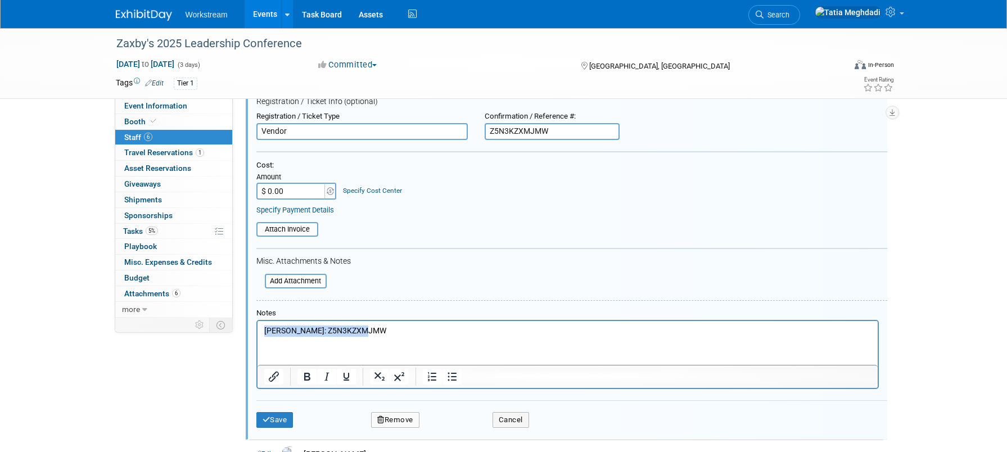
click at [257, 326] on html "[PERSON_NAME]: Z5N3KZXMJMW" at bounding box center [567, 329] width 620 height 16
click at [273, 414] on button "Save" at bounding box center [274, 420] width 37 height 16
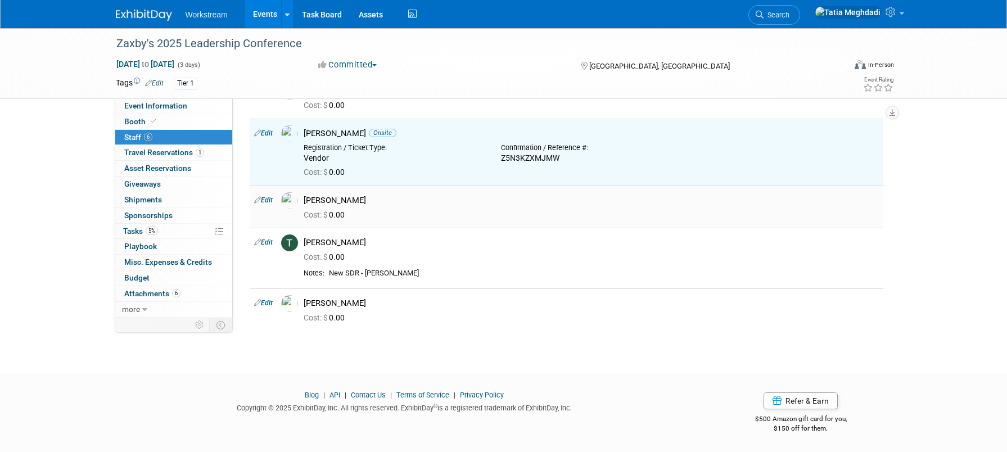
scroll to position [0, 0]
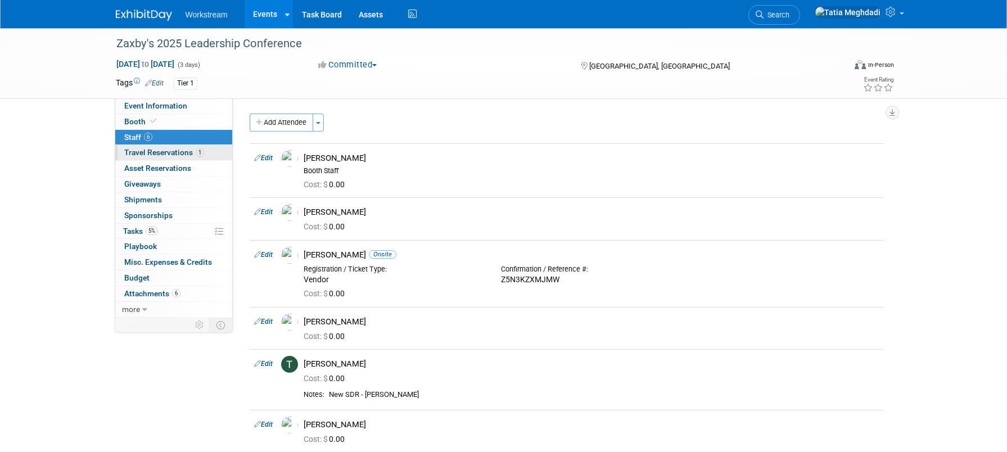
click at [142, 152] on span "Travel Reservations 1" at bounding box center [164, 152] width 80 height 9
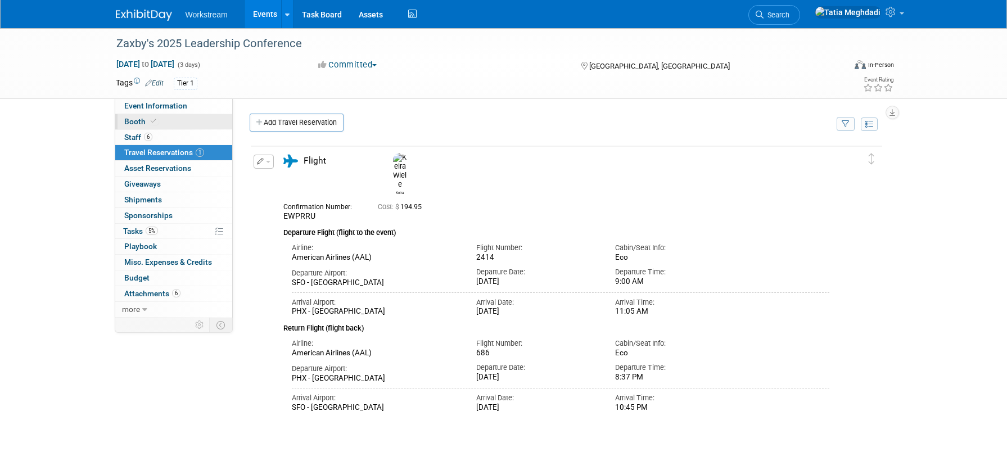
click at [133, 121] on span "Booth" at bounding box center [141, 121] width 34 height 9
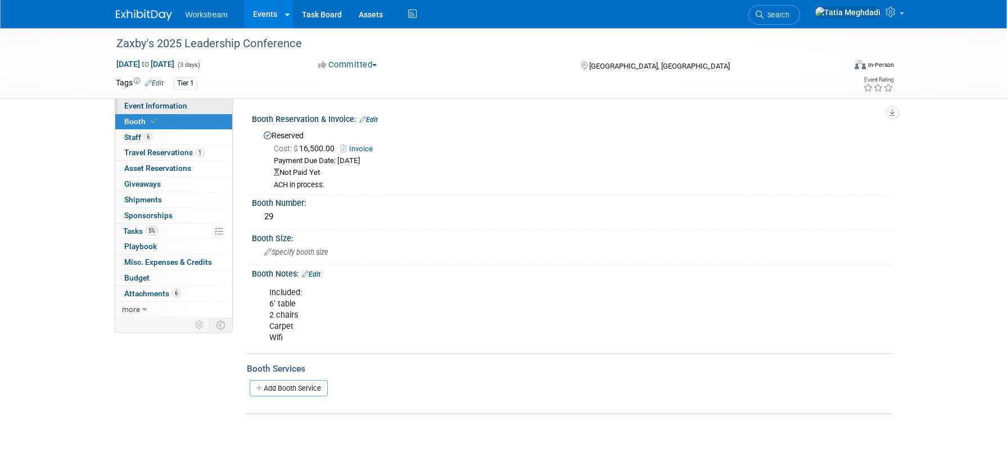
click at [144, 107] on span "Event Information" at bounding box center [155, 105] width 63 height 9
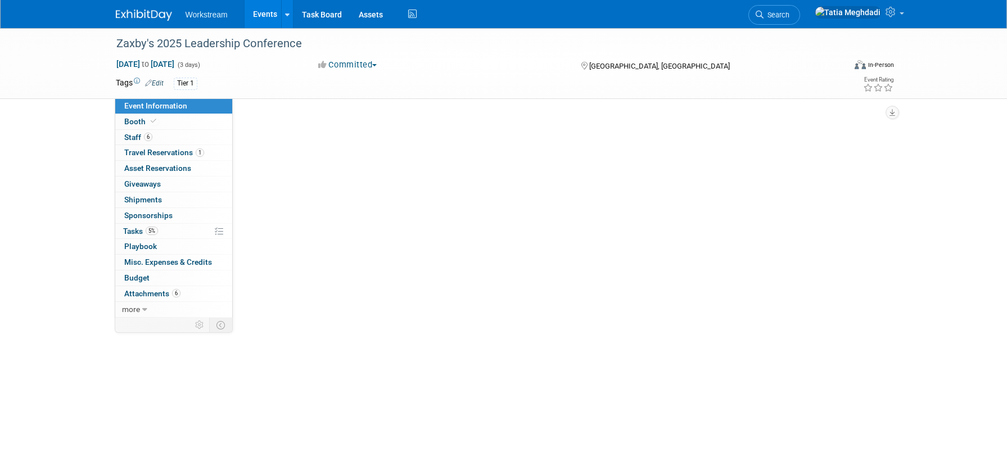
select select "Franchise"
select select "Restaurant"
select select "No"
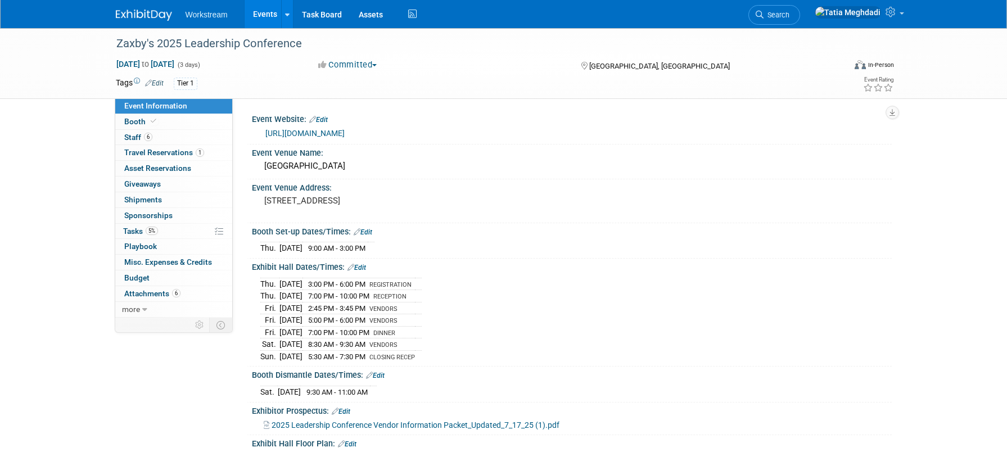
drag, startPoint x: 370, startPoint y: 232, endPoint x: 379, endPoint y: 240, distance: 12.0
click at [371, 232] on link "Edit" at bounding box center [363, 232] width 19 height 8
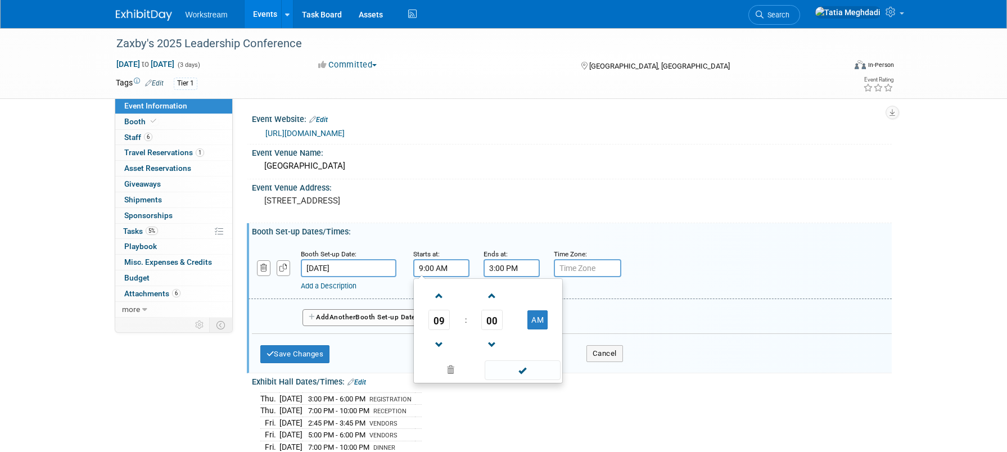
click at [456, 269] on input "9:00 AM" at bounding box center [441, 268] width 56 height 18
drag, startPoint x: 457, startPoint y: 270, endPoint x: 411, endPoint y: 268, distance: 46.2
click at [412, 268] on div "Starts at: 9:00 AM 09 : 00 AM 12 01 02 03 04 05 06 07 08 09 10 11 00 05 10 15 2…" at bounding box center [440, 262] width 70 height 29
type input "1:00 PM"
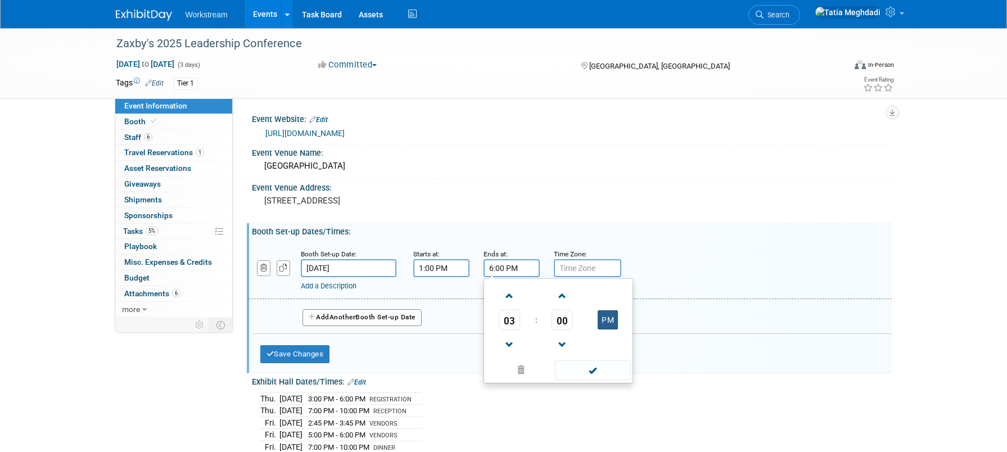
click at [613, 323] on button "PM" at bounding box center [608, 319] width 20 height 19
click at [615, 323] on button "AM" at bounding box center [608, 319] width 20 height 19
click at [509, 319] on span "03" at bounding box center [509, 320] width 21 height 20
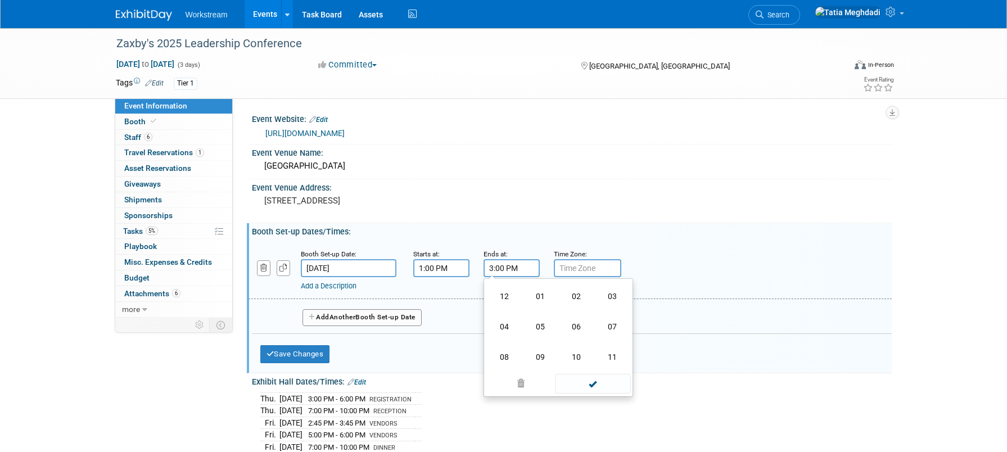
click at [585, 324] on td "06" at bounding box center [576, 326] width 36 height 30
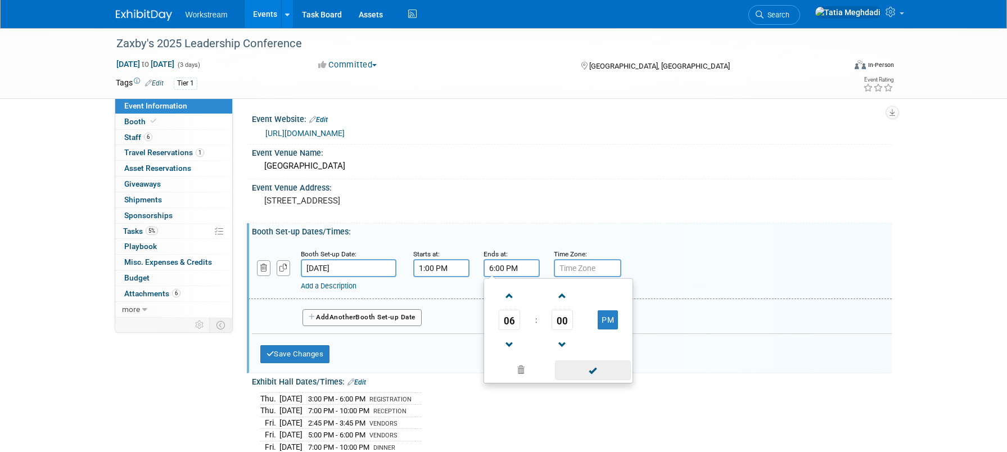
click at [590, 374] on span at bounding box center [593, 370] width 76 height 20
type input "6:00 PM"
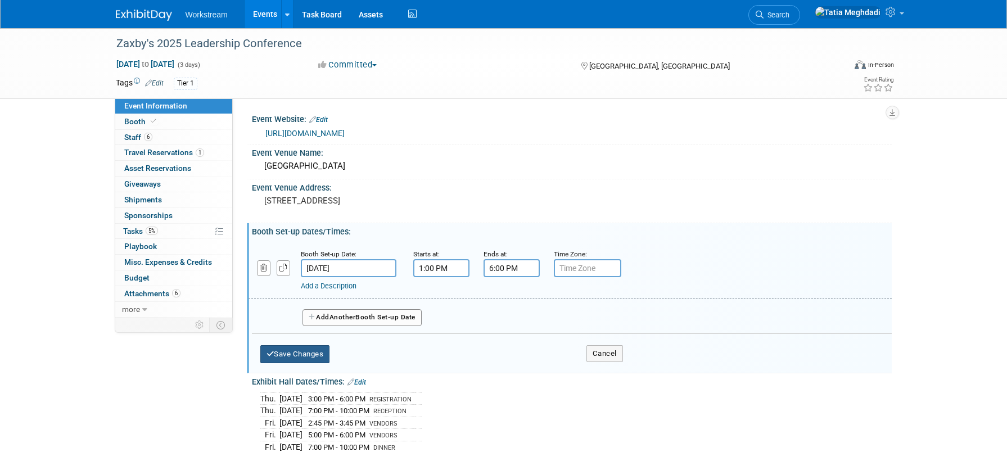
click at [306, 351] on button "Save Changes" at bounding box center [295, 354] width 70 height 18
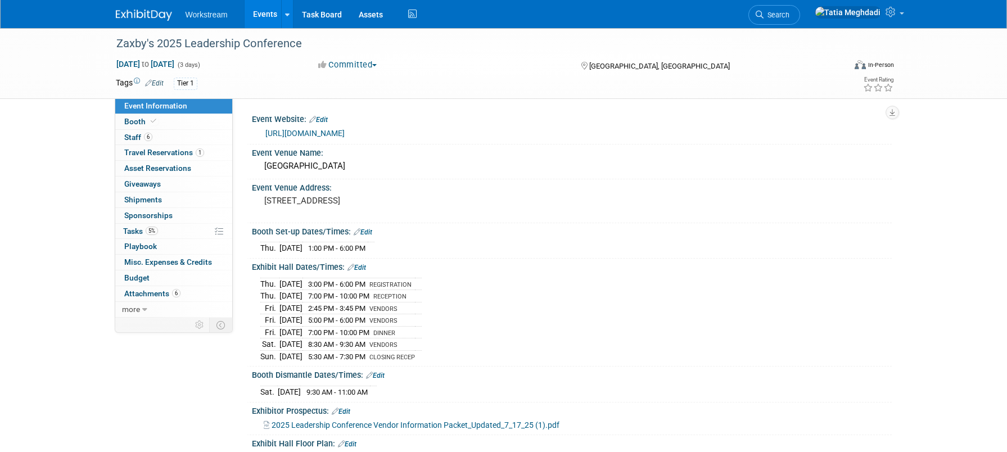
click at [381, 372] on link "Edit" at bounding box center [375, 376] width 19 height 8
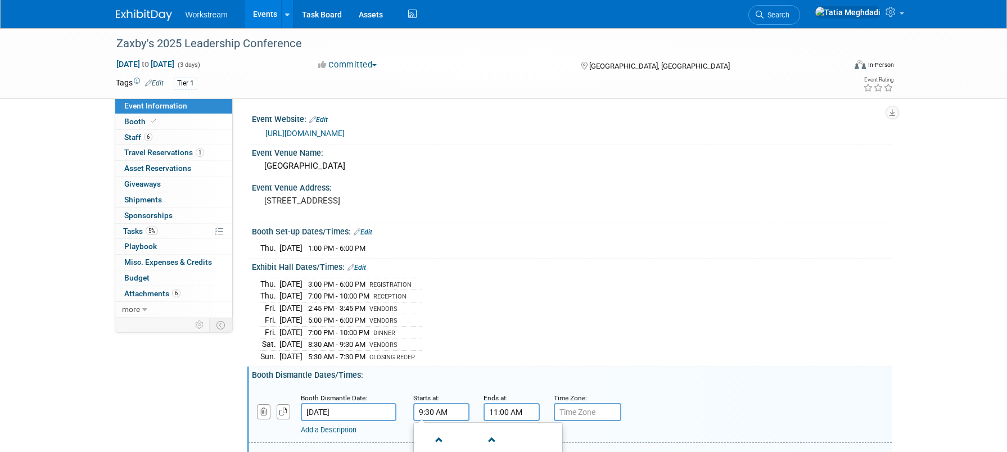
drag, startPoint x: 453, startPoint y: 410, endPoint x: 410, endPoint y: 407, distance: 43.5
click at [410, 407] on div "Starts at: 9:30 AM 09 : 30 AM 12 01 02 03 04 05 06 07 08 09 10 11 00 05 10 15 2…" at bounding box center [440, 406] width 70 height 29
type input "12:00 PM"
type input "7:00 PM"
click at [467, 373] on div "Booth Dismantle Dates/Times: Edit" at bounding box center [572, 374] width 640 height 14
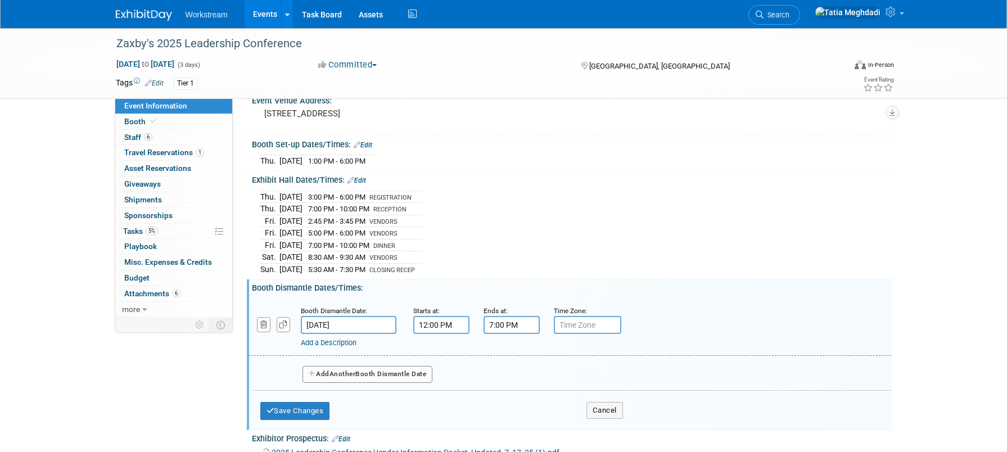
scroll to position [88, 0]
click at [310, 403] on button "Save Changes" at bounding box center [295, 410] width 70 height 18
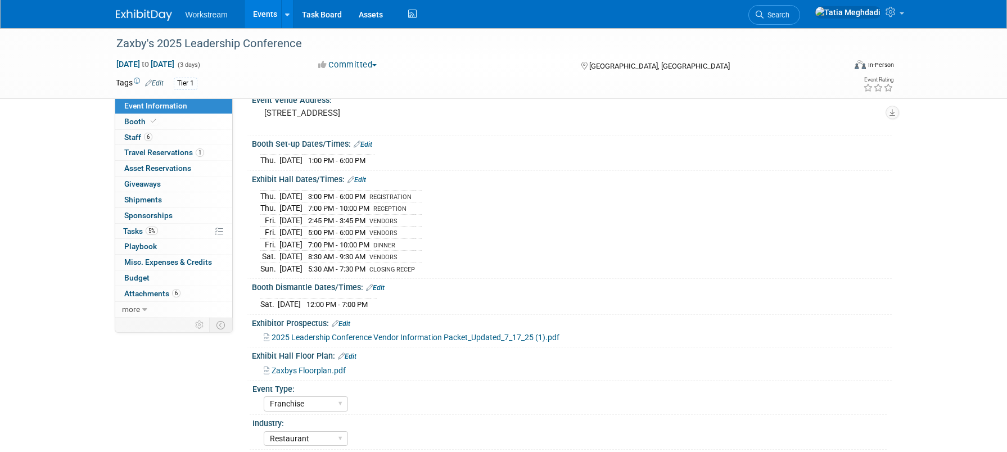
click at [362, 178] on link "Edit" at bounding box center [356, 180] width 19 height 8
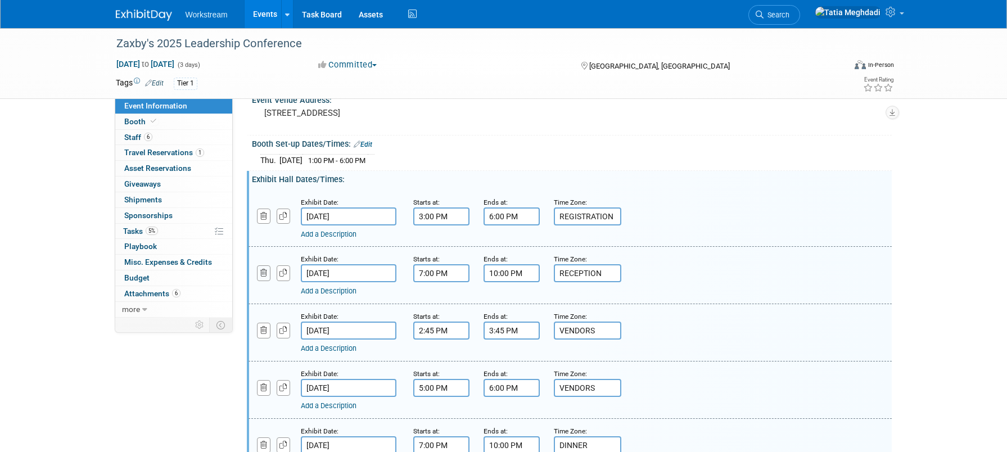
click at [264, 276] on icon "button" at bounding box center [263, 272] width 7 height 7
click at [265, 272] on icon "button" at bounding box center [263, 272] width 7 height 7
click at [263, 271] on icon "button" at bounding box center [263, 272] width 7 height 7
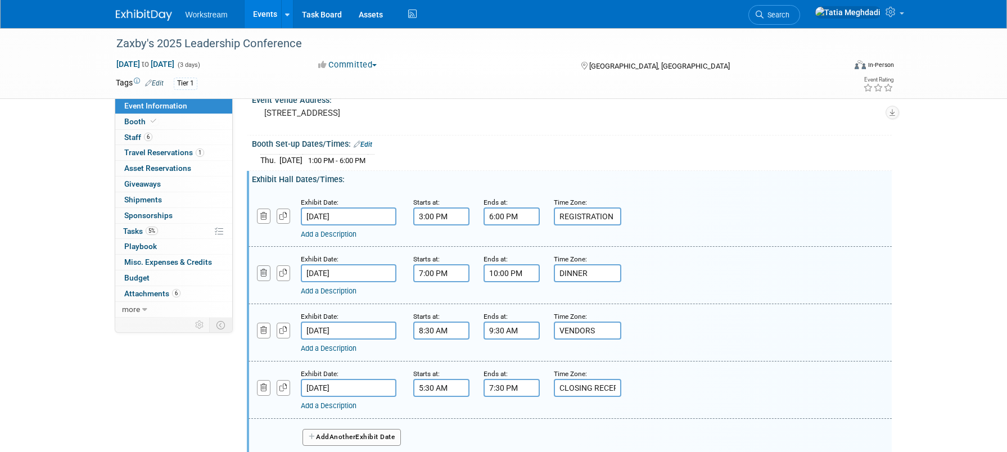
click at [263, 270] on icon "button" at bounding box center [263, 272] width 7 height 7
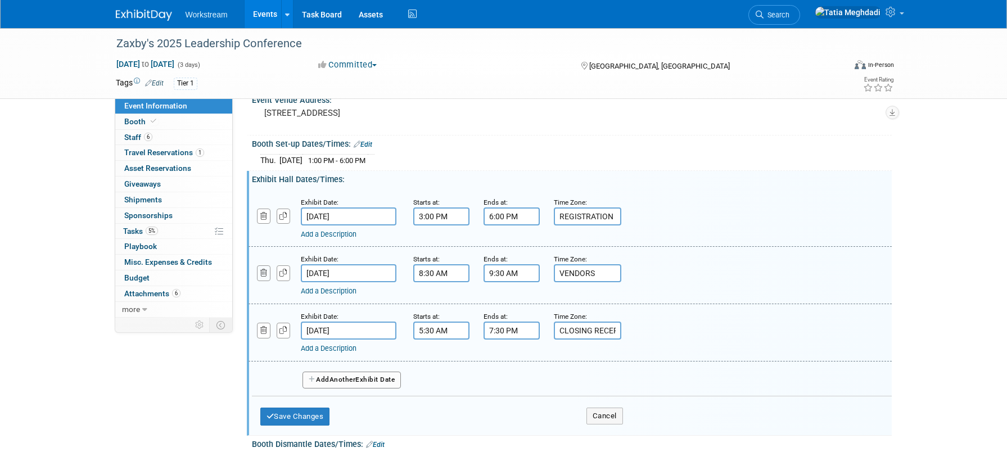
click at [262, 276] on icon "button" at bounding box center [263, 272] width 7 height 7
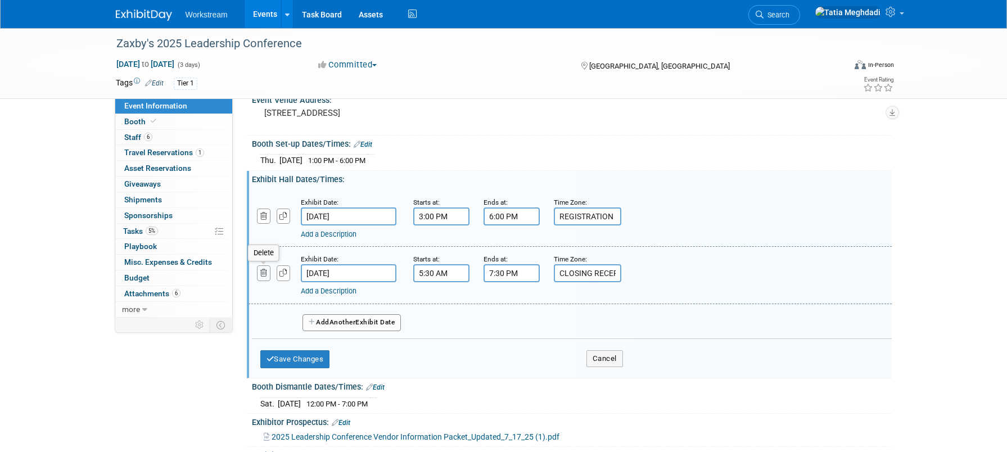
click at [264, 274] on icon "button" at bounding box center [263, 272] width 7 height 7
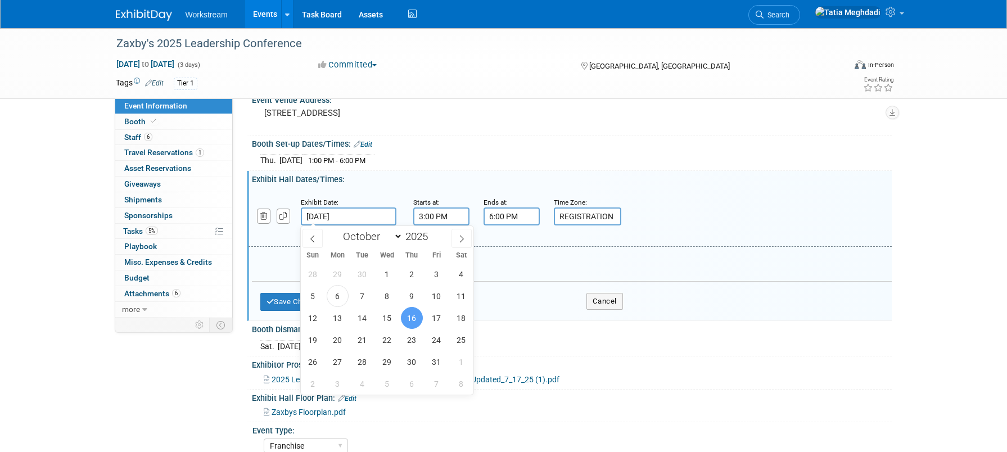
click at [350, 215] on input "[DATE]" at bounding box center [349, 216] width 96 height 18
click at [434, 312] on span "17" at bounding box center [437, 318] width 22 height 22
type input "[DATE]"
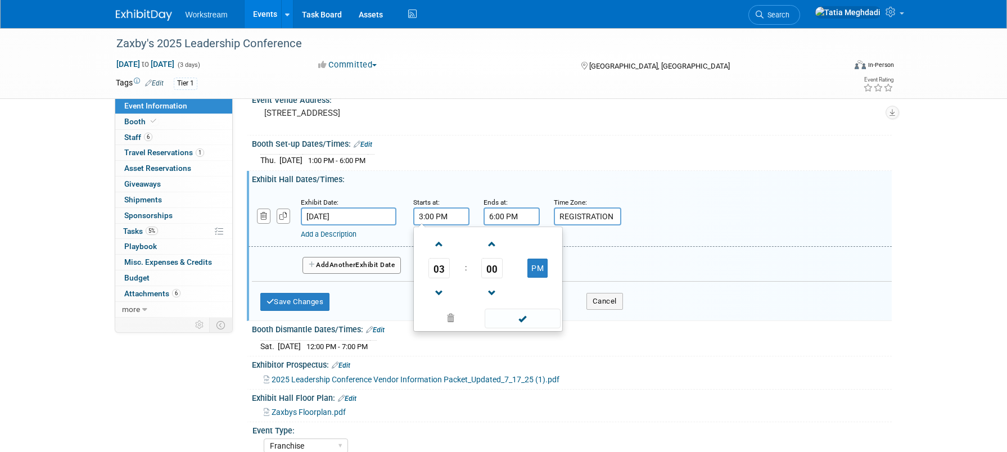
drag, startPoint x: 453, startPoint y: 216, endPoint x: 399, endPoint y: 213, distance: 54.1
click at [399, 213] on div "Exhibit Date: [DATE] Starts at: 3:00 PM 03 : 00 PM 12 01 02 03 04 05 06 07 08 0…" at bounding box center [570, 218] width 643 height 57
type input "10:15 AM"
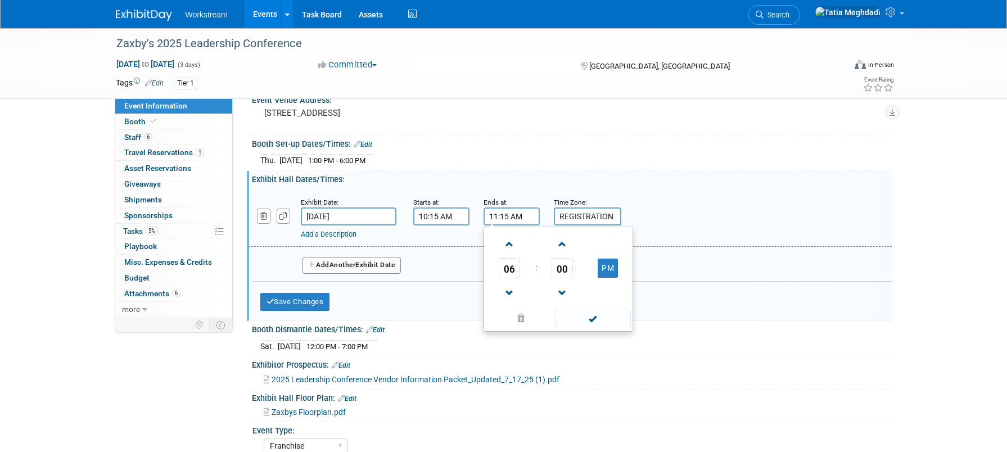
type input "11:15 AM"
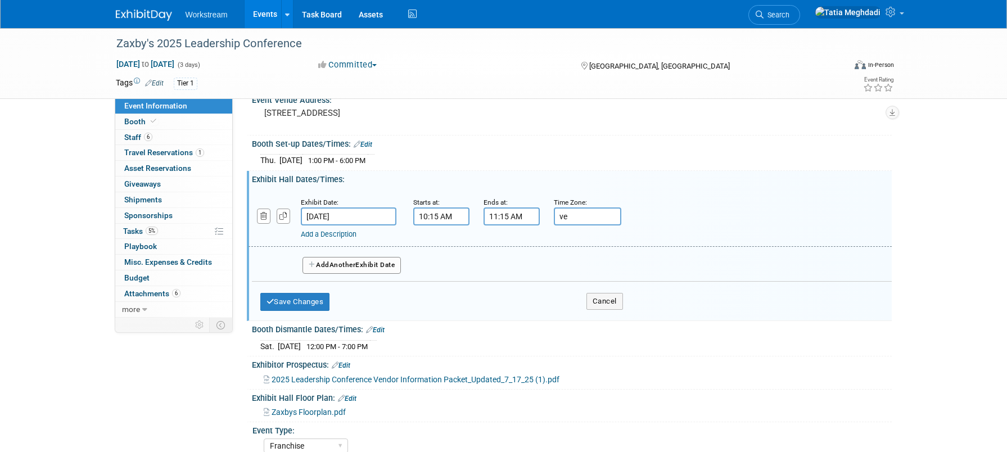
type input "v"
type input "e"
type input "E"
type input "VENDORS"
click at [276, 304] on button "Save Changes" at bounding box center [295, 302] width 70 height 18
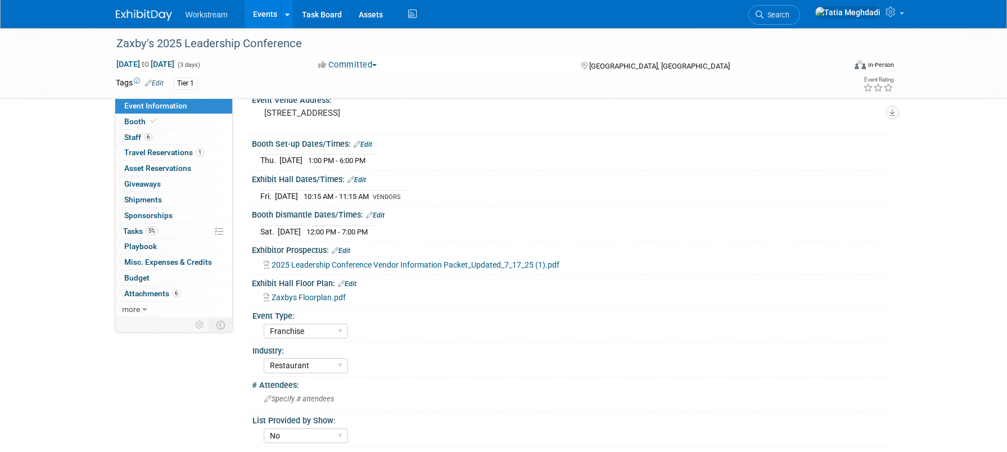
click at [364, 178] on link "Edit" at bounding box center [356, 180] width 19 height 8
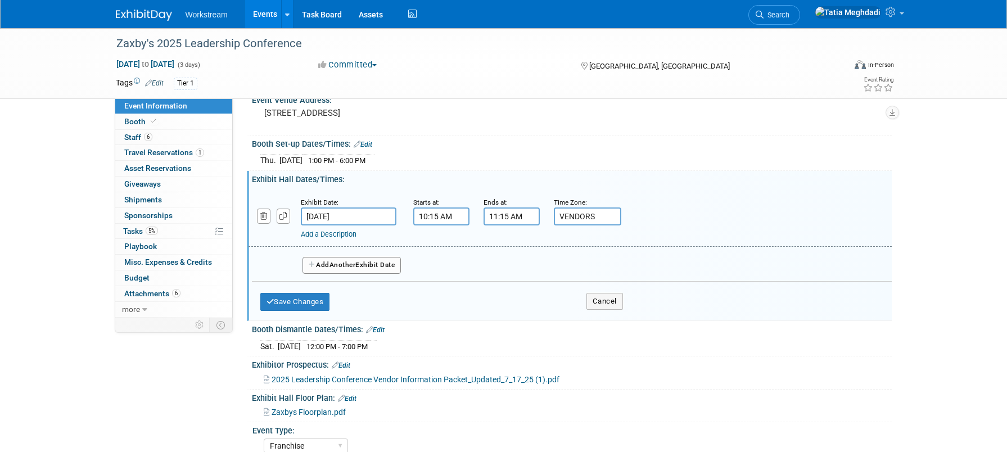
click at [332, 267] on button "Add Another Exhibit Date" at bounding box center [351, 265] width 99 height 17
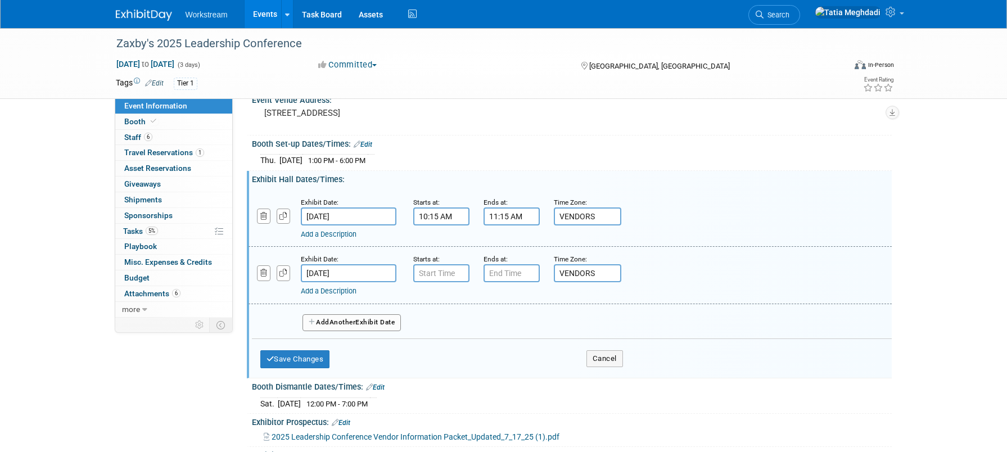
click at [326, 272] on input "[DATE]" at bounding box center [349, 273] width 96 height 18
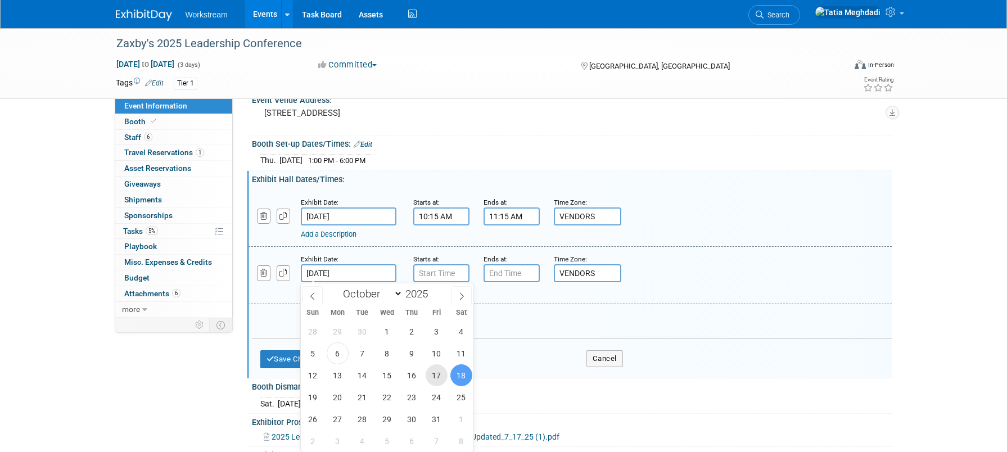
drag, startPoint x: 441, startPoint y: 372, endPoint x: 445, endPoint y: 357, distance: 15.3
click at [441, 372] on span "17" at bounding box center [437, 375] width 22 height 22
type input "[DATE]"
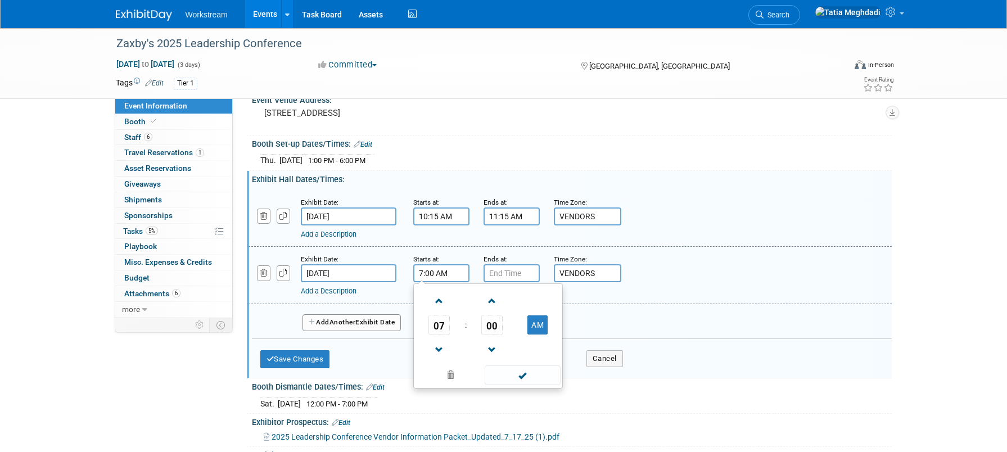
click at [430, 272] on input "7:00 AM" at bounding box center [441, 273] width 56 height 18
drag, startPoint x: 448, startPoint y: 272, endPoint x: 413, endPoint y: 272, distance: 34.9
click at [413, 272] on input "7:00 AM" at bounding box center [441, 273] width 56 height 18
type input "2:30 PM"
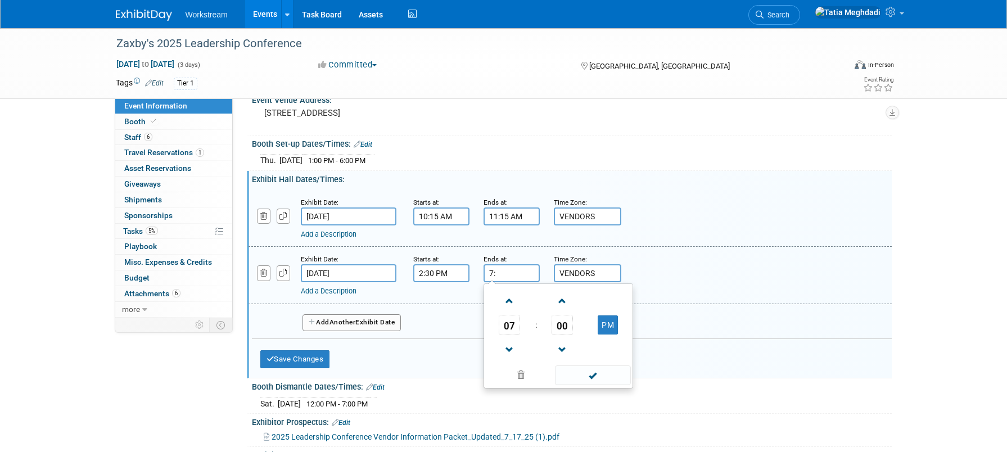
type input "7"
drag, startPoint x: 613, startPoint y: 341, endPoint x: 608, endPoint y: 367, distance: 25.7
click at [614, 342] on td at bounding box center [608, 349] width 44 height 29
drag, startPoint x: 595, startPoint y: 372, endPoint x: 593, endPoint y: 367, distance: 5.9
click at [595, 372] on span at bounding box center [593, 375] width 76 height 20
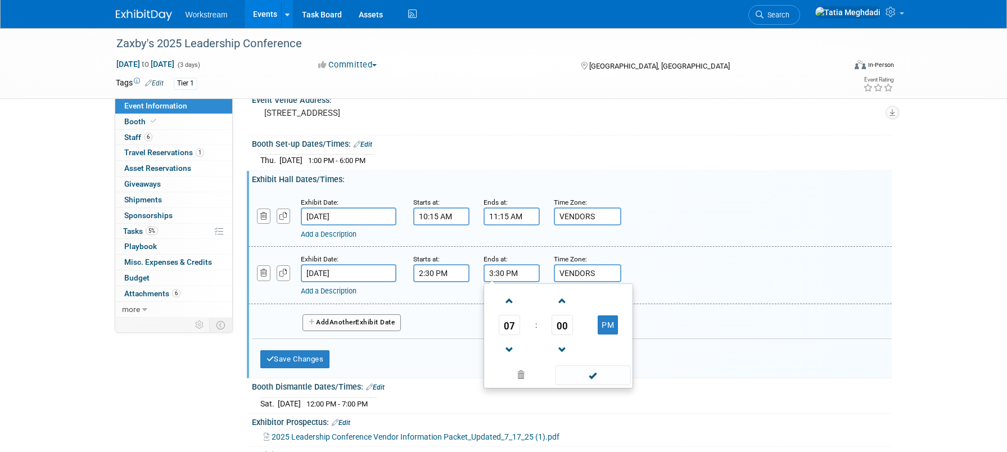
type input "3:30 PM"
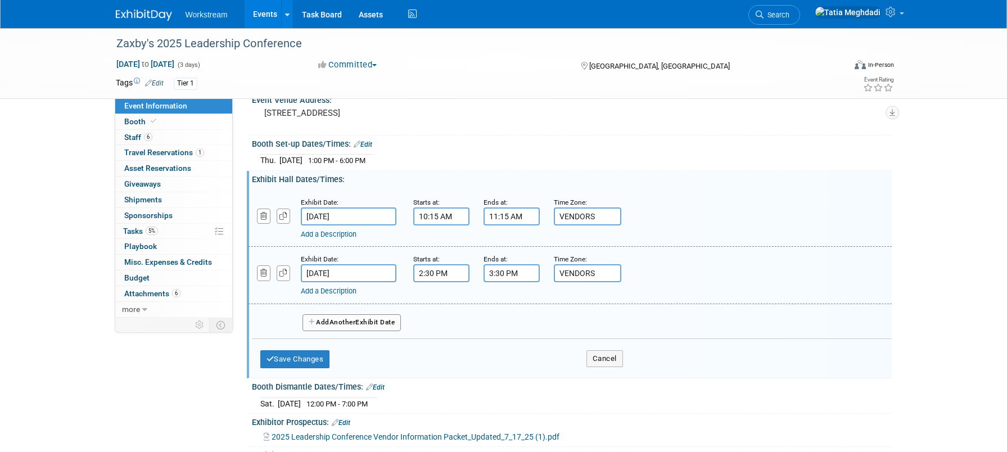
click at [326, 320] on button "Add Another Exhibit Date" at bounding box center [351, 322] width 99 height 17
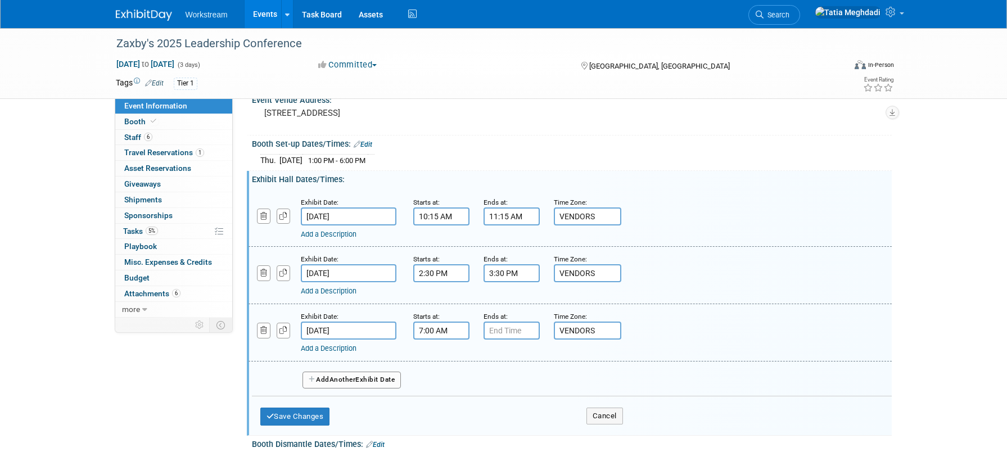
click at [455, 332] on input "7:00 AM" at bounding box center [441, 331] width 56 height 18
click at [435, 356] on span at bounding box center [440, 359] width 20 height 20
type input "9:00 AM"
click at [507, 328] on input "7:00 PM" at bounding box center [512, 331] width 56 height 18
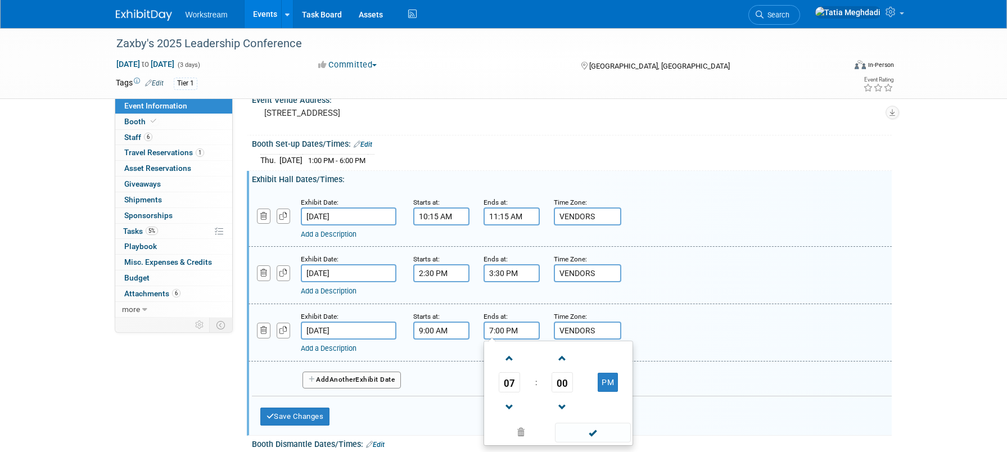
click at [513, 383] on span "07" at bounding box center [509, 382] width 21 height 20
drag, startPoint x: 580, startPoint y: 417, endPoint x: 585, endPoint y: 387, distance: 30.2
click at [580, 416] on td "10" at bounding box center [576, 419] width 36 height 30
click at [607, 378] on button "PM" at bounding box center [608, 382] width 20 height 19
type input "10:00 AM"
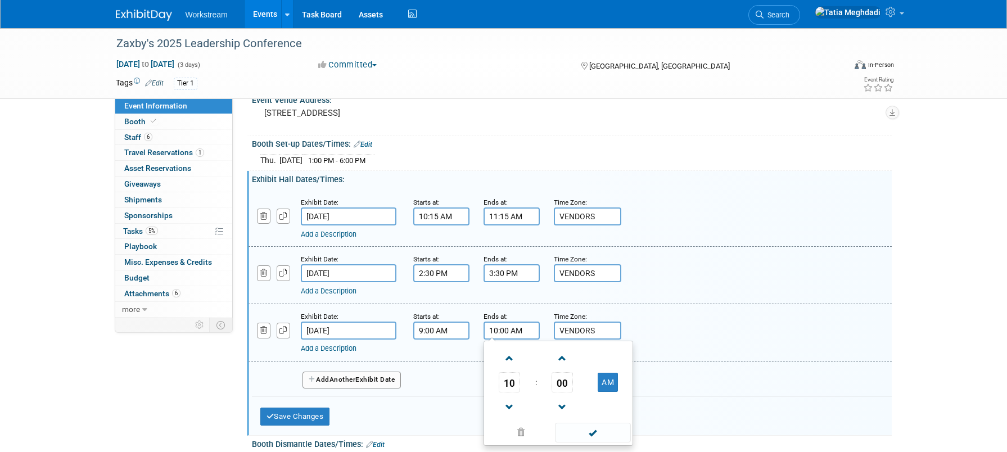
click at [588, 432] on span at bounding box center [593, 433] width 76 height 20
click at [337, 378] on span "Another" at bounding box center [342, 380] width 26 height 8
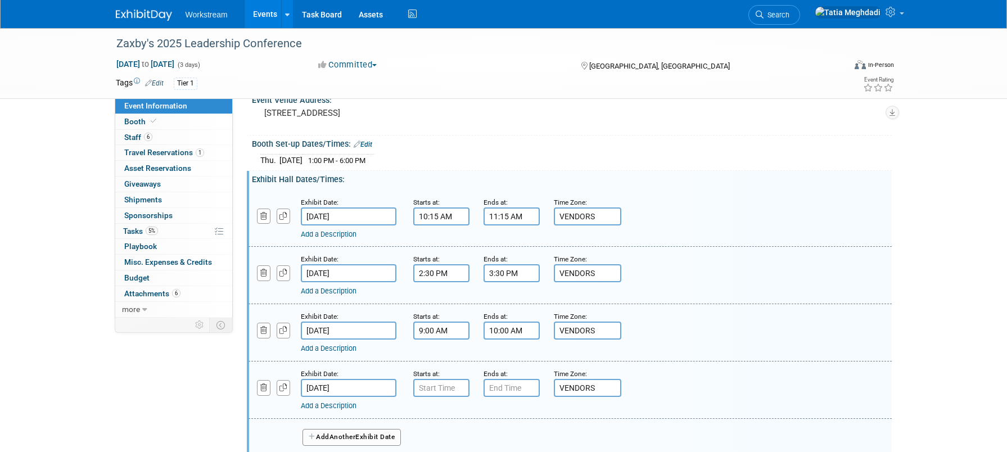
click at [339, 387] on input "[DATE]" at bounding box center [349, 388] width 96 height 18
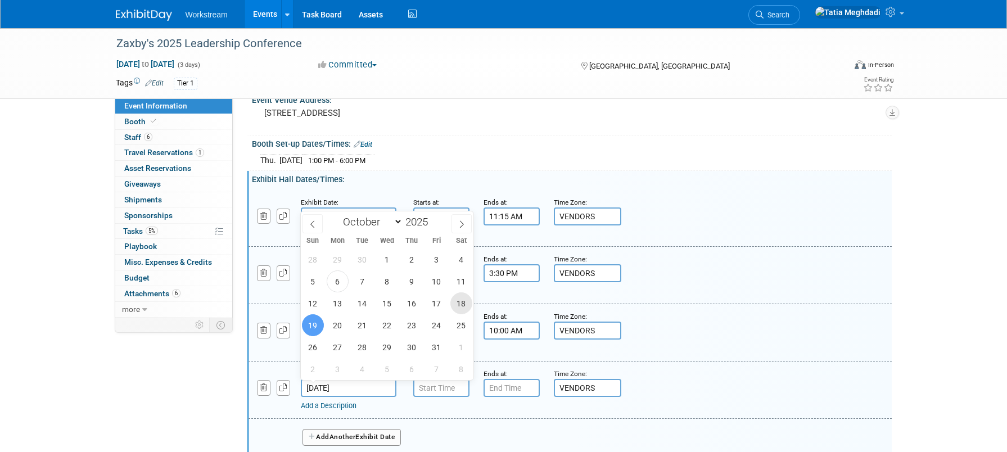
click at [458, 301] on span "18" at bounding box center [461, 303] width 22 height 22
type input "[DATE]"
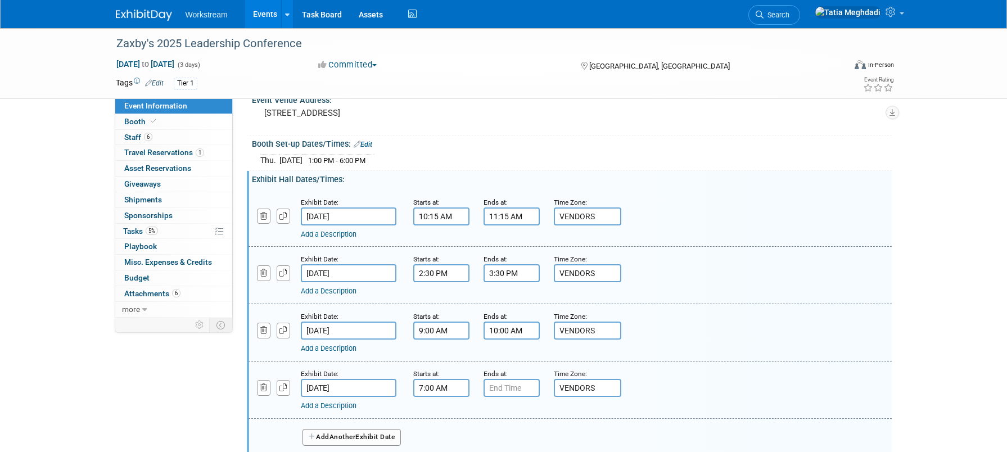
click at [443, 385] on input "7:00 AM" at bounding box center [441, 388] width 56 height 18
drag, startPoint x: 453, startPoint y: 388, endPoint x: 400, endPoint y: 386, distance: 53.4
click at [399, 386] on div "Exhibit Date: [DATE] Starts at: 7:00 AM 07 : 00 AM 12 01 02 03 04 05 06 07 08 0…" at bounding box center [570, 390] width 643 height 57
type input "11:00 AM"
type input "7"
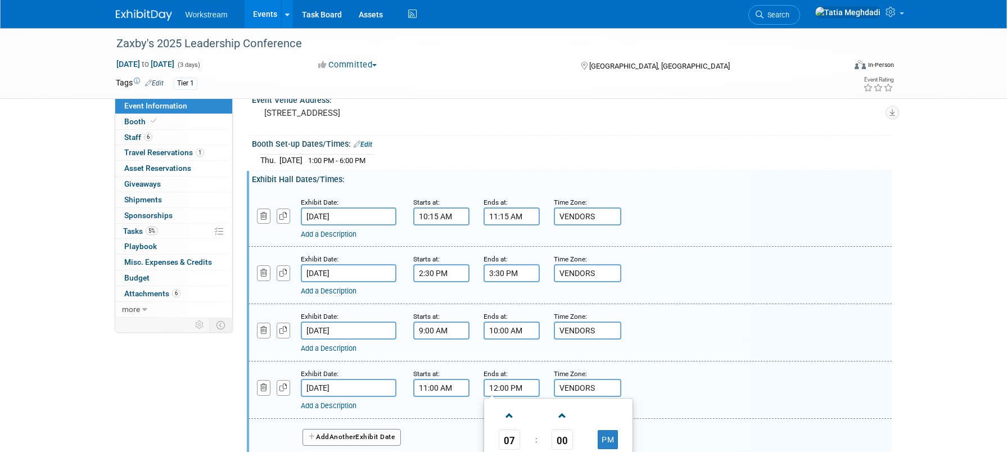
type input "12:00 PM"
click at [645, 367] on div "Exhibit Date: [DATE] Starts at: 11:00 AM Ends at: 12:00 PM Time Zone: Apply to …" at bounding box center [570, 390] width 643 height 57
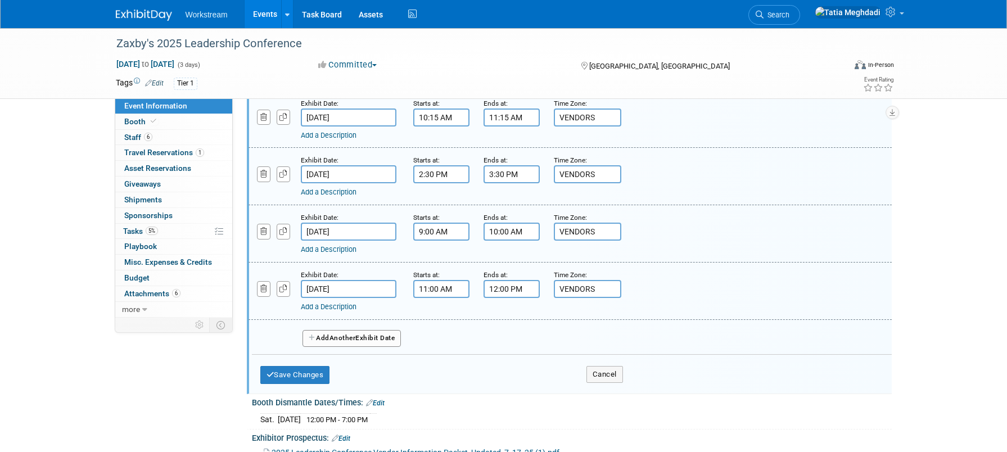
scroll to position [186, 0]
drag, startPoint x: 307, startPoint y: 372, endPoint x: 310, endPoint y: 377, distance: 6.1
click at [307, 372] on button "Save Changes" at bounding box center [295, 376] width 70 height 18
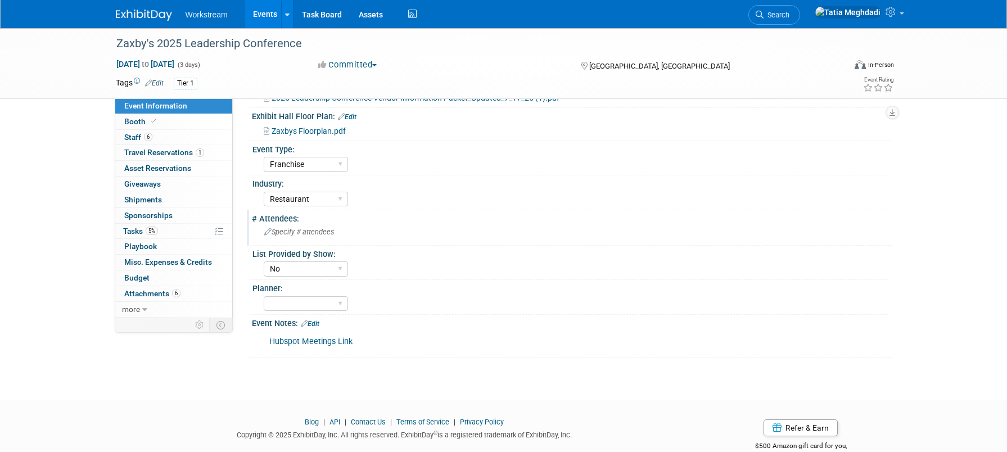
scroll to position [294, 0]
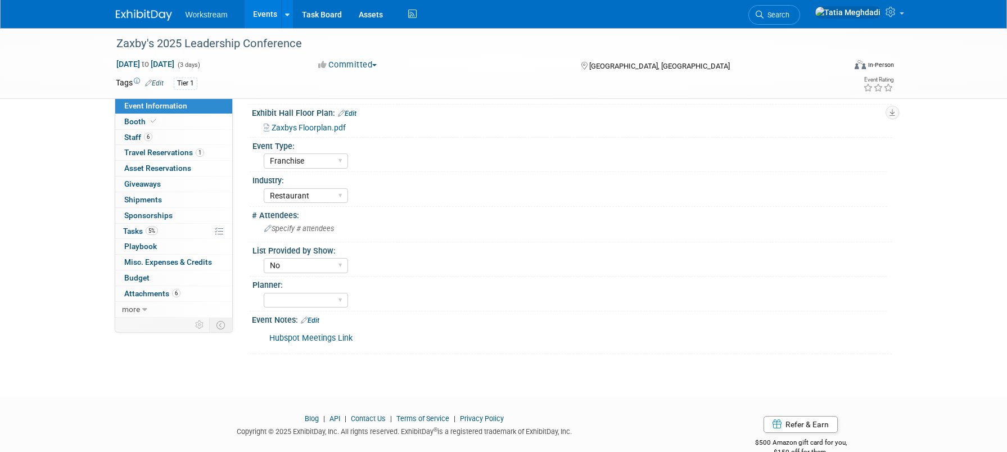
click at [315, 317] on link "Edit" at bounding box center [310, 321] width 19 height 8
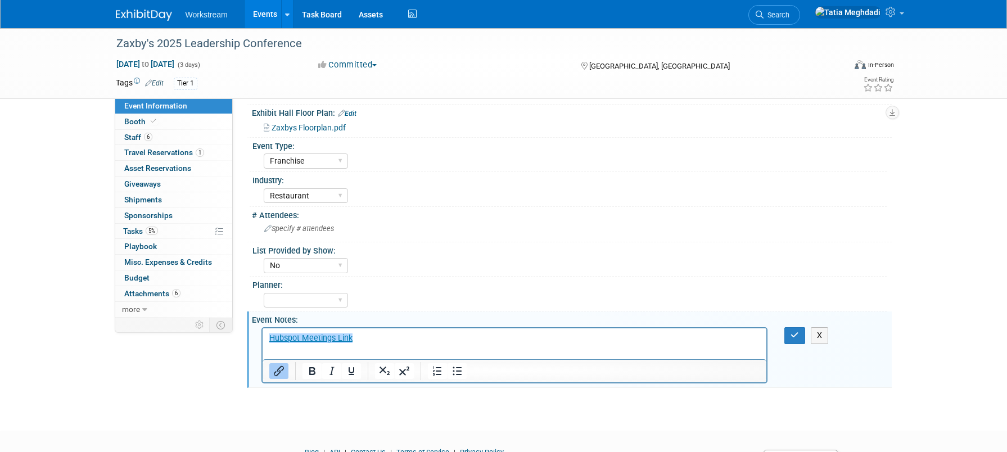
scroll to position [0, 0]
click at [265, 338] on html "﻿Hubspot Meetings Link" at bounding box center [514, 336] width 504 height 16
click at [267, 338] on html "﻿Hubspot Meetings Link" at bounding box center [514, 336] width 504 height 16
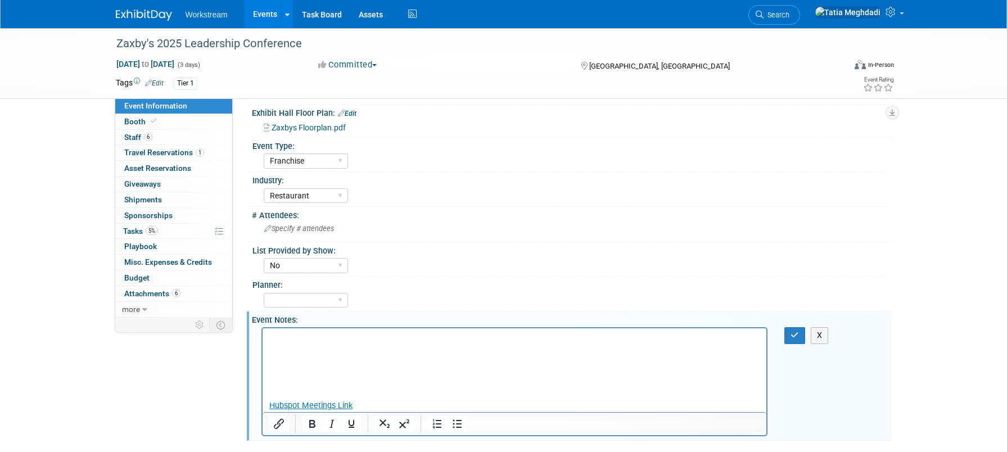
click at [288, 335] on p "Rich Text Area. Press ALT-0 for help." at bounding box center [514, 338] width 491 height 11
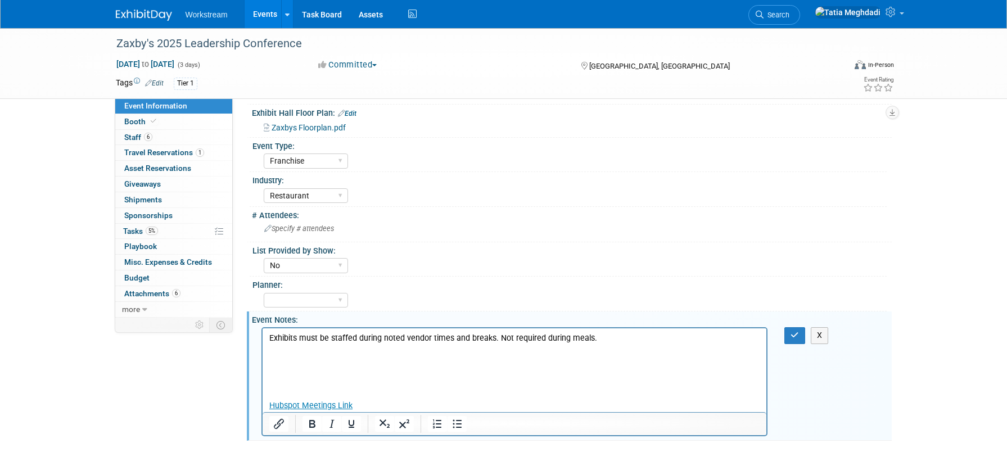
click at [268, 338] on html "Exhibits must be staffed during noted vendor times and breaks. Not required dur…" at bounding box center [514, 370] width 504 height 84
click at [269, 342] on p "Exhibits must be staffed during noted vendor times and breaks. Not required dur…" at bounding box center [514, 338] width 491 height 11
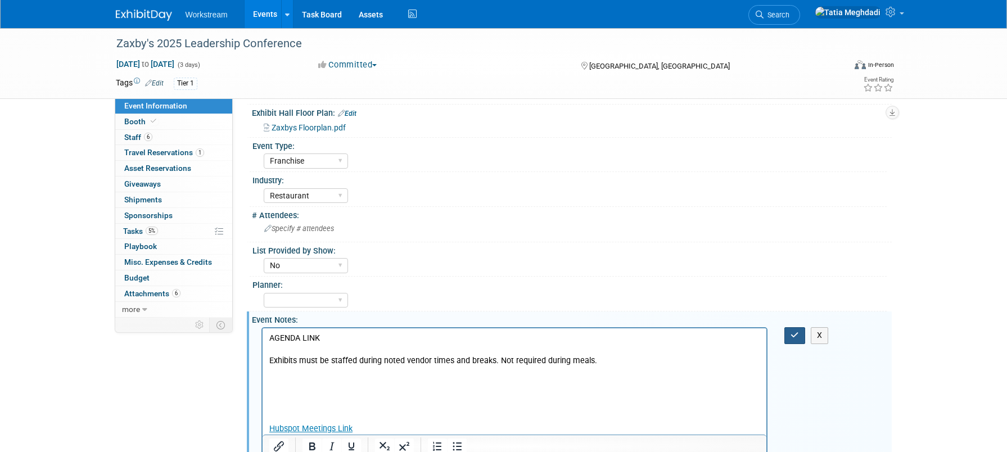
click at [792, 332] on icon "button" at bounding box center [795, 335] width 8 height 8
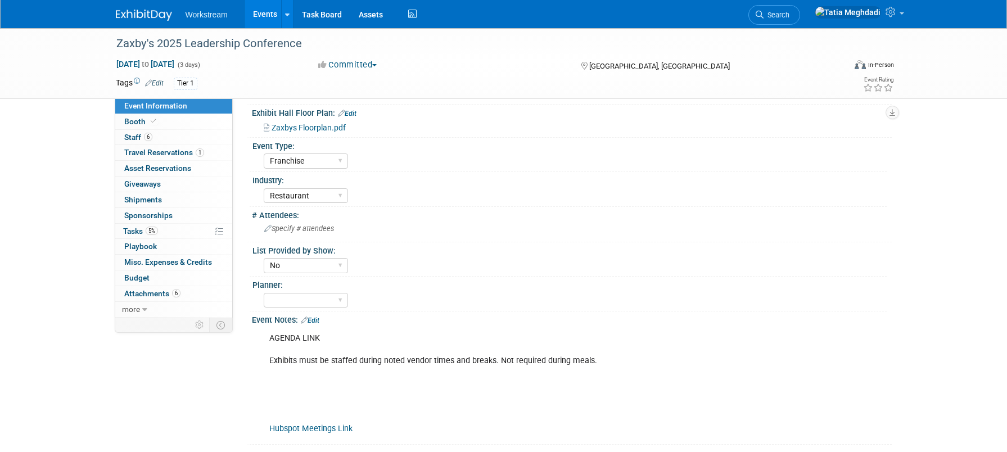
click at [170, 103] on span "Event Information" at bounding box center [155, 105] width 63 height 9
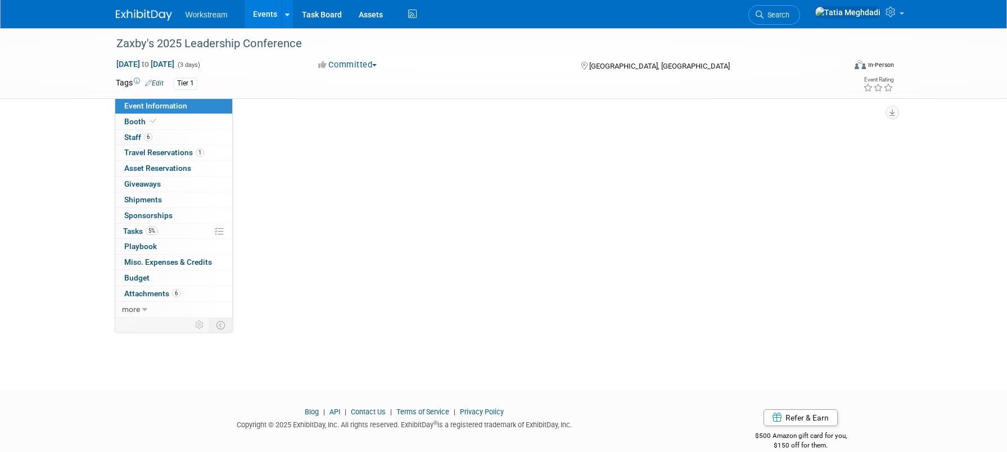
select select "Franchise"
select select "Restaurant"
select select "No"
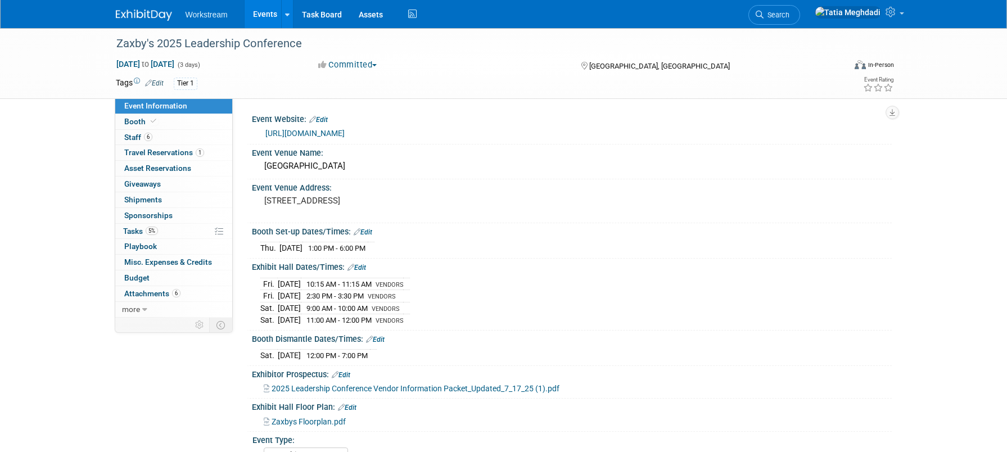
click at [345, 129] on link "[URL][DOMAIN_NAME]" at bounding box center [304, 133] width 79 height 9
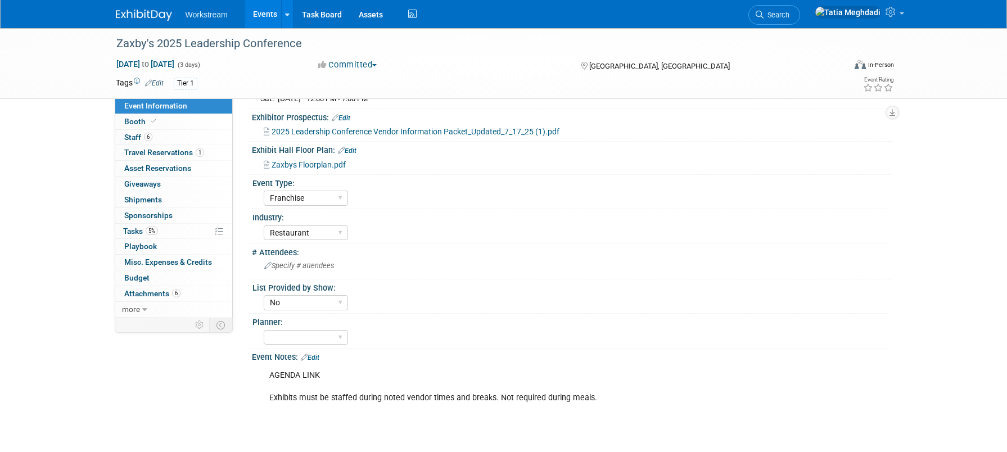
scroll to position [256, 0]
click at [337, 377] on div "AGENDA LINK Exhibits must be staffed during noted vendor times and breaks. Not …" at bounding box center [514, 421] width 507 height 113
click at [315, 355] on link "Edit" at bounding box center [310, 359] width 19 height 8
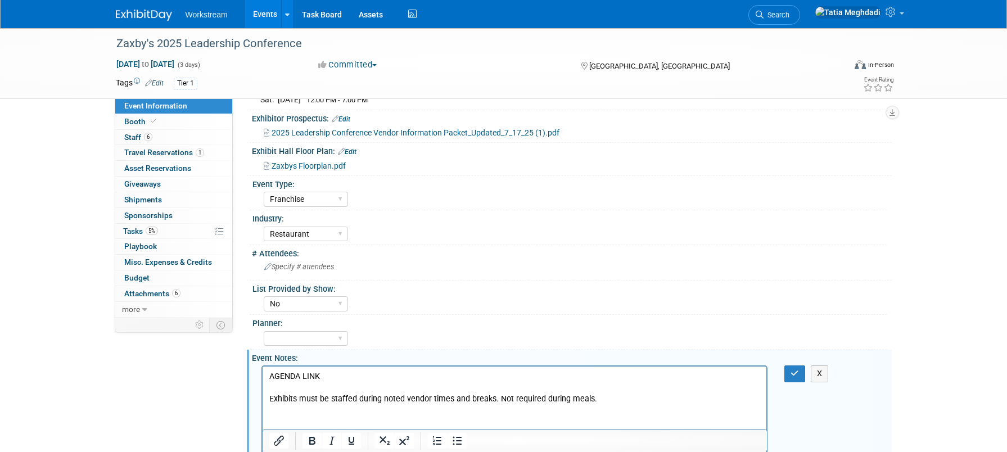
scroll to position [0, 0]
drag, startPoint x: 324, startPoint y: 376, endPoint x: 255, endPoint y: 372, distance: 68.7
click at [262, 372] on html "AGENDA LINK Exhibits must be staffed during noted vendor times and breaks. Not …" at bounding box center [514, 420] width 504 height 106
click at [281, 444] on icon "Insert/edit link" at bounding box center [278, 440] width 13 height 13
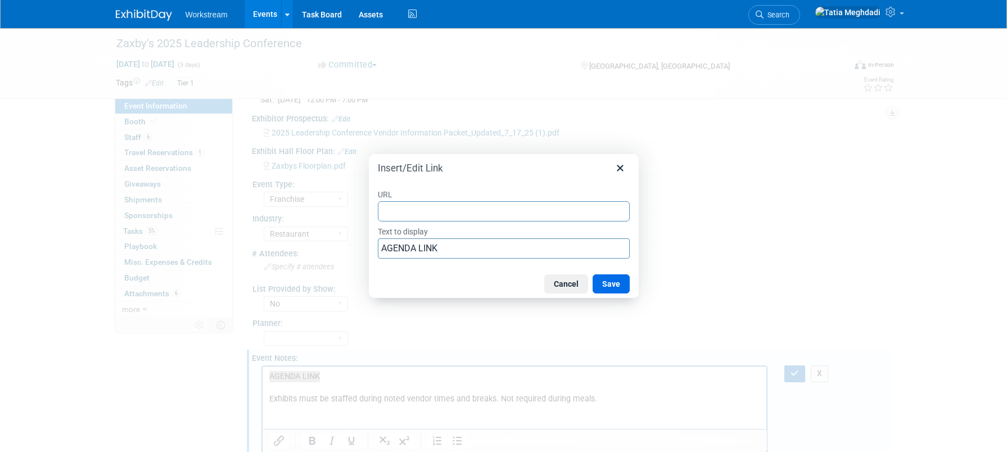
type input "[URL][DOMAIN_NAME]"
drag, startPoint x: 618, startPoint y: 289, endPoint x: 631, endPoint y: 294, distance: 13.9
click at [619, 290] on button "Save" at bounding box center [611, 283] width 37 height 19
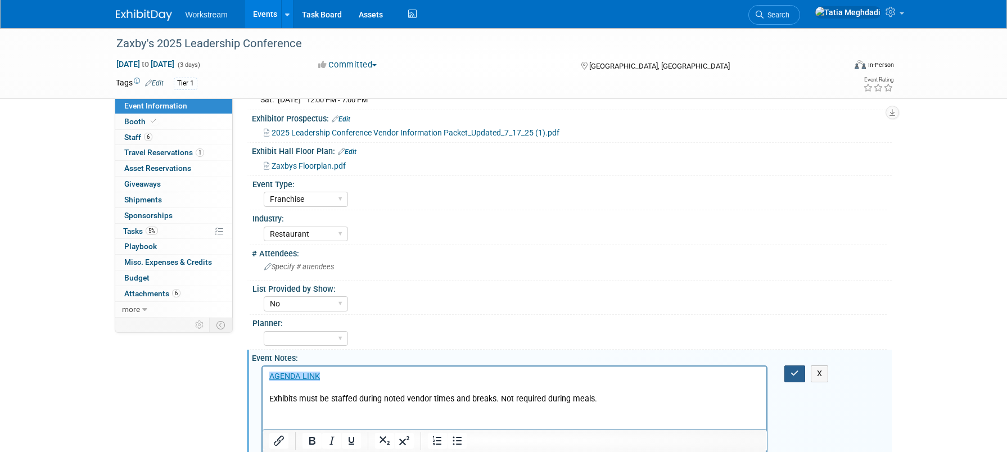
click at [790, 368] on button "button" at bounding box center [794, 373] width 21 height 16
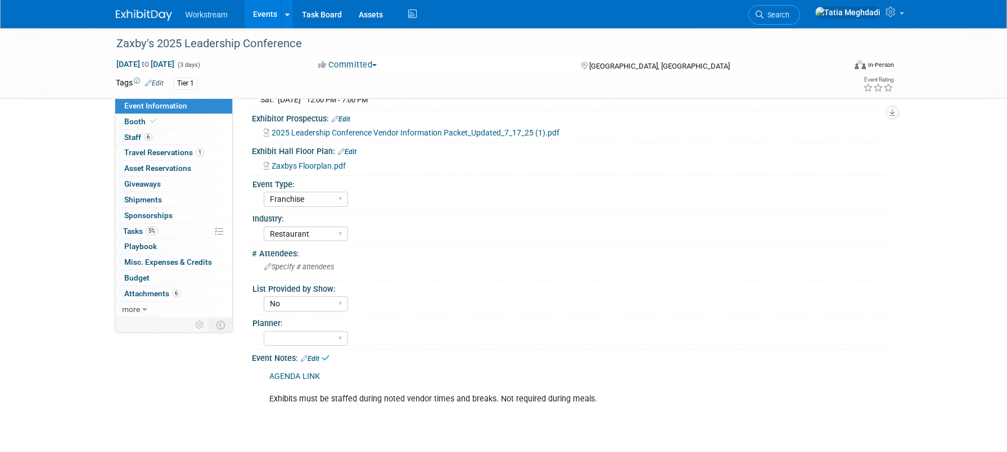
click at [341, 386] on div "AGENDA LINK Exhibits must be staffed during noted vendor times and breaks. Not …" at bounding box center [514, 421] width 507 height 113
drag, startPoint x: 326, startPoint y: 351, endPoint x: 314, endPoint y: 353, distance: 11.9
click at [326, 352] on div "Event Notes: Edit" at bounding box center [572, 357] width 640 height 15
click at [314, 355] on link "Edit" at bounding box center [310, 359] width 19 height 8
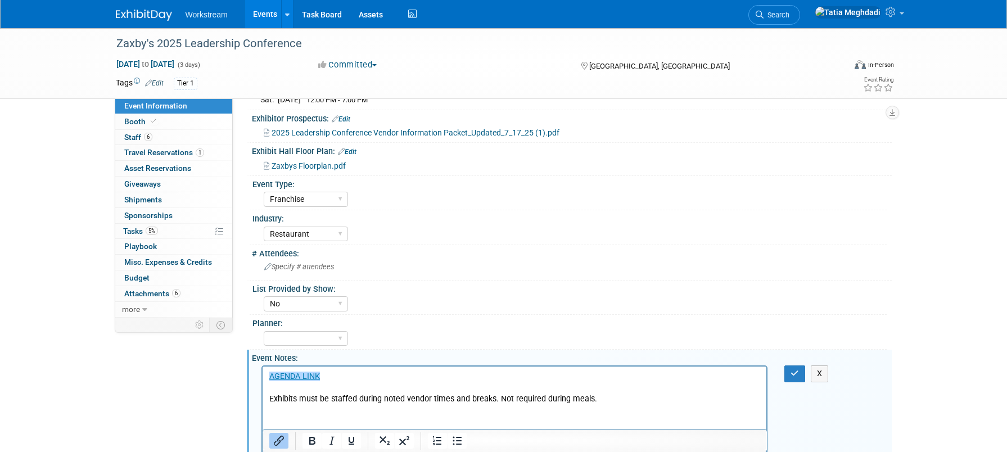
scroll to position [0, 0]
click at [279, 386] on p "﻿AGENDA LINK Exhibits must be staffed during noted vendor times and breaks. Not…" at bounding box center [514, 422] width 491 height 102
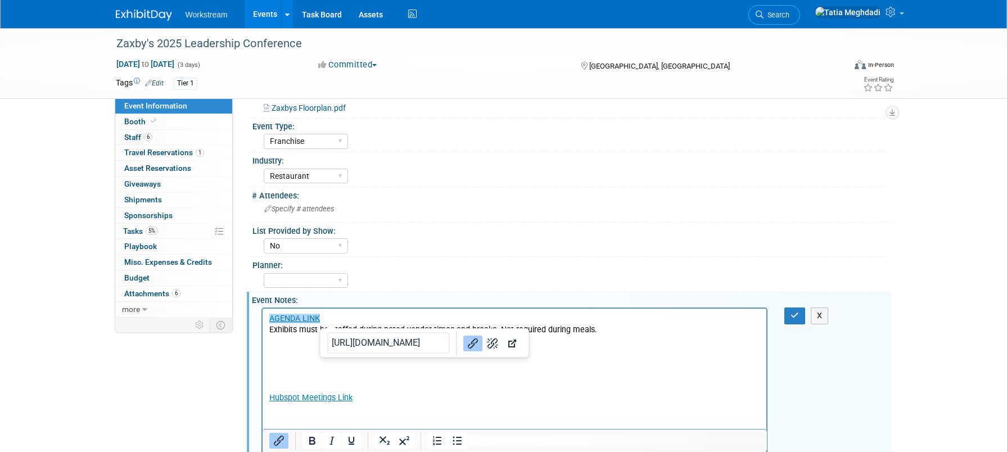
scroll to position [321, 0]
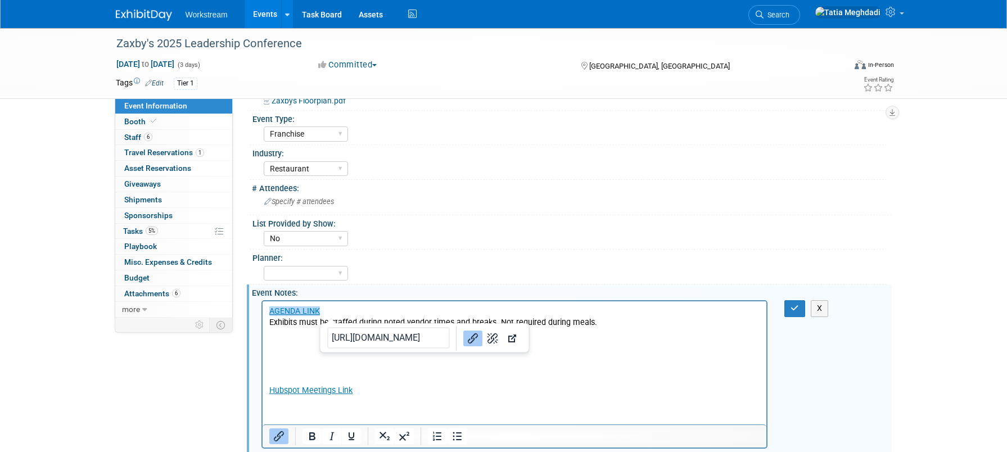
click at [278, 368] on p "AGENDA LINK﻿ Exhibits must be staffed during noted vendor times and breaks. Not…" at bounding box center [514, 351] width 491 height 91
click at [276, 377] on p "AGENDA LINK﻿ Exhibits must be staffed during noted vendor times and breaks. Not…" at bounding box center [514, 351] width 491 height 91
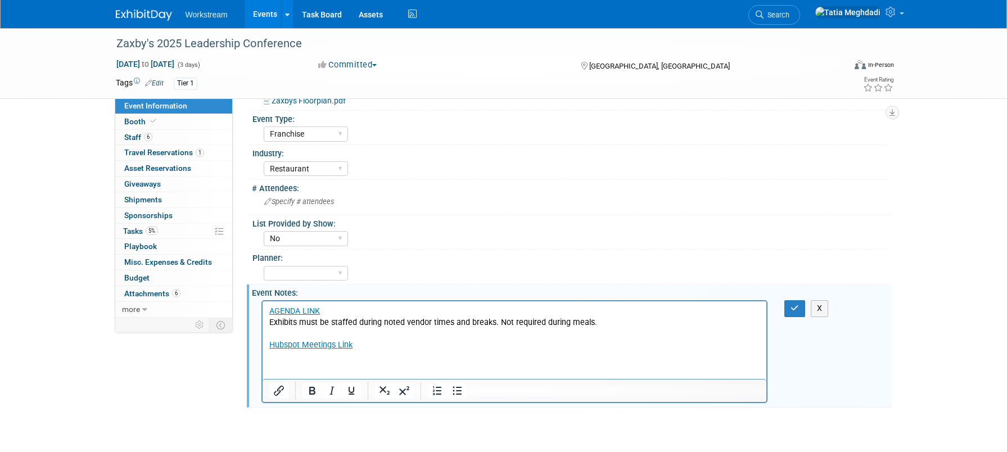
click at [283, 351] on html "AGENDA LINK﻿ Exhibits must be staffed during noted vendor times and breaks. Not…" at bounding box center [514, 325] width 504 height 49
click at [280, 351] on html "AGENDA LINK Exhibits must be staffed during noted vendor times and breaks. Not …" at bounding box center [514, 325] width 504 height 49
click at [790, 306] on button "button" at bounding box center [794, 308] width 21 height 16
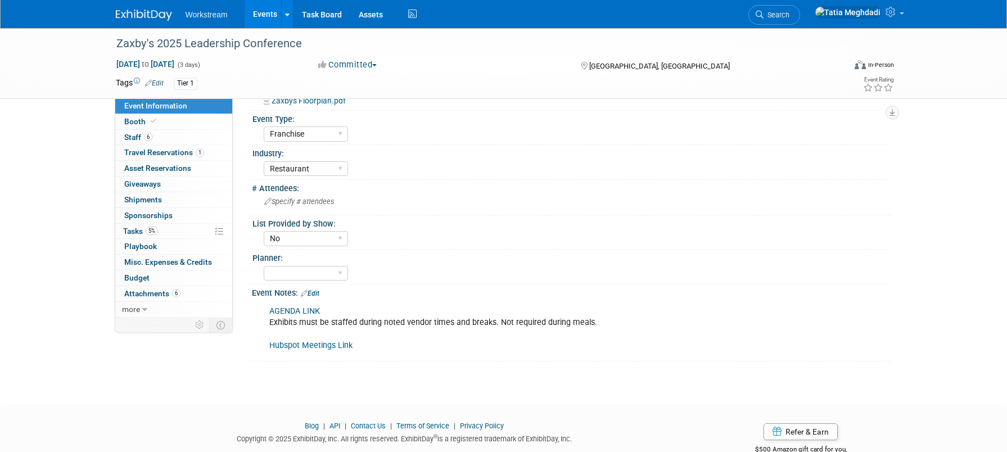
click at [138, 104] on span "Event Information" at bounding box center [155, 105] width 63 height 9
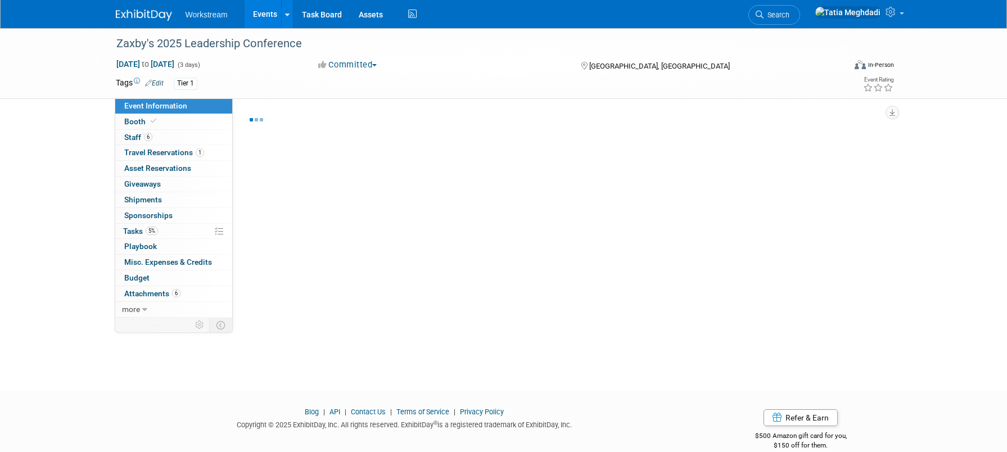
select select "Franchise"
select select "Restaurant"
select select "No"
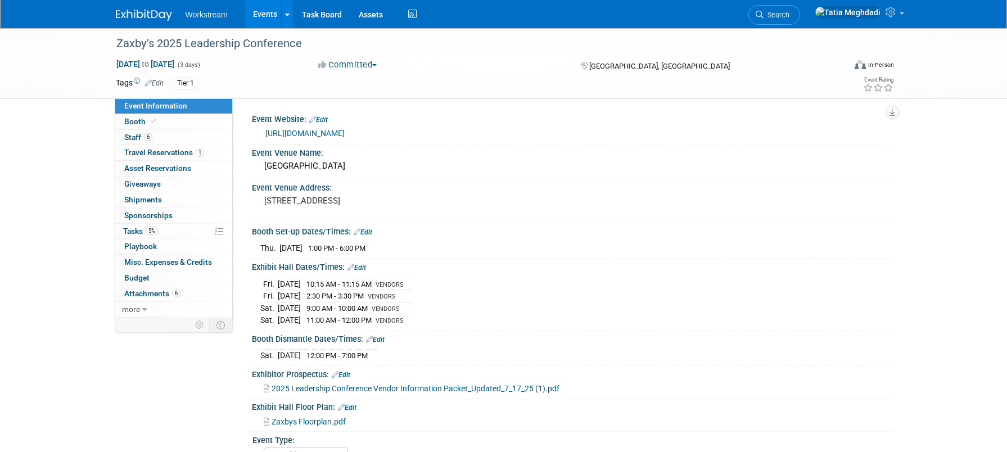
click at [345, 132] on link "[URL][DOMAIN_NAME]" at bounding box center [304, 133] width 79 height 9
